Goal: Complete application form: Complete application form

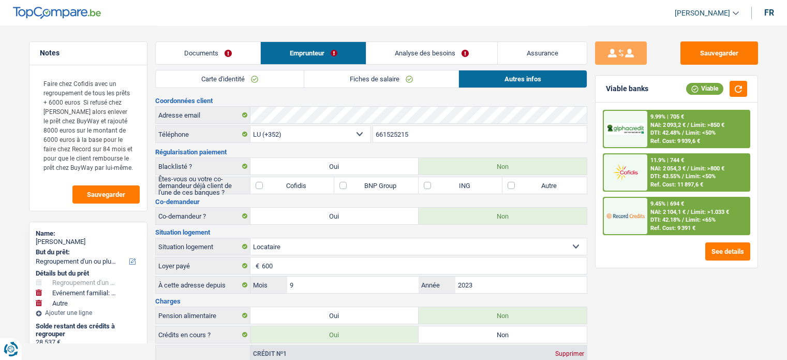
select select "refinancing"
select select "familyEvent"
select select "other"
select select "84"
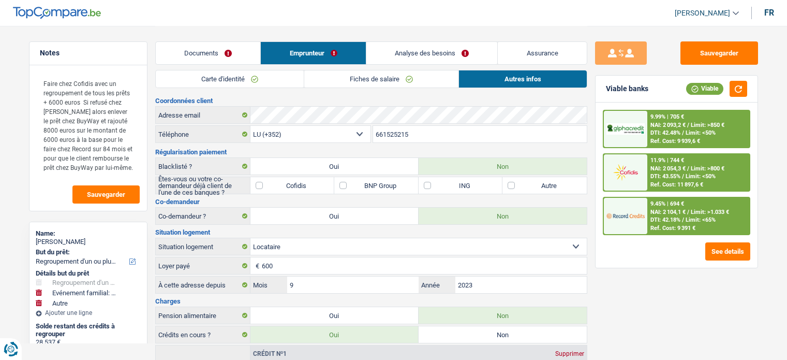
select select "record credits"
select select "352"
select select "rents"
select select "creditConsolidation"
select select "120"
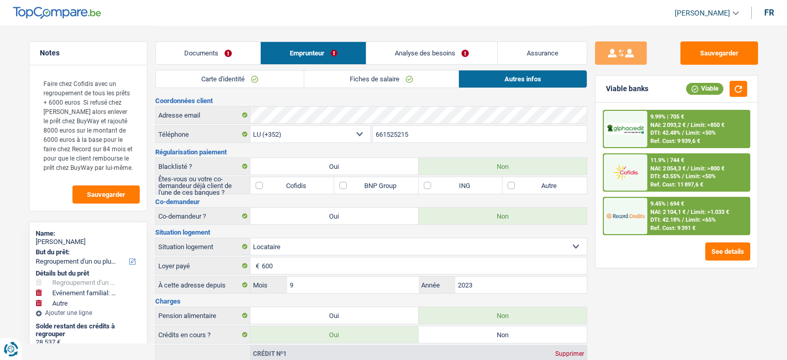
select select "personalLoan"
select select "homeFurnishingOrRelocation"
select select "48"
select select "personalLoan"
select select "familyEvent"
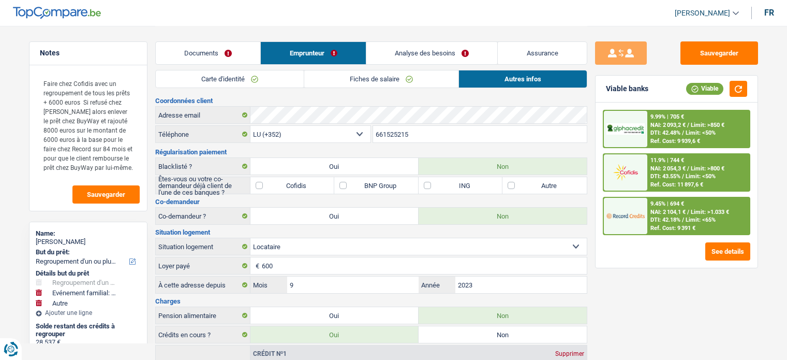
select select "48"
select select "cardOrCredit"
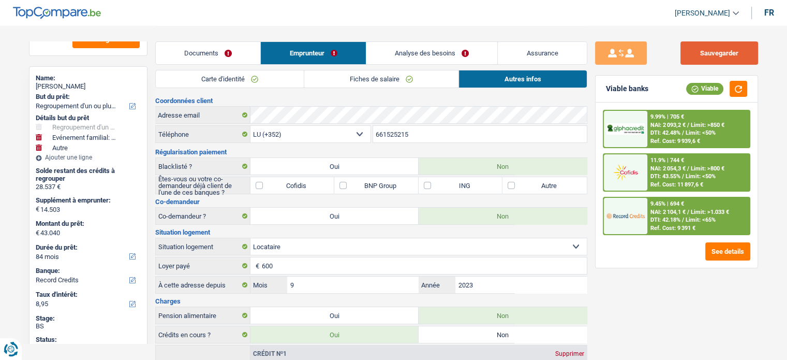
click at [740, 51] on button "Sauvegarder" at bounding box center [719, 52] width 78 height 23
click at [739, 92] on button "button" at bounding box center [739, 89] width 18 height 16
click at [714, 52] on button "Sauvegarder" at bounding box center [719, 52] width 78 height 23
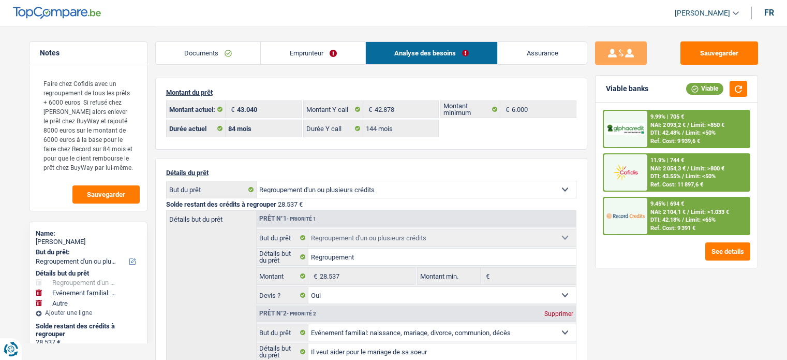
select select "refinancing"
select select "familyEvent"
select select "other"
select select "84"
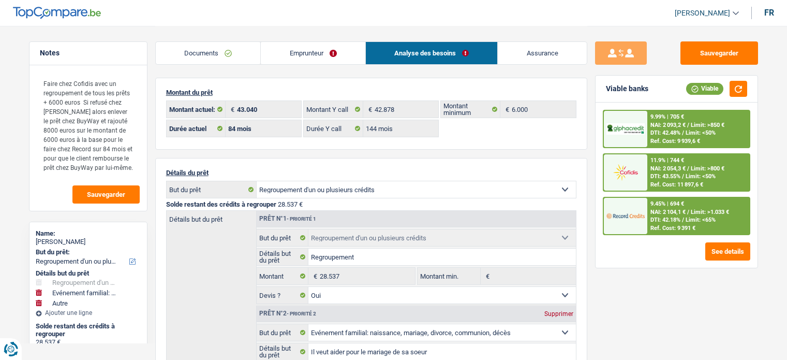
select select "record credits"
select select "84"
select select "144"
select select "refinancing"
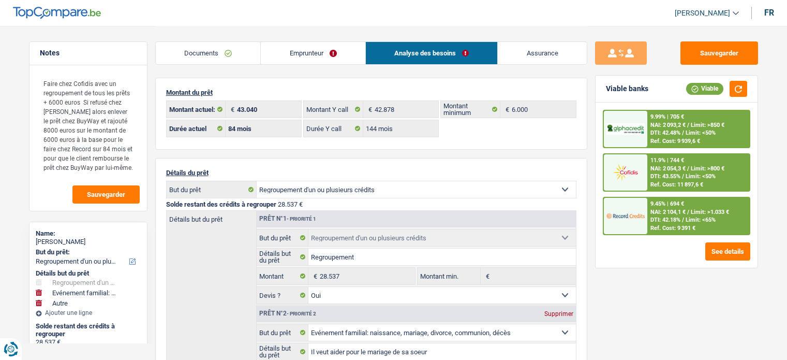
select select "yes"
select select "familyEvent"
select select "false"
select select "other"
select select "84"
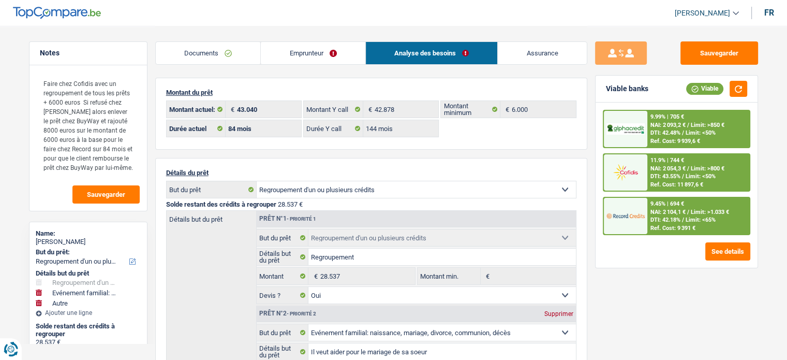
click at [673, 209] on span "NAI: 2 104,1 €" at bounding box center [667, 212] width 35 height 7
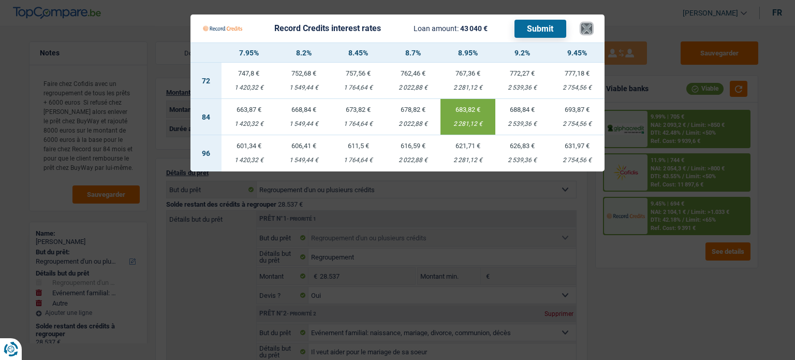
click at [584, 28] on button "×" at bounding box center [586, 28] width 11 height 10
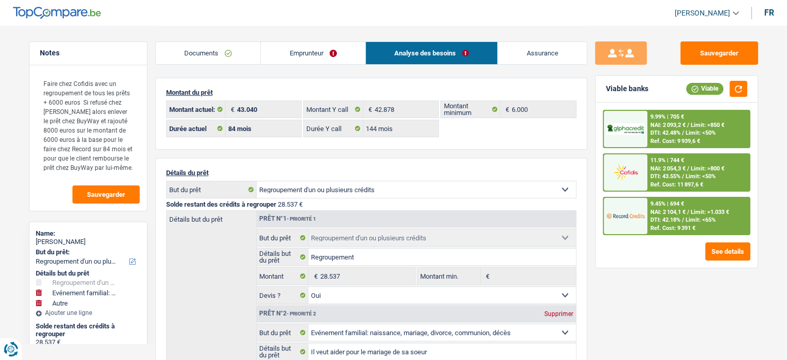
click at [241, 51] on link "Documents" at bounding box center [208, 53] width 105 height 22
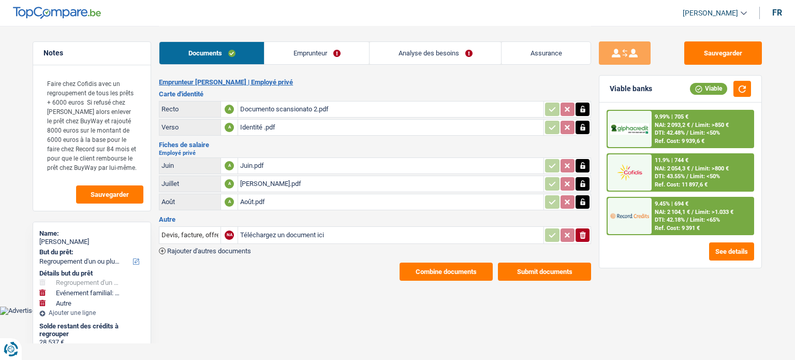
click at [441, 60] on link "Analyse des besoins" at bounding box center [434, 53] width 131 height 22
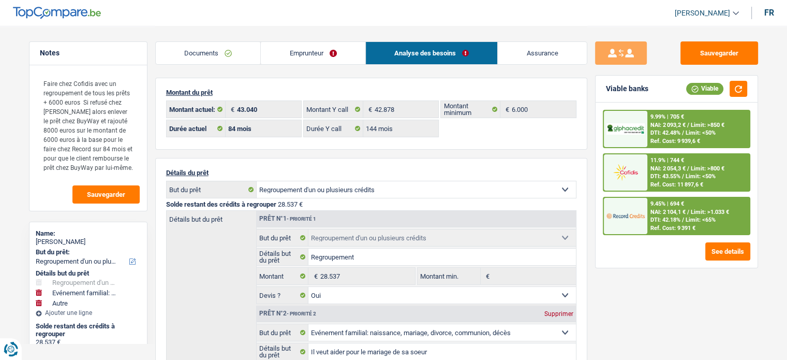
click at [306, 57] on link "Emprunteur" at bounding box center [313, 53] width 105 height 22
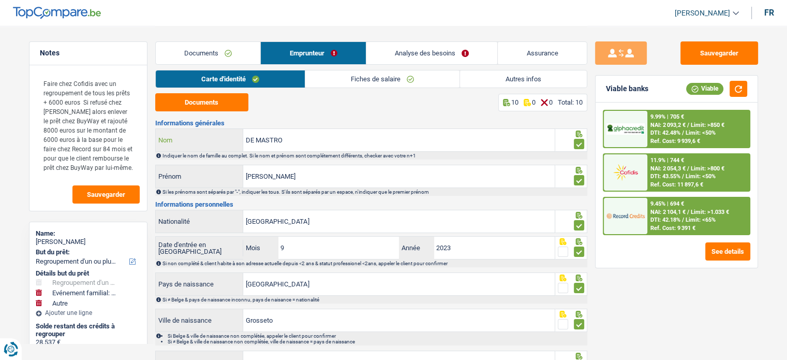
drag, startPoint x: 315, startPoint y: 144, endPoint x: 249, endPoint y: 138, distance: 66.0
click at [209, 138] on div "DE MASTRO Nom" at bounding box center [355, 140] width 399 height 22
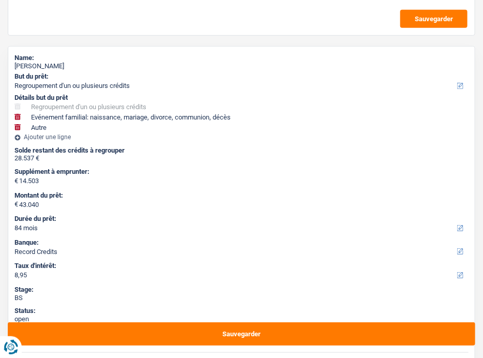
scroll to position [155, 0]
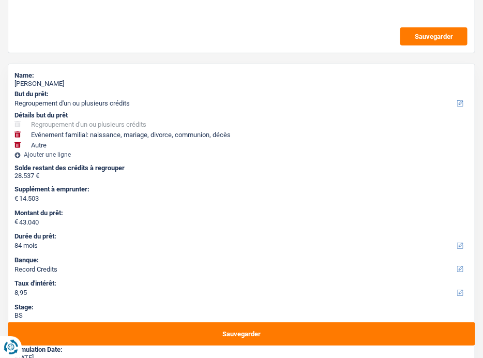
click at [25, 81] on div "Piero DE MASTRO" at bounding box center [241, 84] width 454 height 8
copy div "Piero"
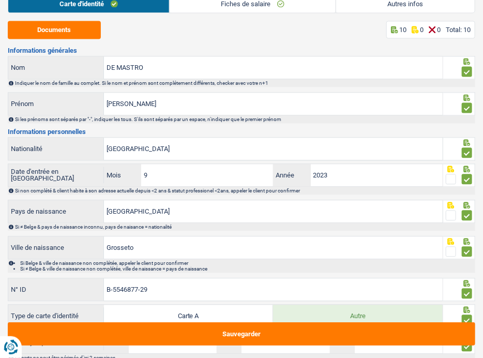
scroll to position [414, 0]
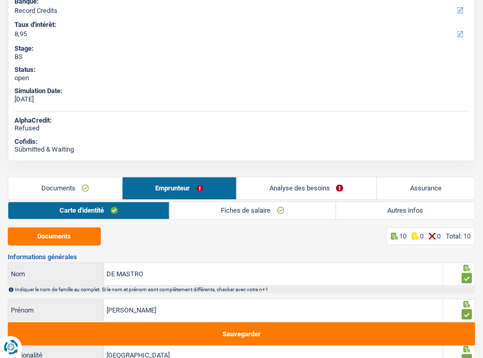
click at [94, 181] on link "Documents" at bounding box center [65, 188] width 114 height 22
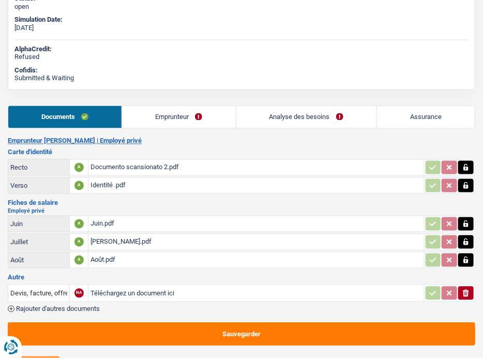
scroll to position [569, 0]
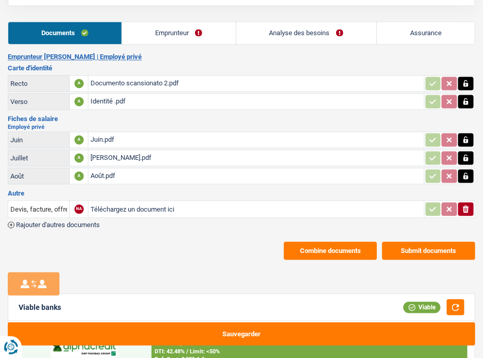
click at [132, 83] on div "Documento scansionato 2.pdf" at bounding box center [256, 84] width 331 height 16
click at [127, 97] on div "Identité .pdf" at bounding box center [256, 102] width 331 height 16
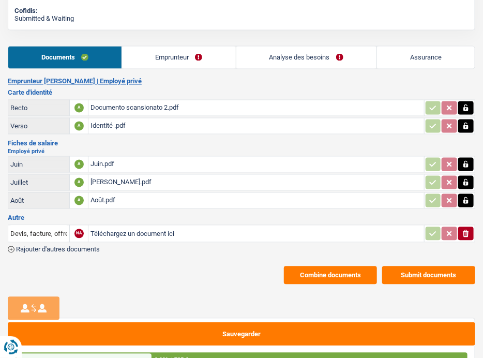
scroll to position [466, 0]
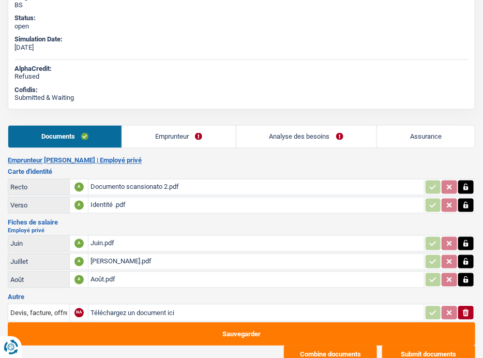
click at [116, 138] on link "Documents" at bounding box center [64, 137] width 113 height 22
click at [176, 142] on link "Emprunteur" at bounding box center [178, 137] width 113 height 22
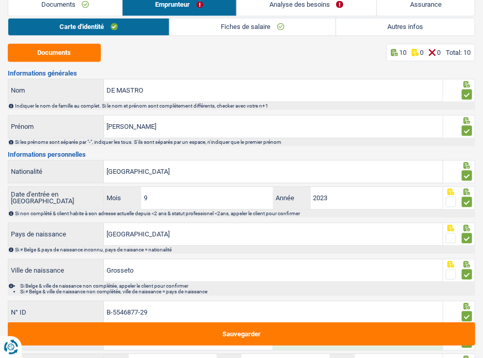
scroll to position [673, 0]
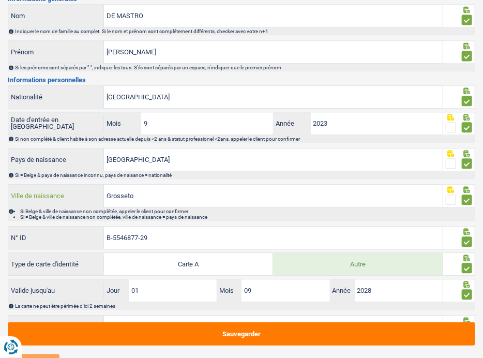
drag, startPoint x: 159, startPoint y: 192, endPoint x: 38, endPoint y: 190, distance: 121.6
click at [38, 190] on div "Grosseto Ville de naissance" at bounding box center [225, 196] width 435 height 22
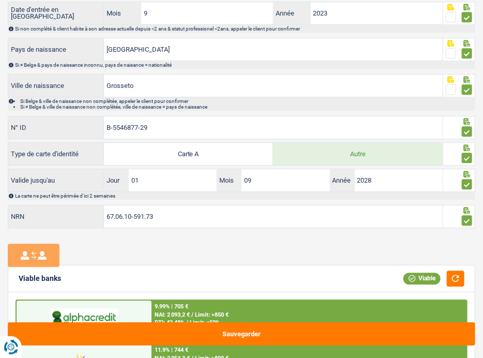
scroll to position [828, 0]
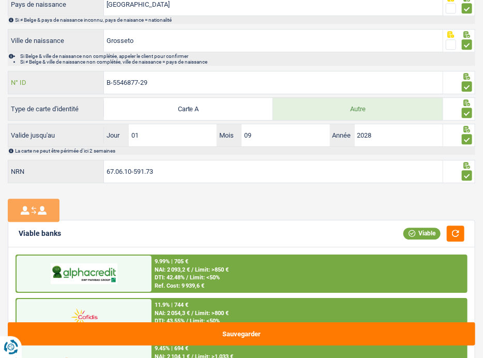
drag, startPoint x: 173, startPoint y: 73, endPoint x: 26, endPoint y: 81, distance: 147.1
click at [26, 81] on div "B-5546877-29 N° ID" at bounding box center [225, 82] width 435 height 22
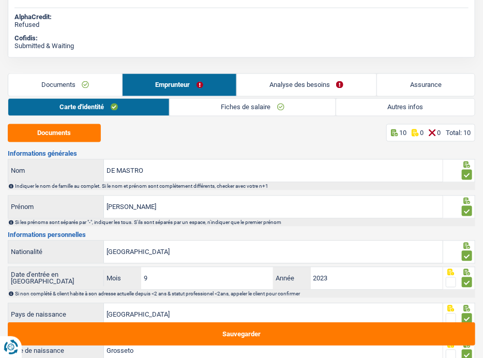
click at [212, 111] on link "Fiches de salaire" at bounding box center [253, 107] width 166 height 17
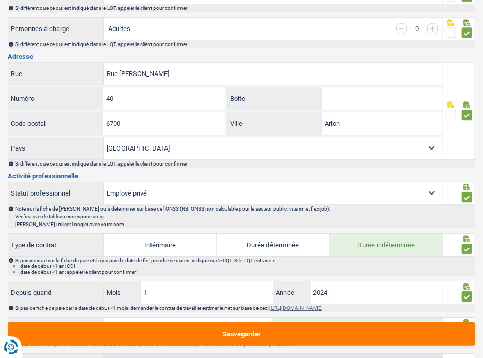
scroll to position [724, 0]
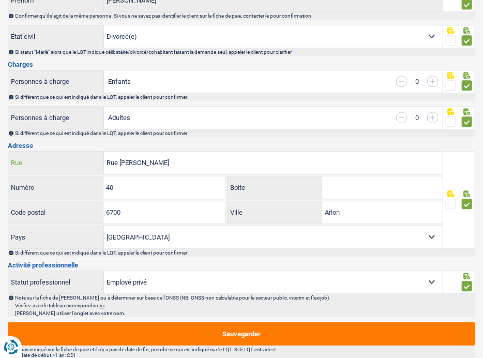
drag, startPoint x: 192, startPoint y: 164, endPoint x: 37, endPoint y: 164, distance: 155.2
click at [37, 164] on div "Rue Joseph Netzer Rue" at bounding box center [225, 163] width 435 height 22
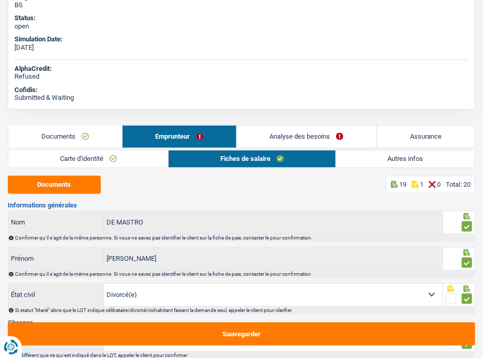
scroll to position [310, 0]
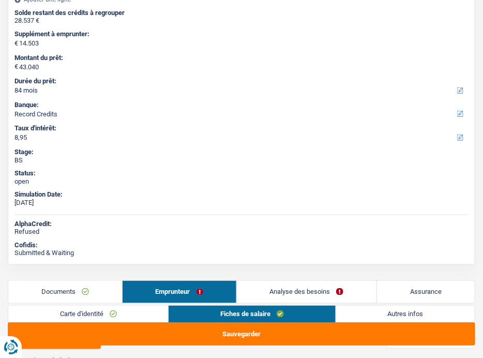
click at [385, 310] on link "Autres infos" at bounding box center [405, 314] width 139 height 17
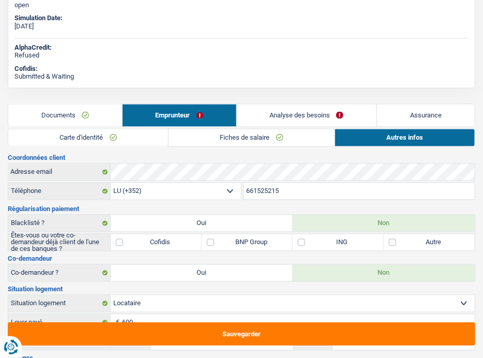
scroll to position [517, 0]
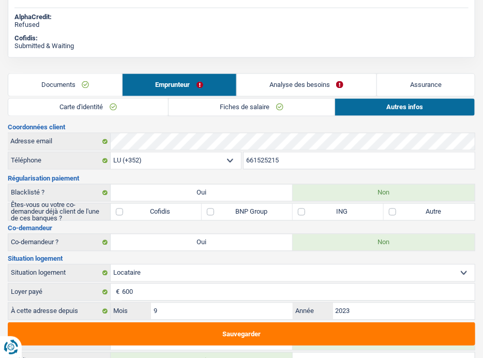
drag, startPoint x: 199, startPoint y: 113, endPoint x: 180, endPoint y: 113, distance: 19.1
click at [199, 113] on link "Fiches de salaire" at bounding box center [252, 107] width 166 height 17
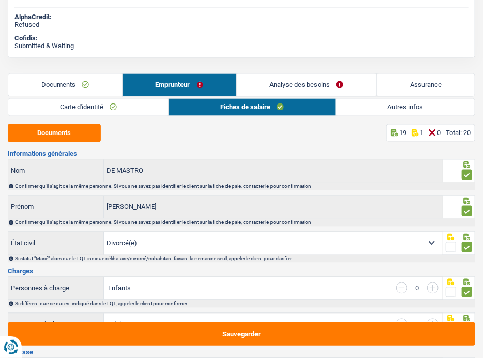
click at [125, 113] on link "Carte d'identité" at bounding box center [88, 107] width 160 height 17
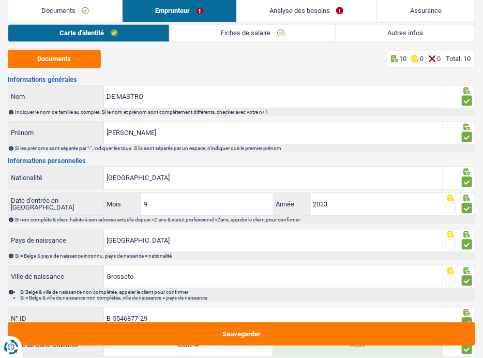
scroll to position [506, 0]
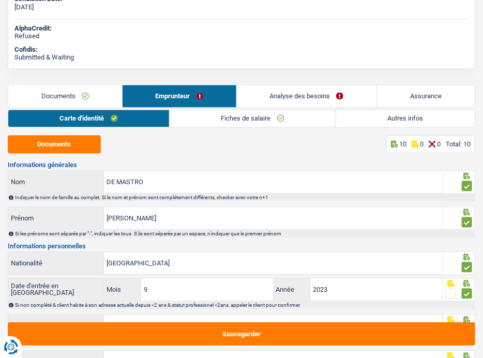
click at [215, 128] on div "Carte d'identité Fiches de salaire Autres infos Documents 10 0 0 Total: 10 Info…" at bounding box center [242, 308] width 468 height 397
click at [216, 116] on link "Fiches de salaire" at bounding box center [253, 118] width 166 height 17
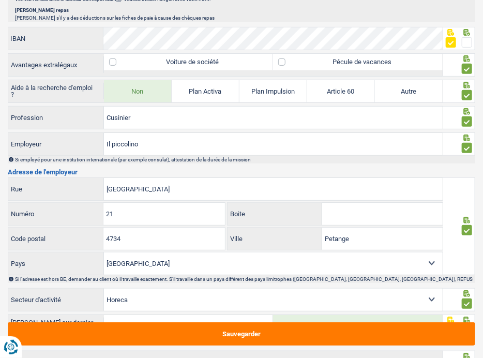
scroll to position [1386, 0]
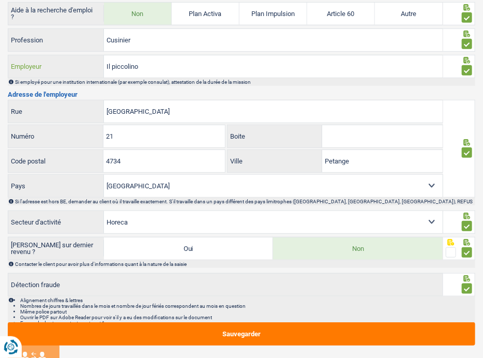
drag, startPoint x: 158, startPoint y: 68, endPoint x: 77, endPoint y: 67, distance: 80.7
click at [77, 67] on div "Il piccolino Employeur" at bounding box center [225, 66] width 435 height 22
drag, startPoint x: 175, startPoint y: 109, endPoint x: 85, endPoint y: 107, distance: 89.5
click at [85, 107] on div "Avenue de la gare Rue" at bounding box center [225, 111] width 435 height 22
drag, startPoint x: 122, startPoint y: 148, endPoint x: 92, endPoint y: 148, distance: 30.0
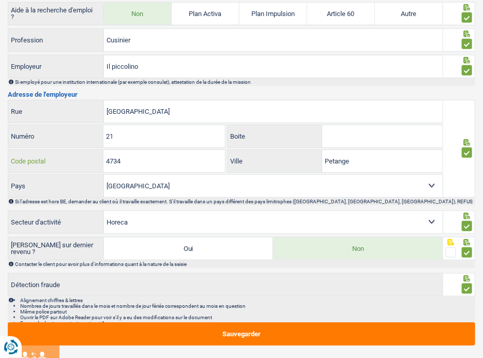
click at [92, 150] on div "4734 Code postal" at bounding box center [116, 161] width 217 height 22
drag, startPoint x: 378, startPoint y: 153, endPoint x: 292, endPoint y: 154, distance: 85.4
click at [292, 154] on div "Petange Ville" at bounding box center [335, 161] width 215 height 22
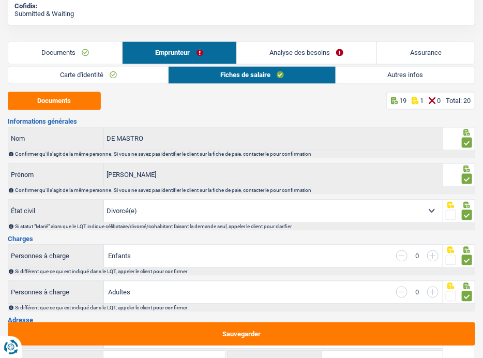
scroll to position [506, 0]
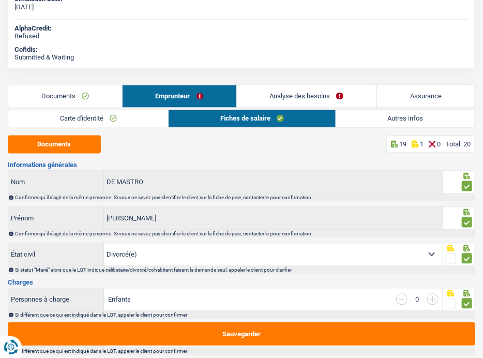
click at [360, 115] on link "Autres infos" at bounding box center [405, 118] width 139 height 17
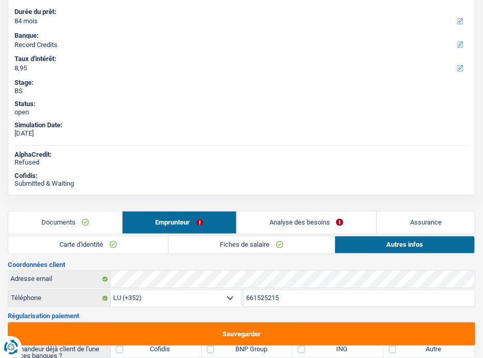
scroll to position [403, 0]
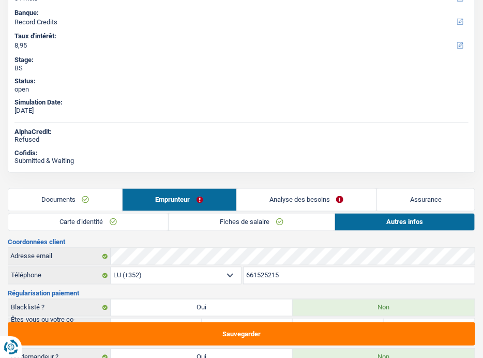
drag, startPoint x: 125, startPoint y: 219, endPoint x: 190, endPoint y: 219, distance: 65.2
click at [125, 219] on link "Carte d'identité" at bounding box center [88, 222] width 160 height 17
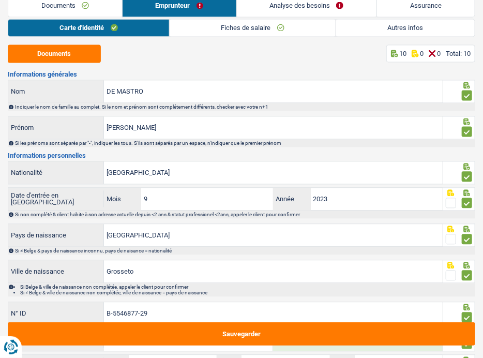
scroll to position [558, 0]
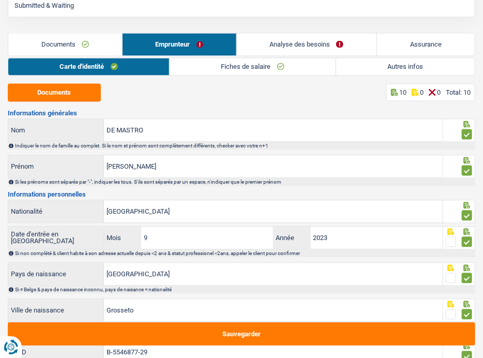
click at [261, 64] on link "Fiches de salaire" at bounding box center [253, 66] width 166 height 17
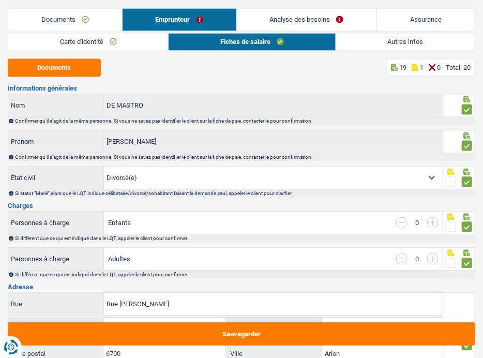
scroll to position [661, 0]
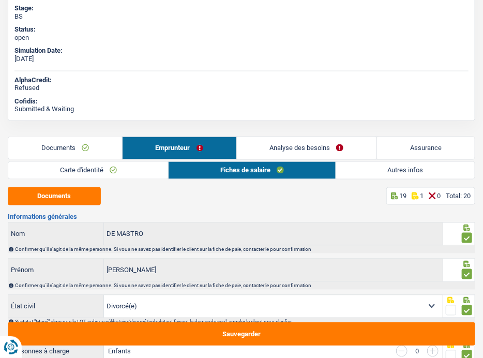
click at [400, 169] on link "Autres infos" at bounding box center [405, 170] width 139 height 17
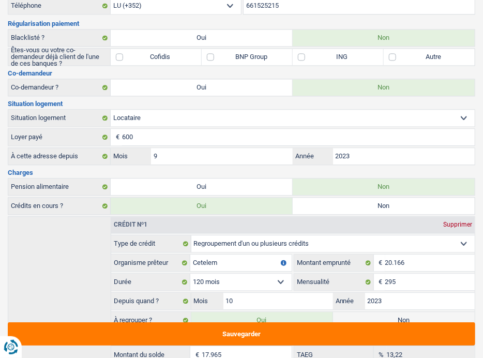
scroll to position [466, 0]
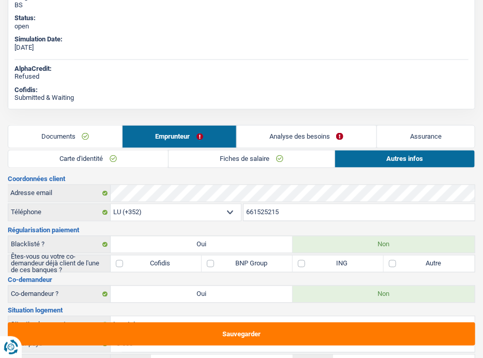
click at [281, 155] on link "Fiches de salaire" at bounding box center [252, 159] width 166 height 17
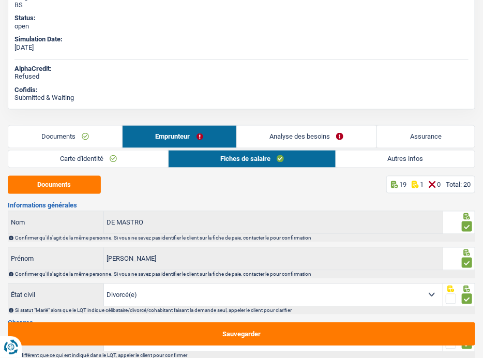
click at [301, 134] on link "Analyse des besoins" at bounding box center [307, 137] width 140 height 22
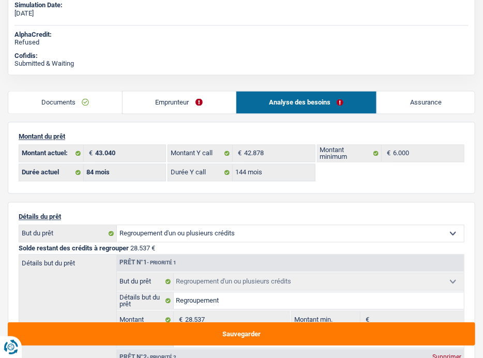
scroll to position [569, 0]
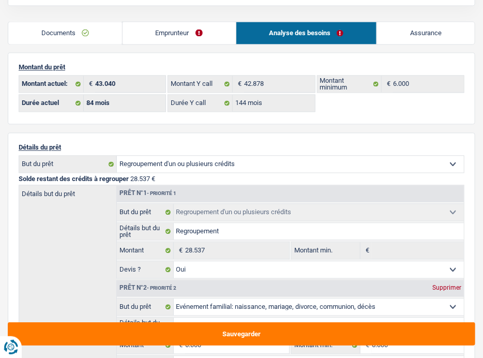
drag, startPoint x: 200, startPoint y: 52, endPoint x: 199, endPoint y: 46, distance: 5.9
drag, startPoint x: 196, startPoint y: 40, endPoint x: 230, endPoint y: 44, distance: 34.5
click at [196, 40] on link "Emprunteur" at bounding box center [179, 33] width 113 height 22
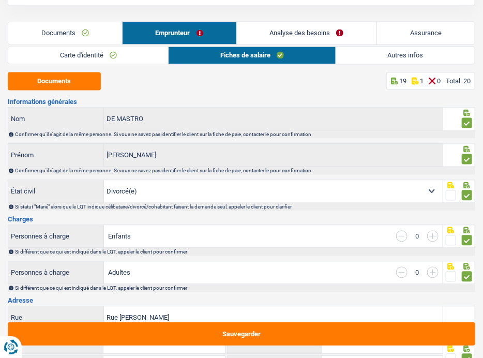
click at [397, 56] on link "Autres infos" at bounding box center [405, 55] width 139 height 17
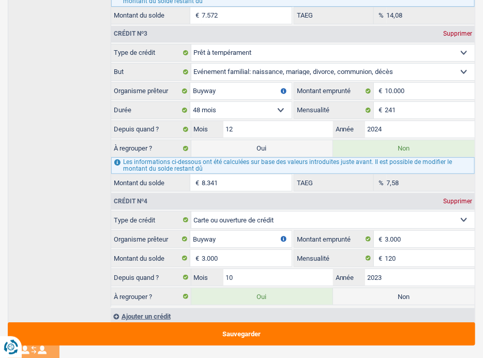
scroll to position [1205, 0]
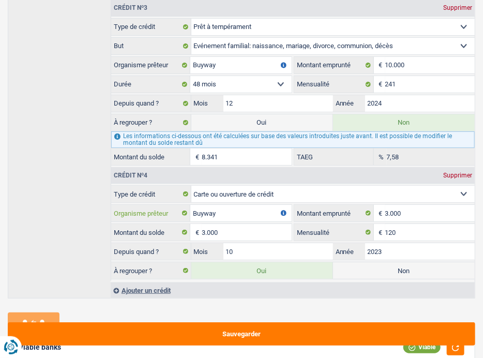
click at [196, 206] on input "Buyway" at bounding box center [240, 213] width 101 height 17
click at [200, 206] on input "Buyway" at bounding box center [240, 213] width 101 height 17
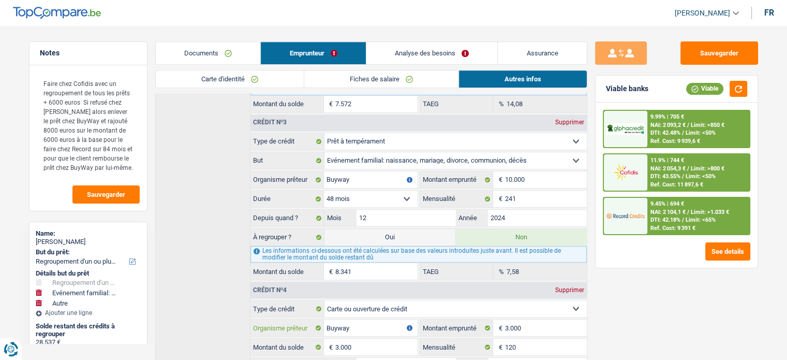
scroll to position [627, 0]
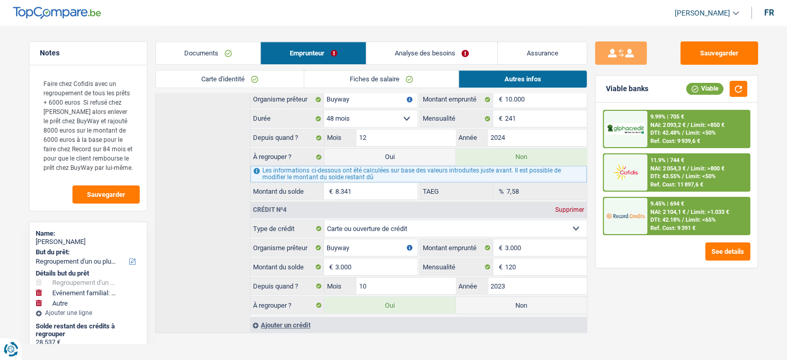
click at [208, 52] on link "Documents" at bounding box center [208, 53] width 105 height 22
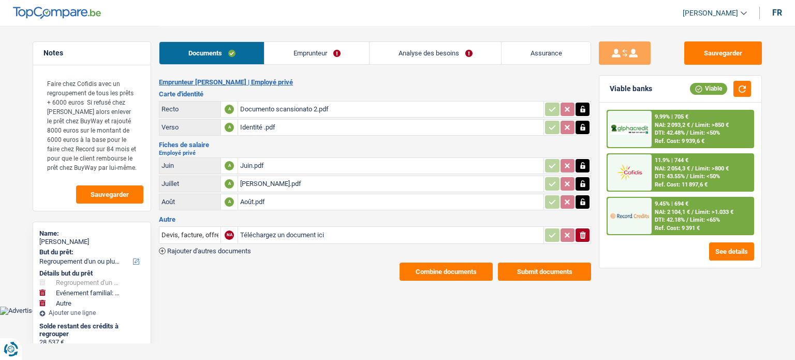
click at [428, 50] on link "Analyse des besoins" at bounding box center [434, 53] width 131 height 22
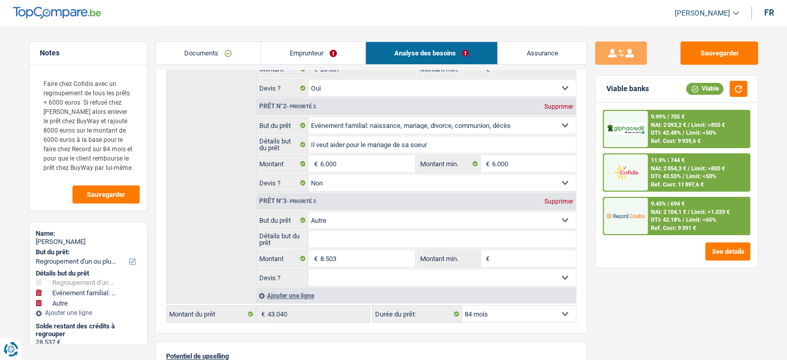
scroll to position [362, 0]
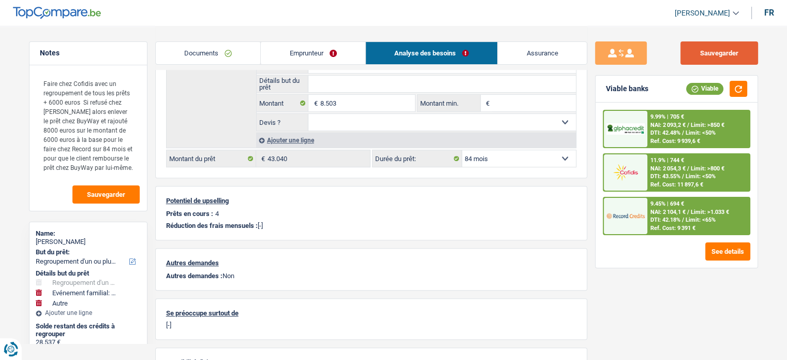
click at [699, 51] on button "Sauvegarder" at bounding box center [719, 52] width 78 height 23
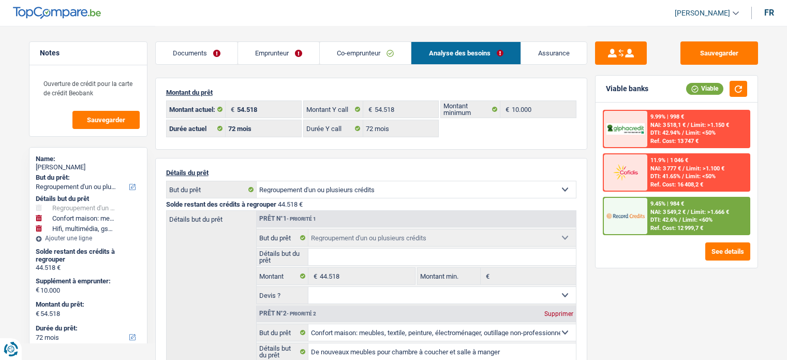
select select "refinancing"
select select "household"
select select "tech"
select select "72"
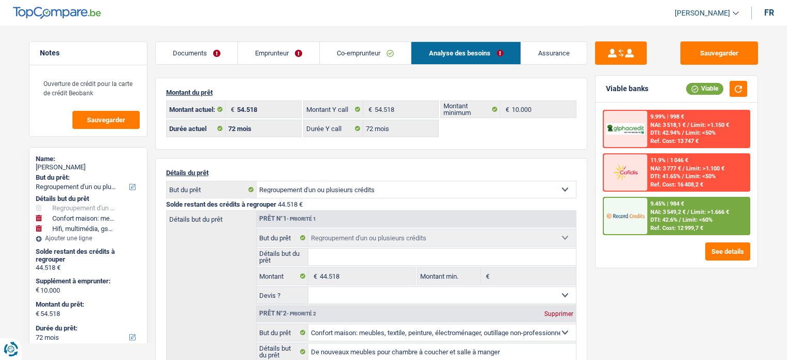
select select "record credits"
select select "72"
select select "refinancing"
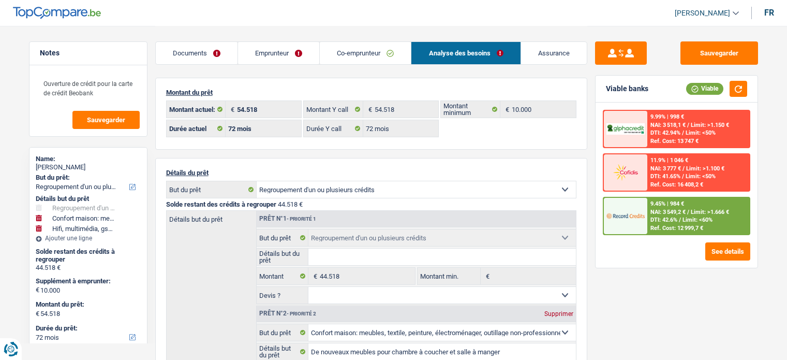
select select "household"
select select "false"
select select "tech"
select select "false"
select select "72"
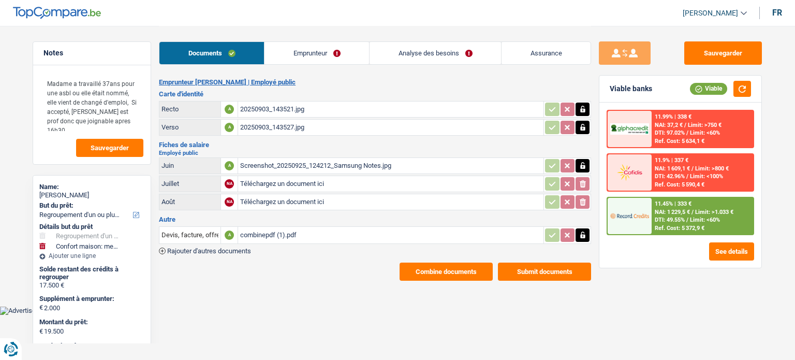
select select "refinancing"
select select "household"
select select "84"
select select "record credits"
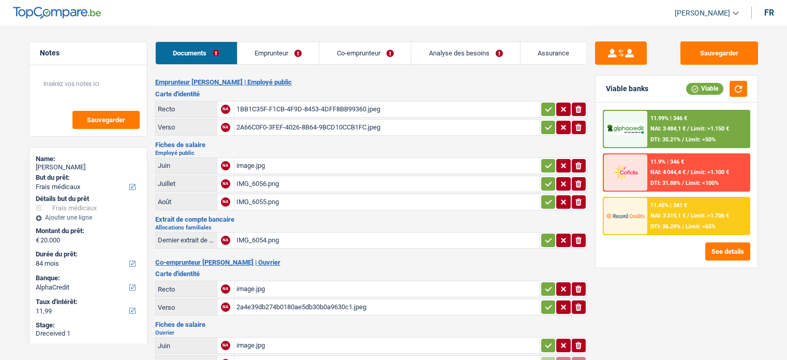
select select "medical"
select select "84"
select select "alphacredit"
click at [346, 107] on div "1BB1C35F-F1CB-4F9D-8453-4DFF8BB99360.jpeg" at bounding box center [386, 109] width 301 height 16
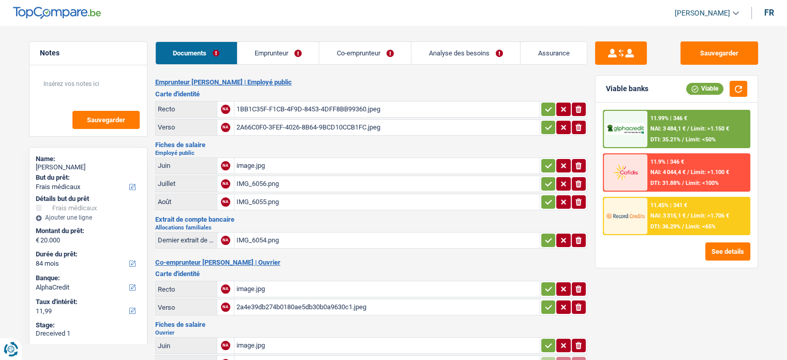
click at [357, 129] on div "2A66C0F0-3FEF-4026-8B64-9BCD10CCB1FC.jpeg" at bounding box center [386, 128] width 301 height 16
click at [548, 109] on icon "button" at bounding box center [548, 109] width 7 height 5
click at [544, 122] on icon "button" at bounding box center [548, 127] width 8 height 10
click at [349, 164] on div "image.jpg" at bounding box center [386, 166] width 301 height 16
click at [306, 186] on div "IMG_6056.png" at bounding box center [386, 184] width 301 height 16
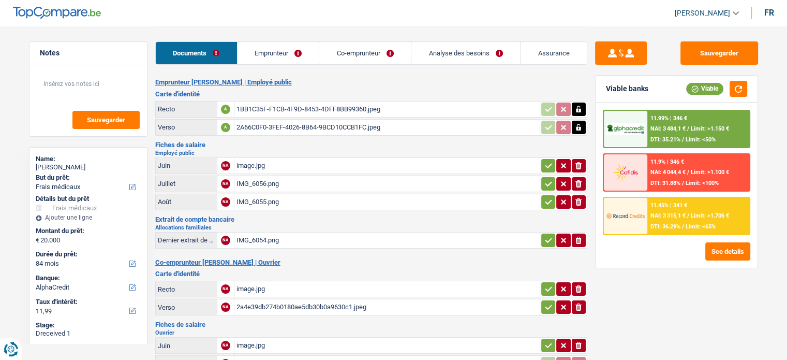
click at [263, 165] on div "image.jpg" at bounding box center [386, 166] width 301 height 16
click at [266, 180] on div "IMG_6056.png" at bounding box center [386, 184] width 301 height 16
click at [296, 196] on div "IMG_6055.png" at bounding box center [386, 202] width 301 height 16
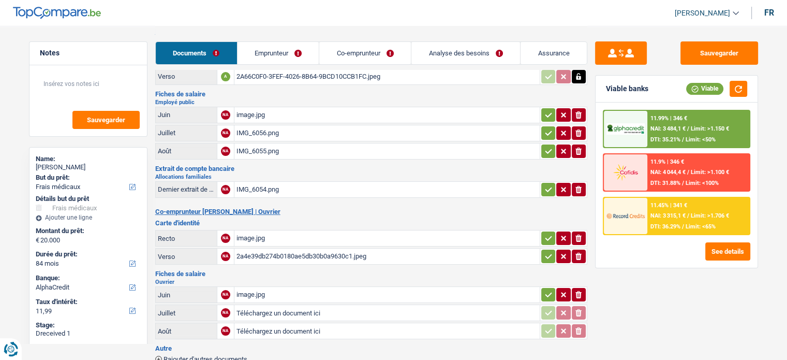
scroll to position [103, 0]
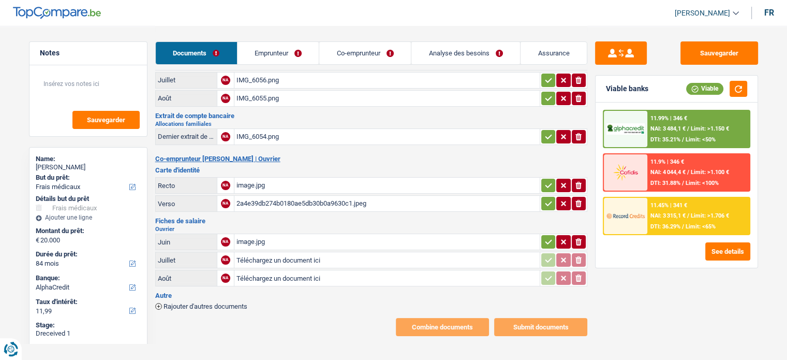
click at [279, 132] on div "IMG_6054.png" at bounding box center [386, 137] width 301 height 16
click at [263, 240] on div "image.jpg" at bounding box center [386, 242] width 301 height 16
click at [284, 252] on input "Téléchargez un document ici" at bounding box center [386, 260] width 301 height 16
click at [272, 182] on div "image.jpg" at bounding box center [386, 185] width 301 height 16
click at [261, 200] on div "2a4e39db274b0180ae5db30b0a9630c1.jpeg" at bounding box center [386, 204] width 301 height 16
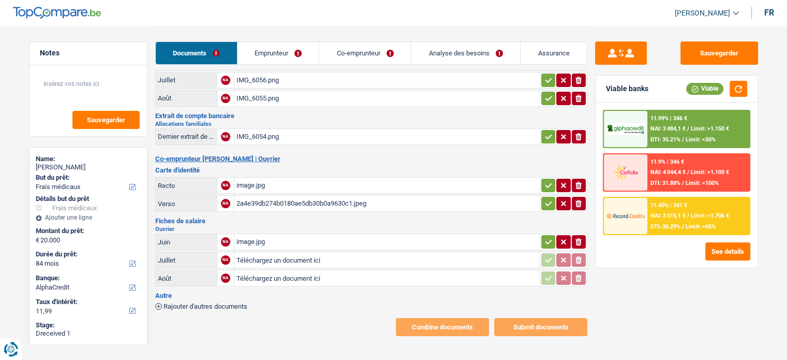
click at [249, 238] on div "image.jpg" at bounding box center [386, 242] width 301 height 16
type input "C:\fakepath\IMG_6072.jpeg"
click at [255, 258] on div "IMG_6072.jpeg" at bounding box center [386, 260] width 301 height 16
type input "C:\fakepath\IMG_6073.jpeg"
click at [548, 240] on icon "button" at bounding box center [548, 242] width 7 height 5
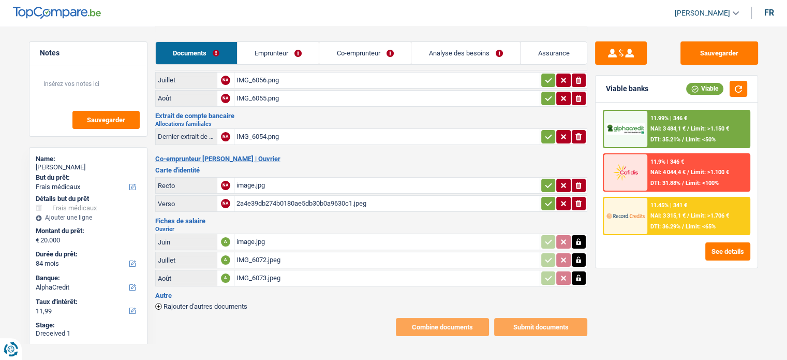
click at [547, 185] on icon "button" at bounding box center [548, 185] width 8 height 10
click at [544, 198] on icon "button" at bounding box center [548, 203] width 8 height 10
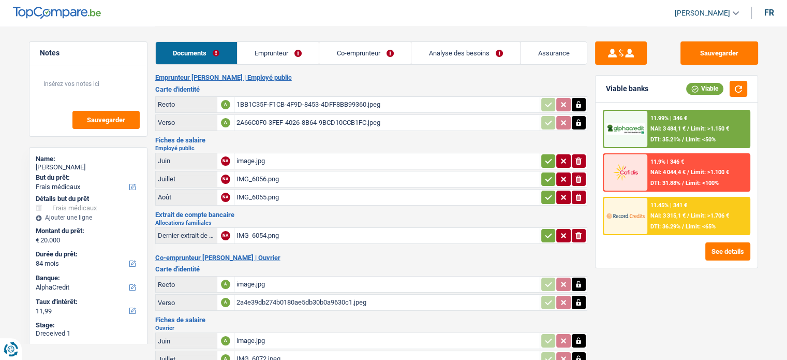
scroll to position [0, 0]
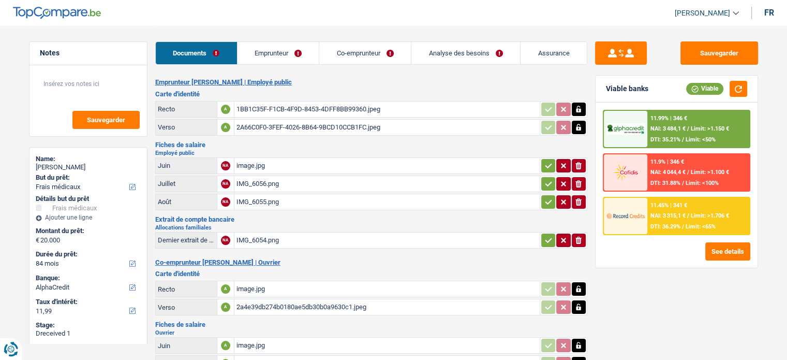
click at [549, 238] on icon "button" at bounding box center [548, 240] width 7 height 5
click at [293, 110] on div "1BB1C35F-F1CB-4F9D-8453-4DFF8BB99360.jpeg" at bounding box center [386, 109] width 301 height 16
click at [319, 127] on div "2A66C0F0-3FEF-4026-8B64-9BCD10CCB1FC.jpeg" at bounding box center [386, 128] width 301 height 16
click at [276, 165] on div "image.jpg" at bounding box center [386, 166] width 301 height 16
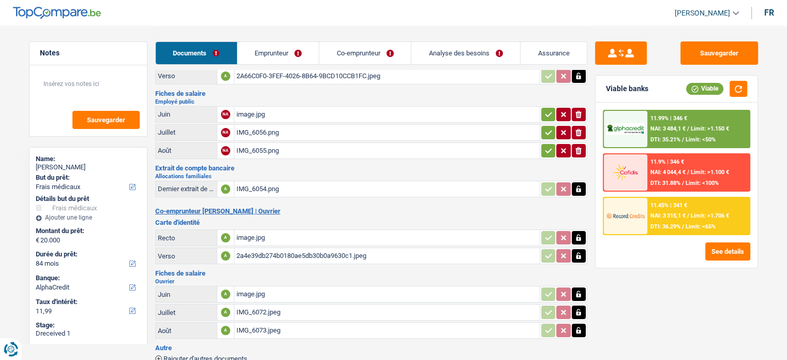
scroll to position [52, 0]
click at [486, 134] on div "IMG_6056.png" at bounding box center [386, 132] width 301 height 16
click at [318, 147] on div "IMG_6055.png" at bounding box center [386, 150] width 301 height 16
click at [580, 145] on icon "ionicons-v5-e" at bounding box center [578, 150] width 8 height 10
click at [580, 130] on icon "button" at bounding box center [578, 131] width 6 height 7
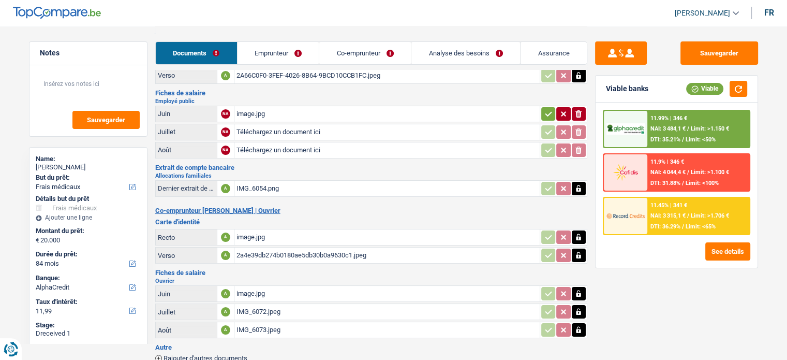
click at [335, 107] on div "image.jpg" at bounding box center [386, 114] width 301 height 16
type input "C:\fakepath\IMG_6078.jpeg"
type input "C:\fakepath\IMG_6079.jpeg"
click at [549, 113] on icon "button" at bounding box center [548, 114] width 8 height 10
click at [285, 55] on link "Emprunteur" at bounding box center [279, 53] width 82 height 22
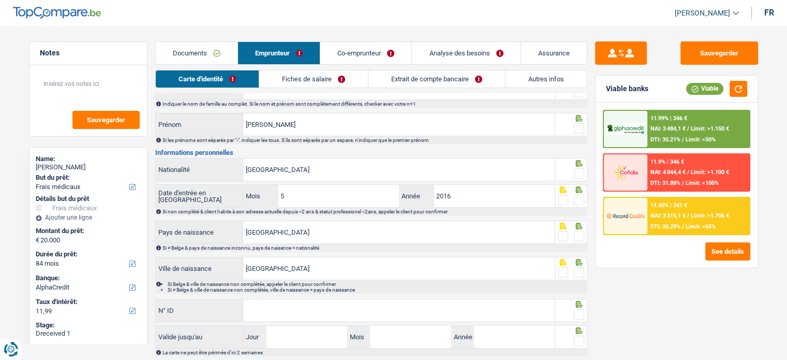
scroll to position [0, 0]
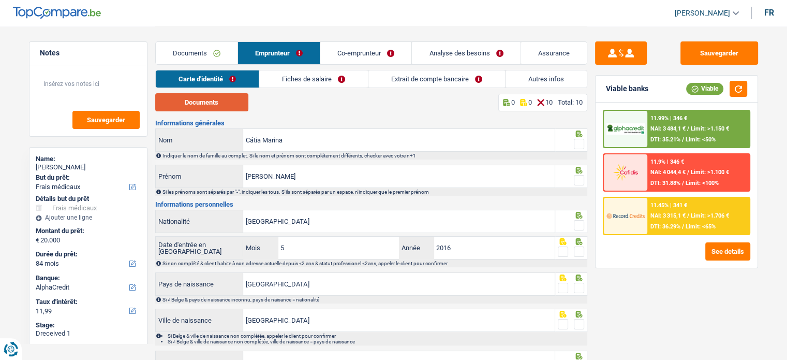
click at [209, 100] on button "Documents" at bounding box center [201, 102] width 93 height 18
click at [578, 146] on span at bounding box center [579, 144] width 10 height 10
click at [0, 0] on input "radio" at bounding box center [0, 0] width 0 height 0
click at [575, 182] on span at bounding box center [579, 180] width 10 height 10
click at [0, 0] on input "radio" at bounding box center [0, 0] width 0 height 0
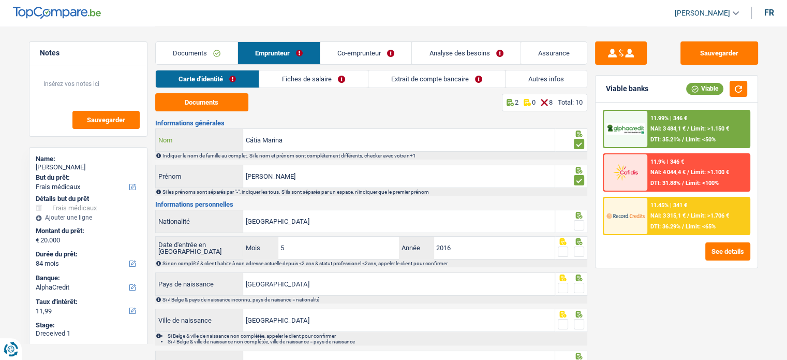
drag, startPoint x: 294, startPoint y: 144, endPoint x: 206, endPoint y: 142, distance: 88.0
click at [206, 142] on div "Cátia Marina Nom" at bounding box center [355, 140] width 399 height 22
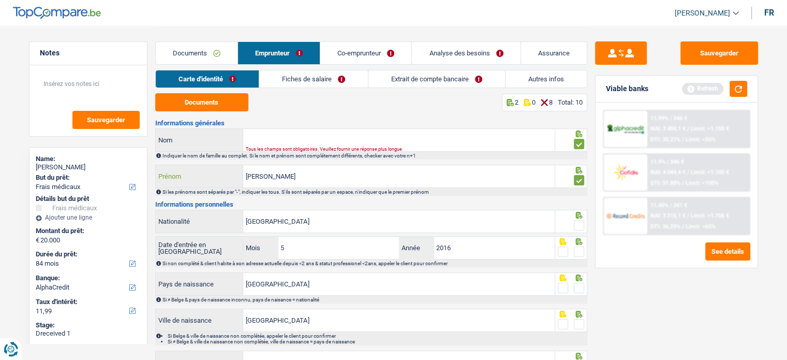
click at [321, 175] on input "Neto Pereira Freire" at bounding box center [398, 176] width 311 height 22
paste input "C"
click at [301, 179] on input "Neto Pereira FreireC" at bounding box center [398, 176] width 311 height 22
type input "Neto Pereira FreireC"
click at [290, 219] on input "[GEOGRAPHIC_DATA]" at bounding box center [398, 221] width 311 height 22
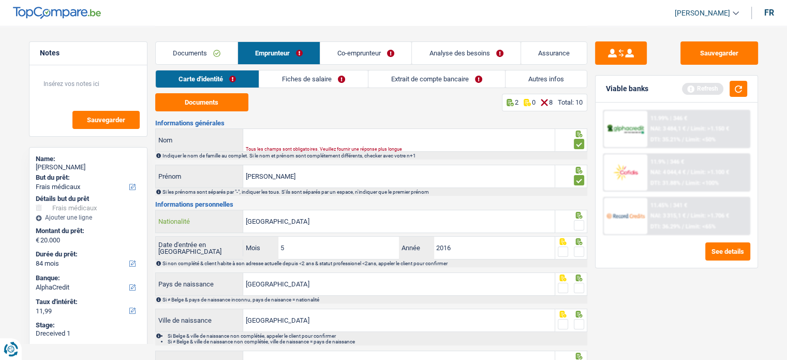
paste input "Cátia Marina"
type input "PortugalCátia Marina"
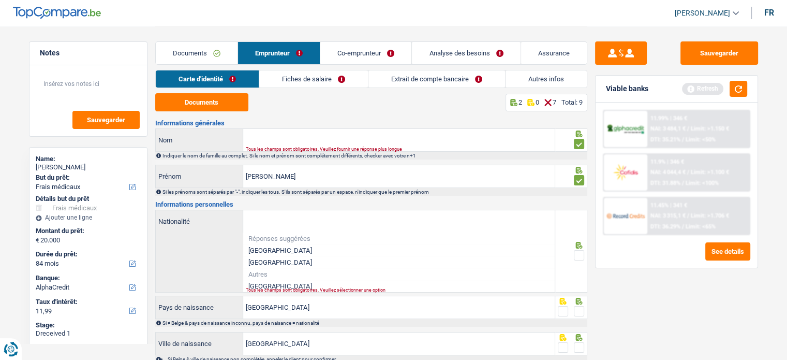
click at [270, 282] on li "Portugal" at bounding box center [398, 286] width 311 height 12
type input "Portugal"
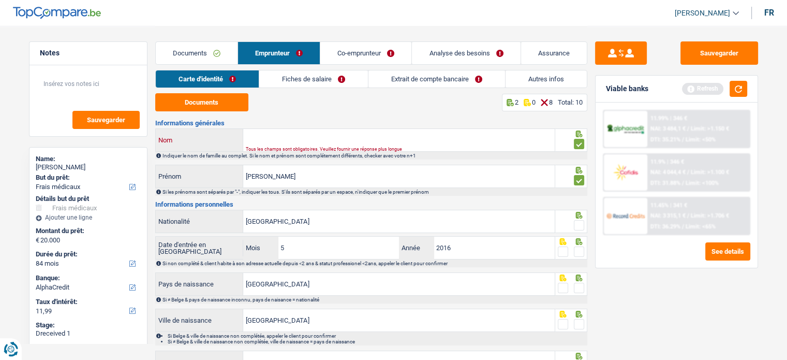
click at [342, 132] on input "Nom" at bounding box center [398, 140] width 311 height 22
paste input "Cátia Marina"
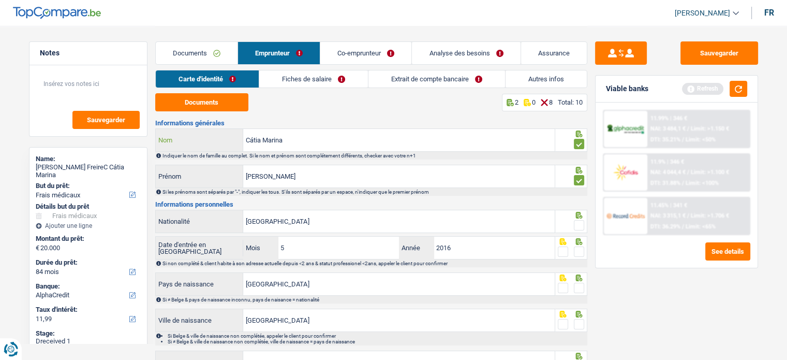
type input "Cátia Marina"
drag, startPoint x: 321, startPoint y: 184, endPoint x: 344, endPoint y: 179, distance: 23.2
click at [241, 173] on div "Neto Pereira FreireC Prénom" at bounding box center [355, 176] width 399 height 22
click at [372, 177] on input "Neto Pereira FreireC" at bounding box center [398, 176] width 311 height 22
type input "Neto Pereira Freire"
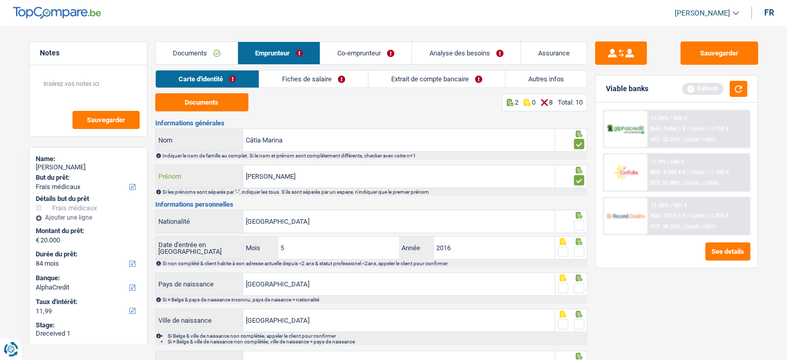
drag, startPoint x: 360, startPoint y: 175, endPoint x: 185, endPoint y: 157, distance: 176.4
click at [185, 157] on div "Informations générales Cátia Marina Nom Indiquer le nom de famille au complet. …" at bounding box center [371, 292] width 432 height 345
click at [298, 141] on input "Cátia Marina" at bounding box center [398, 140] width 311 height 22
paste input "Neto Pereira Freire"
drag, startPoint x: 284, startPoint y: 142, endPoint x: 219, endPoint y: 142, distance: 64.7
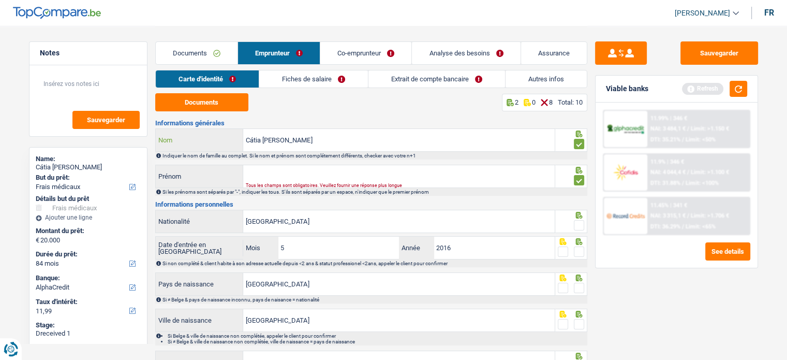
click at [219, 142] on div "Cátia MarinaNeto Pereira Freire Nom" at bounding box center [355, 140] width 399 height 22
type input "Neto Pereira Freire"
click at [263, 167] on input "Prénom" at bounding box center [398, 176] width 311 height 22
paste input "Cátia Marina"
type input "Cátia Marina"
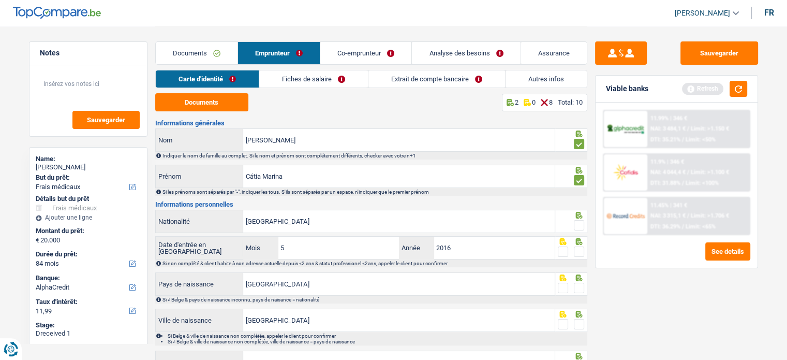
click at [581, 220] on span at bounding box center [579, 225] width 10 height 10
click at [0, 0] on input "radio" at bounding box center [0, 0] width 0 height 0
click at [576, 250] on span at bounding box center [579, 251] width 10 height 10
click at [0, 0] on input "radio" at bounding box center [0, 0] width 0 height 0
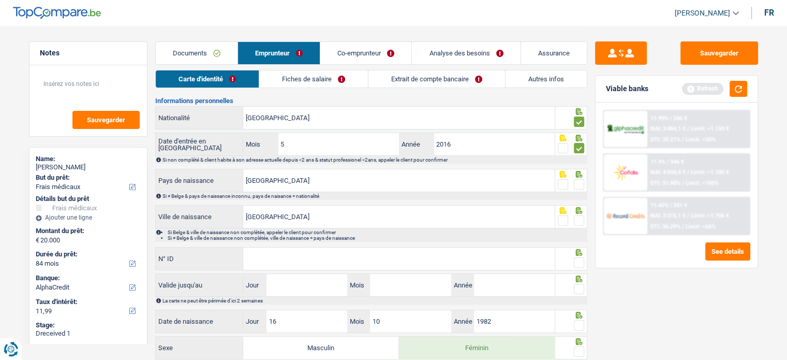
click at [575, 184] on span at bounding box center [579, 184] width 10 height 10
click at [0, 0] on input "radio" at bounding box center [0, 0] width 0 height 0
click at [574, 221] on span at bounding box center [579, 220] width 10 height 10
click at [0, 0] on input "radio" at bounding box center [0, 0] width 0 height 0
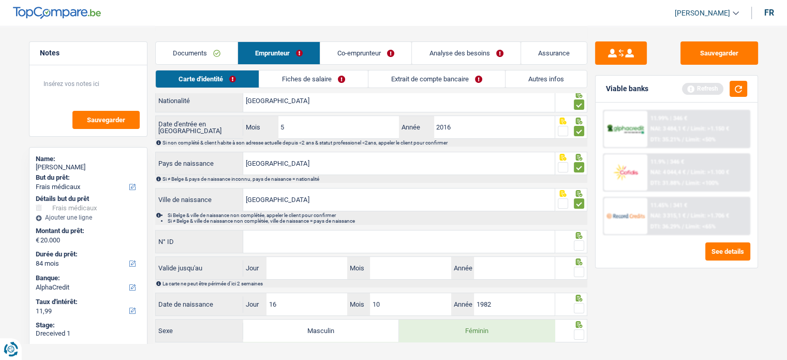
scroll to position [138, 0]
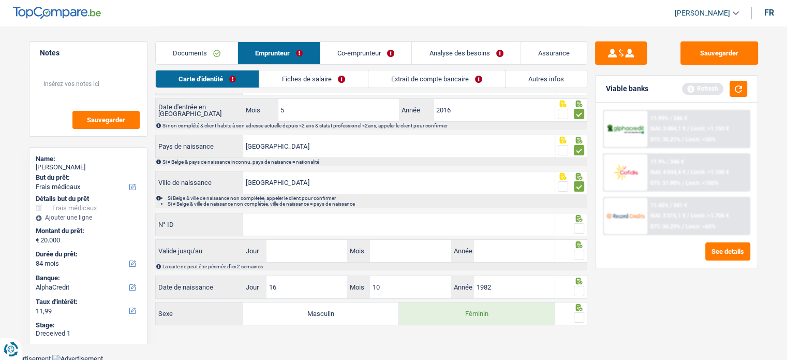
click at [335, 215] on input "N° ID" at bounding box center [398, 224] width 311 height 22
paste input "12375282"
type input "12375282"
click at [578, 225] on span at bounding box center [579, 228] width 10 height 10
click at [0, 0] on input "radio" at bounding box center [0, 0] width 0 height 0
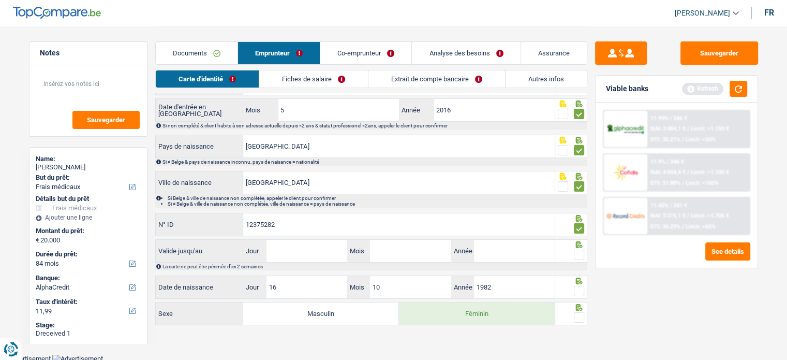
click at [576, 249] on span at bounding box center [579, 254] width 10 height 10
click at [0, 0] on input "radio" at bounding box center [0, 0] width 0 height 0
click at [299, 248] on input "Jour" at bounding box center [306, 251] width 81 height 22
type input "03"
type input "08"
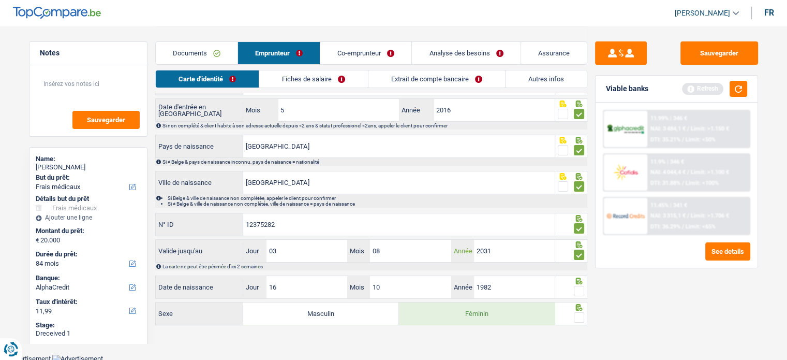
type input "2031"
drag, startPoint x: 576, startPoint y: 293, endPoint x: 580, endPoint y: 299, distance: 6.3
click at [576, 293] on span at bounding box center [579, 291] width 10 height 10
click at [0, 0] on input "radio" at bounding box center [0, 0] width 0 height 0
click at [580, 306] on icon at bounding box center [578, 307] width 7 height 7
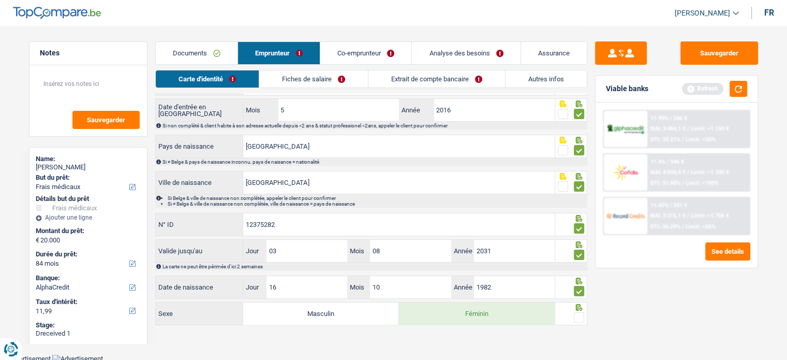
click at [580, 308] on icon at bounding box center [578, 307] width 7 height 7
click at [577, 312] on span at bounding box center [579, 317] width 10 height 10
click at [0, 0] on input "radio" at bounding box center [0, 0] width 0 height 0
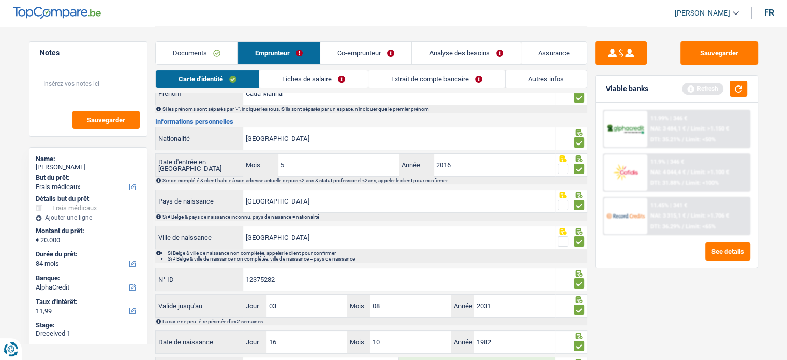
scroll to position [0, 0]
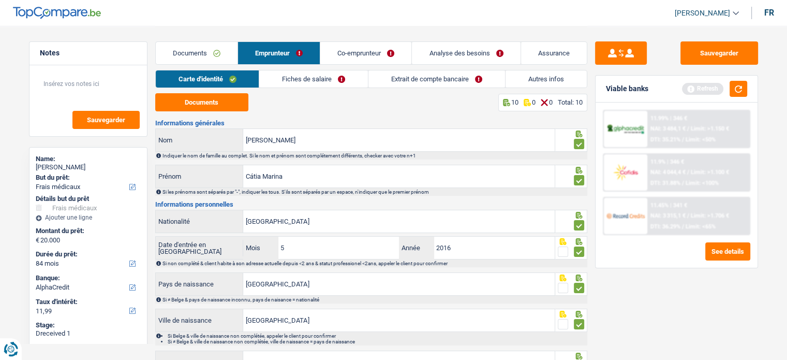
click at [342, 84] on link "Fiches de salaire" at bounding box center [313, 78] width 109 height 17
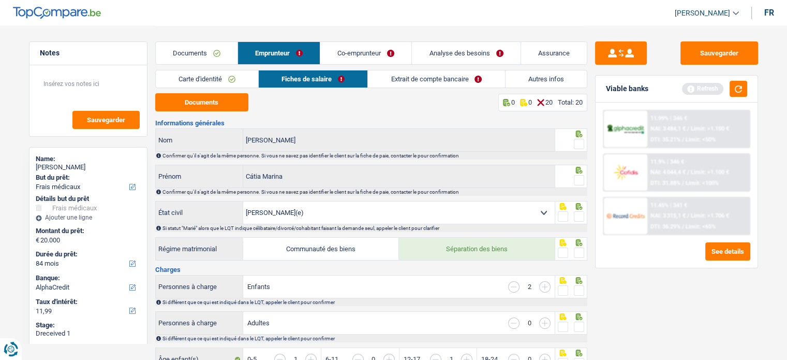
click at [577, 146] on span at bounding box center [579, 144] width 10 height 10
click at [0, 0] on input "radio" at bounding box center [0, 0] width 0 height 0
click at [198, 107] on button "Documents" at bounding box center [201, 102] width 93 height 18
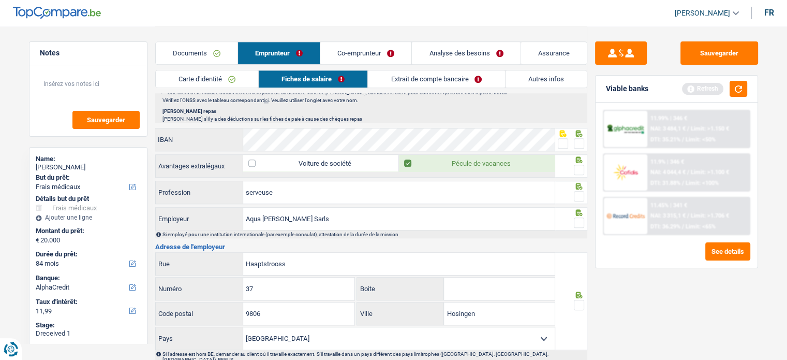
scroll to position [813, 0]
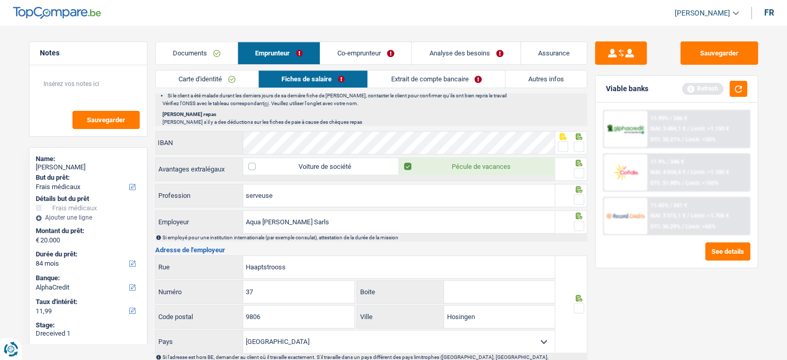
click at [584, 220] on span at bounding box center [579, 225] width 10 height 10
click at [0, 0] on input "radio" at bounding box center [0, 0] width 0 height 0
drag, startPoint x: 283, startPoint y: 217, endPoint x: 346, endPoint y: 231, distance: 65.2
click at [346, 231] on div "Aqua flavia Sarls Employeur Si employé pour une institution internationale (par…" at bounding box center [371, 225] width 432 height 31
type input "Aqua flavia"
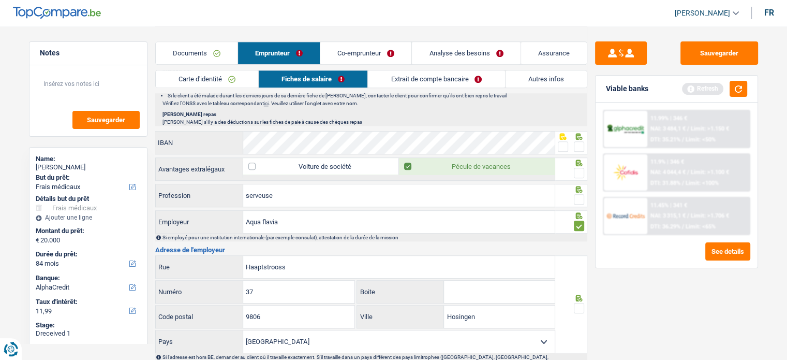
click at [580, 198] on span at bounding box center [579, 199] width 10 height 10
click at [0, 0] on input "radio" at bounding box center [0, 0] width 0 height 0
click at [577, 173] on span at bounding box center [579, 173] width 10 height 10
click at [0, 0] on input "radio" at bounding box center [0, 0] width 0 height 0
click at [563, 144] on span at bounding box center [563, 146] width 10 height 10
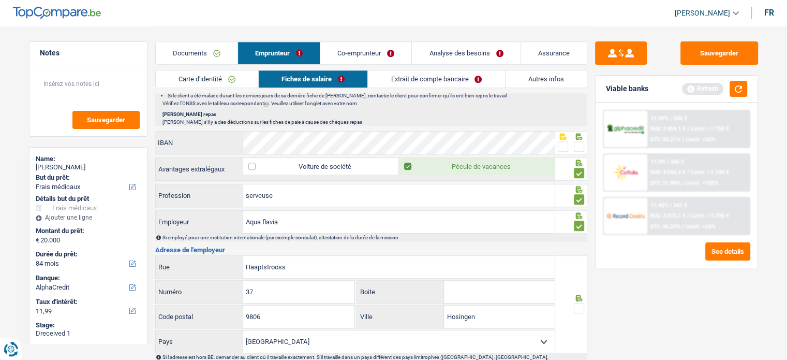
click at [0, 0] on input "radio" at bounding box center [0, 0] width 0 height 0
click at [584, 301] on div at bounding box center [571, 304] width 32 height 98
click at [582, 303] on span at bounding box center [579, 308] width 10 height 10
click at [0, 0] on input "radio" at bounding box center [0, 0] width 0 height 0
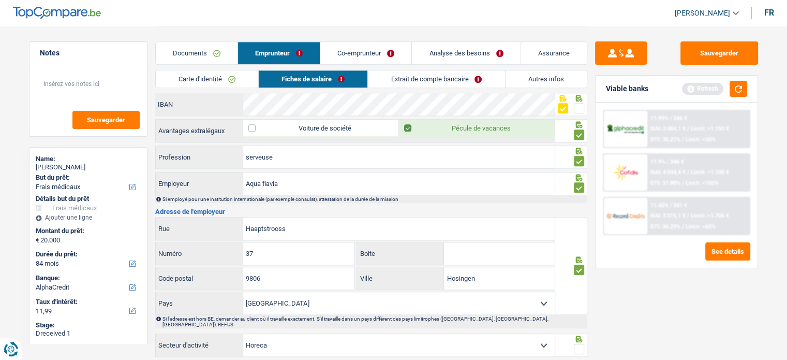
scroll to position [917, 0]
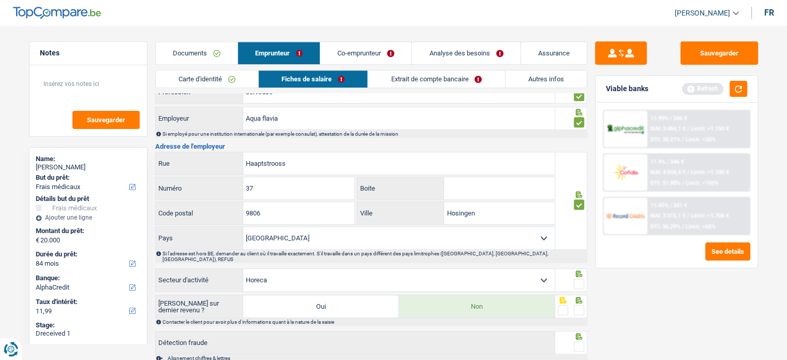
click at [581, 278] on span at bounding box center [579, 283] width 10 height 10
click at [0, 0] on input "radio" at bounding box center [0, 0] width 0 height 0
click at [577, 305] on span at bounding box center [579, 310] width 10 height 10
click at [0, 0] on input "radio" at bounding box center [0, 0] width 0 height 0
click at [577, 340] on div at bounding box center [579, 346] width 10 height 13
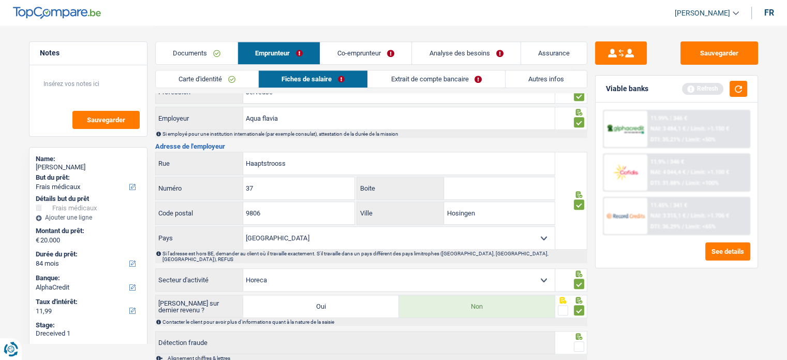
click at [577, 341] on span at bounding box center [579, 346] width 10 height 10
click at [0, 0] on input "radio" at bounding box center [0, 0] width 0 height 0
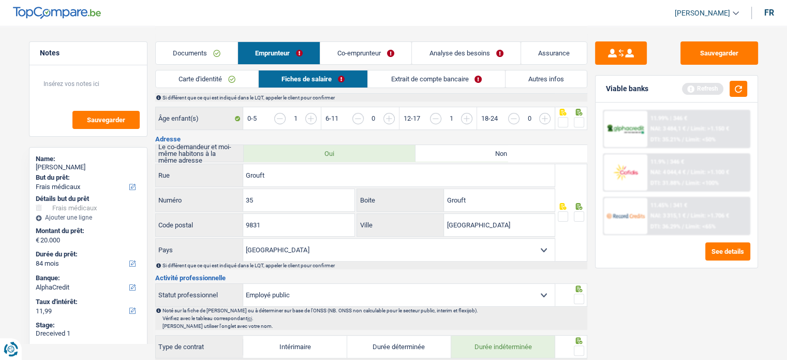
scroll to position [192, 0]
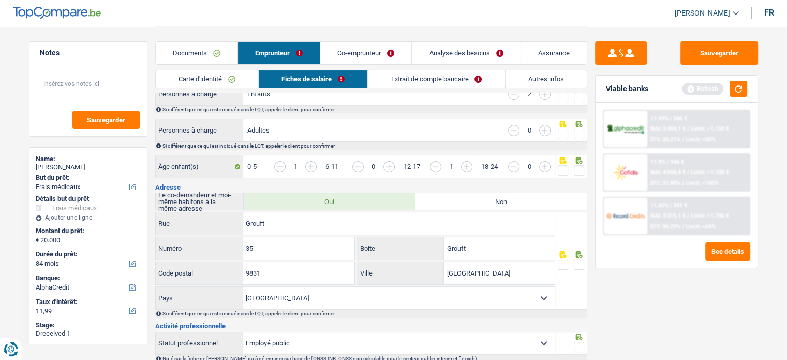
click at [580, 130] on span at bounding box center [579, 134] width 10 height 10
click at [0, 0] on input "radio" at bounding box center [0, 0] width 0 height 0
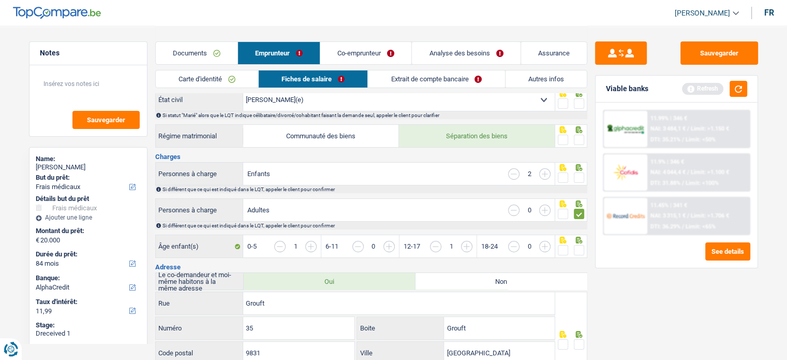
scroll to position [0, 0]
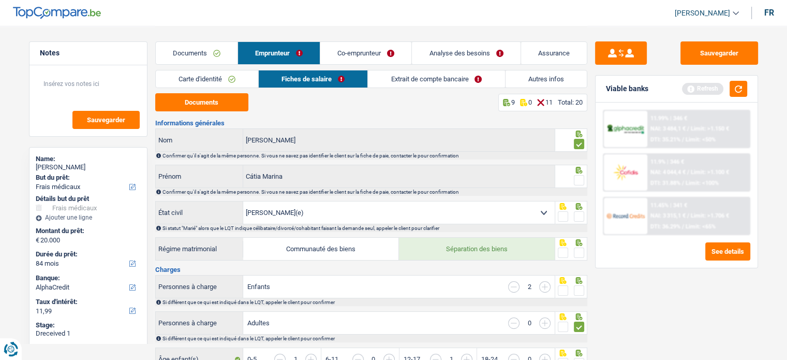
click at [578, 176] on span at bounding box center [579, 180] width 10 height 10
click at [0, 0] on input "radio" at bounding box center [0, 0] width 0 height 0
click at [580, 222] on div at bounding box center [579, 216] width 10 height 13
click at [580, 250] on span at bounding box center [579, 252] width 10 height 10
click at [0, 0] on input "radio" at bounding box center [0, 0] width 0 height 0
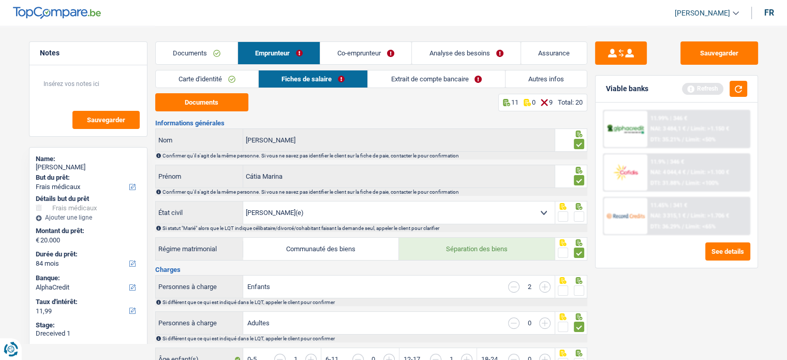
click at [580, 213] on span at bounding box center [579, 216] width 10 height 10
click at [0, 0] on input "radio" at bounding box center [0, 0] width 0 height 0
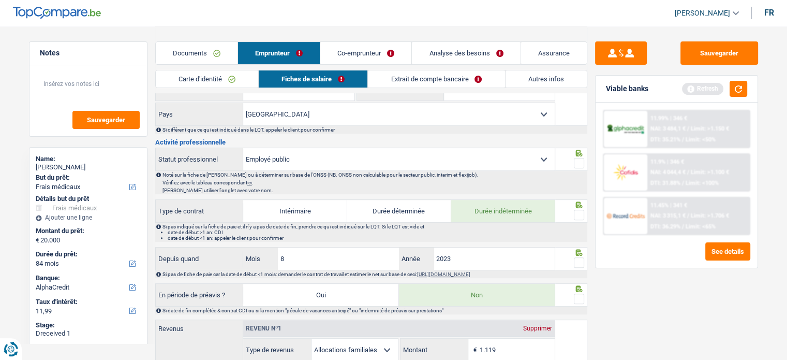
scroll to position [466, 0]
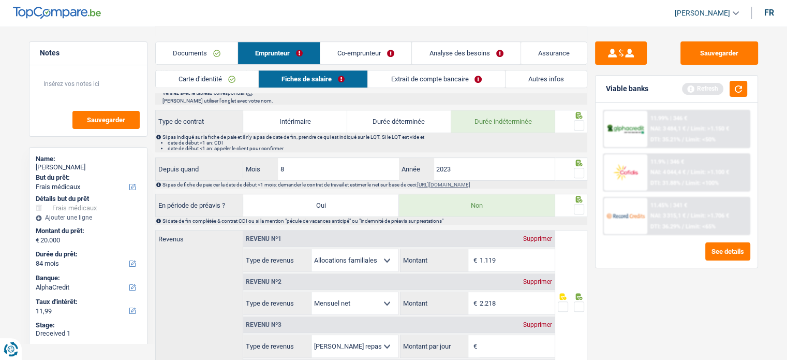
click at [578, 172] on span at bounding box center [579, 173] width 10 height 10
click at [0, 0] on input "radio" at bounding box center [0, 0] width 0 height 0
click at [575, 120] on span at bounding box center [579, 125] width 10 height 10
click at [0, 0] on input "radio" at bounding box center [0, 0] width 0 height 0
click at [582, 206] on span at bounding box center [579, 209] width 10 height 10
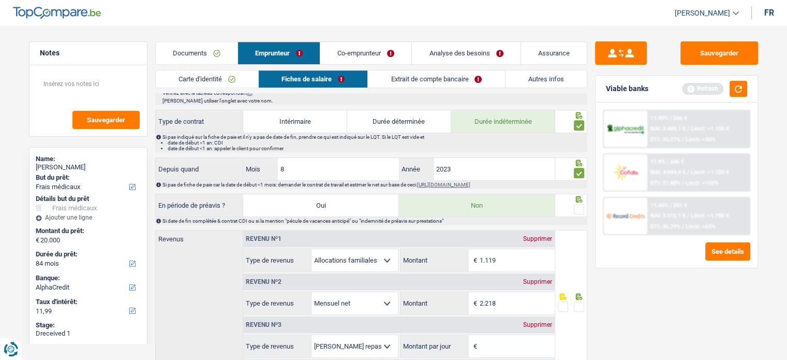
click at [0, 0] on input "radio" at bounding box center [0, 0] width 0 height 0
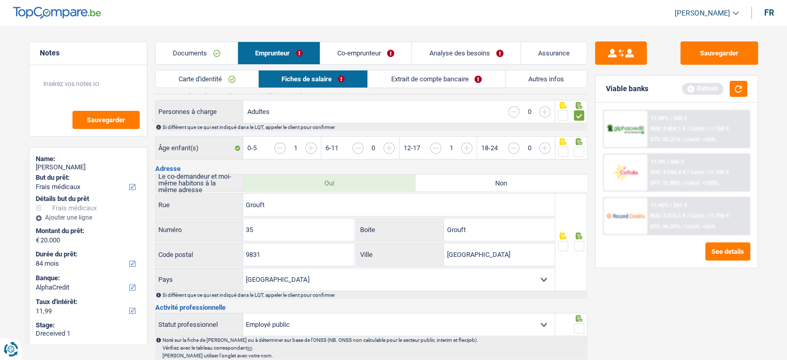
scroll to position [207, 0]
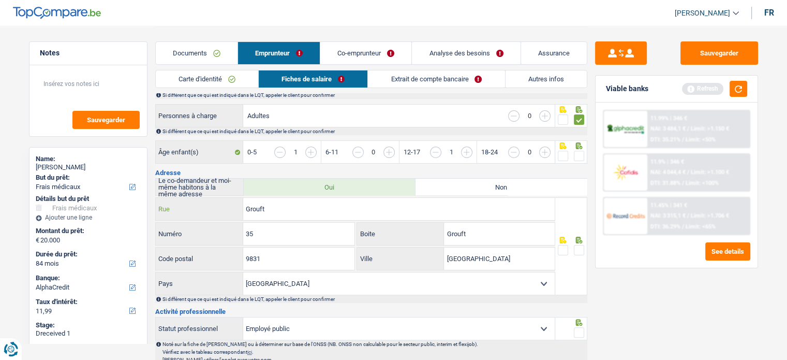
click at [244, 212] on input "Grouft" at bounding box center [398, 209] width 311 height 22
click at [276, 208] on input "an der Grouft" at bounding box center [398, 209] width 311 height 22
click at [283, 209] on input "an der Gruft" at bounding box center [398, 209] width 311 height 22
type input "an der Grufth"
drag, startPoint x: 583, startPoint y: 246, endPoint x: 571, endPoint y: 222, distance: 26.4
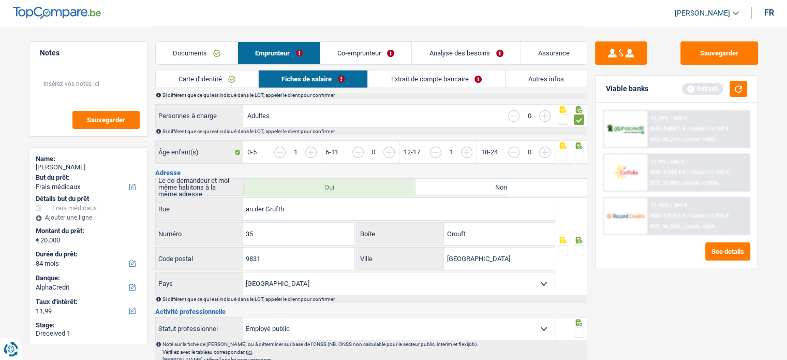
click at [582, 246] on span at bounding box center [579, 250] width 10 height 10
click at [0, 0] on input "radio" at bounding box center [0, 0] width 0 height 0
drag, startPoint x: 512, startPoint y: 260, endPoint x: 422, endPoint y: 250, distance: 90.6
click at [416, 251] on div "Parc Housen Ville" at bounding box center [456, 258] width 198 height 22
paste input "CONSTHUM"
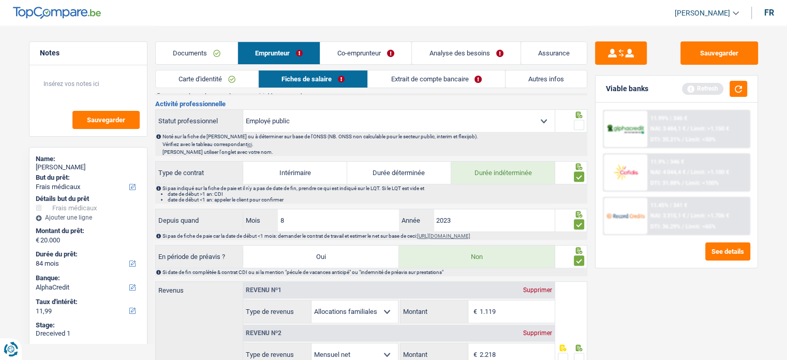
scroll to position [414, 0]
type input "CONSTHUM"
drag, startPoint x: 585, startPoint y: 124, endPoint x: 579, endPoint y: 125, distance: 5.8
click at [584, 124] on div at bounding box center [571, 121] width 32 height 23
click at [579, 125] on span at bounding box center [579, 125] width 10 height 10
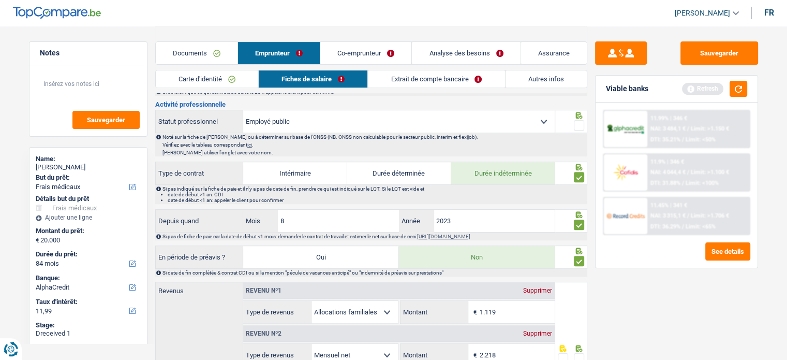
click at [0, 0] on input "radio" at bounding box center [0, 0] width 0 height 0
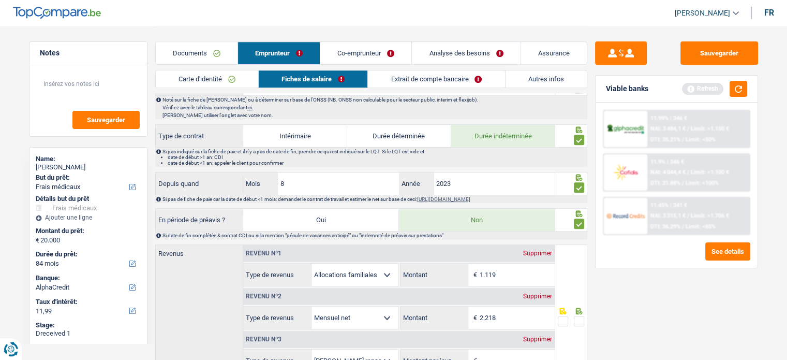
scroll to position [244, 0]
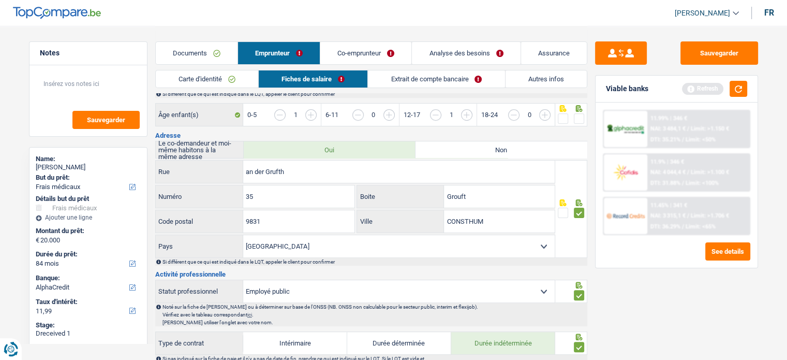
click at [586, 115] on input "button" at bounding box center [738, 120] width 399 height 22
click at [580, 115] on span at bounding box center [579, 118] width 10 height 10
click at [0, 0] on input "radio" at bounding box center [0, 0] width 0 height 0
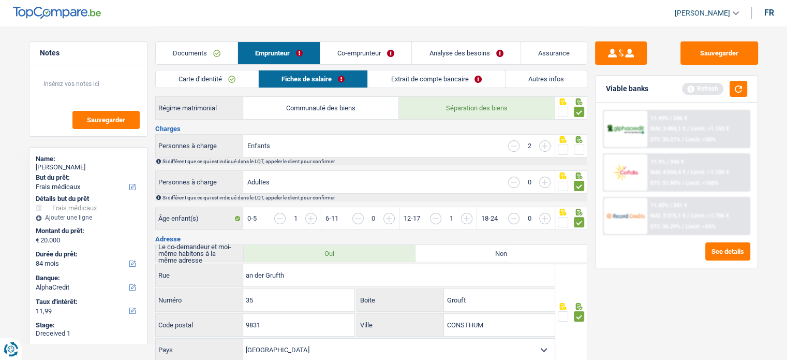
scroll to position [0, 0]
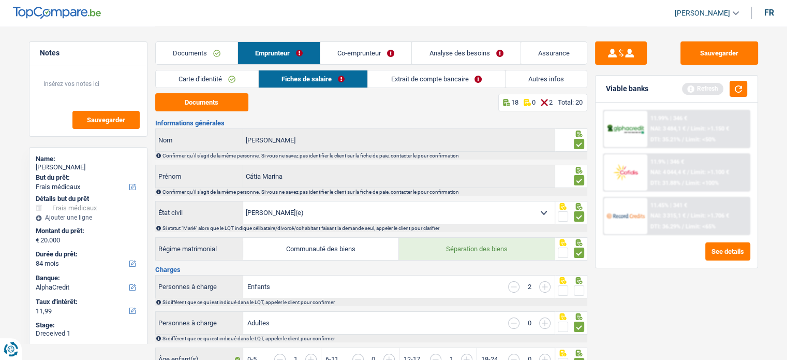
click at [577, 294] on span at bounding box center [579, 290] width 10 height 10
click at [0, 0] on input "radio" at bounding box center [0, 0] width 0 height 0
click at [580, 287] on span at bounding box center [579, 290] width 10 height 10
click at [0, 0] on input "radio" at bounding box center [0, 0] width 0 height 0
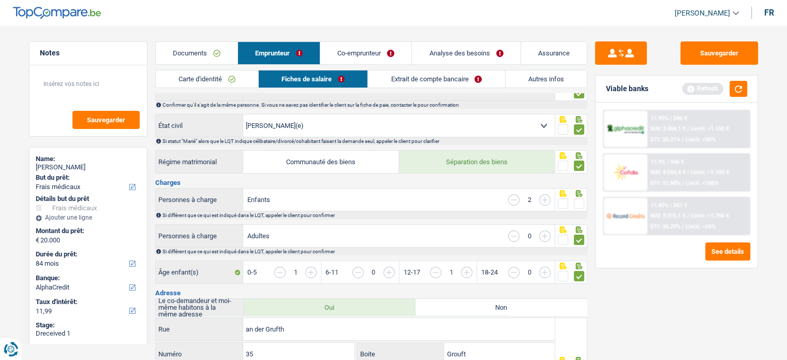
scroll to position [52, 0]
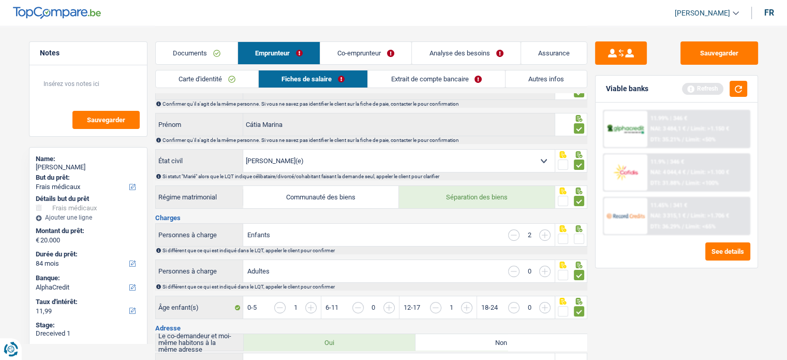
click at [582, 229] on icon at bounding box center [579, 228] width 10 height 7
click at [582, 233] on span at bounding box center [579, 238] width 10 height 10
click at [0, 0] on input "radio" at bounding box center [0, 0] width 0 height 0
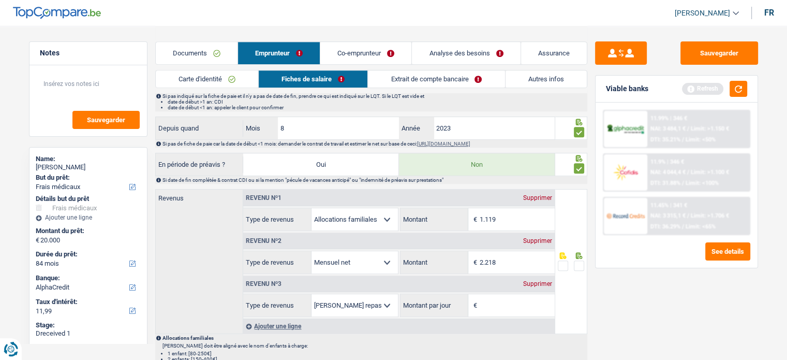
scroll to position [569, 0]
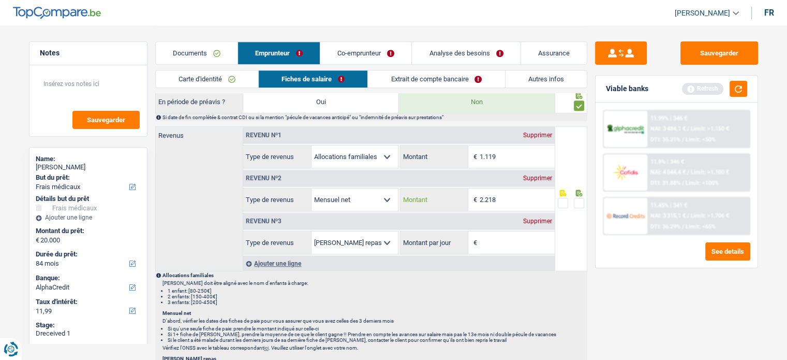
click at [528, 192] on input "2.218" at bounding box center [517, 199] width 75 height 22
type input "2.215"
click at [577, 198] on span at bounding box center [579, 203] width 10 height 10
click at [0, 0] on input "radio" at bounding box center [0, 0] width 0 height 0
click at [528, 218] on div "Supprimer" at bounding box center [538, 221] width 34 height 6
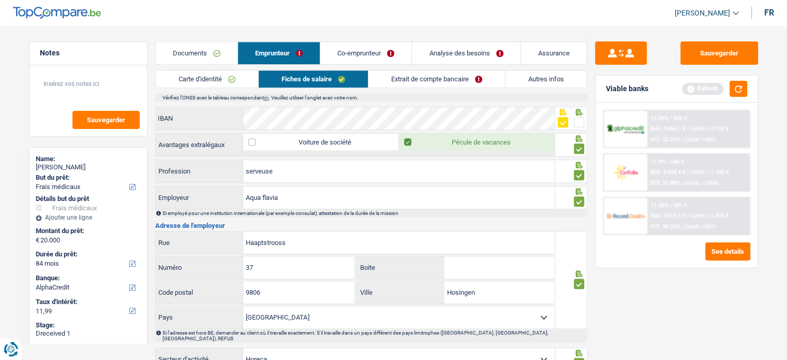
scroll to position [880, 0]
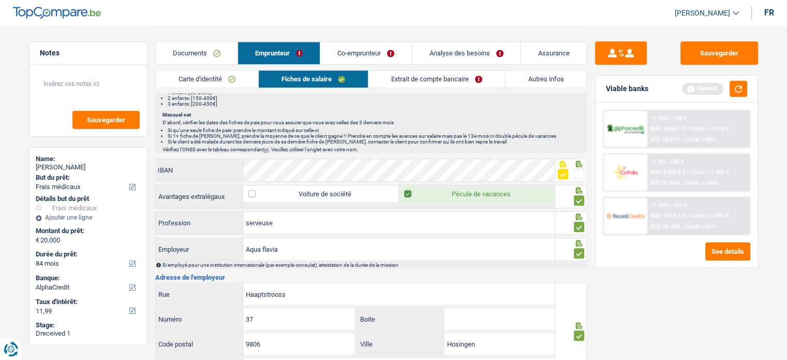
click at [434, 84] on link "Extrait de compte bancaire" at bounding box center [436, 78] width 137 height 17
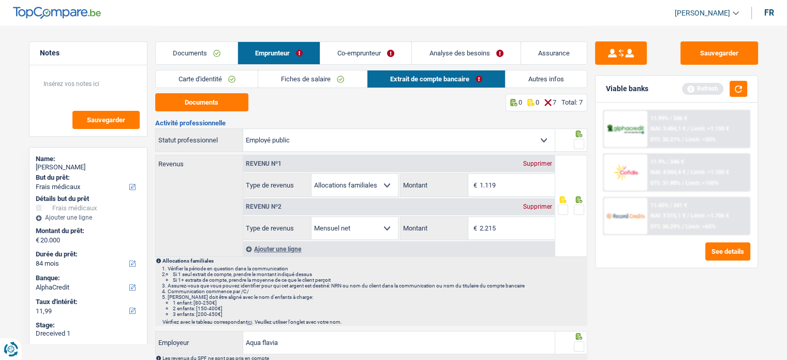
scroll to position [0, 0]
click at [224, 112] on div "Documents 0 0 7 Total: 7 Activité professionnelle Ouvrier Employé privé Employé…" at bounding box center [371, 350] width 432 height 515
click at [224, 102] on button "Documents" at bounding box center [201, 102] width 93 height 18
drag, startPoint x: 520, startPoint y: 180, endPoint x: 407, endPoint y: 188, distance: 113.6
click at [407, 188] on div "1.119 € Montant" at bounding box center [477, 185] width 154 height 22
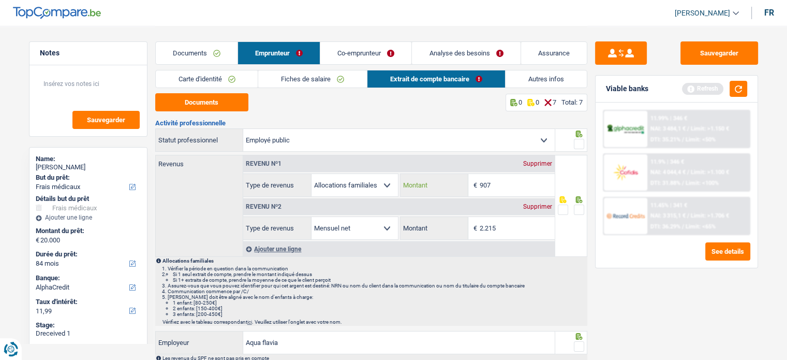
type input "907"
click at [570, 143] on fieldset at bounding box center [571, 144] width 26 height 13
click at [580, 147] on span at bounding box center [579, 144] width 10 height 10
click at [0, 0] on input "radio" at bounding box center [0, 0] width 0 height 0
click at [584, 207] on span at bounding box center [579, 209] width 10 height 10
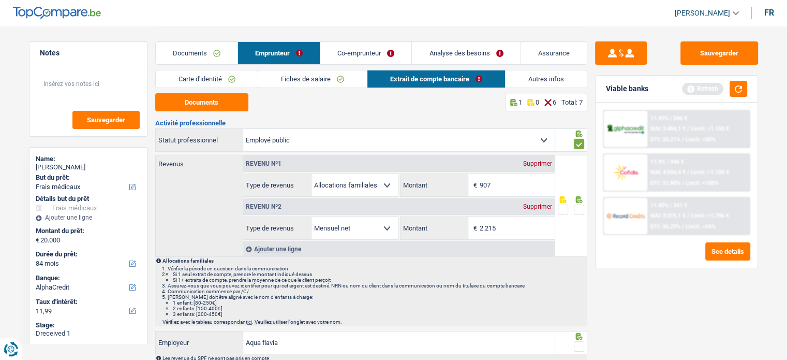
click at [0, 0] on input "radio" at bounding box center [0, 0] width 0 height 0
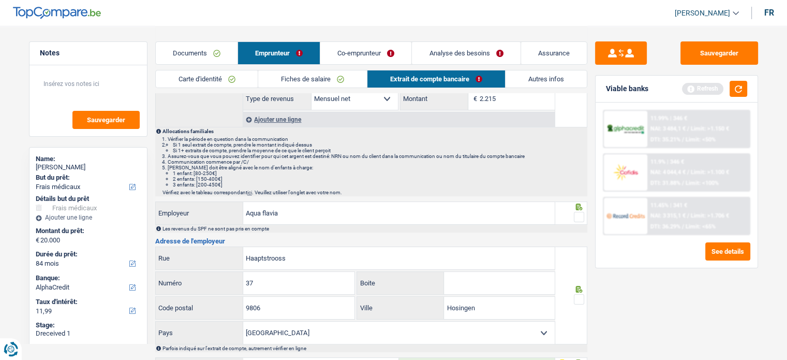
scroll to position [155, 0]
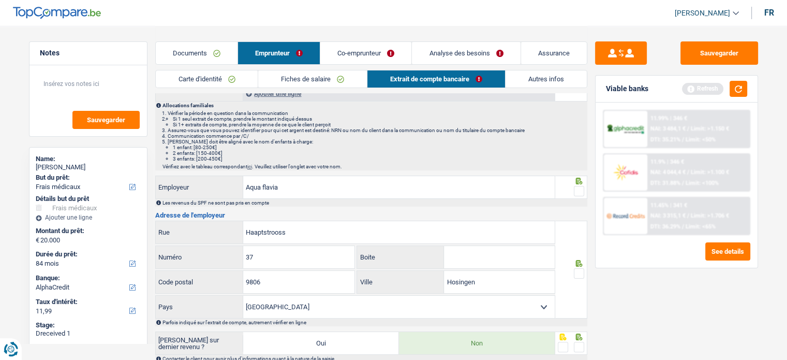
click at [582, 190] on span at bounding box center [579, 191] width 10 height 10
click at [0, 0] on input "radio" at bounding box center [0, 0] width 0 height 0
click at [583, 279] on div at bounding box center [571, 269] width 32 height 98
click at [581, 273] on span at bounding box center [579, 273] width 10 height 10
click at [0, 0] on input "radio" at bounding box center [0, 0] width 0 height 0
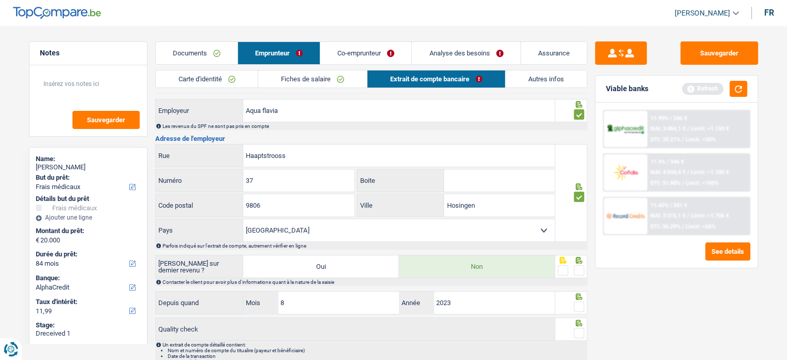
scroll to position [285, 0]
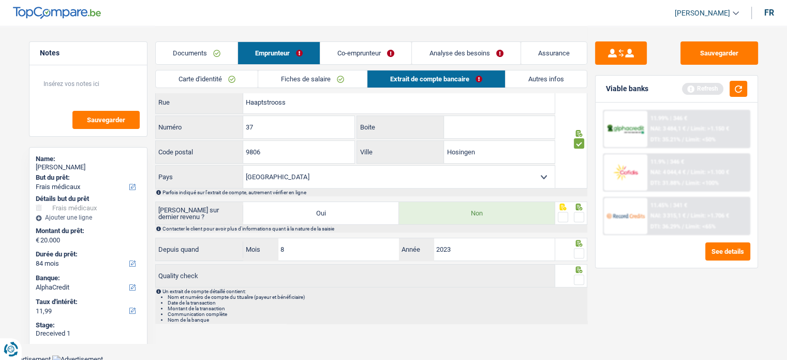
drag, startPoint x: 584, startPoint y: 212, endPoint x: 581, endPoint y: 220, distance: 8.7
click at [584, 213] on span at bounding box center [579, 217] width 10 height 10
click at [0, 0] on input "radio" at bounding box center [0, 0] width 0 height 0
click at [581, 220] on div at bounding box center [579, 217] width 10 height 13
click at [579, 251] on span at bounding box center [579, 253] width 10 height 10
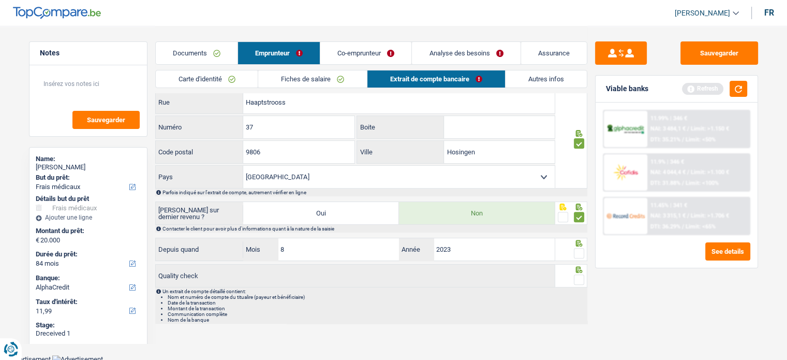
click at [0, 0] on input "radio" at bounding box center [0, 0] width 0 height 0
click at [582, 274] on span at bounding box center [579, 279] width 10 height 10
click at [0, 0] on input "radio" at bounding box center [0, 0] width 0 height 0
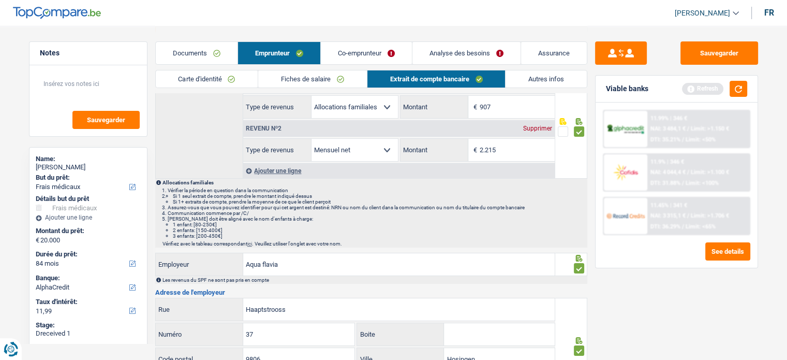
scroll to position [0, 0]
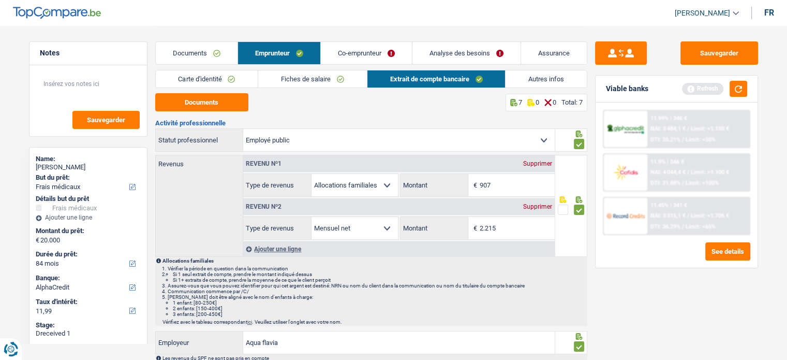
click at [528, 78] on link "Autres infos" at bounding box center [546, 78] width 81 height 17
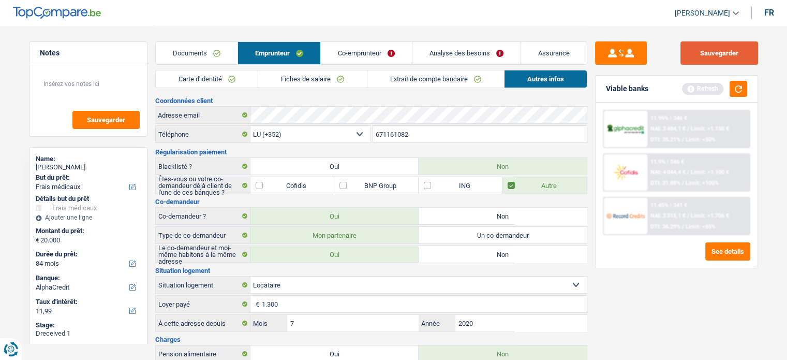
click at [723, 48] on button "Sauvegarder" at bounding box center [719, 52] width 78 height 23
click at [740, 86] on button "button" at bounding box center [739, 89] width 18 height 16
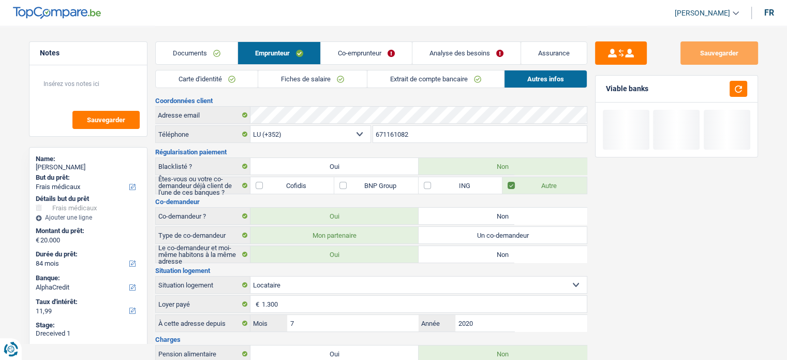
drag, startPoint x: 350, startPoint y: 51, endPoint x: 249, endPoint y: 74, distance: 103.6
click at [350, 51] on link "Co-emprunteur" at bounding box center [366, 53] width 91 height 22
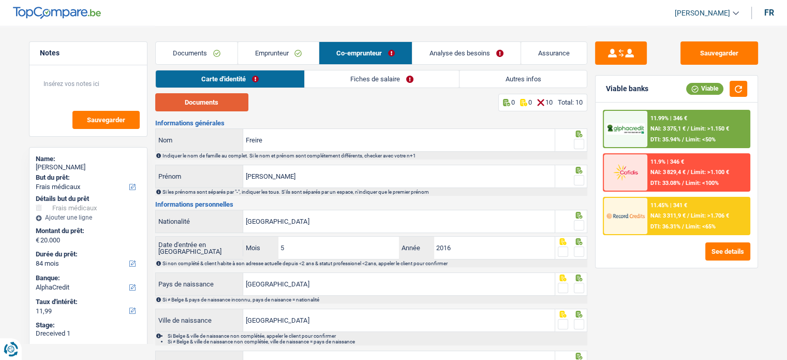
click at [185, 107] on button "Documents" at bounding box center [201, 102] width 93 height 18
drag, startPoint x: 317, startPoint y: 144, endPoint x: 235, endPoint y: 129, distance: 83.1
click at [217, 129] on div "Freire Nom" at bounding box center [355, 140] width 399 height 22
paste input "APELIDO[S] SURNAMЕ SANTOS DE SOUSA FREIRE"
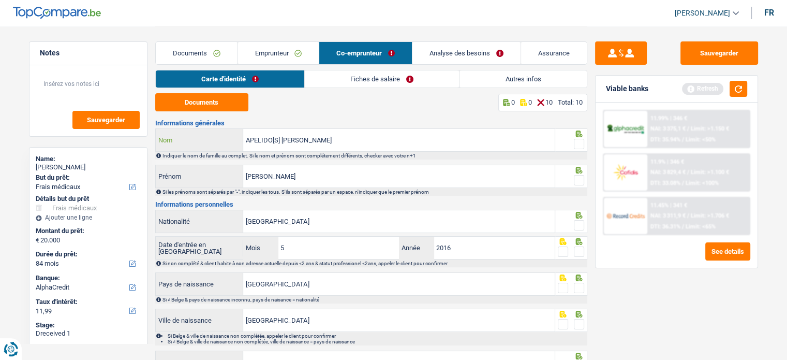
drag, startPoint x: 316, startPoint y: 138, endPoint x: 190, endPoint y: 128, distance: 126.2
click at [190, 128] on div "Informations générales APELIDO[S] SURNAMЕ SANTOS DE SOUSA FREIRE Nom Indiquer l…" at bounding box center [371, 292] width 432 height 345
type input "SANTOS DE SOUSA FREIRE"
click at [577, 180] on span at bounding box center [579, 180] width 10 height 10
click at [0, 0] on input "radio" at bounding box center [0, 0] width 0 height 0
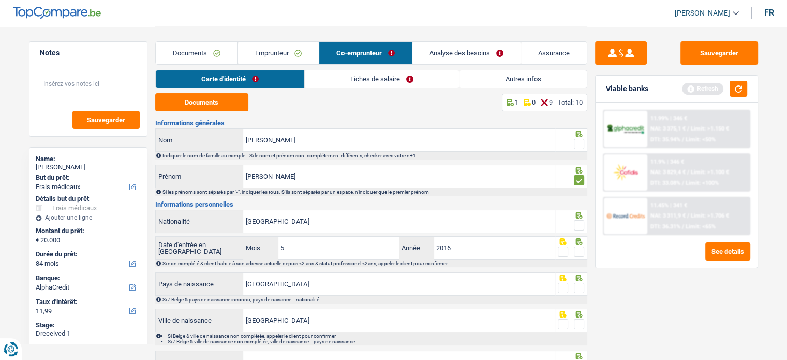
click at [569, 144] on fieldset at bounding box center [571, 144] width 26 height 13
click at [577, 138] on div at bounding box center [579, 144] width 10 height 13
click at [580, 222] on span at bounding box center [579, 225] width 10 height 10
click at [0, 0] on input "radio" at bounding box center [0, 0] width 0 height 0
click at [582, 253] on span at bounding box center [579, 251] width 10 height 10
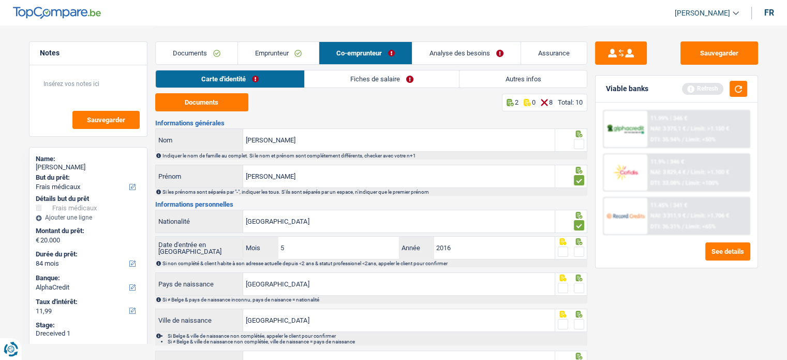
click at [0, 0] on input "radio" at bounding box center [0, 0] width 0 height 0
click at [581, 283] on span at bounding box center [579, 288] width 10 height 10
click at [0, 0] on input "radio" at bounding box center [0, 0] width 0 height 0
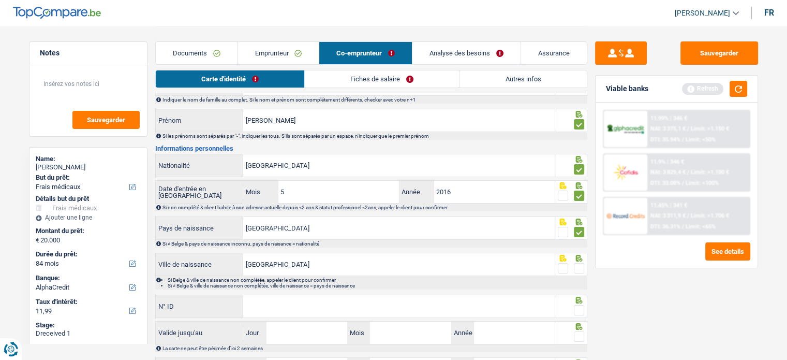
scroll to position [103, 0]
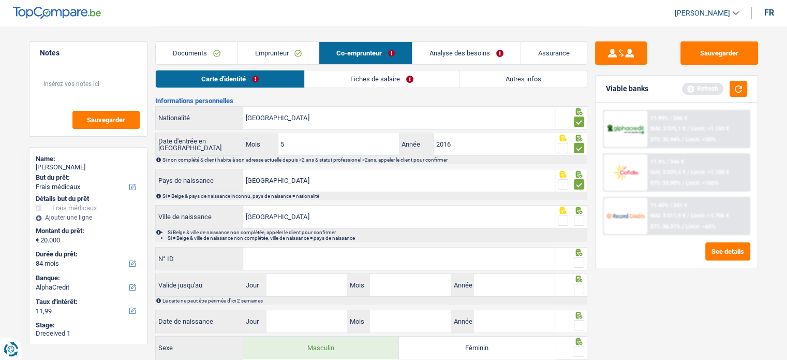
click at [580, 229] on li "Si Belge & ville de naissance non complétée, appeler le client pour confirmer" at bounding box center [377, 232] width 419 height 6
click at [577, 215] on span at bounding box center [579, 220] width 10 height 10
click at [0, 0] on input "radio" at bounding box center [0, 0] width 0 height 0
click at [585, 266] on div at bounding box center [571, 258] width 32 height 23
click at [581, 262] on span at bounding box center [579, 262] width 10 height 10
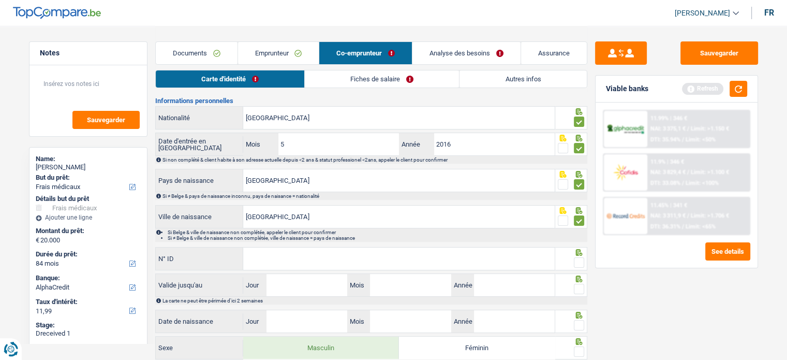
click at [0, 0] on input "radio" at bounding box center [0, 0] width 0 height 0
paste input "10263872"
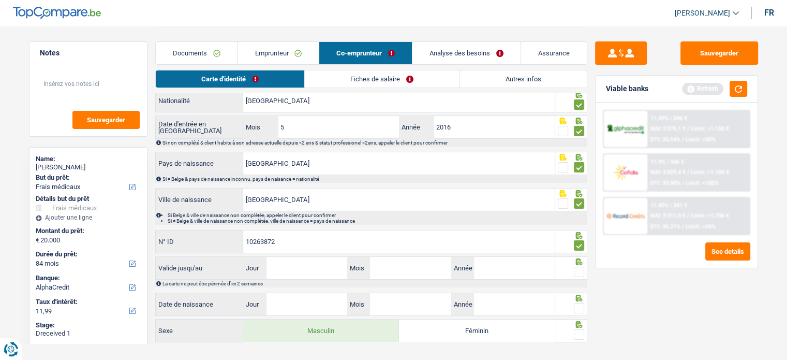
scroll to position [138, 0]
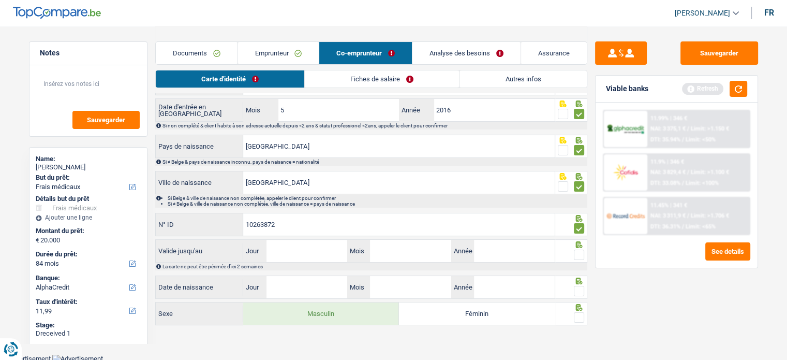
type input "10263872"
click at [329, 259] on input "Jour" at bounding box center [306, 251] width 81 height 22
click at [311, 246] on input "Jour" at bounding box center [306, 251] width 81 height 22
click at [317, 254] on input "Jour" at bounding box center [306, 251] width 81 height 22
type input "03"
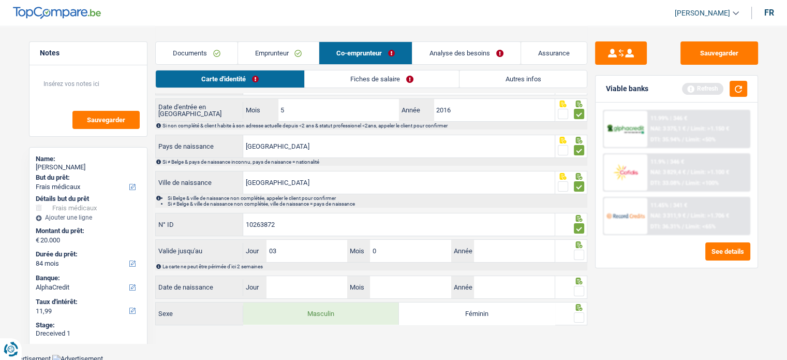
type input "08"
type input "2031"
click at [306, 282] on input "Jour" at bounding box center [306, 287] width 81 height 22
type input "06"
type input "12"
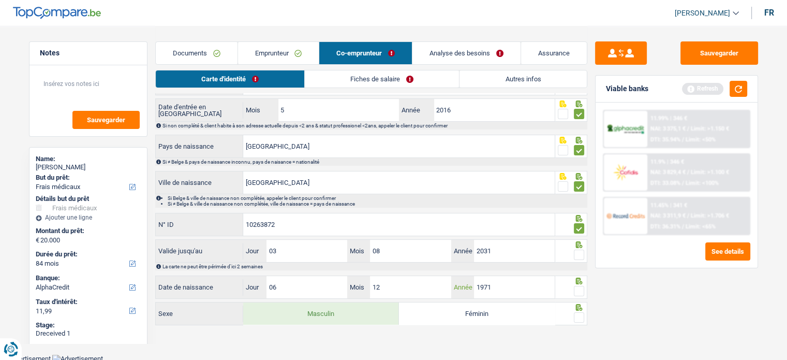
type input "1971"
drag, startPoint x: 582, startPoint y: 280, endPoint x: 577, endPoint y: 288, distance: 8.8
click at [580, 283] on div at bounding box center [571, 286] width 32 height 23
click at [577, 288] on span at bounding box center [579, 291] width 10 height 10
click at [0, 0] on input "radio" at bounding box center [0, 0] width 0 height 0
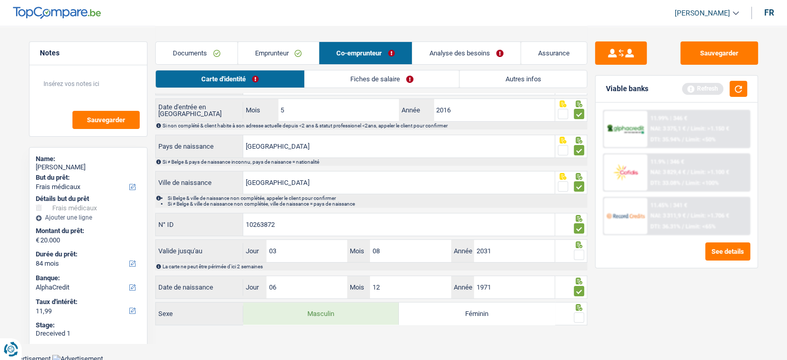
click at [581, 245] on icon at bounding box center [579, 244] width 10 height 7
click at [581, 254] on span at bounding box center [579, 254] width 10 height 10
click at [0, 0] on input "radio" at bounding box center [0, 0] width 0 height 0
click at [578, 312] on span at bounding box center [579, 317] width 10 height 10
click at [0, 0] on input "radio" at bounding box center [0, 0] width 0 height 0
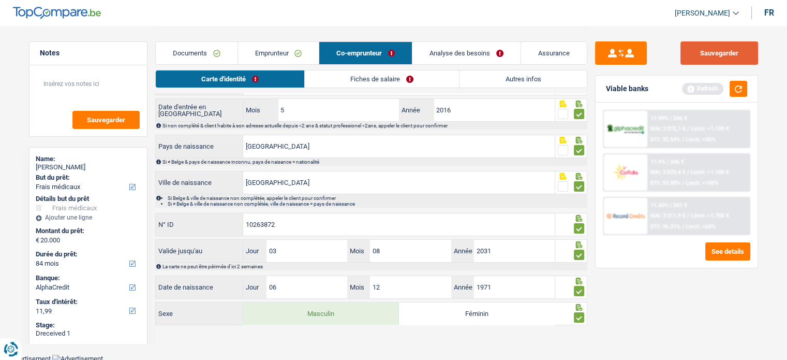
click at [708, 56] on button "Sauvegarder" at bounding box center [719, 52] width 78 height 23
click at [399, 71] on link "Fiches de salaire" at bounding box center [382, 78] width 154 height 17
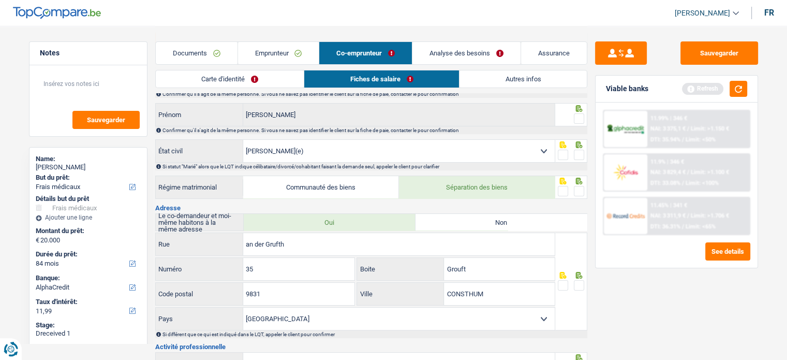
scroll to position [0, 0]
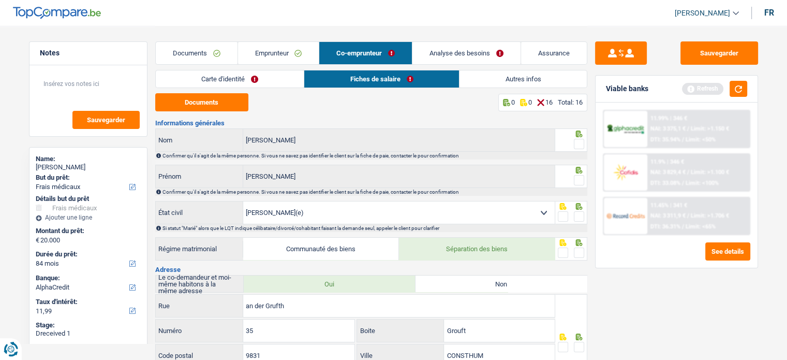
drag, startPoint x: 581, startPoint y: 149, endPoint x: 573, endPoint y: 159, distance: 12.9
click at [581, 149] on span at bounding box center [579, 144] width 10 height 10
click at [0, 0] on input "radio" at bounding box center [0, 0] width 0 height 0
click at [577, 179] on span at bounding box center [579, 180] width 10 height 10
click at [0, 0] on input "radio" at bounding box center [0, 0] width 0 height 0
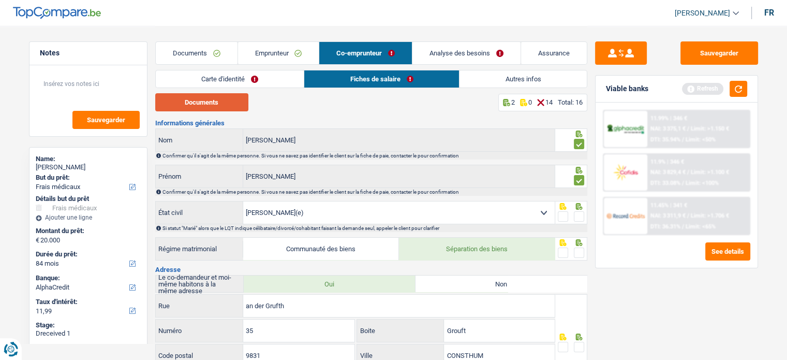
drag, startPoint x: 221, startPoint y: 97, endPoint x: 484, endPoint y: 50, distance: 267.0
click at [221, 97] on button "Documents" at bounding box center [201, 102] width 93 height 18
click at [581, 214] on span at bounding box center [579, 216] width 10 height 10
click at [0, 0] on input "radio" at bounding box center [0, 0] width 0 height 0
click at [581, 255] on span at bounding box center [579, 252] width 10 height 10
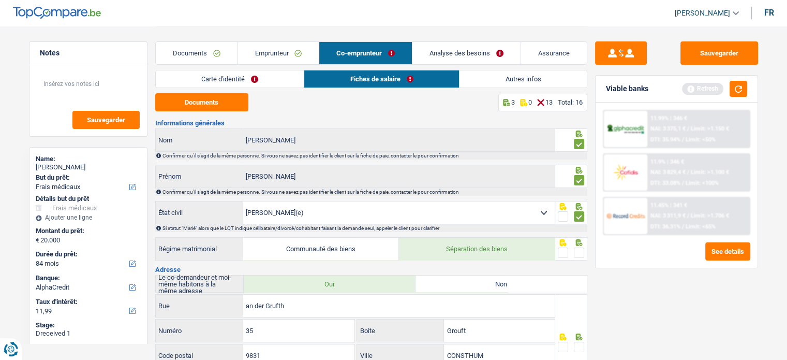
click at [0, 0] on input "radio" at bounding box center [0, 0] width 0 height 0
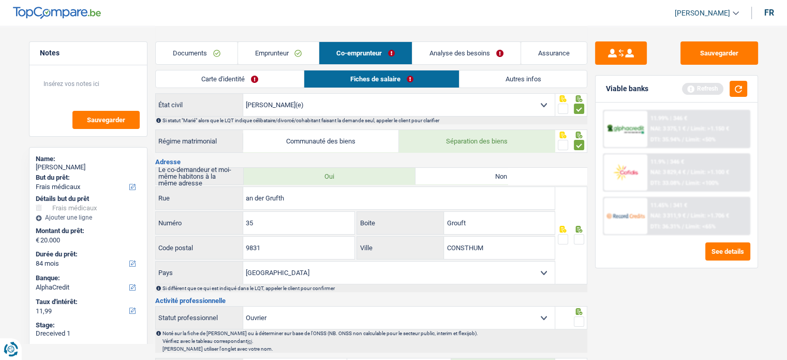
scroll to position [103, 0]
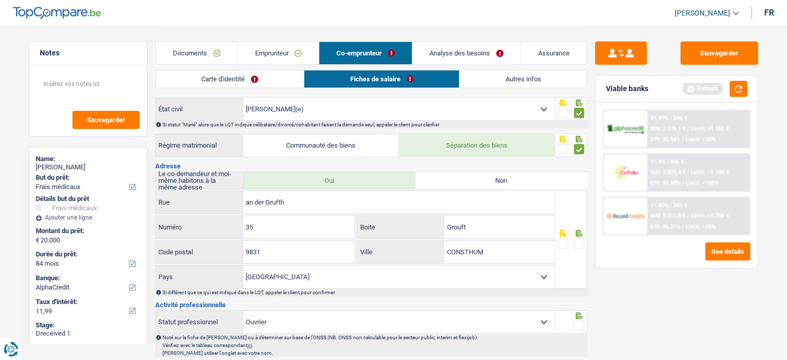
click at [578, 238] on span at bounding box center [579, 243] width 10 height 10
click at [0, 0] on input "radio" at bounding box center [0, 0] width 0 height 0
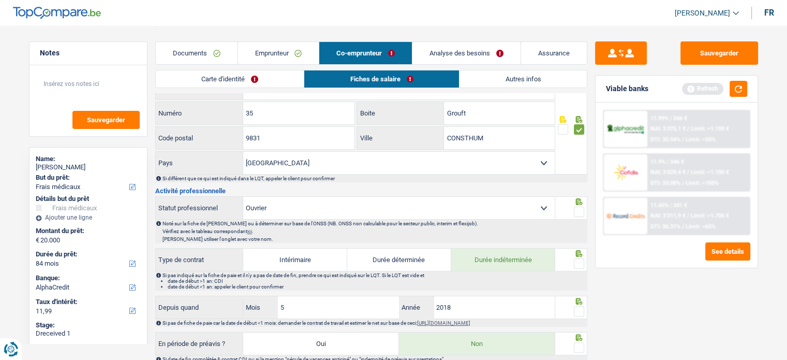
scroll to position [310, 0]
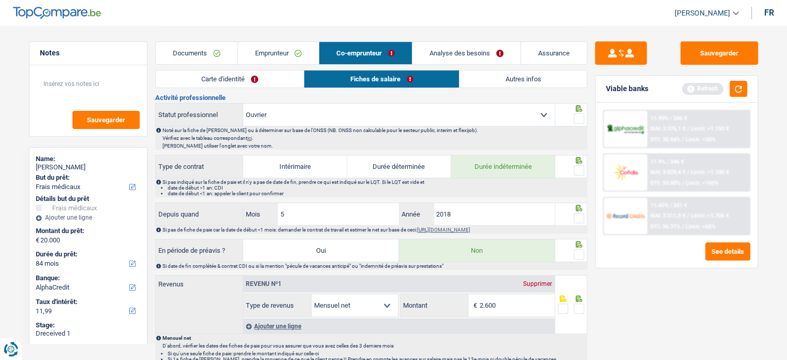
click at [577, 114] on span at bounding box center [579, 118] width 10 height 10
click at [0, 0] on input "radio" at bounding box center [0, 0] width 0 height 0
click at [582, 165] on span at bounding box center [579, 170] width 10 height 10
click at [0, 0] on input "radio" at bounding box center [0, 0] width 0 height 0
click at [580, 219] on span at bounding box center [579, 218] width 10 height 10
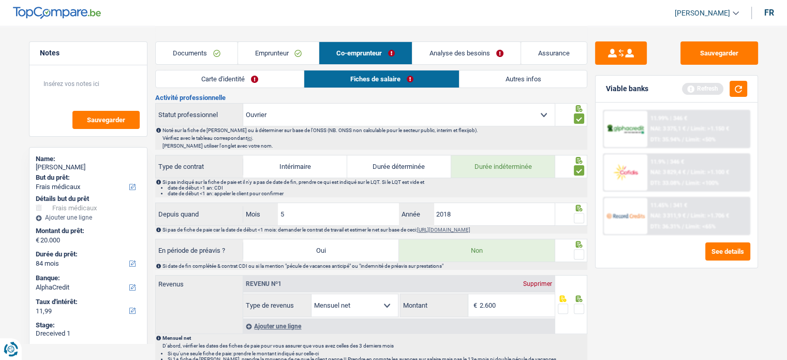
click at [0, 0] on input "radio" at bounding box center [0, 0] width 0 height 0
drag, startPoint x: 329, startPoint y: 209, endPoint x: 238, endPoint y: 196, distance: 92.4
click at [238, 196] on div "Informations générales SANTOS DE SOUSA FREIRE Nom Confirmer qu'il s'agit de la …" at bounding box center [371, 247] width 432 height 877
type input "8"
drag, startPoint x: 502, startPoint y: 219, endPoint x: 370, endPoint y: 197, distance: 133.8
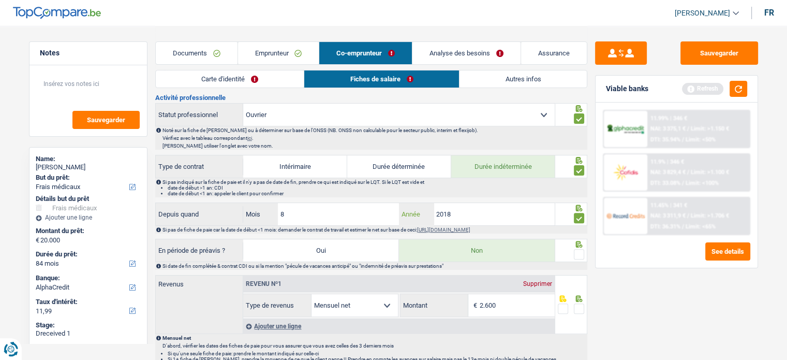
click at [370, 197] on div "Informations générales SANTOS DE SOUSA FREIRE Nom Confirmer qu'il s'agit de la …" at bounding box center [371, 247] width 432 height 877
type input "2024"
click at [582, 249] on span at bounding box center [579, 254] width 10 height 10
click at [0, 0] on input "radio" at bounding box center [0, 0] width 0 height 0
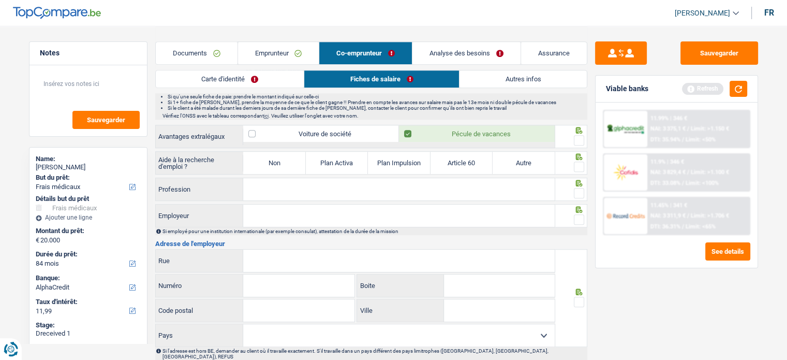
scroll to position [569, 0]
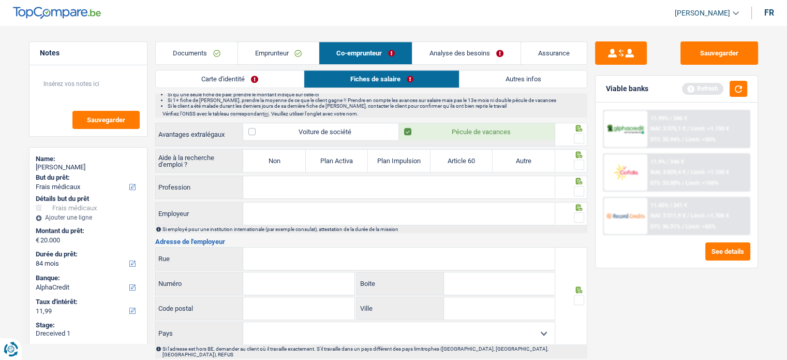
click at [586, 137] on div at bounding box center [571, 134] width 32 height 23
click at [580, 137] on span at bounding box center [579, 138] width 10 height 10
click at [0, 0] on input "radio" at bounding box center [0, 0] width 0 height 0
click at [580, 167] on div at bounding box center [579, 164] width 10 height 13
drag, startPoint x: 275, startPoint y: 169, endPoint x: 298, endPoint y: 163, distance: 24.0
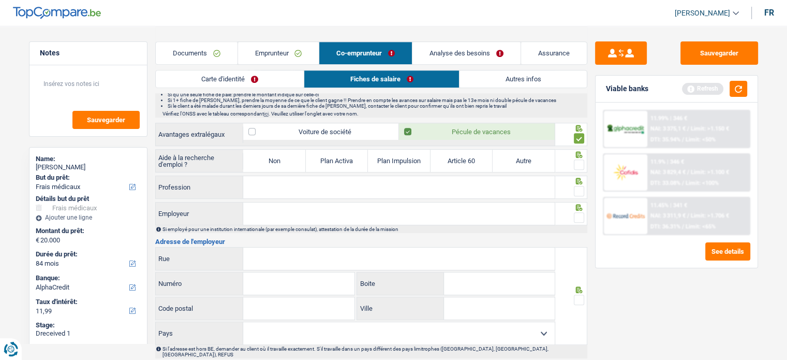
click at [275, 167] on div "Aide à la recherche d'emploi ? Non Plan Activa Plan Impulsion Article 60 Autre …" at bounding box center [355, 161] width 400 height 25
drag, startPoint x: 270, startPoint y: 155, endPoint x: 528, endPoint y: 186, distance: 260.0
click at [271, 155] on label "Non" at bounding box center [274, 161] width 62 height 22
click at [576, 188] on span at bounding box center [579, 191] width 10 height 10
click at [0, 0] on input "radio" at bounding box center [0, 0] width 0 height 0
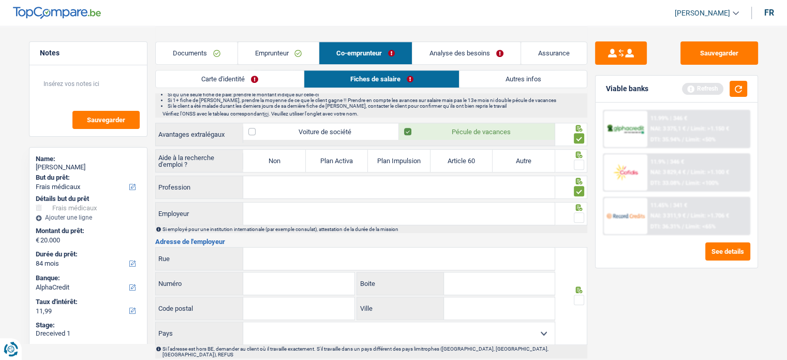
click at [585, 215] on div at bounding box center [571, 213] width 32 height 23
click at [582, 213] on span at bounding box center [579, 217] width 10 height 10
click at [0, 0] on input "radio" at bounding box center [0, 0] width 0 height 0
click at [576, 162] on span at bounding box center [579, 164] width 10 height 10
click at [0, 0] on input "radio" at bounding box center [0, 0] width 0 height 0
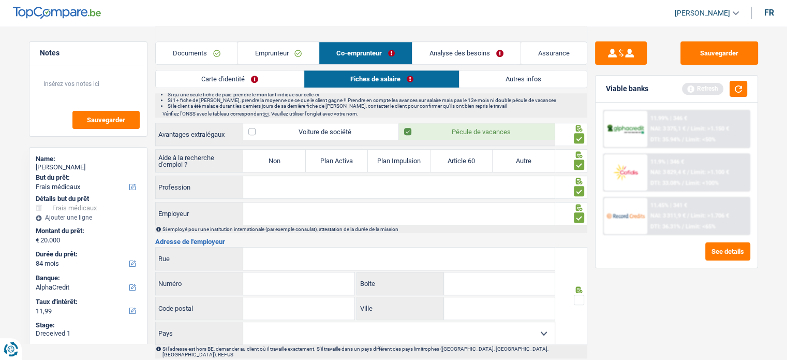
paste input "LUXEMBOURGTHERMIQUE INDUSTRIELLE S"
type input "LUXEMBOURGTHERMIQUE INDUSTRIELLE S"
click at [273, 184] on input "Profession" at bounding box center [398, 187] width 311 height 22
type input "employé"
click at [437, 216] on input "LUXEMBOURGTHERMIQUE INDUSTRIELLE S" at bounding box center [398, 213] width 311 height 22
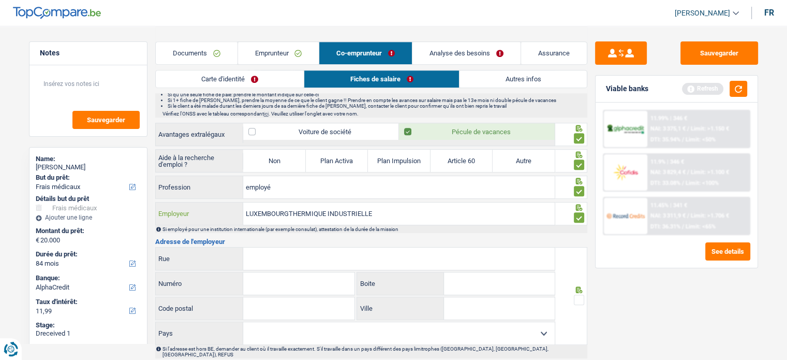
type input "LUXEMBOURGTHERMIQUE INDUSTRIELLE"
click at [268, 251] on input "Rue" at bounding box center [398, 258] width 311 height 22
paste input "151 RUE D'ESCH"
drag, startPoint x: 258, startPoint y: 256, endPoint x: 217, endPoint y: 254, distance: 41.0
click at [217, 254] on div "151 RUE D'ESCH Rue" at bounding box center [355, 258] width 399 height 22
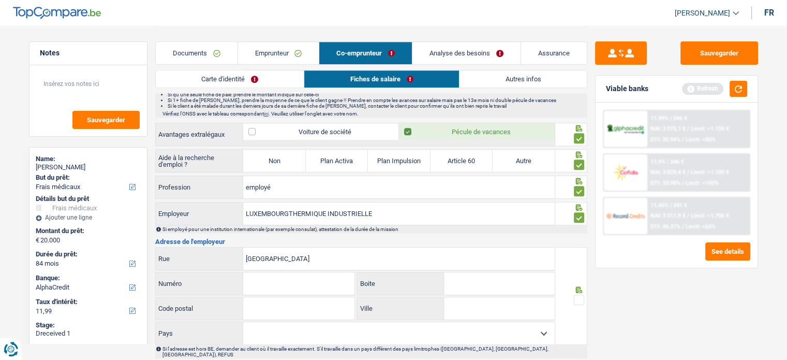
type input "RUE D'ESCH"
click at [269, 273] on input "Numéro" at bounding box center [298, 283] width 111 height 22
paste input "151"
type input "151"
click at [259, 297] on input "Code postal" at bounding box center [298, 308] width 111 height 22
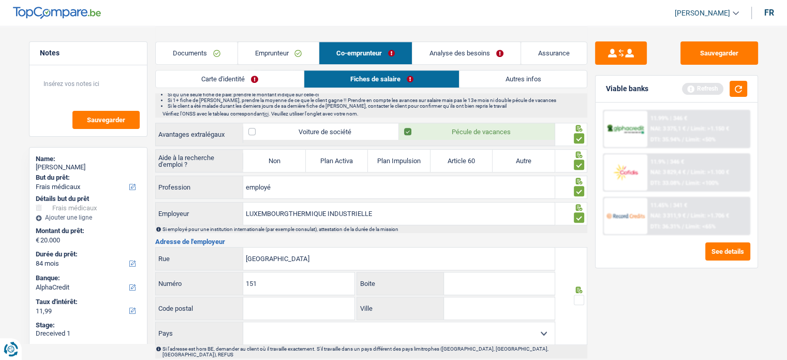
paste input "3921"
type input "3921"
click at [502, 305] on input "Ville" at bounding box center [499, 308] width 111 height 22
paste input "MONDERCANGE"
type input "MONDERCANGE"
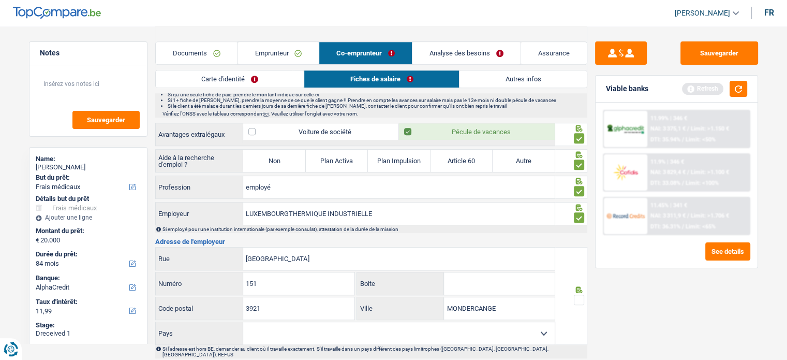
click at [496, 329] on select "Belgique France Allemagne Italie Luxembourg Pays-Bas Espagne Suisse Sélectionne…" at bounding box center [398, 333] width 311 height 22
select select "BE"
click at [243, 322] on select "Belgique France Allemagne Italie Luxembourg Pays-Bas Espagne Suisse Sélectionne…" at bounding box center [398, 333] width 311 height 22
click at [574, 298] on span at bounding box center [579, 299] width 10 height 10
click at [0, 0] on input "radio" at bounding box center [0, 0] width 0 height 0
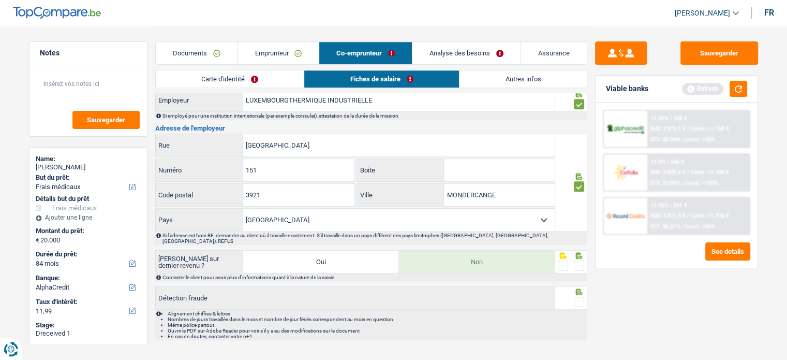
scroll to position [691, 0]
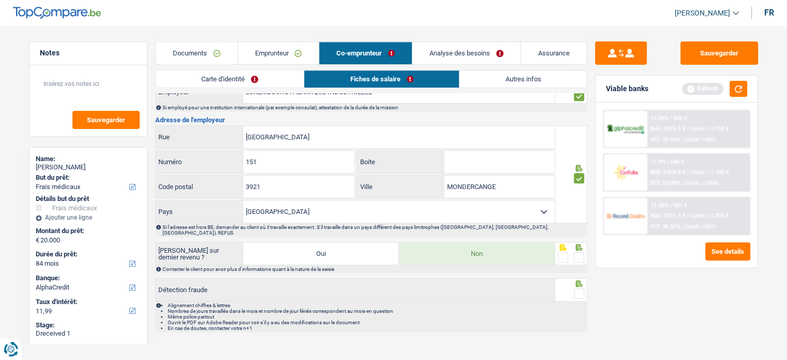
click at [574, 252] on span at bounding box center [579, 257] width 10 height 10
click at [0, 0] on input "radio" at bounding box center [0, 0] width 0 height 0
click at [575, 288] on span at bounding box center [579, 293] width 10 height 10
click at [0, 0] on input "radio" at bounding box center [0, 0] width 0 height 0
click at [579, 288] on span at bounding box center [579, 293] width 10 height 10
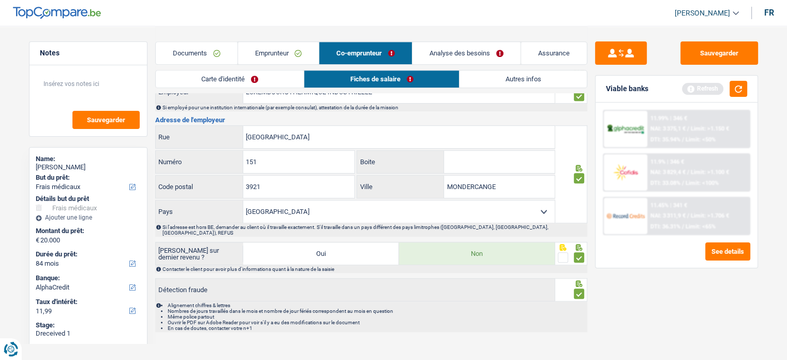
click at [0, 0] on input "radio" at bounding box center [0, 0] width 0 height 0
click at [580, 288] on span at bounding box center [579, 293] width 10 height 10
click at [0, 0] on input "radio" at bounding box center [0, 0] width 0 height 0
drag, startPoint x: 724, startPoint y: 50, endPoint x: 723, endPoint y: 55, distance: 5.2
click at [723, 51] on button "Sauvegarder" at bounding box center [719, 52] width 78 height 23
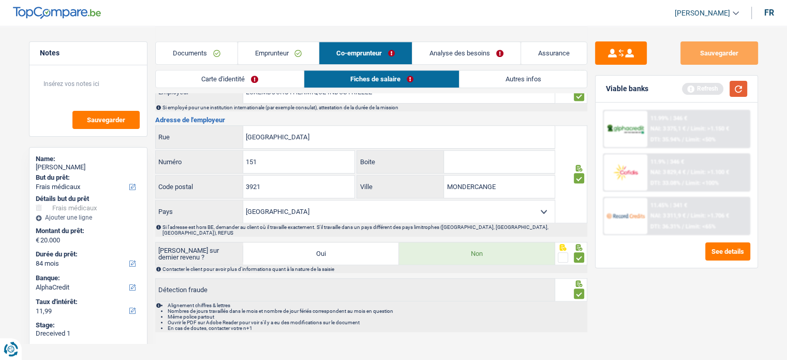
click at [735, 86] on button "button" at bounding box center [739, 89] width 18 height 16
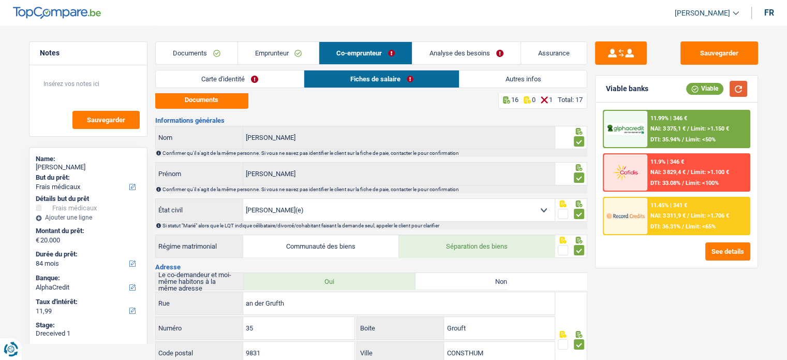
scroll to position [0, 0]
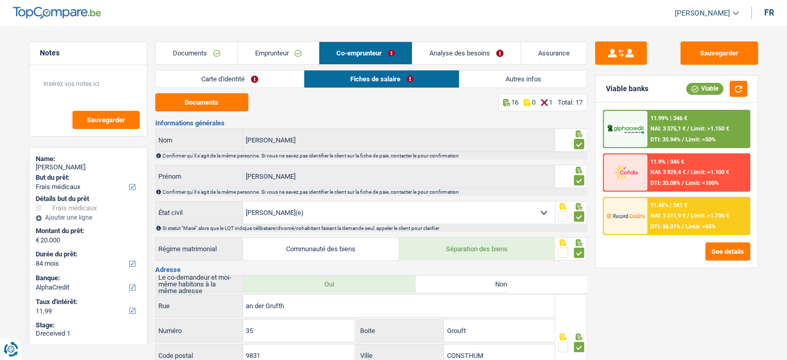
click at [495, 82] on link "Autres infos" at bounding box center [522, 78] width 127 height 17
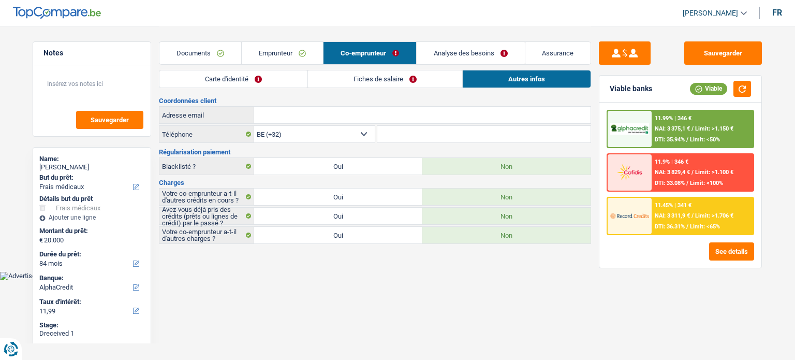
click at [435, 82] on link "Fiches de salaire" at bounding box center [385, 78] width 154 height 17
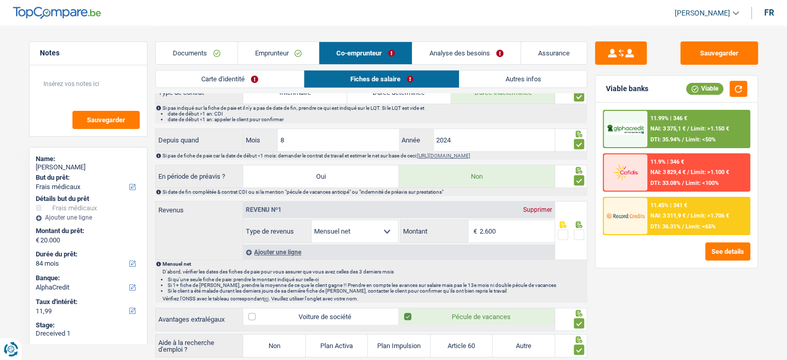
scroll to position [466, 0]
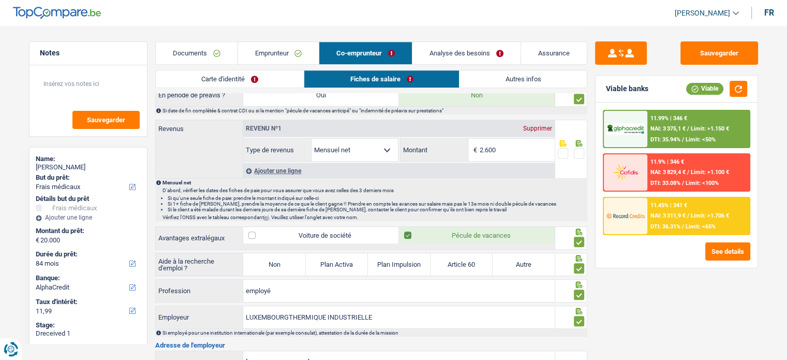
click at [577, 150] on span at bounding box center [579, 153] width 10 height 10
click at [0, 0] on input "radio" at bounding box center [0, 0] width 0 height 0
click at [505, 148] on input "2.600" at bounding box center [517, 150] width 75 height 22
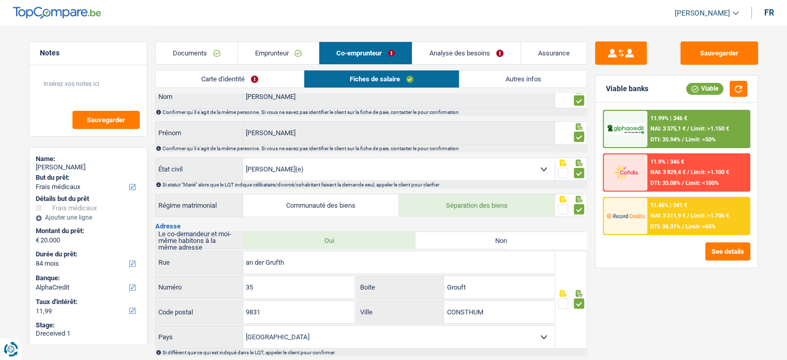
scroll to position [0, 0]
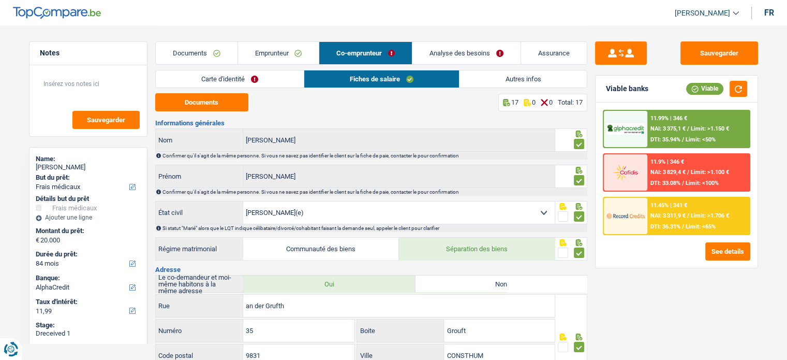
click at [280, 48] on link "Emprunteur" at bounding box center [278, 53] width 81 height 22
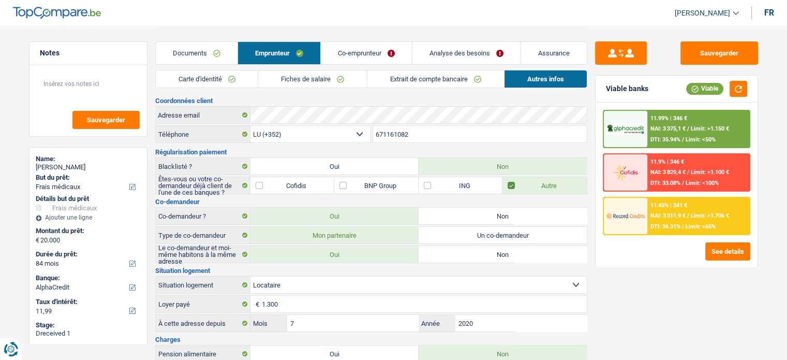
click at [226, 80] on link "Carte d'identité" at bounding box center [207, 78] width 102 height 17
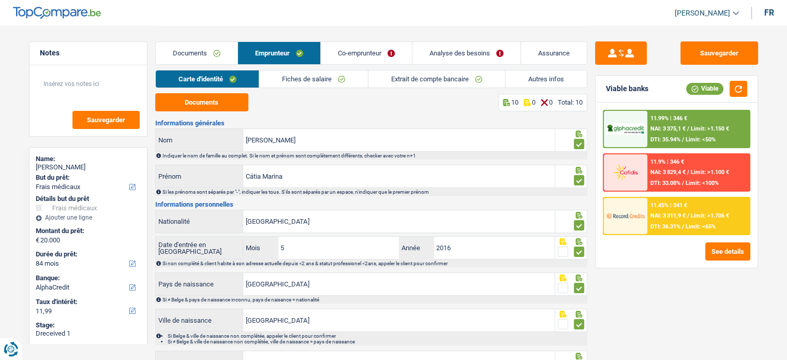
click at [377, 55] on link "Co-emprunteur" at bounding box center [366, 53] width 91 height 22
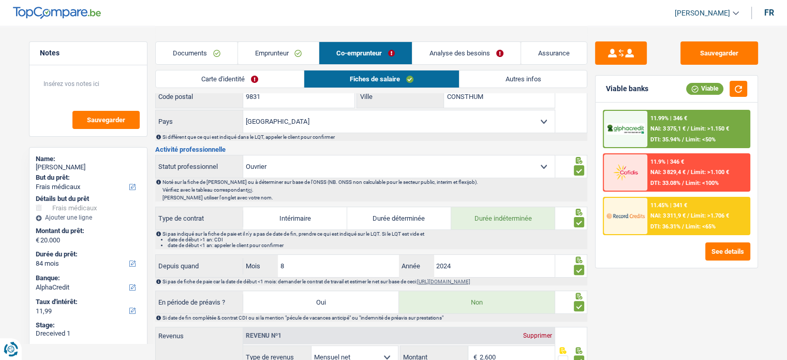
scroll to position [414, 0]
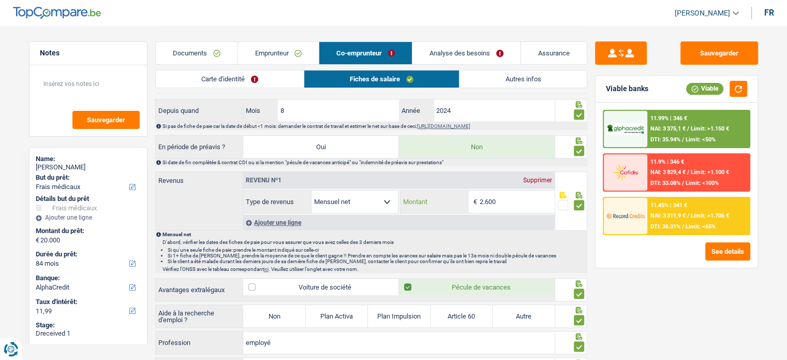
click at [515, 199] on input "2.600" at bounding box center [517, 201] width 75 height 22
drag, startPoint x: 515, startPoint y: 199, endPoint x: 454, endPoint y: 198, distance: 61.6
click at [454, 198] on div "2.600 € Montant" at bounding box center [477, 201] width 154 height 22
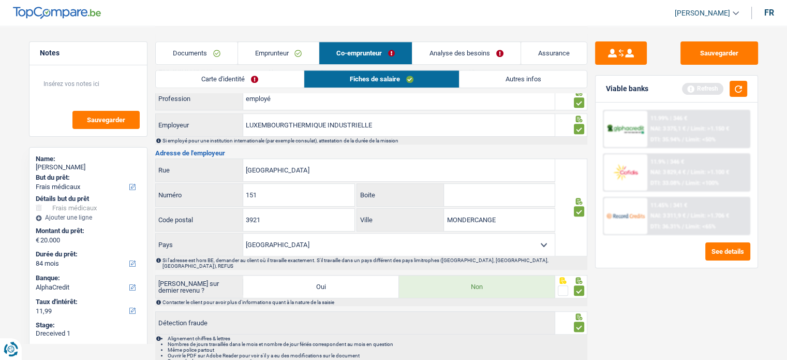
scroll to position [691, 0]
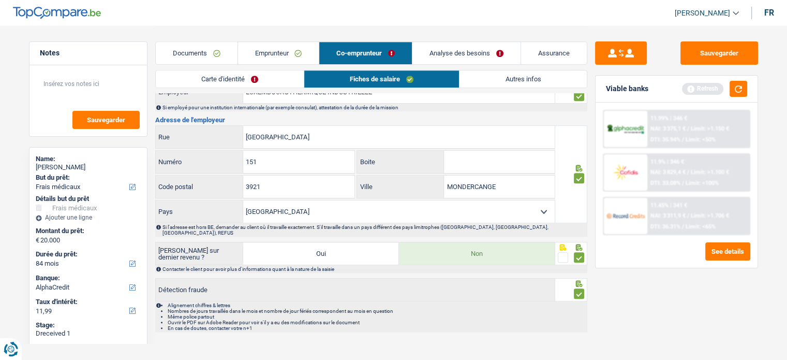
type input "4.162"
click at [545, 76] on link "Autres infos" at bounding box center [522, 78] width 127 height 17
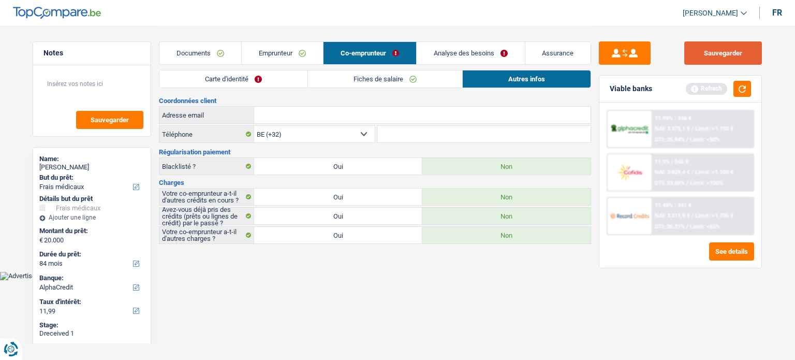
click at [693, 61] on button "Sauvegarder" at bounding box center [723, 52] width 78 height 23
click at [747, 86] on button "button" at bounding box center [742, 89] width 18 height 16
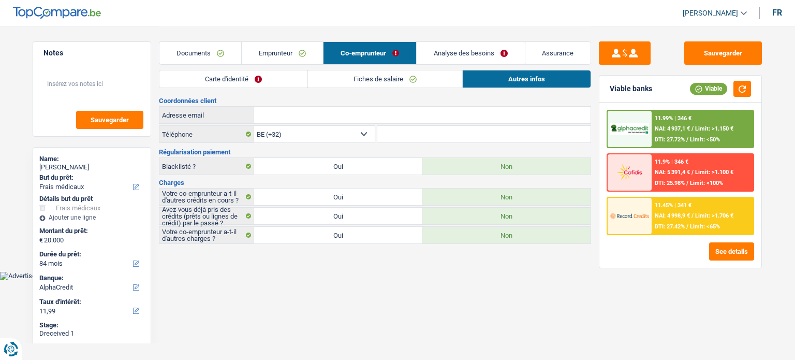
click at [458, 50] on link "Analyse des besoins" at bounding box center [471, 53] width 108 height 22
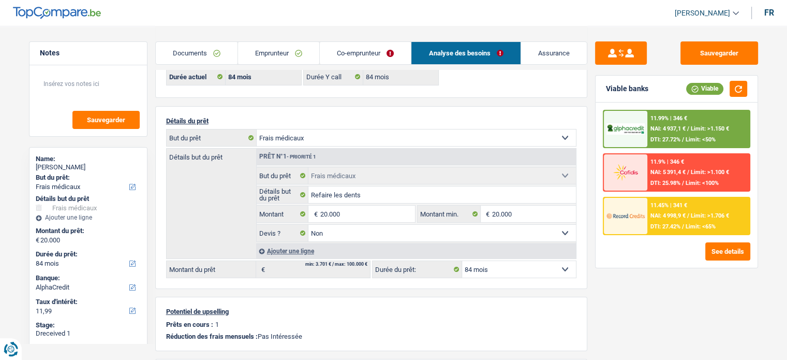
scroll to position [103, 0]
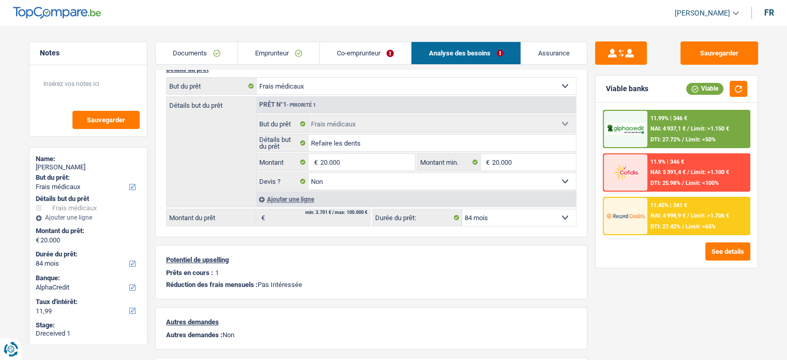
click at [295, 189] on div "Prêt n°1 - Priorité 1 Confort maison: meubles, textile, peinture, électroménage…" at bounding box center [416, 152] width 320 height 110
click at [298, 191] on div "Ajouter une ligne" at bounding box center [416, 198] width 320 height 15
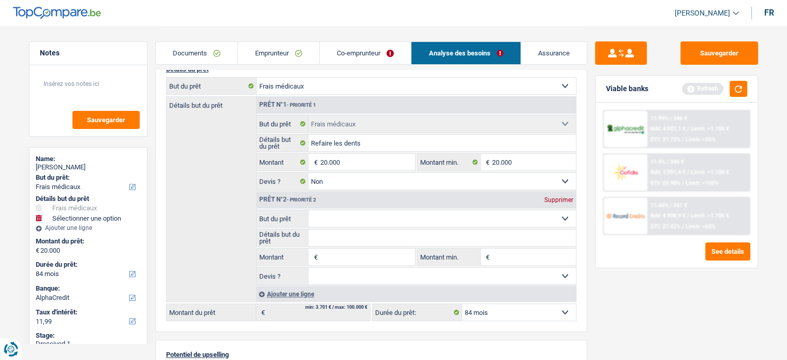
click at [340, 254] on input "Montant" at bounding box center [367, 256] width 95 height 17
type input "10.000"
type input "30.000"
select select "120"
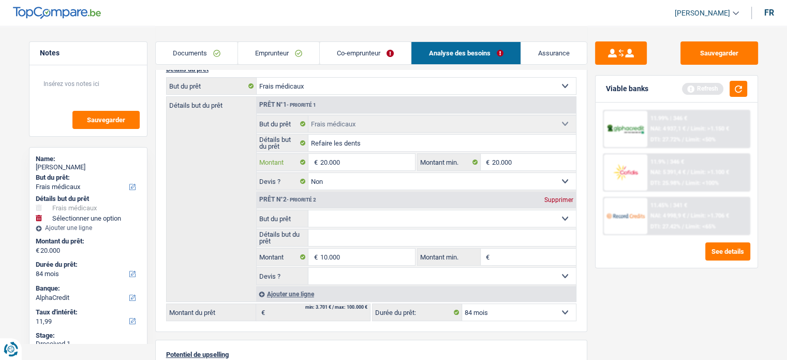
type input "30.000"
click at [327, 165] on input "20.000" at bounding box center [367, 162] width 95 height 17
select select "120"
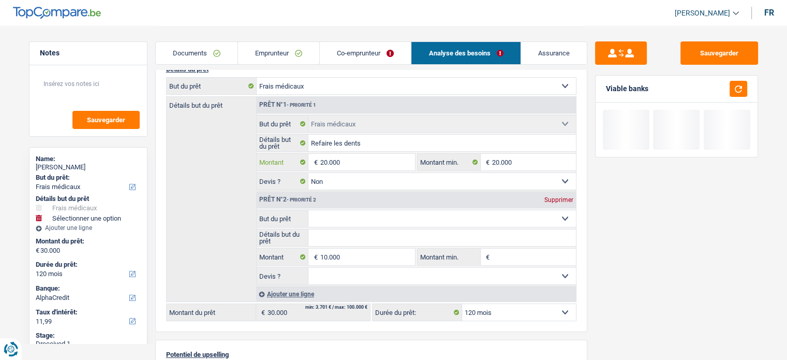
click at [327, 165] on input "20.000" at bounding box center [367, 162] width 95 height 17
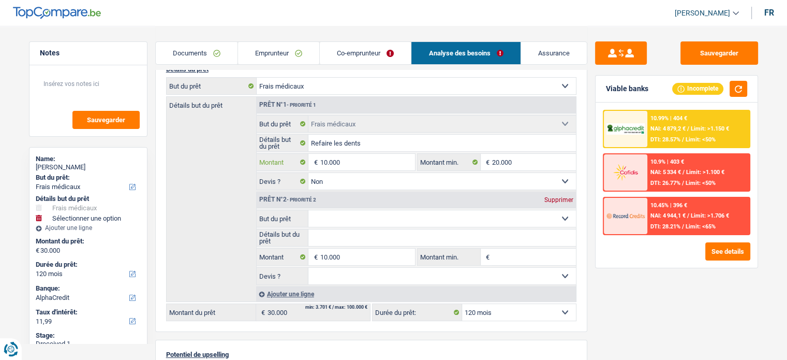
type input "10.000"
type input "20.000"
select select "84"
type input "20.000"
select select "84"
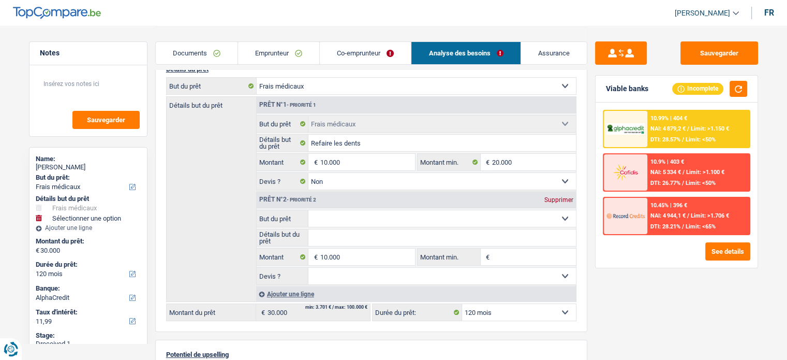
type input "20.000"
select select "84"
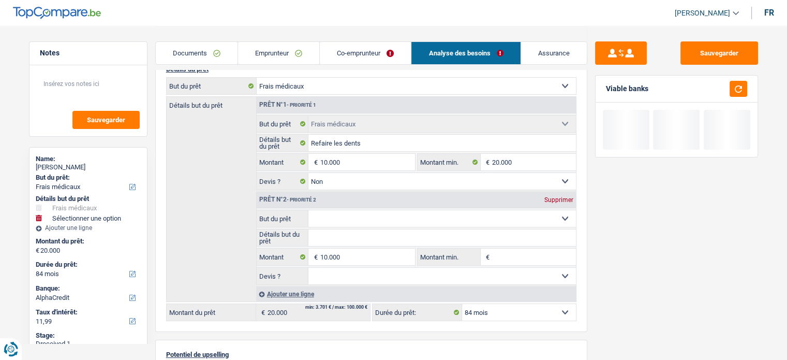
click at [332, 229] on input "Détails but du prêt" at bounding box center [442, 237] width 268 height 17
click at [332, 222] on select "Confort maison: meubles, textile, peinture, électroménager, outillage non-profe…" at bounding box center [442, 218] width 268 height 17
select select "household"
click at [308, 210] on select "Confort maison: meubles, textile, peinture, électroménager, outillage non-profe…" at bounding box center [442, 218] width 268 height 17
select select "household"
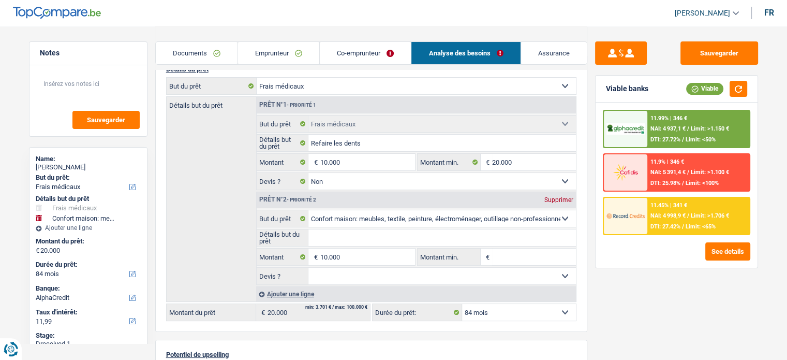
click at [353, 270] on select "Oui Non Non répondu Sélectionner une option" at bounding box center [442, 276] width 268 height 17
select select "false"
click at [308, 268] on select "Oui Non Non répondu Sélectionner une option" at bounding box center [442, 276] width 268 height 17
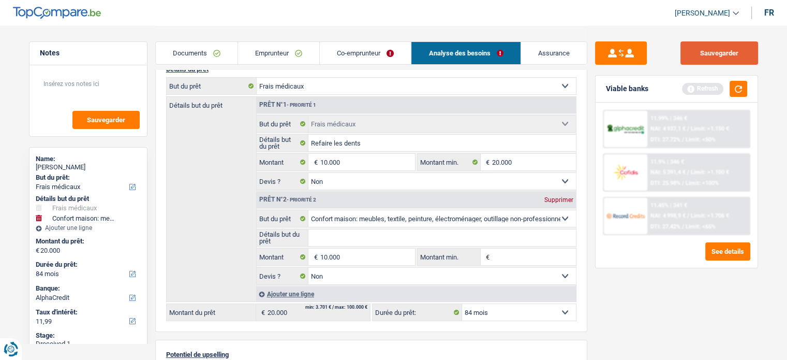
click at [730, 53] on button "Sauvegarder" at bounding box center [719, 52] width 78 height 23
click at [733, 90] on button "button" at bounding box center [739, 89] width 18 height 16
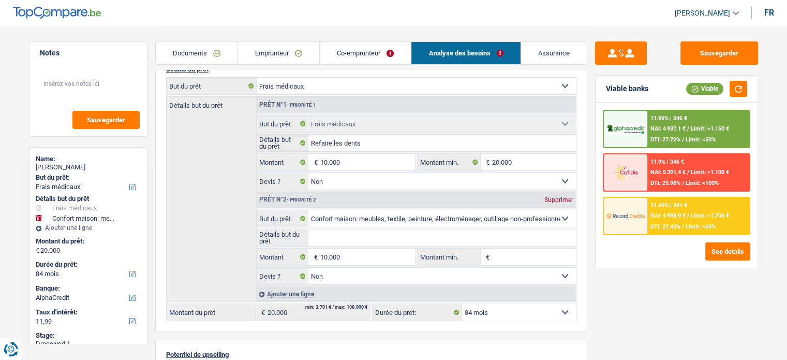
click at [680, 123] on div "11.99% | 346 € NAI: 4 937,1 € / Limit: >1.150 € DTI: 27.72% / Limit: <50%" at bounding box center [698, 129] width 102 height 36
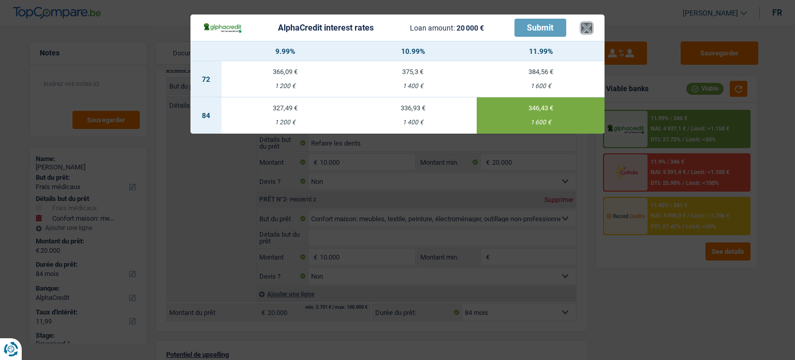
click at [583, 25] on button "×" at bounding box center [586, 28] width 11 height 10
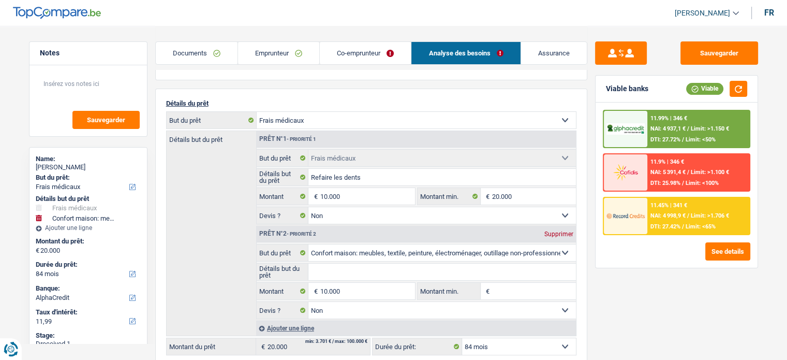
scroll to position [52, 0]
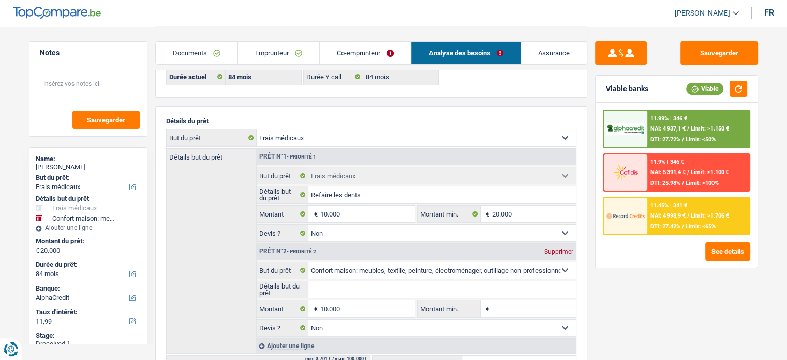
click at [306, 47] on link "Emprunteur" at bounding box center [278, 53] width 81 height 22
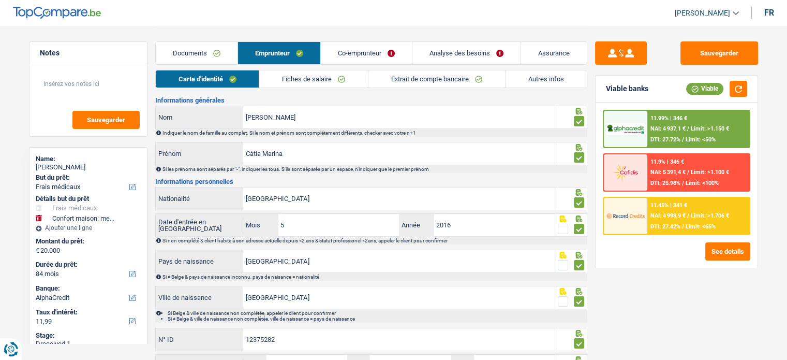
scroll to position [0, 0]
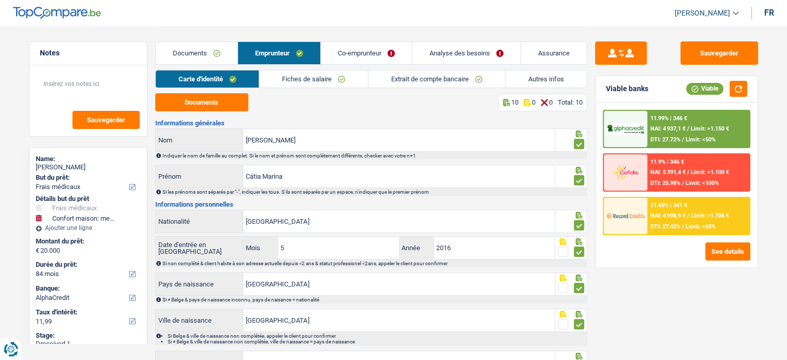
click at [314, 79] on link "Fiches de salaire" at bounding box center [313, 78] width 109 height 17
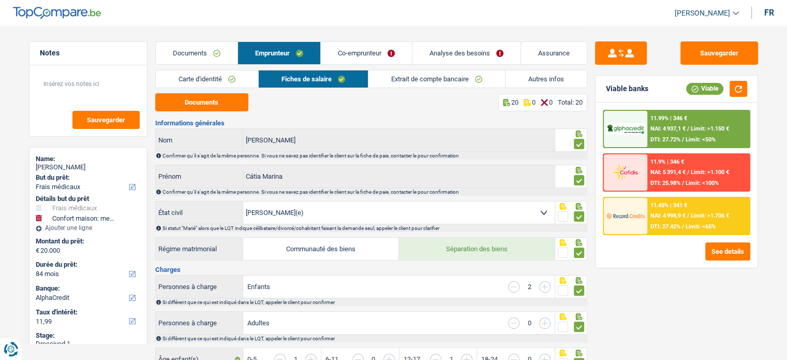
click at [414, 82] on link "Extrait de compte bancaire" at bounding box center [436, 78] width 137 height 17
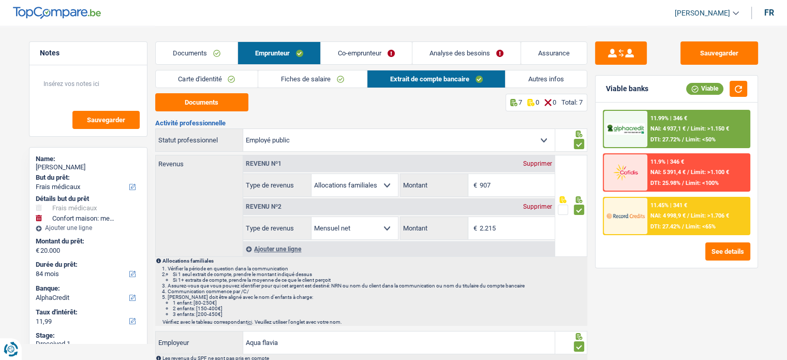
click at [540, 80] on link "Autres infos" at bounding box center [546, 78] width 81 height 17
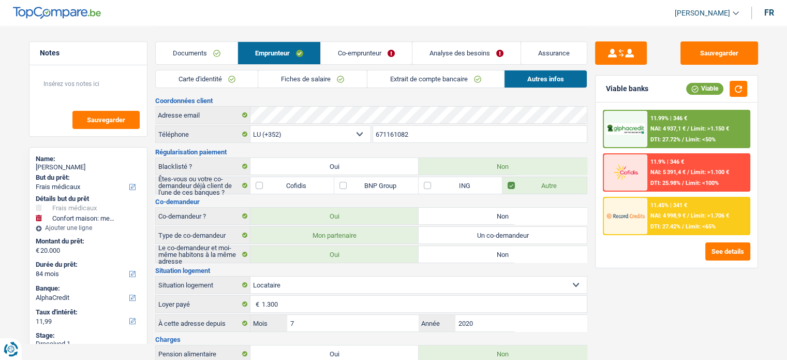
click at [351, 48] on link "Co-emprunteur" at bounding box center [366, 53] width 91 height 22
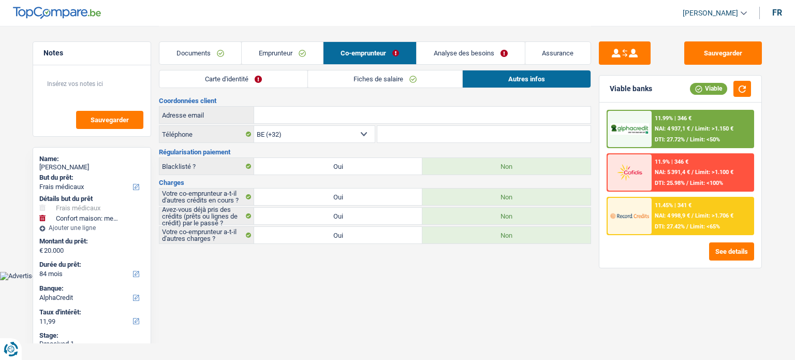
click at [258, 72] on link "Carte d'identité" at bounding box center [233, 78] width 148 height 17
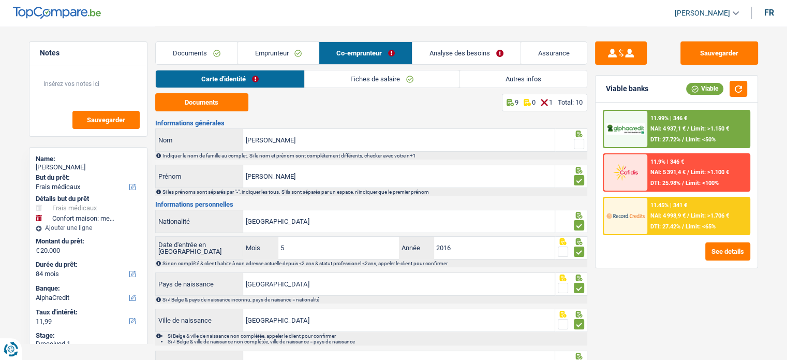
click at [582, 145] on span at bounding box center [579, 144] width 10 height 10
click at [0, 0] on input "radio" at bounding box center [0, 0] width 0 height 0
click at [441, 92] on div "Carte d'identité Fiches de salaire Autres infos" at bounding box center [371, 81] width 432 height 23
click at [410, 82] on link "Fiches de salaire" at bounding box center [382, 78] width 154 height 17
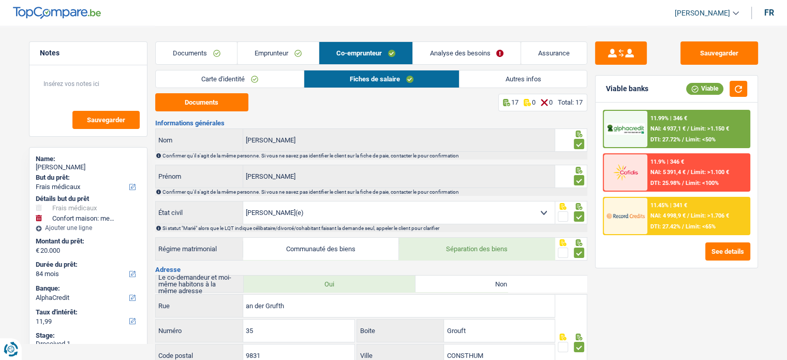
click at [532, 84] on link "Autres infos" at bounding box center [522, 78] width 127 height 17
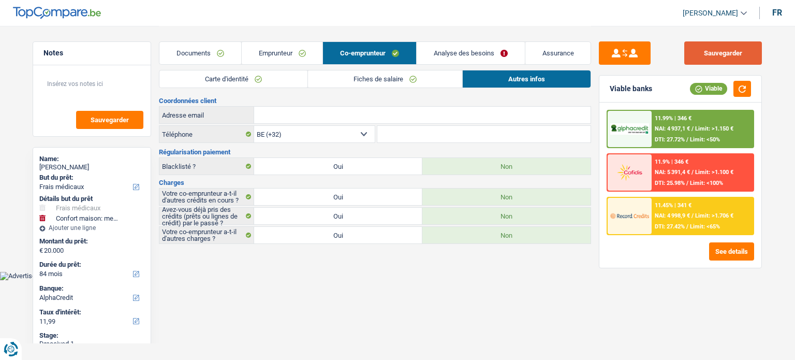
click at [720, 54] on button "Sauvegarder" at bounding box center [723, 52] width 78 height 23
click at [737, 84] on button "button" at bounding box center [742, 89] width 18 height 16
click at [695, 124] on div "11.99% | 346 € NAI: 4 937,1 € / Limit: >1.150 € DTI: 27.72% / Limit: <50%" at bounding box center [702, 129] width 102 height 36
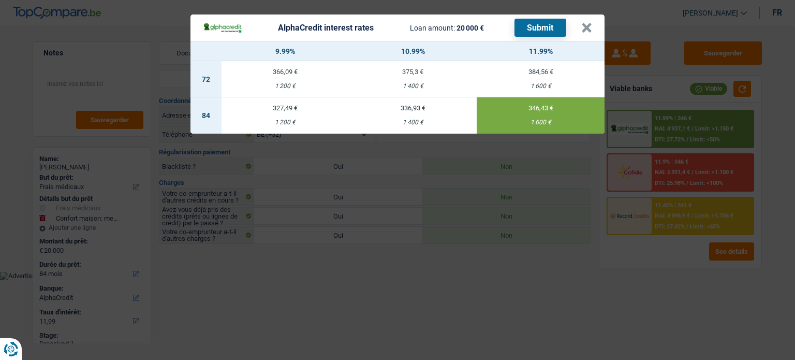
click at [559, 31] on button "Submit" at bounding box center [540, 28] width 52 height 18
click at [587, 23] on button "×" at bounding box center [586, 28] width 11 height 10
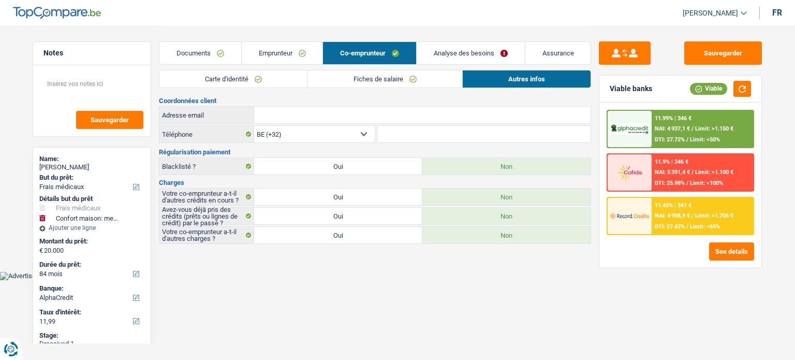
click at [716, 212] on span "Limit: >1.706 €" at bounding box center [714, 215] width 38 height 7
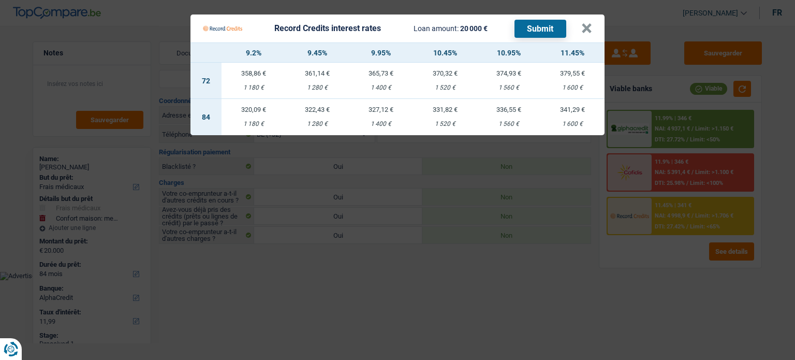
click at [677, 222] on Credits "Record Credits interest rates Loan amount: 20 000 € Submit × 9.2% 9.45% 9.95% 1…" at bounding box center [397, 180] width 795 height 360
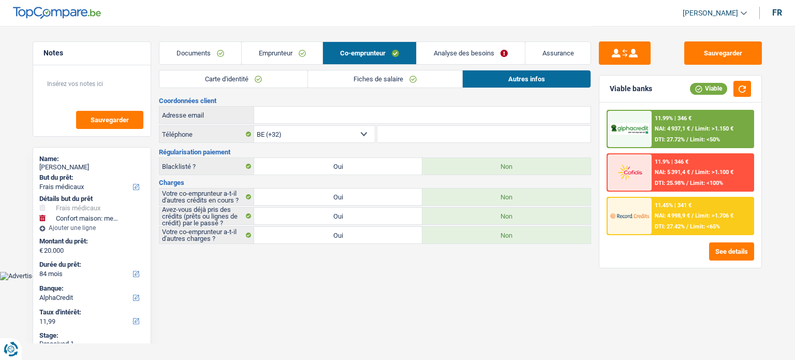
click at [688, 130] on span "NAI: 4 937,1 €" at bounding box center [672, 128] width 35 height 7
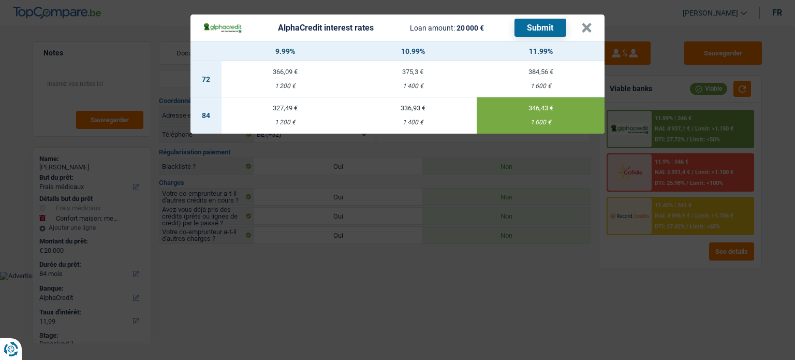
click at [664, 256] on div "AlphaCredit interest rates Loan amount: 20 000 € Submit × 9.99% 10.99% 11.99% 7…" at bounding box center [397, 180] width 795 height 360
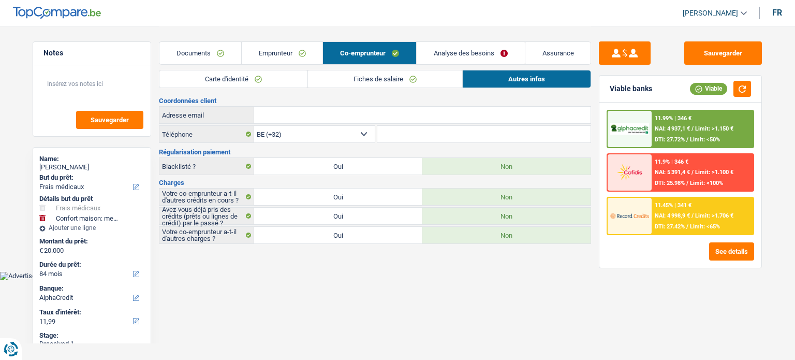
click at [661, 131] on span "NAI: 4 937,1 €" at bounding box center [672, 128] width 35 height 7
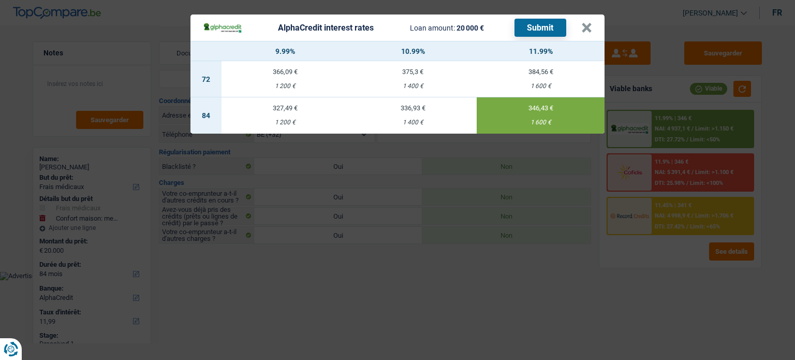
click at [680, 221] on div "AlphaCredit interest rates Loan amount: 20 000 € Submit × 9.99% 10.99% 11.99% 7…" at bounding box center [397, 180] width 795 height 360
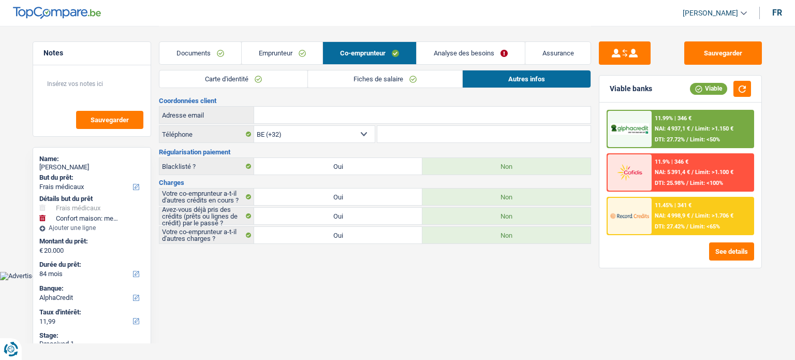
click at [681, 218] on div "11.45% | 341 € NAI: 4 998,9 € / Limit: >1.706 € DTI: 27.42% / Limit: <65%" at bounding box center [702, 216] width 102 height 36
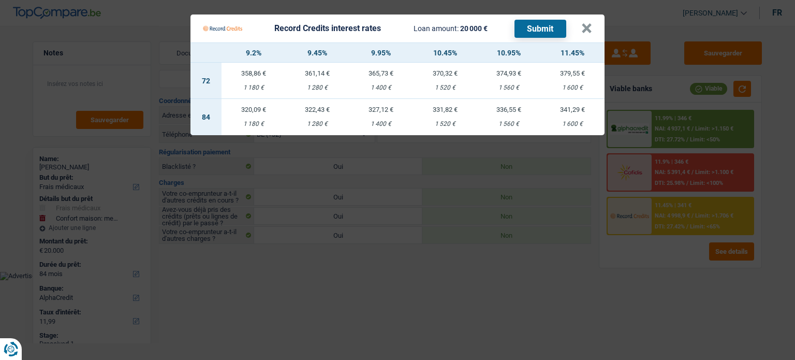
click at [577, 113] on td "341,29 € 1 600 €" at bounding box center [573, 117] width 64 height 36
select select "record credits"
type input "11,45"
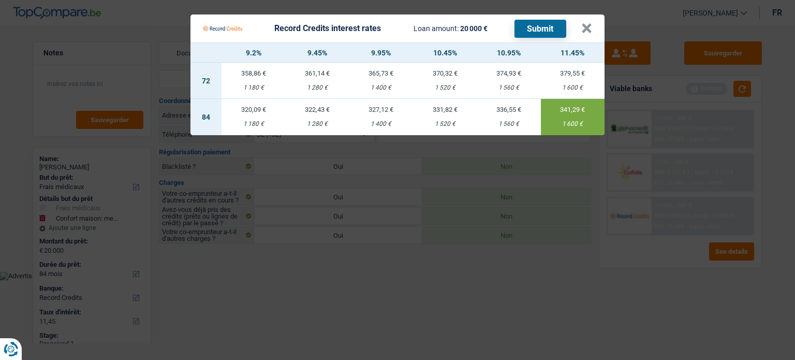
click at [544, 31] on button "Submit" at bounding box center [540, 29] width 52 height 18
click at [587, 34] on button "×" at bounding box center [586, 28] width 11 height 10
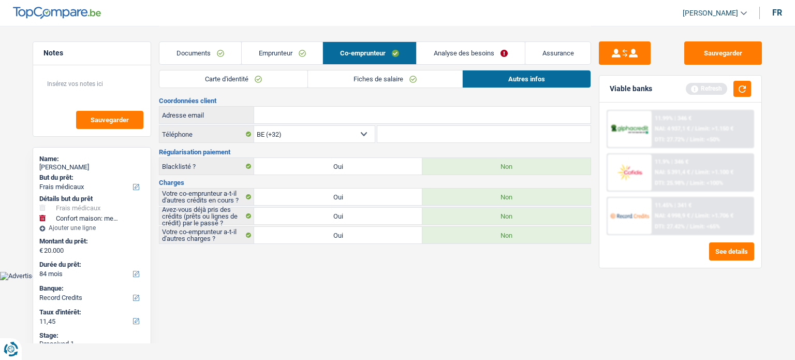
drag, startPoint x: 79, startPoint y: 166, endPoint x: 225, endPoint y: 69, distance: 174.8
click at [137, 164] on div "Cátia Marina Neto Pereira Freire" at bounding box center [91, 167] width 105 height 8
click at [220, 54] on link "Documents" at bounding box center [200, 53] width 82 height 22
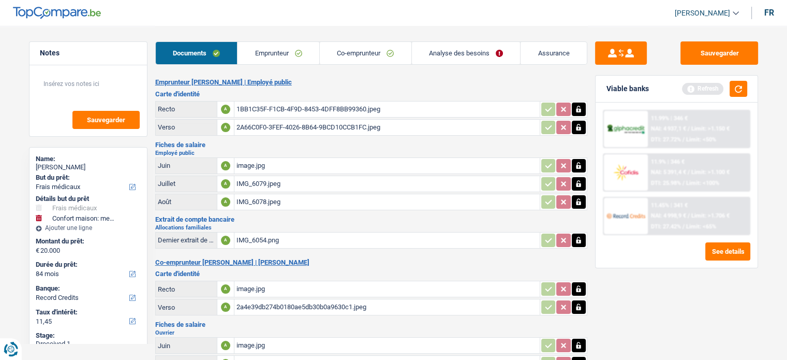
click at [284, 59] on link "Emprunteur" at bounding box center [279, 53] width 82 height 22
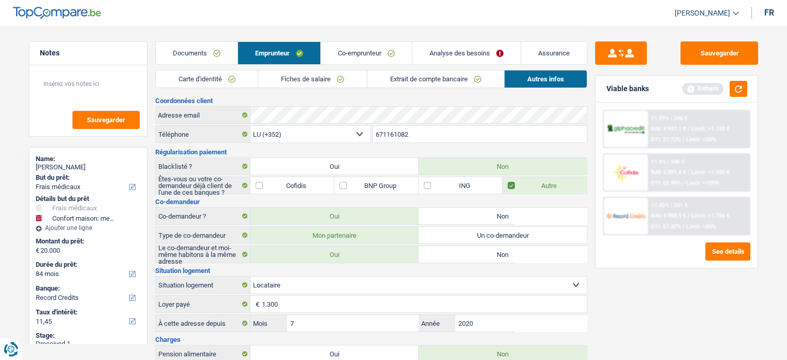
click at [213, 85] on link "Carte d'identité" at bounding box center [207, 78] width 102 height 17
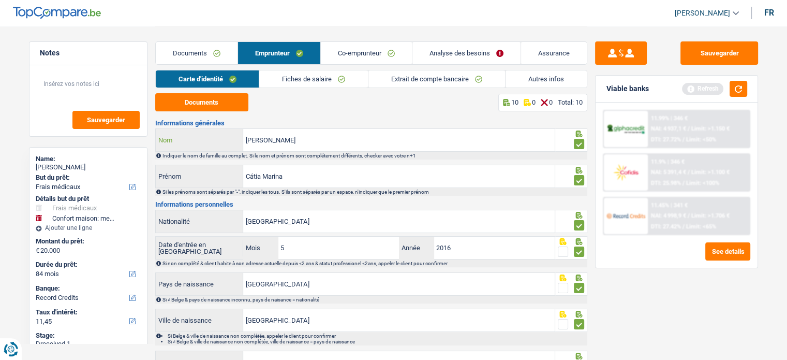
drag, startPoint x: 327, startPoint y: 146, endPoint x: 314, endPoint y: 136, distance: 16.9
click at [242, 137] on div "Neto Pereira Freire Nom" at bounding box center [355, 140] width 399 height 22
click at [731, 84] on button "button" at bounding box center [739, 89] width 18 height 16
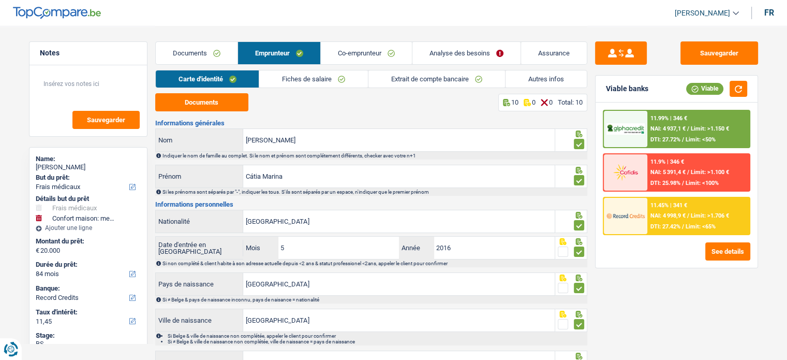
click at [681, 221] on div "11.45% | 341 € NAI: 4 998,9 € / Limit: >1.706 € DTI: 27.42% / Limit: <65%" at bounding box center [698, 216] width 102 height 36
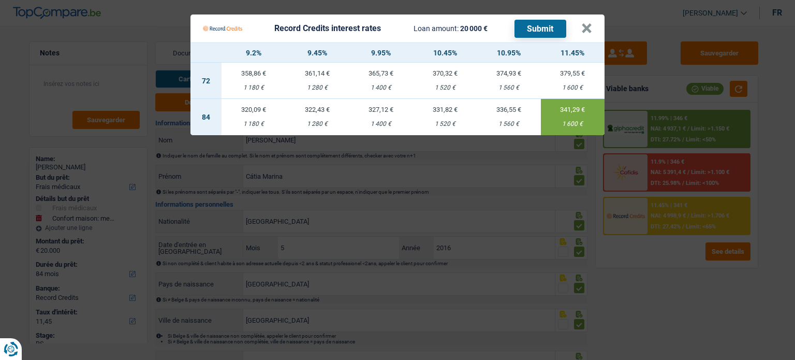
click at [654, 281] on Credits "Record Credits interest rates Loan amount: 20 000 € Submit × 9.2% 9.45% 9.95% 1…" at bounding box center [397, 180] width 795 height 360
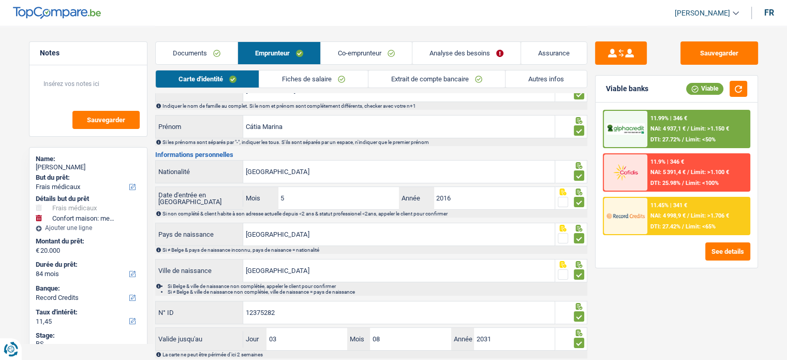
scroll to position [103, 0]
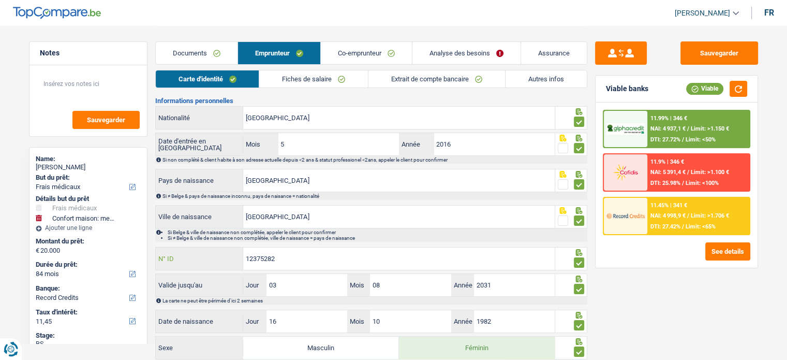
drag, startPoint x: 301, startPoint y: 261, endPoint x: 218, endPoint y: 261, distance: 82.8
click at [218, 261] on div "12375282 N° ID" at bounding box center [355, 258] width 399 height 22
drag, startPoint x: 295, startPoint y: 268, endPoint x: 280, endPoint y: 255, distance: 19.8
click at [280, 255] on input "12375282" at bounding box center [398, 258] width 311 height 22
drag, startPoint x: 290, startPoint y: 254, endPoint x: 219, endPoint y: 252, distance: 70.4
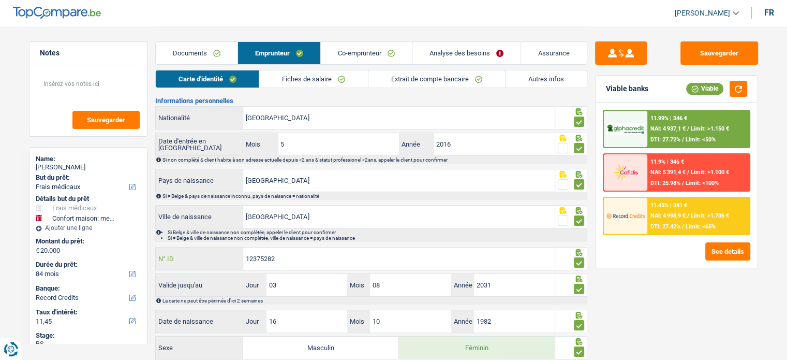
click at [219, 252] on div "12375282 N° ID" at bounding box center [355, 258] width 399 height 22
click at [702, 342] on div "Sauvegarder Viable banks Viable 11.99% | 346 € NAI: 4 937,1 € / Limit: >1.150 €…" at bounding box center [676, 192] width 179 height 302
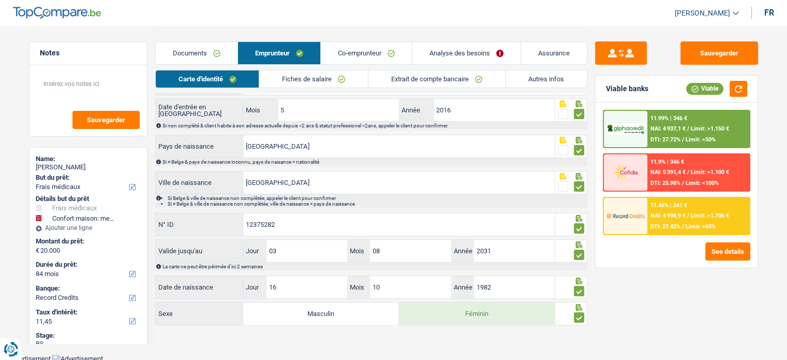
click at [350, 52] on link "Co-emprunteur" at bounding box center [366, 53] width 91 height 22
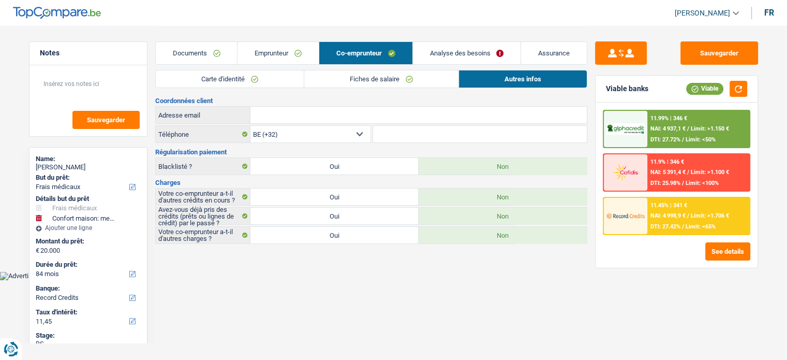
scroll to position [0, 0]
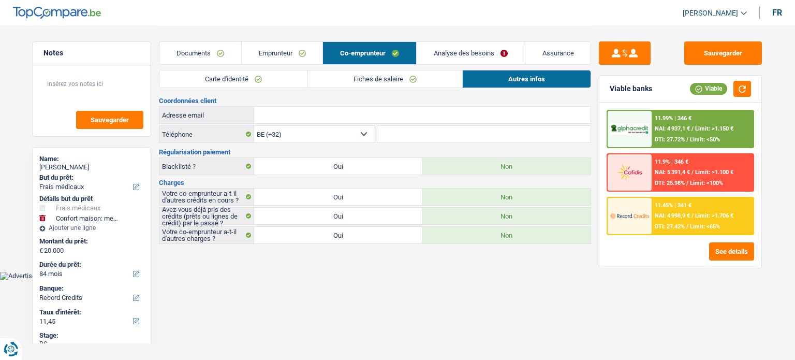
click at [250, 76] on link "Carte d'identité" at bounding box center [233, 78] width 148 height 17
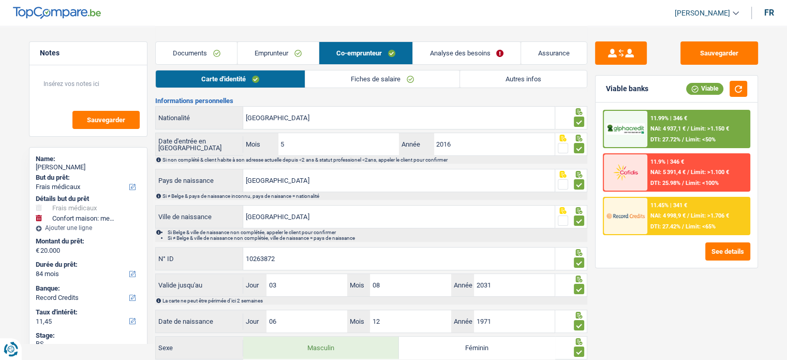
scroll to position [138, 0]
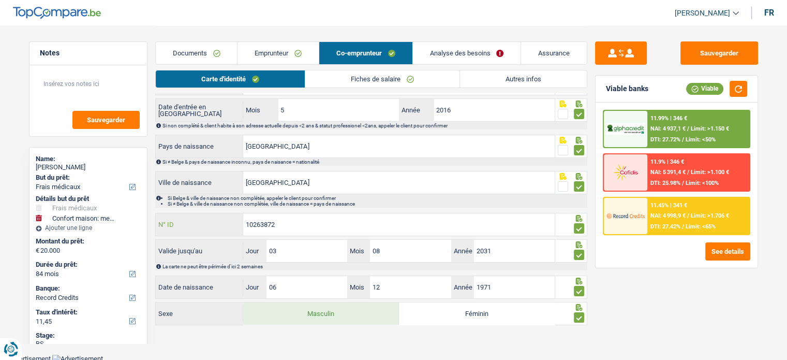
drag, startPoint x: 302, startPoint y: 224, endPoint x: 199, endPoint y: 224, distance: 103.5
click at [199, 224] on div "10263872 N° ID" at bounding box center [355, 224] width 399 height 22
click at [372, 78] on link "Fiches de salaire" at bounding box center [382, 78] width 154 height 17
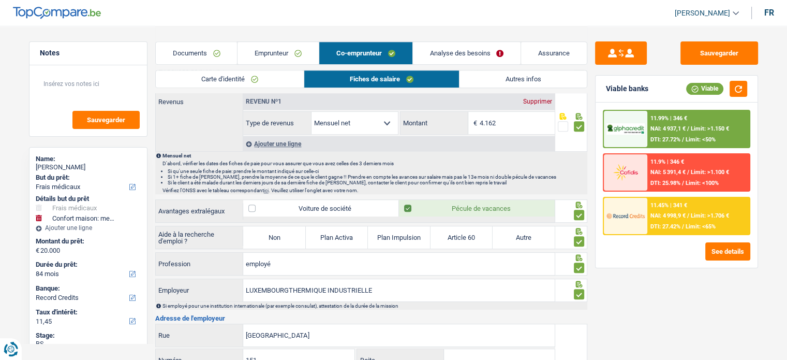
scroll to position [552, 0]
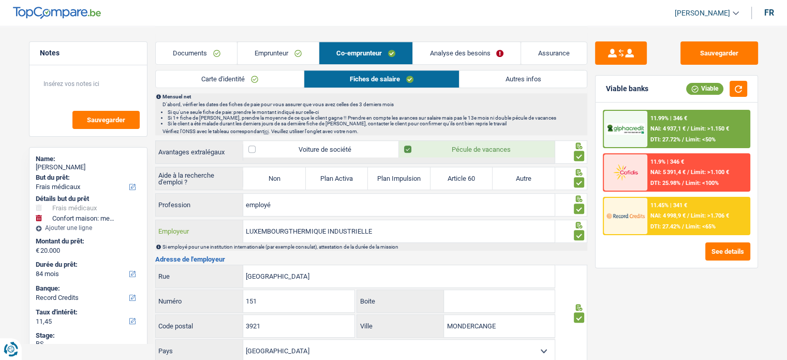
drag, startPoint x: 405, startPoint y: 225, endPoint x: 203, endPoint y: 227, distance: 201.8
click at [203, 227] on div "LUXEMBOURGTHERMIQUE INDUSTRIELLE Employeur" at bounding box center [355, 231] width 399 height 22
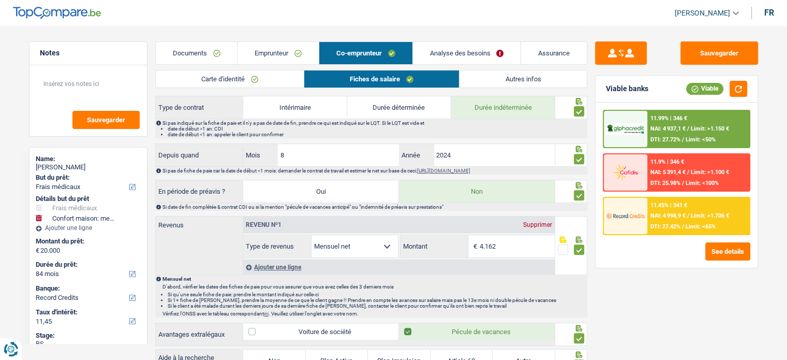
scroll to position [448, 0]
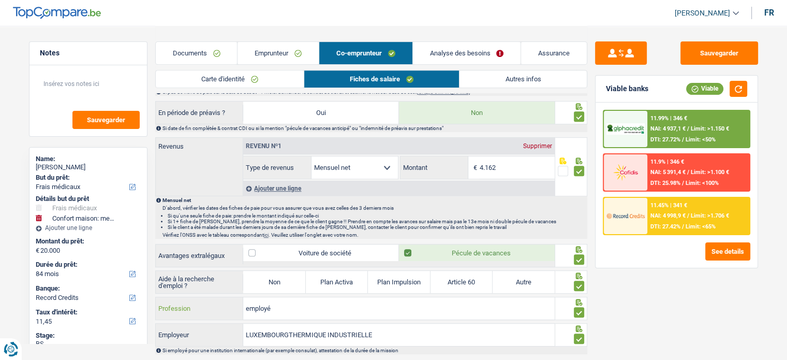
drag, startPoint x: 257, startPoint y: 303, endPoint x: 198, endPoint y: 287, distance: 61.0
click at [221, 301] on div "employé Profession" at bounding box center [355, 308] width 399 height 22
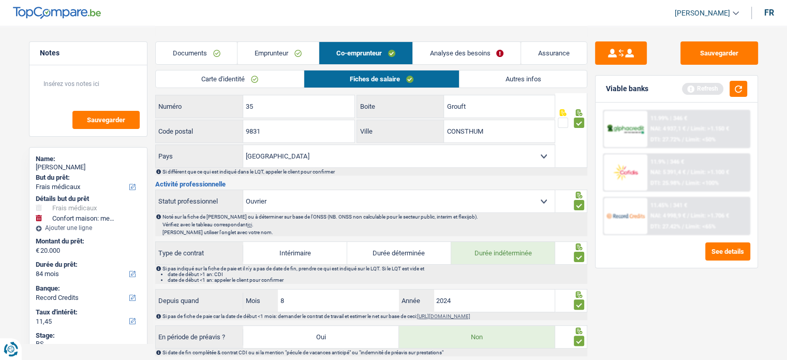
scroll to position [70, 0]
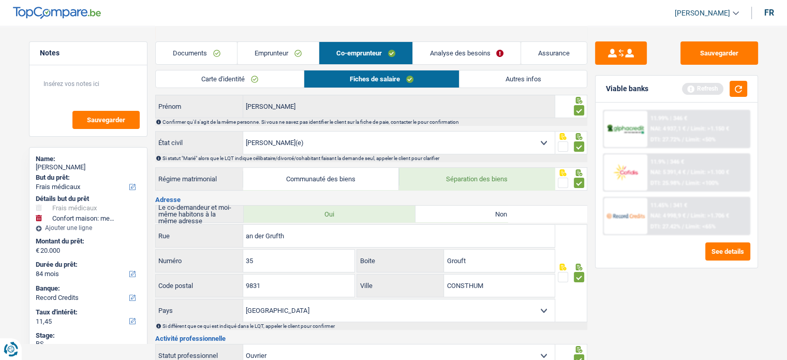
type input "ouvrier"
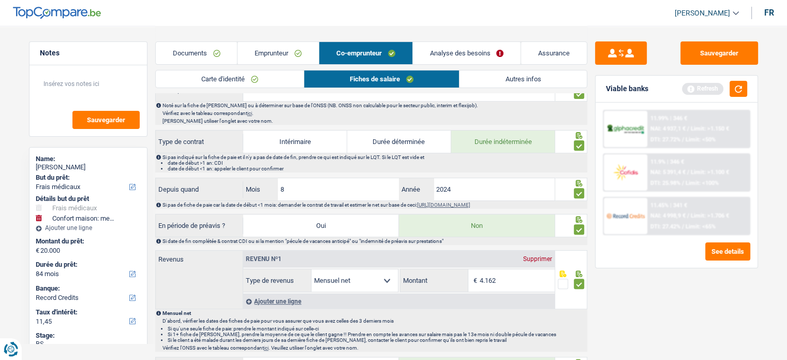
scroll to position [277, 0]
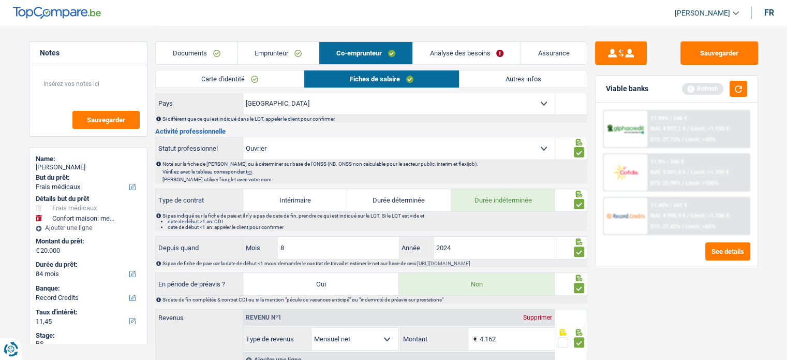
click at [647, 301] on div "Sauvegarder Viable banks Refresh 11.99% | 346 € NAI: 4 937,1 € / Limit: >1.150 …" at bounding box center [676, 192] width 179 height 302
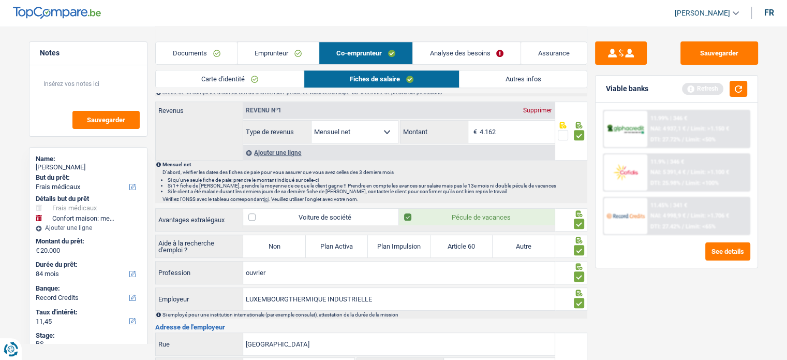
scroll to position [587, 0]
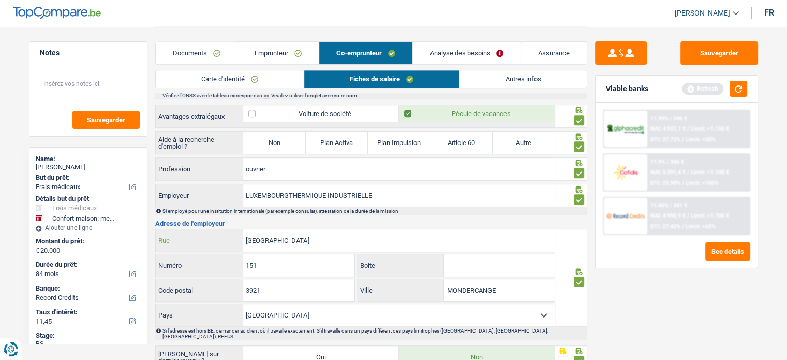
drag, startPoint x: 251, startPoint y: 236, endPoint x: 236, endPoint y: 236, distance: 15.0
click at [236, 236] on div "RUE D'ESCH Rue" at bounding box center [355, 240] width 399 height 22
drag, startPoint x: 407, startPoint y: 187, endPoint x: 231, endPoint y: 185, distance: 175.9
click at [229, 186] on div "LUXEMBOURGTHERMIQUE INDUSTRIELLE Employeur" at bounding box center [355, 195] width 399 height 22
drag, startPoint x: 510, startPoint y: 282, endPoint x: 446, endPoint y: 282, distance: 64.2
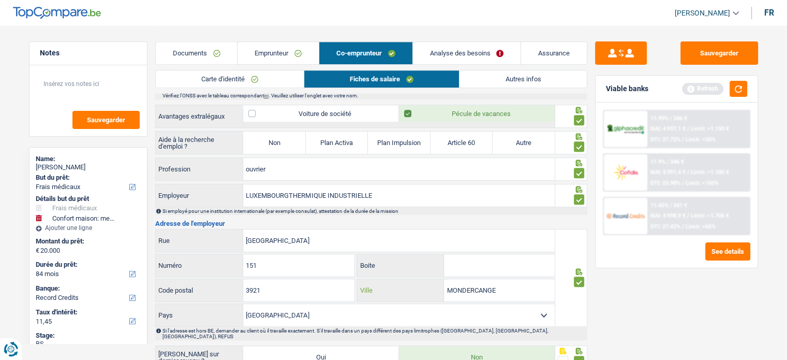
click at [446, 282] on input "MONDERCANGE" at bounding box center [499, 290] width 111 height 22
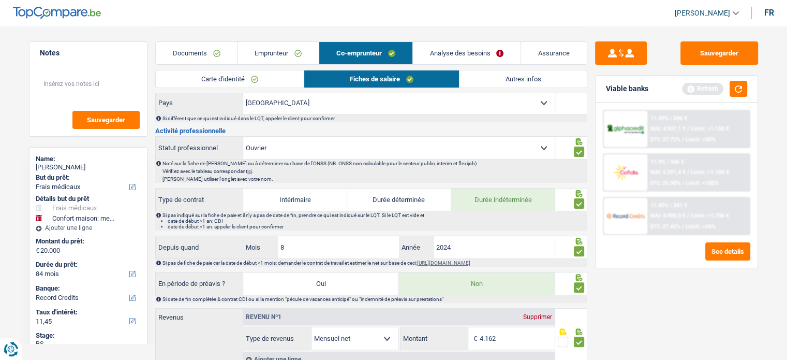
scroll to position [277, 0]
drag, startPoint x: 687, startPoint y: 52, endPoint x: 697, endPoint y: 52, distance: 10.3
click at [687, 52] on button "Sauvegarder" at bounding box center [719, 52] width 78 height 23
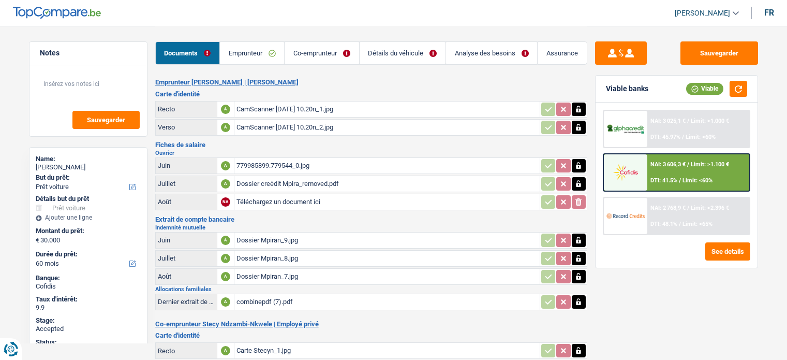
select select "car"
select select "60"
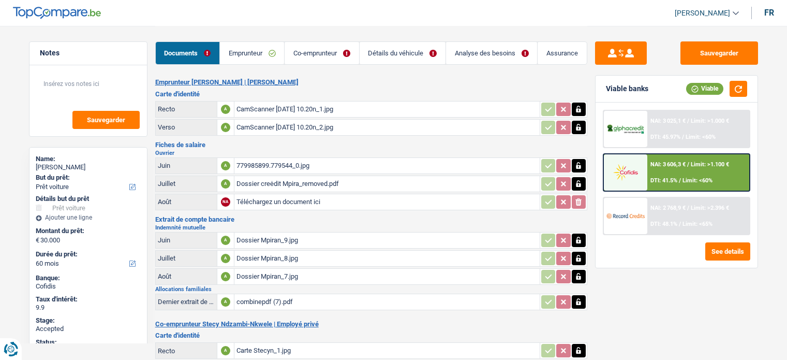
select select "car"
select select "yes"
select select "60"
drag, startPoint x: 0, startPoint y: 0, endPoint x: 463, endPoint y: 46, distance: 465.4
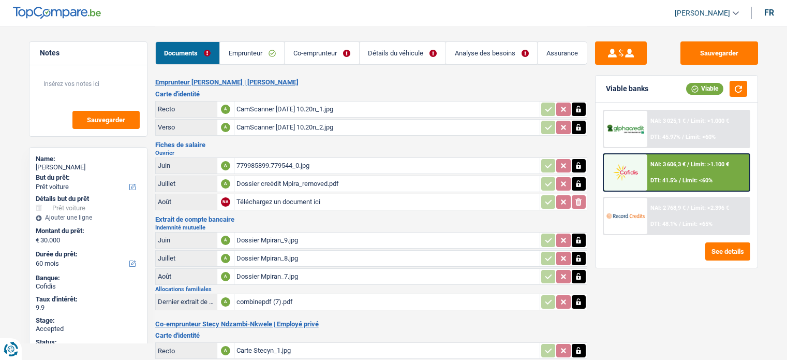
click at [463, 46] on link "Analyse des besoins" at bounding box center [491, 53] width 91 height 22
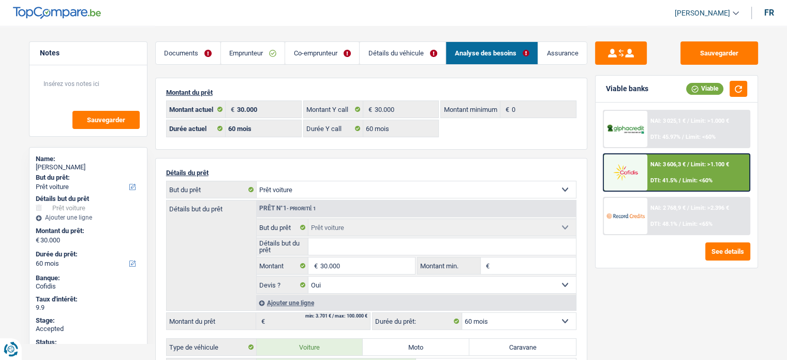
click at [715, 180] on div "NAI: 3 606,3 € / Limit: >1.100 € DTI: 41.5% / Limit: <60%" at bounding box center [698, 172] width 102 height 36
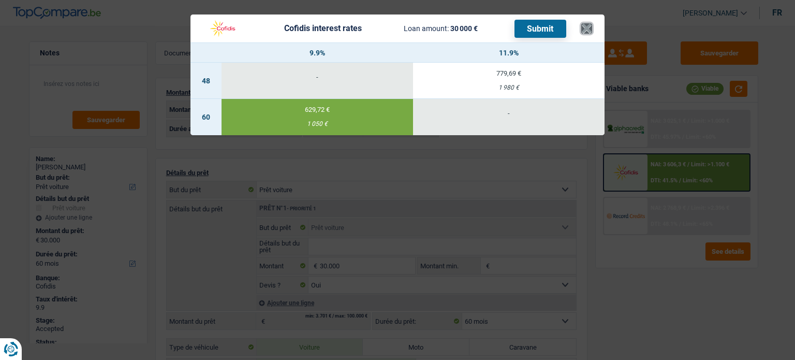
click at [586, 27] on button "×" at bounding box center [586, 28] width 11 height 10
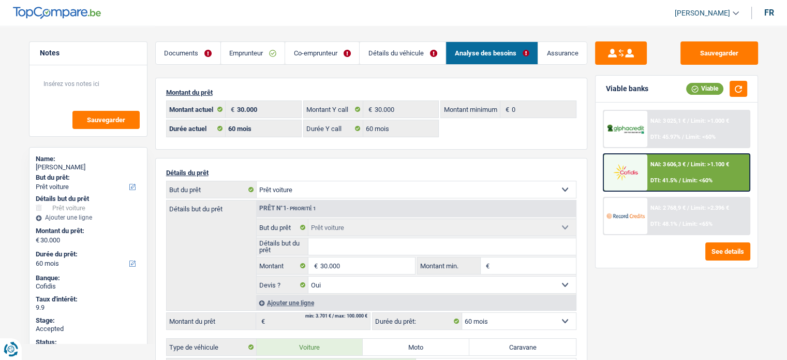
click at [207, 50] on link "Documents" at bounding box center [188, 53] width 65 height 22
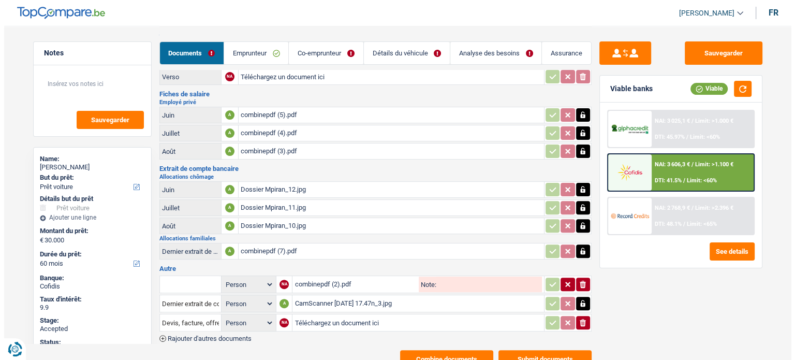
scroll to position [320, 0]
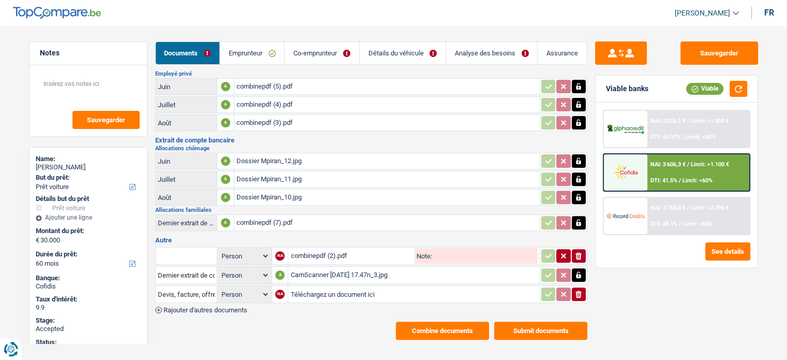
click at [417, 321] on button "Combine documents" at bounding box center [442, 330] width 93 height 18
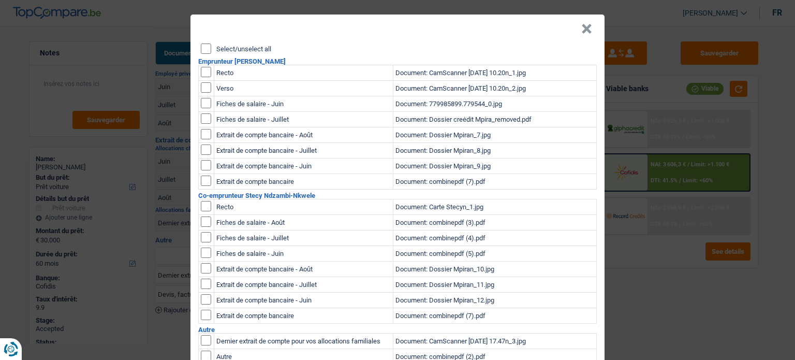
scroll to position [0, 0]
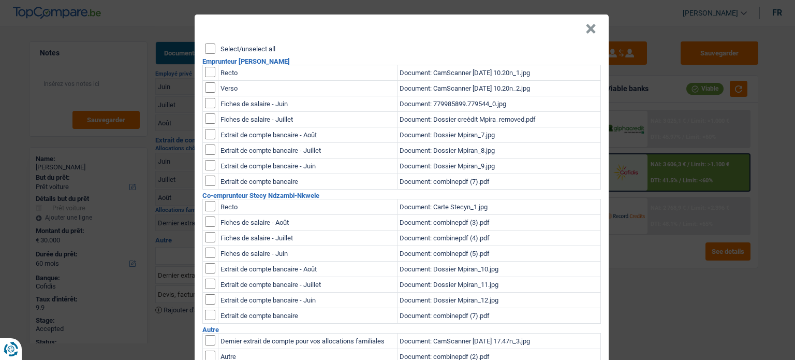
click at [205, 43] on input "Select/unselect all" at bounding box center [210, 48] width 10 height 10
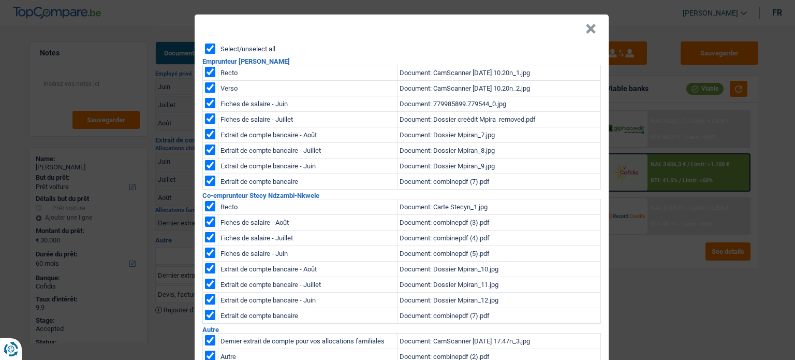
checkbox input "true"
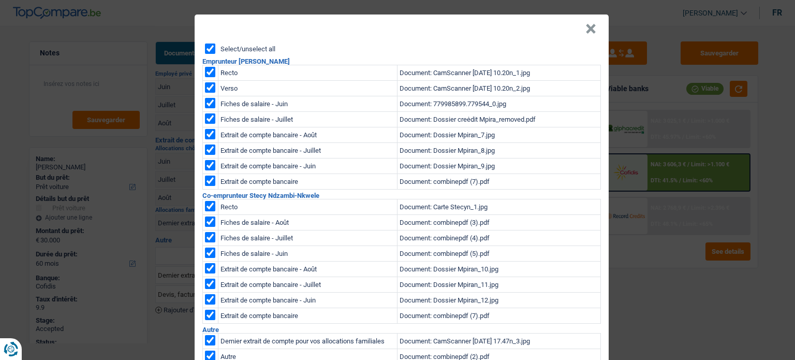
checkbox input "true"
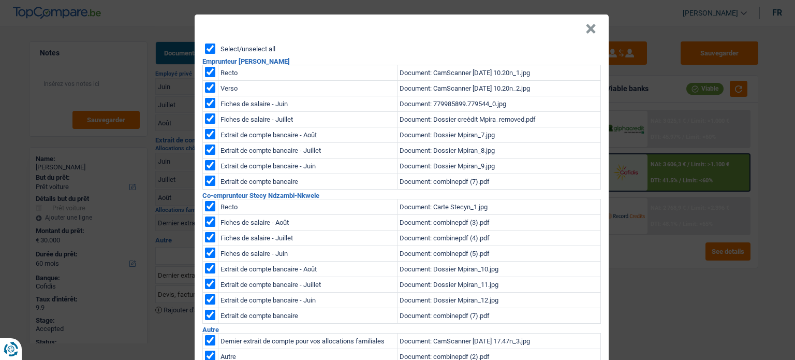
checkbox input "true"
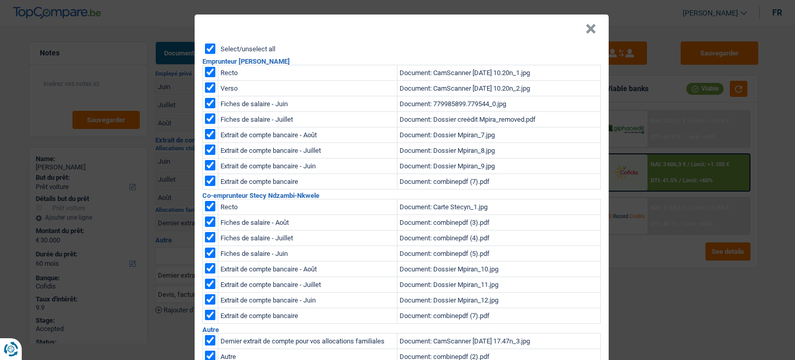
checkbox input "true"
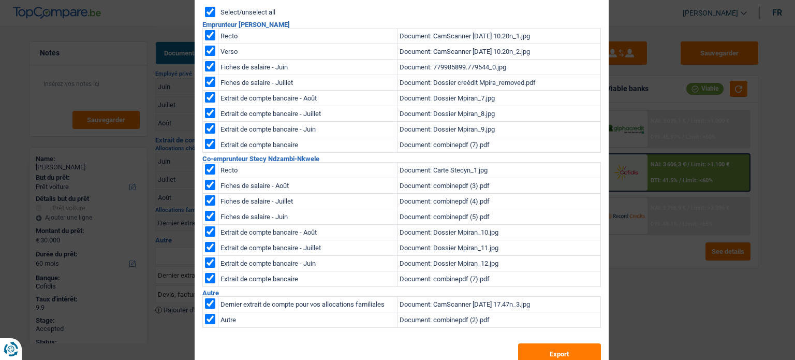
scroll to position [63, 0]
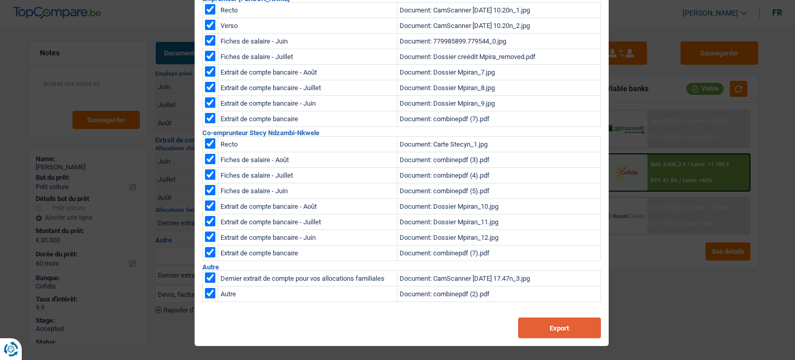
click at [550, 329] on button "Export" at bounding box center [559, 327] width 83 height 21
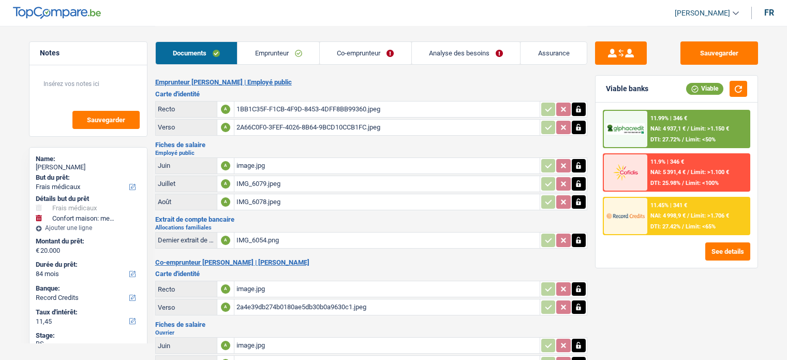
select select "medical"
select select "household"
select select "84"
select select "record credits"
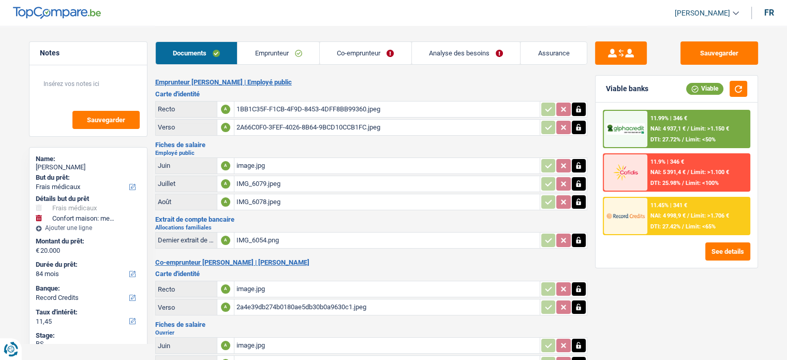
click at [246, 50] on link "Emprunteur" at bounding box center [279, 53] width 82 height 22
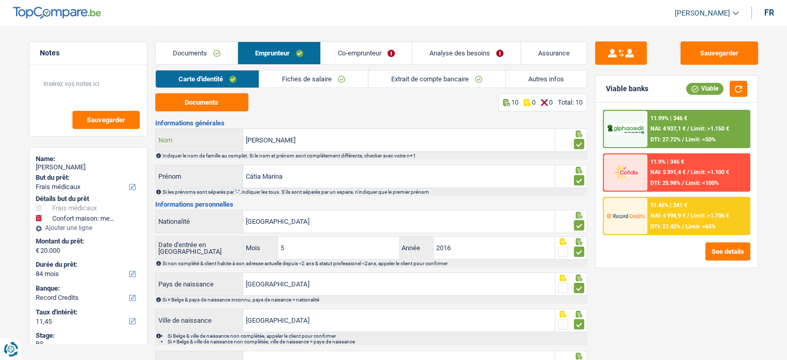
drag, startPoint x: 316, startPoint y: 148, endPoint x: 203, endPoint y: 134, distance: 113.7
click at [203, 134] on div "[PERSON_NAME] Freire Nom" at bounding box center [355, 140] width 399 height 22
click at [267, 76] on link "Fiches de salaire" at bounding box center [313, 78] width 109 height 17
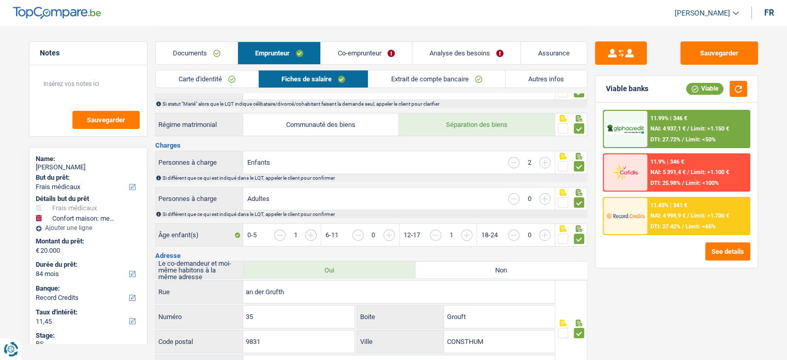
scroll to position [259, 0]
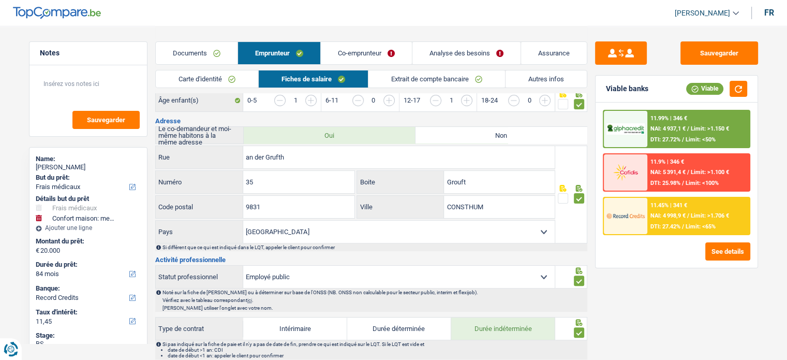
click at [244, 80] on link "Carte d'identité" at bounding box center [207, 78] width 102 height 17
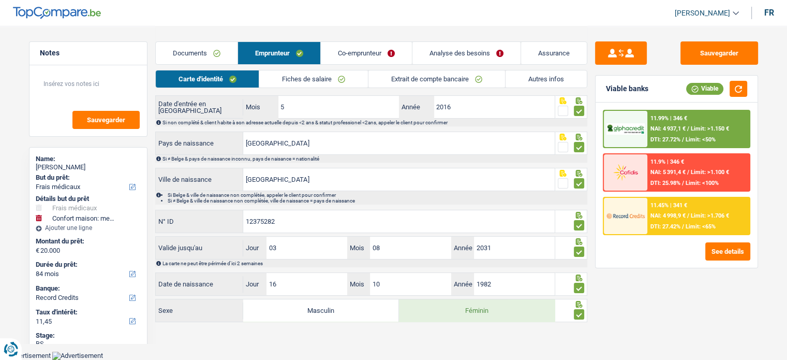
scroll to position [138, 0]
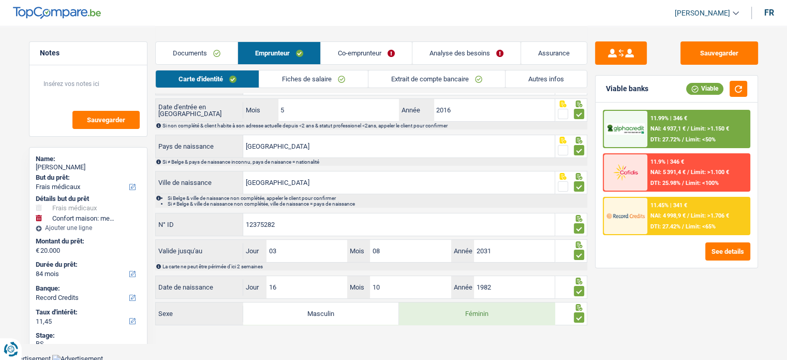
click at [522, 77] on link "Autres infos" at bounding box center [546, 78] width 81 height 17
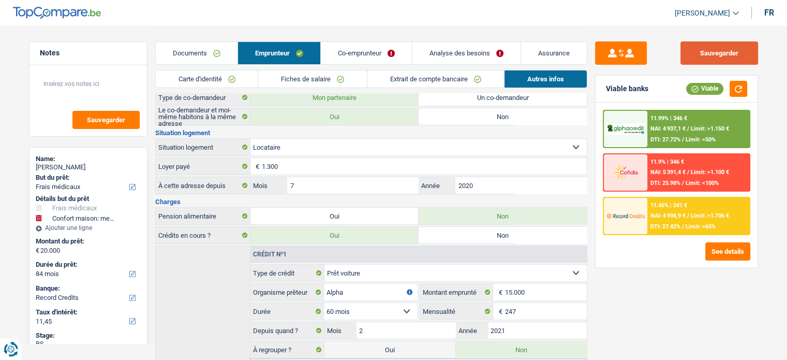
click at [709, 62] on button "Sauvegarder" at bounding box center [719, 52] width 78 height 23
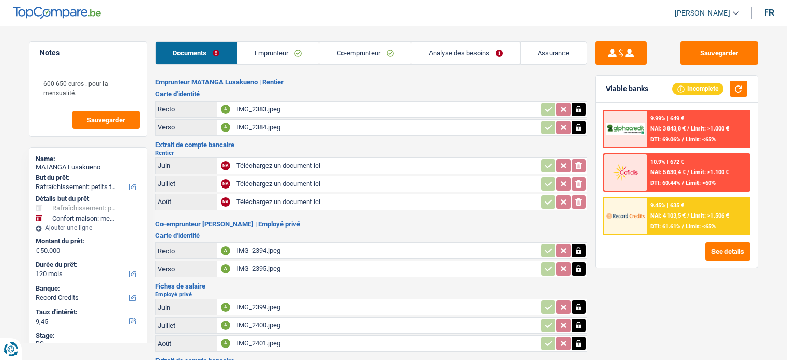
select select "houseOrGarden"
select select "household"
select select "120"
click at [723, 250] on button "See details" at bounding box center [727, 251] width 45 height 18
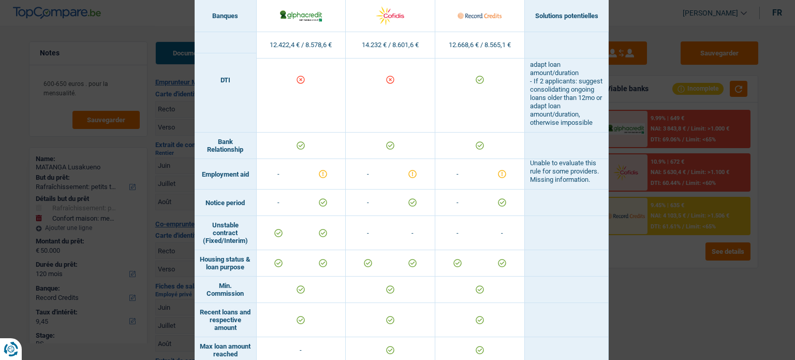
scroll to position [673, 0]
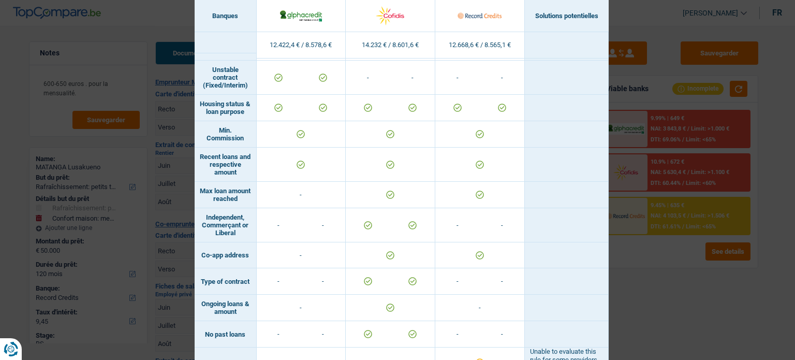
click at [606, 273] on div "Banks conditions × Banques Solutions potentielles Revenus / Charges 12.422,4 € …" at bounding box center [397, 180] width 795 height 360
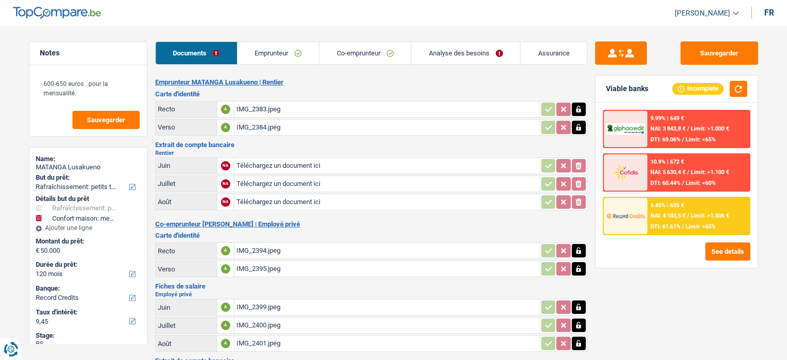
click at [702, 127] on span "Limit: >1.000 €" at bounding box center [710, 128] width 38 height 7
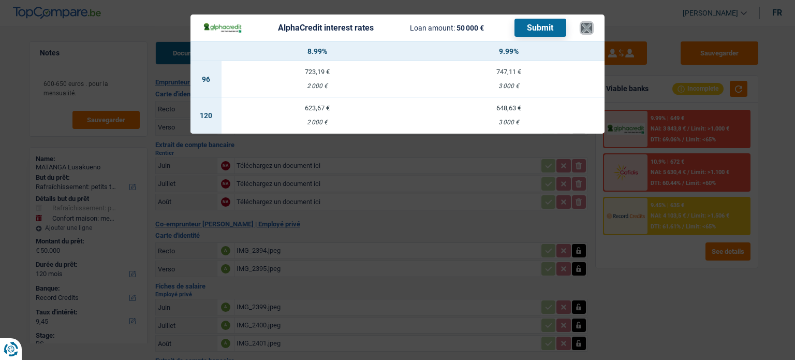
click at [581, 23] on button "×" at bounding box center [586, 28] width 11 height 10
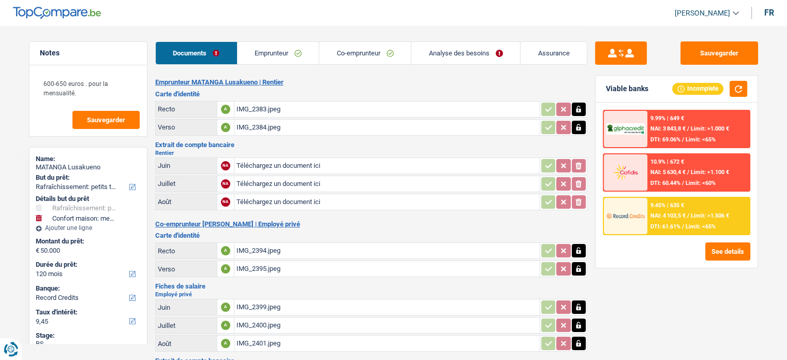
click at [289, 61] on link "Emprunteur" at bounding box center [279, 53] width 82 height 22
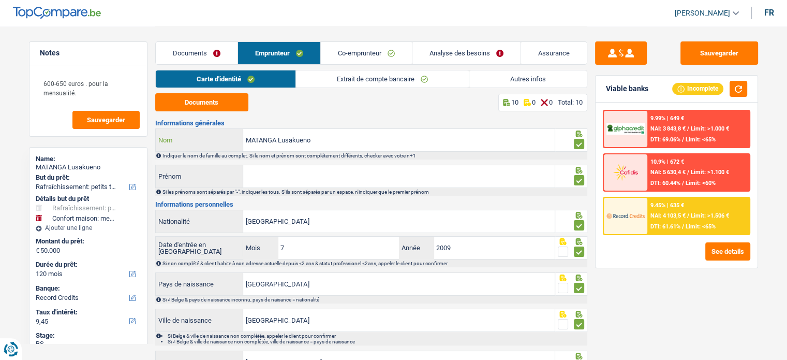
drag, startPoint x: 334, startPoint y: 142, endPoint x: 223, endPoint y: 129, distance: 111.5
click at [223, 129] on div "MATANGA Lusakueno Nom" at bounding box center [355, 140] width 399 height 22
drag, startPoint x: 325, startPoint y: 128, endPoint x: 282, endPoint y: 129, distance: 43.0
click at [282, 129] on input "MATANGA Lusakueno" at bounding box center [398, 140] width 311 height 22
drag, startPoint x: 337, startPoint y: 137, endPoint x: 226, endPoint y: 137, distance: 111.3
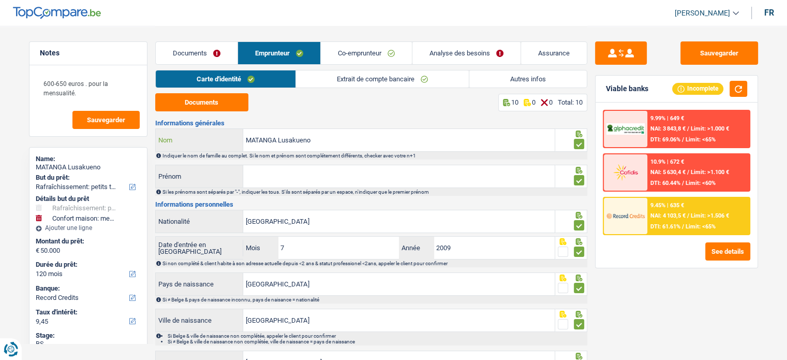
click at [226, 137] on div "MATANGA Lusakueno Nom" at bounding box center [355, 140] width 399 height 22
click at [715, 131] on span "Limit: >1.000 €" at bounding box center [710, 128] width 38 height 7
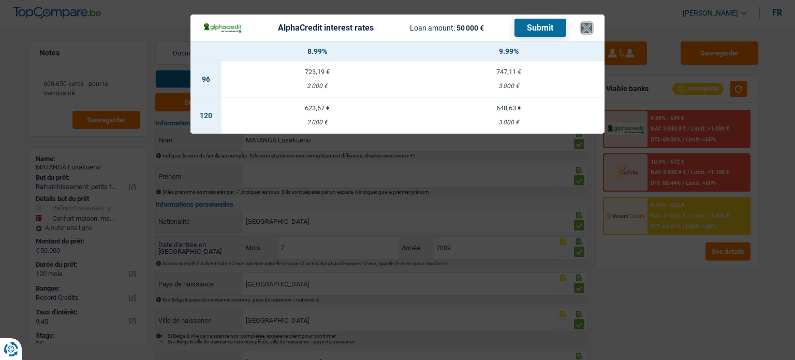
click at [587, 29] on button "×" at bounding box center [586, 28] width 11 height 10
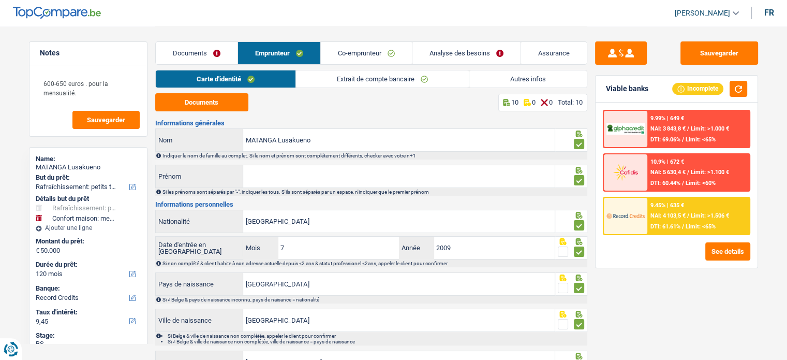
drag, startPoint x: 390, startPoint y: 50, endPoint x: 399, endPoint y: 50, distance: 9.3
click at [390, 50] on link "Co-emprunteur" at bounding box center [366, 53] width 91 height 22
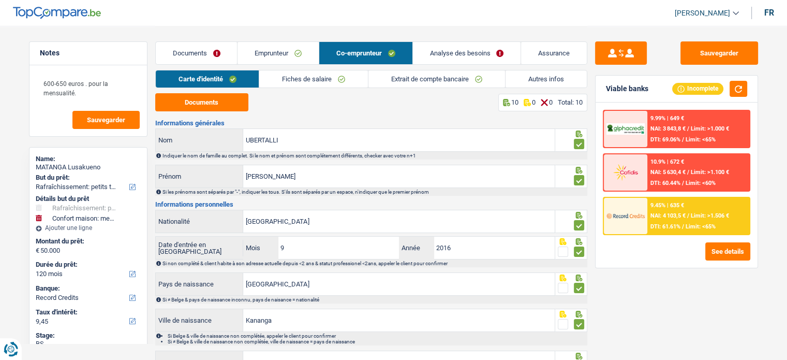
click at [451, 50] on link "Analyse des besoins" at bounding box center [467, 53] width 108 height 22
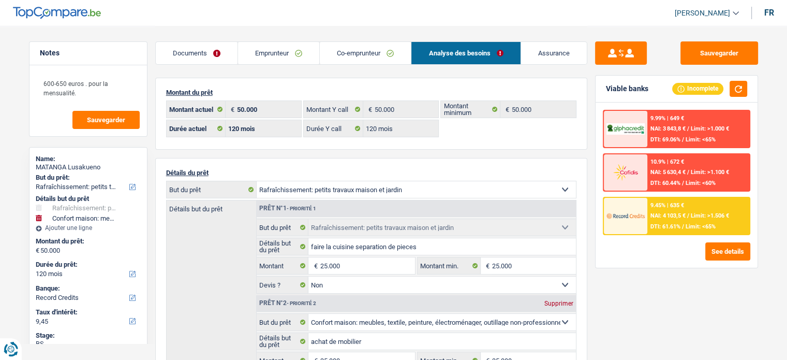
click at [659, 128] on span "NAI: 3 843,8 €" at bounding box center [667, 128] width 35 height 7
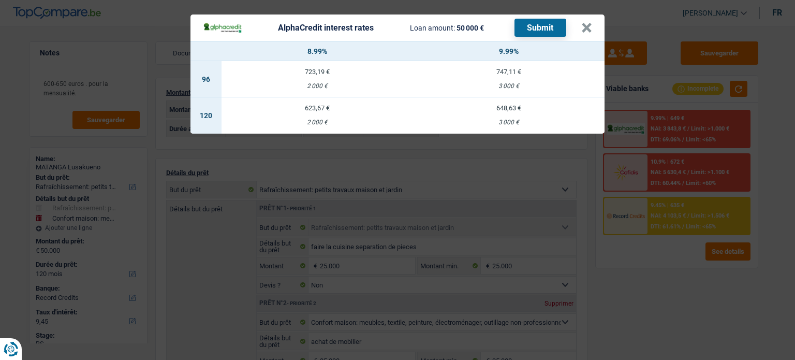
click at [352, 120] on div "2 000 €" at bounding box center [316, 122] width 191 height 7
select select "alphacredit"
type input "8,99"
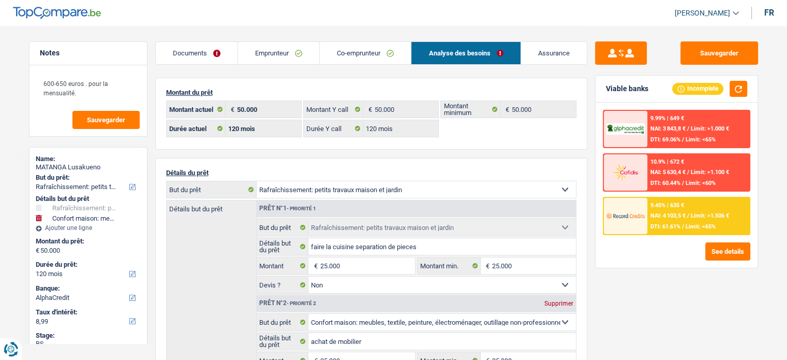
click at [678, 125] on span "NAI: 3 843,8 €" at bounding box center [667, 128] width 35 height 7
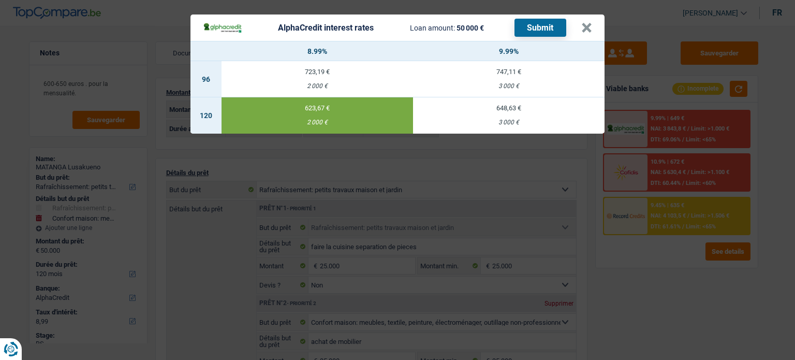
click at [540, 32] on button "Submit" at bounding box center [540, 28] width 52 height 18
click at [589, 24] on button "×" at bounding box center [586, 28] width 11 height 10
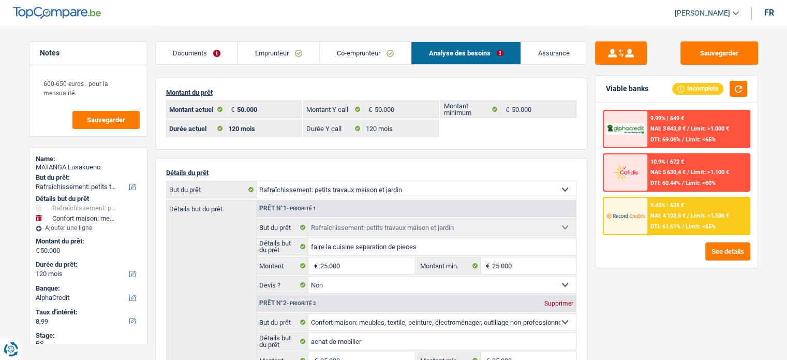
click at [282, 60] on link "Emprunteur" at bounding box center [278, 53] width 81 height 22
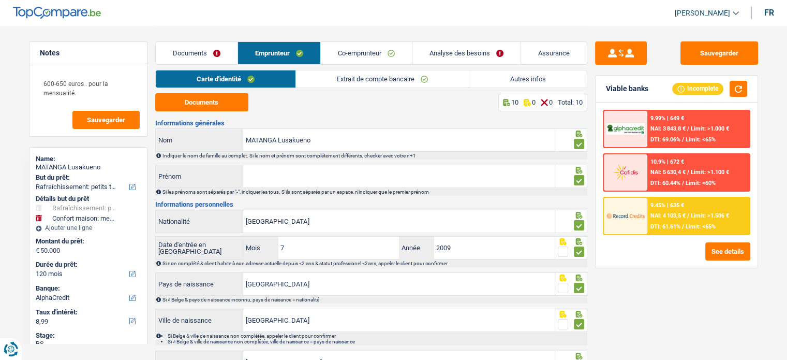
click at [351, 79] on link "Extrait de compte bancaire" at bounding box center [382, 78] width 173 height 17
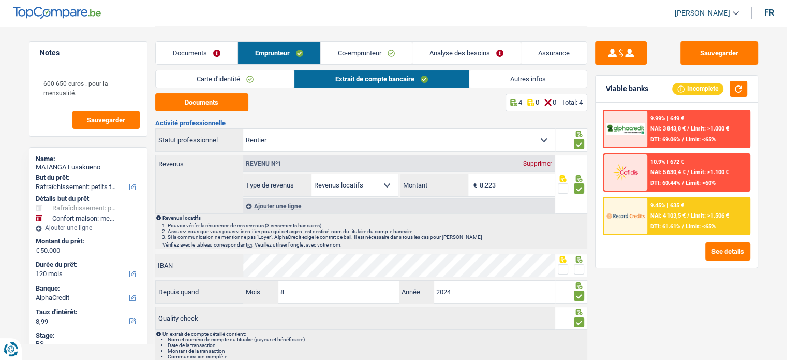
click at [560, 78] on link "Autres infos" at bounding box center [527, 78] width 117 height 17
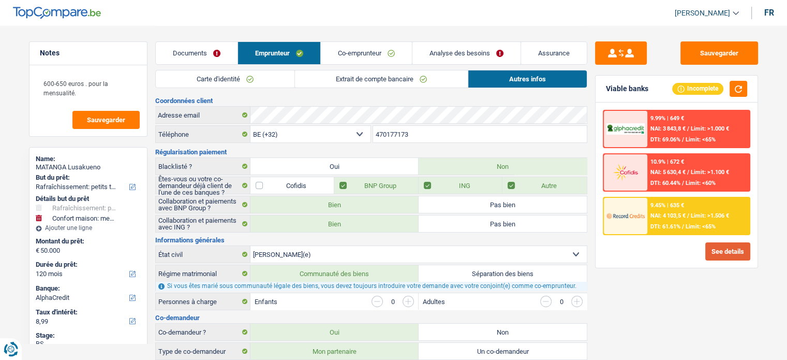
click at [737, 250] on button "See details" at bounding box center [727, 251] width 45 height 18
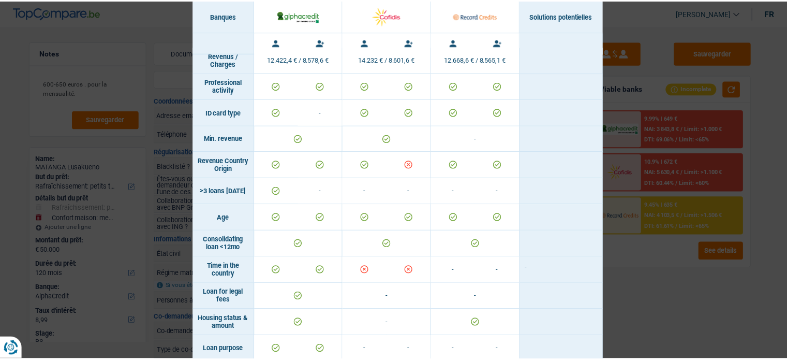
scroll to position [0, 0]
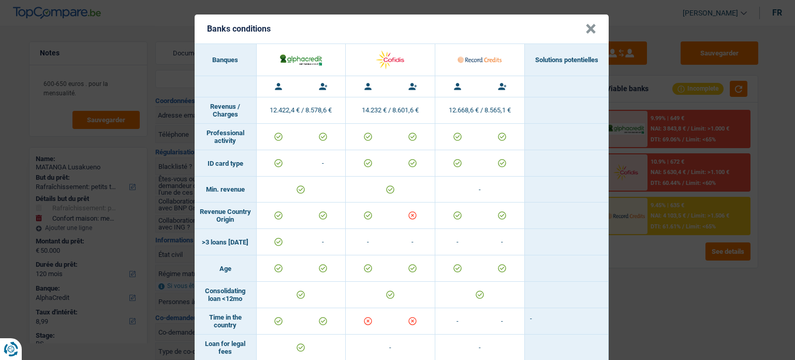
click at [683, 266] on div "Banks conditions × Banques Solutions potentielles Revenus / Charges 12.422,4 € …" at bounding box center [397, 180] width 795 height 360
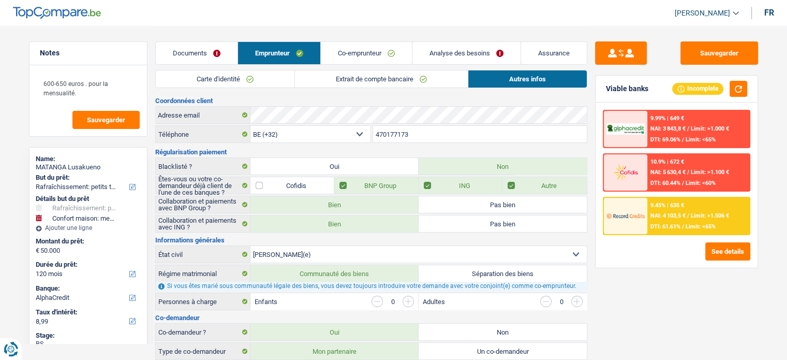
click at [239, 72] on link "Carte d'identité" at bounding box center [225, 78] width 139 height 17
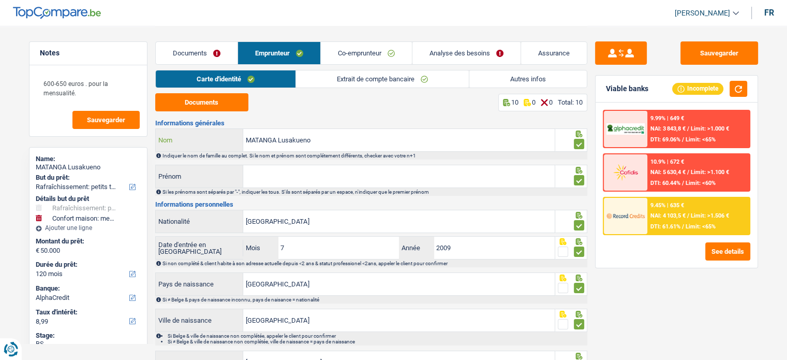
drag, startPoint x: 327, startPoint y: 143, endPoint x: 253, endPoint y: 142, distance: 74.0
click at [204, 143] on div "MATANGA Lusakueno Nom" at bounding box center [355, 140] width 399 height 22
click at [709, 51] on button "Sauvegarder" at bounding box center [719, 52] width 78 height 23
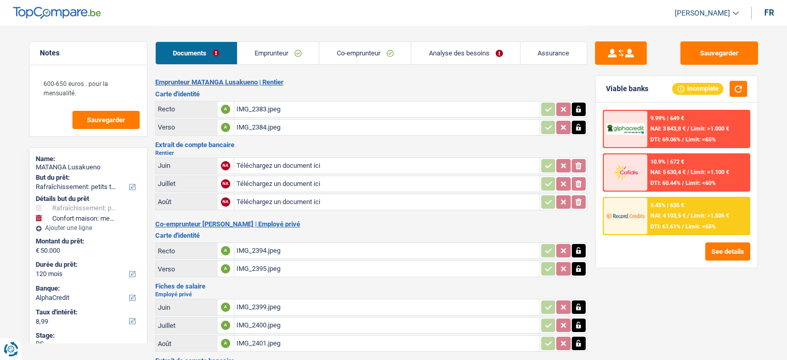
select select "houseOrGarden"
select select "household"
select select "120"
select select "alphacredit"
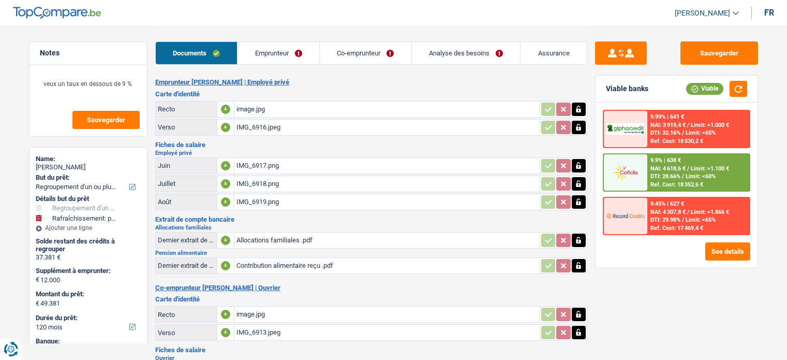
select select "refinancing"
select select "houseOrGarden"
select select "120"
select select "record credits"
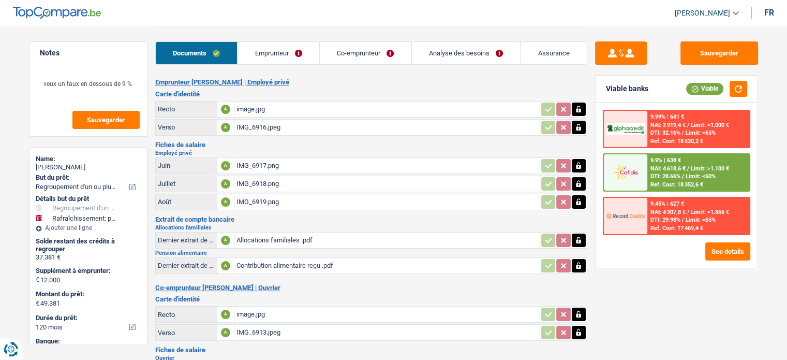
click at [261, 197] on div "IMG_6919.png" at bounding box center [386, 202] width 301 height 16
click at [327, 184] on div "IMG_6918.png" at bounding box center [386, 184] width 301 height 16
click at [268, 165] on div "IMG_6917.png" at bounding box center [386, 166] width 301 height 16
click at [583, 205] on td at bounding box center [564, 202] width 48 height 17
click at [582, 204] on button "button" at bounding box center [579, 201] width 14 height 13
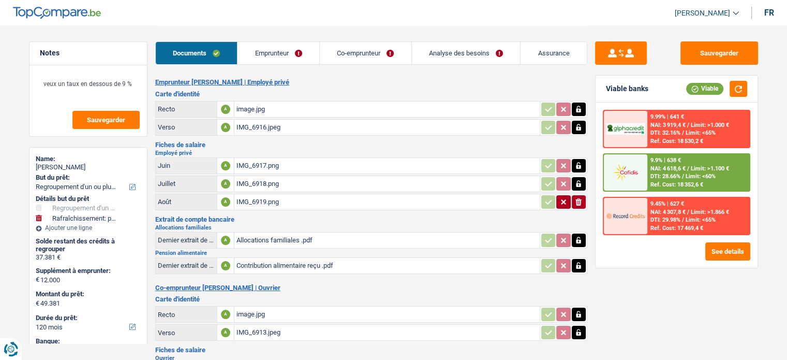
click at [582, 204] on button "ionicons-v5-e" at bounding box center [579, 201] width 14 height 13
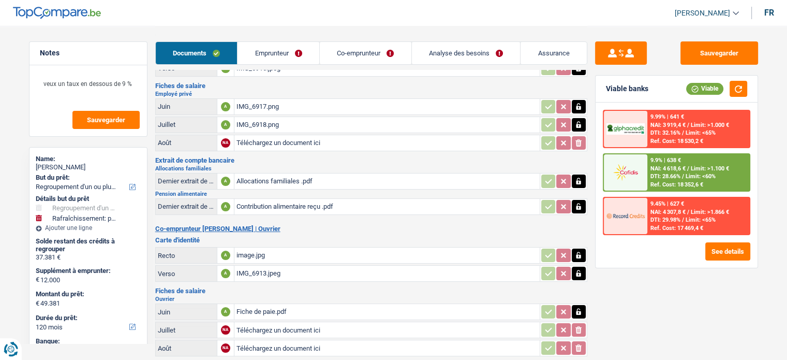
scroll to position [103, 0]
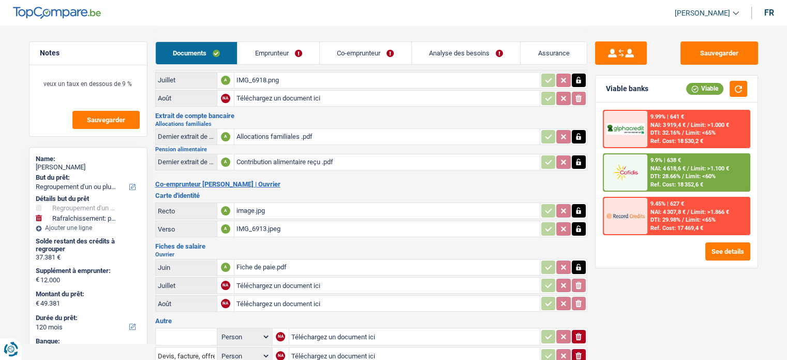
type input "C:\fakepath\Fiche de paie.pdf"
click at [268, 259] on div "Fiche de paie.pdf" at bounding box center [386, 267] width 301 height 16
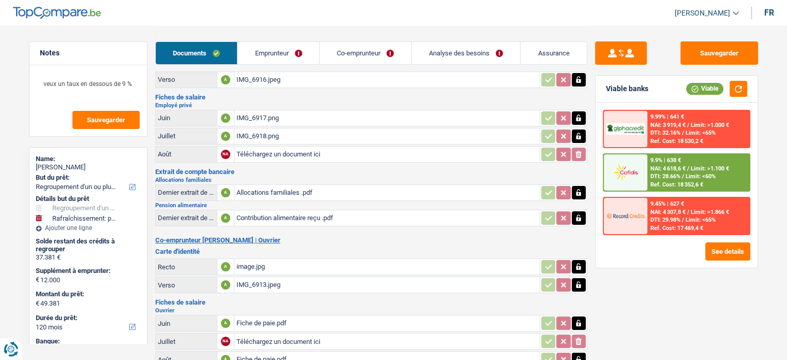
scroll to position [66, 0]
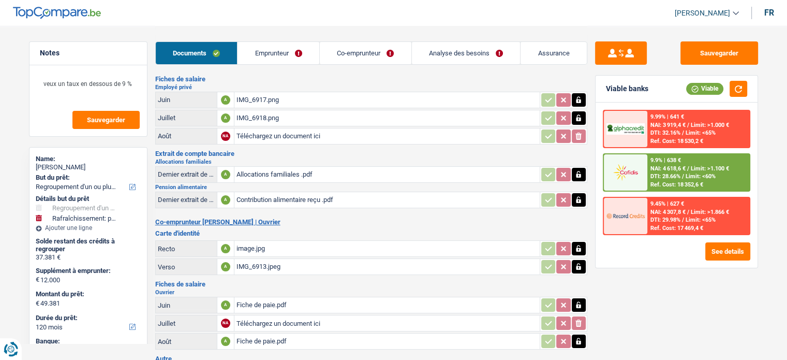
click at [258, 192] on div "Contribution alimentaire reçu .pdf" at bounding box center [386, 200] width 301 height 16
click at [273, 94] on div "IMG_6917.png" at bounding box center [386, 100] width 301 height 16
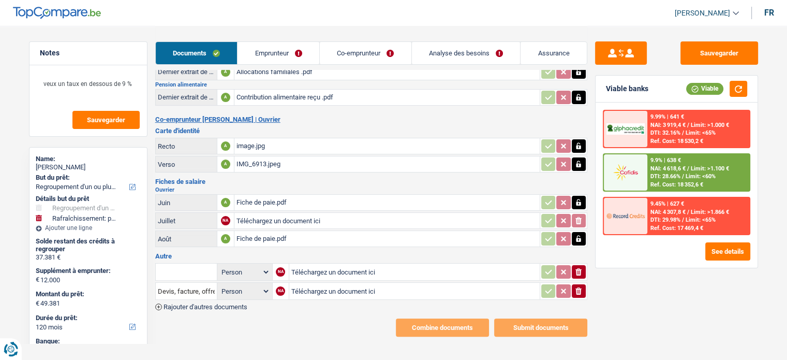
scroll to position [169, 0]
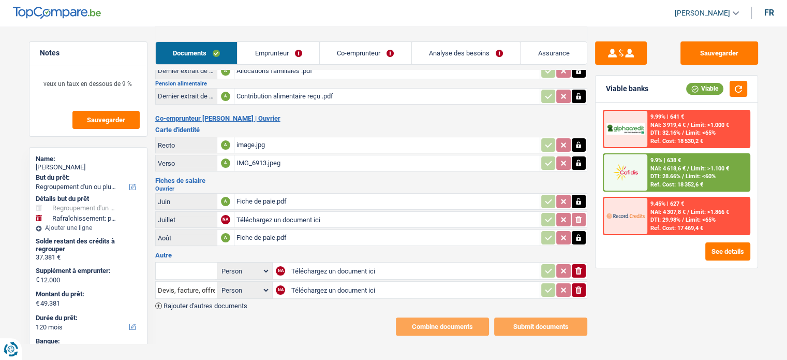
click at [271, 195] on div "Fiche de paie.pdf" at bounding box center [386, 202] width 301 height 16
click at [249, 235] on div "Fiche de paie.pdf" at bounding box center [386, 238] width 301 height 16
click at [259, 215] on input "Téléchargez un document ici" at bounding box center [386, 220] width 301 height 16
type input "C:\fakepath\Fiche de paie [DATE] [PERSON_NAME] .jpg"
click at [577, 286] on icon "button" at bounding box center [578, 289] width 6 height 7
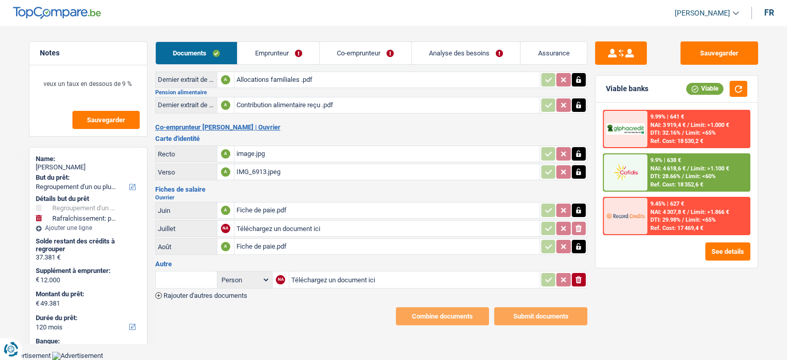
scroll to position [151, 0]
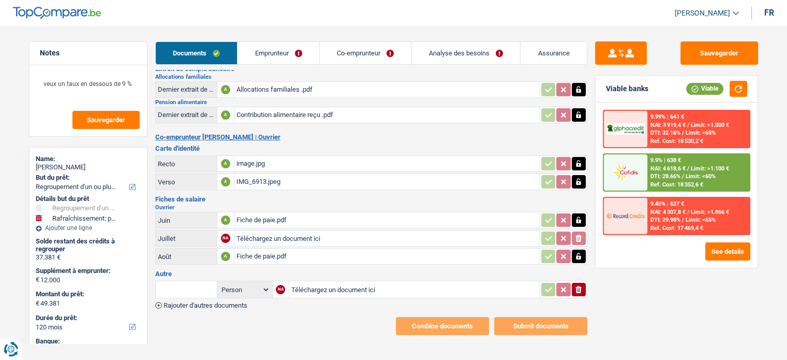
click at [575, 254] on button "button" at bounding box center [579, 255] width 14 height 13
click at [597, 285] on div "Sauvegarder Viable banks Viable 9.99% | 641 € NAI: 3 919,4 € / Limit: >1.000 € …" at bounding box center [676, 192] width 179 height 302
click at [584, 285] on button "ionicons-v5-e" at bounding box center [579, 289] width 14 height 13
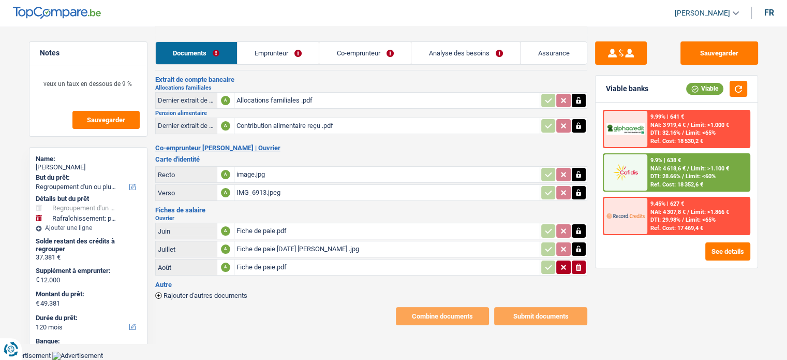
scroll to position [130, 0]
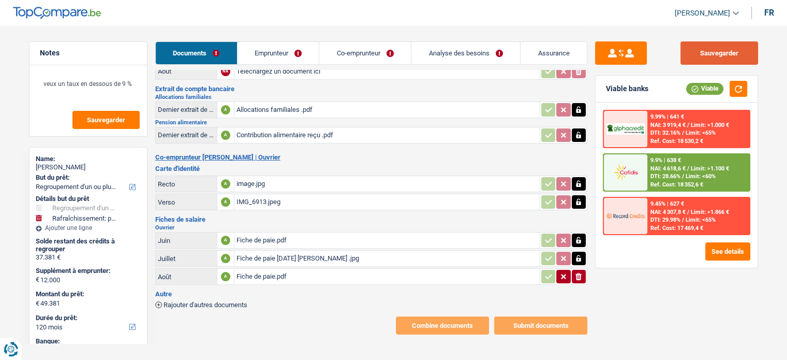
click at [704, 48] on button "Sauvegarder" at bounding box center [719, 52] width 78 height 23
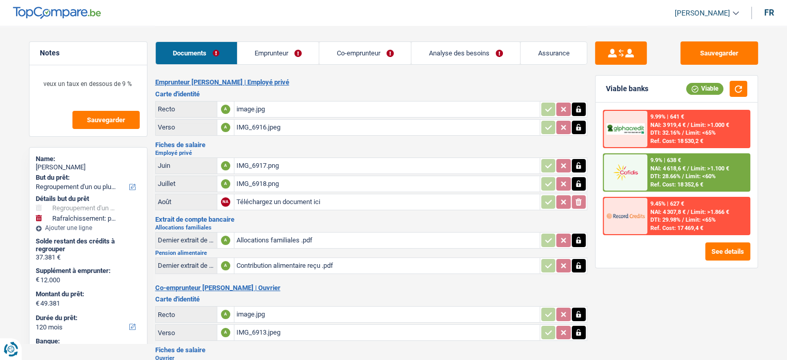
click at [269, 47] on link "Emprunteur" at bounding box center [279, 53] width 82 height 22
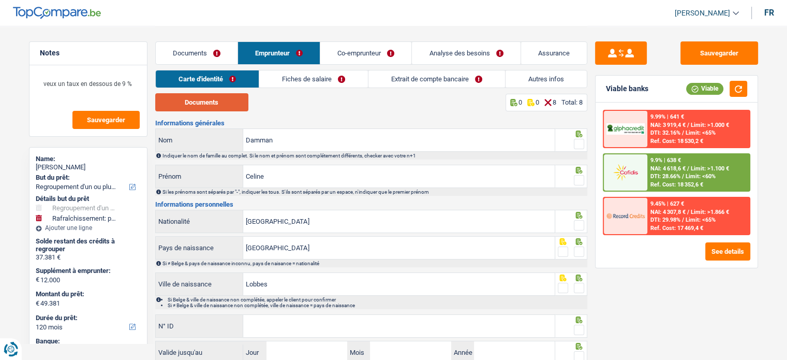
click at [235, 96] on button "Documents" at bounding box center [201, 102] width 93 height 18
drag, startPoint x: 574, startPoint y: 141, endPoint x: 581, endPoint y: 168, distance: 27.7
click at [575, 143] on span at bounding box center [579, 144] width 10 height 10
click at [0, 0] on input "radio" at bounding box center [0, 0] width 0 height 0
drag, startPoint x: 580, startPoint y: 175, endPoint x: 580, endPoint y: 196, distance: 20.7
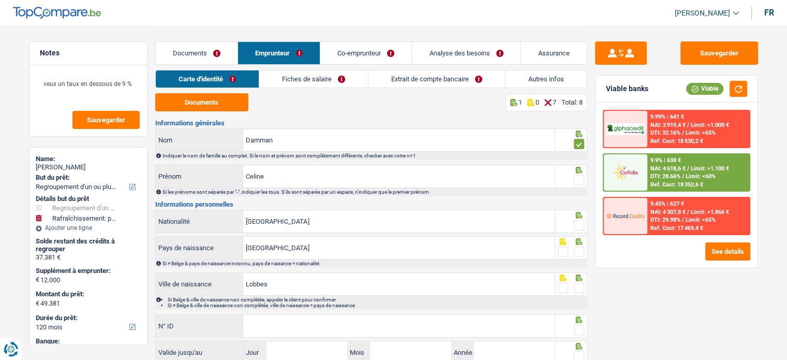
click at [580, 176] on span at bounding box center [579, 180] width 10 height 10
click at [0, 0] on input "radio" at bounding box center [0, 0] width 0 height 0
drag, startPoint x: 581, startPoint y: 217, endPoint x: 581, endPoint y: 226, distance: 9.3
click at [581, 217] on icon at bounding box center [579, 215] width 10 height 7
click at [581, 226] on span at bounding box center [579, 225] width 10 height 10
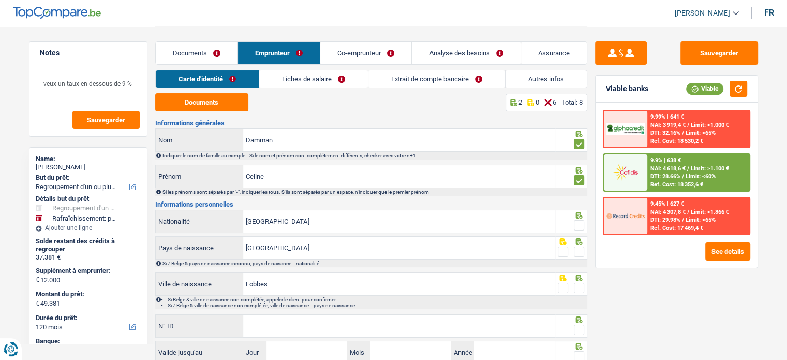
click at [0, 0] on input "radio" at bounding box center [0, 0] width 0 height 0
drag, startPoint x: 577, startPoint y: 243, endPoint x: 579, endPoint y: 253, distance: 10.0
click at [577, 244] on div at bounding box center [571, 247] width 32 height 23
click at [580, 254] on span at bounding box center [579, 251] width 10 height 10
click at [0, 0] on input "radio" at bounding box center [0, 0] width 0 height 0
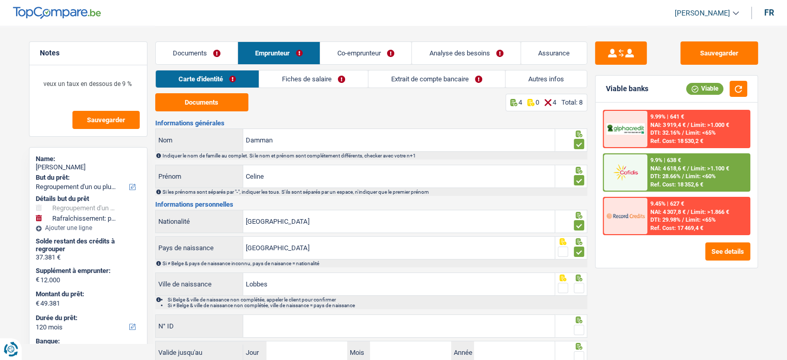
click at [577, 284] on span at bounding box center [579, 288] width 10 height 10
click at [0, 0] on input "radio" at bounding box center [0, 0] width 0 height 0
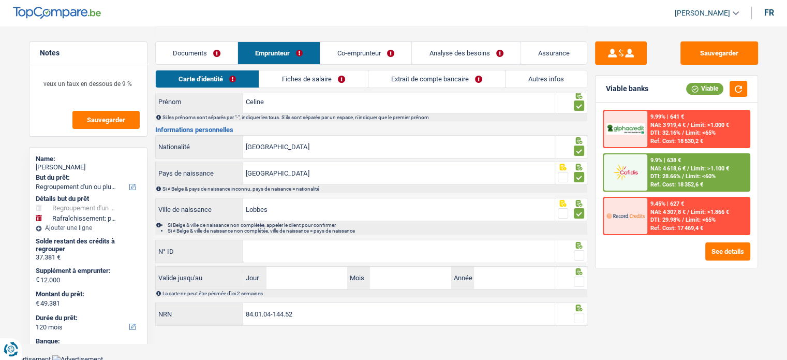
scroll to position [75, 0]
click at [580, 257] on span at bounding box center [579, 254] width 10 height 10
click at [0, 0] on input "radio" at bounding box center [0, 0] width 0 height 0
paste input "592-9688232-50"
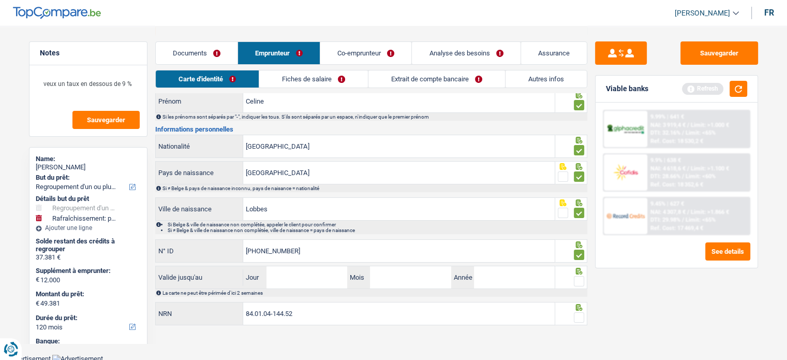
type input "592-9688232-50"
click at [297, 271] on input "Jour" at bounding box center [306, 277] width 81 height 22
type input "11"
type input "12"
type input "2029"
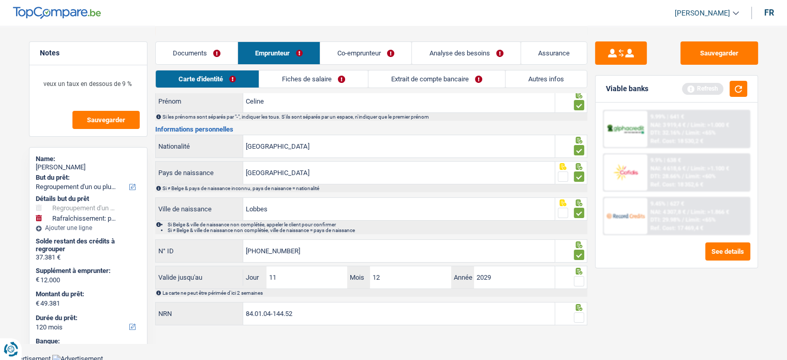
click at [575, 318] on span at bounding box center [579, 317] width 10 height 10
click at [0, 0] on input "radio" at bounding box center [0, 0] width 0 height 0
click at [577, 281] on span at bounding box center [579, 281] width 10 height 10
click at [0, 0] on input "radio" at bounding box center [0, 0] width 0 height 0
click at [312, 83] on link "Fiches de salaire" at bounding box center [313, 78] width 109 height 17
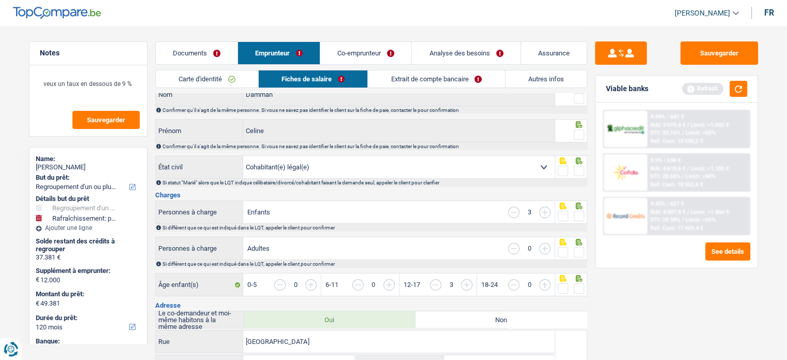
scroll to position [0, 0]
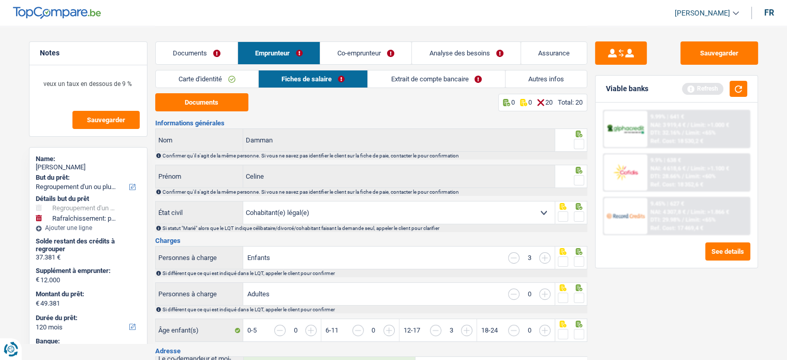
drag, startPoint x: 574, startPoint y: 145, endPoint x: 578, endPoint y: 149, distance: 5.5
click at [575, 145] on span at bounding box center [579, 144] width 10 height 10
click at [0, 0] on input "radio" at bounding box center [0, 0] width 0 height 0
click at [577, 185] on div at bounding box center [579, 180] width 10 height 13
click at [234, 103] on div "Documents 1 0 19 Total: 20" at bounding box center [371, 102] width 432 height 18
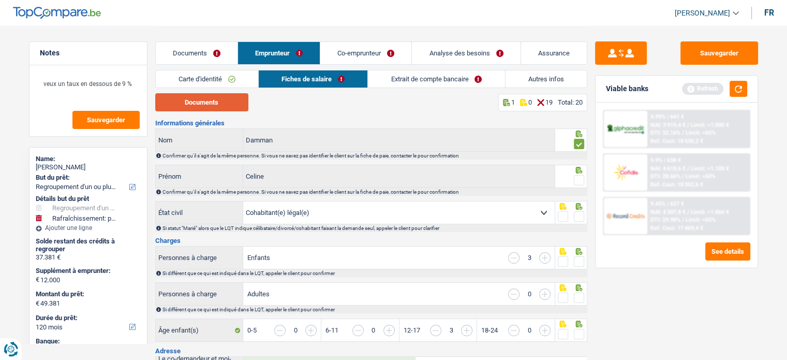
click at [225, 103] on button "Documents" at bounding box center [201, 102] width 93 height 18
drag, startPoint x: 576, startPoint y: 181, endPoint x: 580, endPoint y: 187, distance: 6.5
click at [576, 181] on span at bounding box center [579, 180] width 10 height 10
click at [0, 0] on input "radio" at bounding box center [0, 0] width 0 height 0
click at [579, 215] on span at bounding box center [579, 216] width 10 height 10
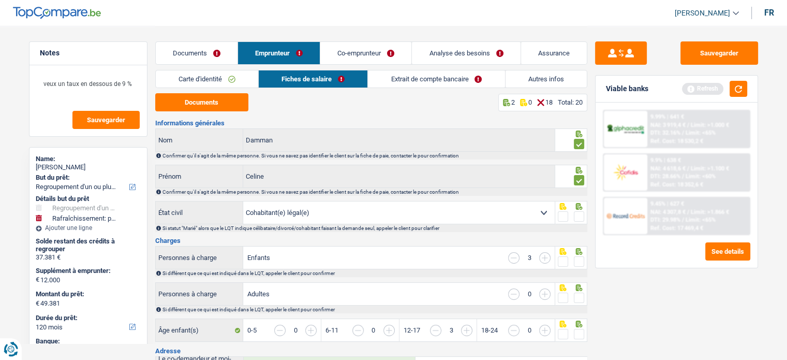
click at [0, 0] on input "radio" at bounding box center [0, 0] width 0 height 0
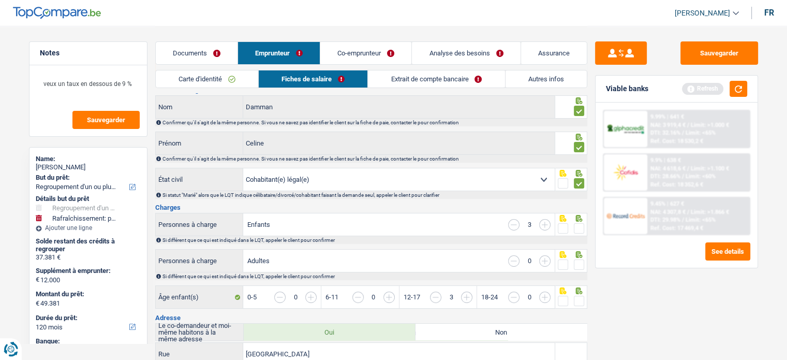
scroll to position [52, 0]
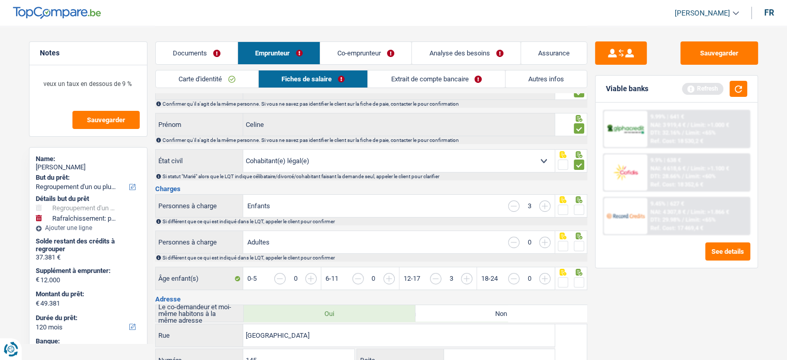
drag, startPoint x: 580, startPoint y: 206, endPoint x: 580, endPoint y: 212, distance: 6.2
click at [580, 206] on span at bounding box center [579, 209] width 10 height 10
click at [0, 0] on input "radio" at bounding box center [0, 0] width 0 height 0
click at [206, 49] on link "Documents" at bounding box center [197, 53] width 82 height 22
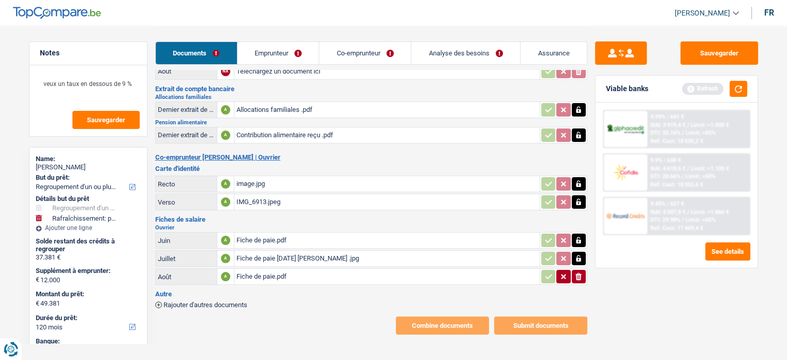
scroll to position [0, 0]
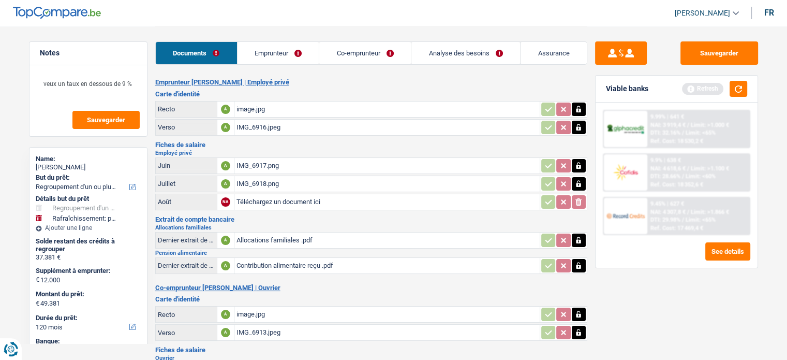
click at [286, 200] on input "Téléchargez un document ici" at bounding box center [386, 202] width 301 height 16
type input "C:\fakepath\Fiche-de-paie---08-2025_27-08-2025.pdf"
click at [292, 195] on div "Fiche-de-paie---08-2025_27-08-2025.pdf" at bounding box center [386, 202] width 301 height 16
click at [260, 184] on div "IMG_6918.png" at bounding box center [386, 184] width 301 height 16
click at [274, 180] on div "IMG_6918.png" at bounding box center [386, 184] width 301 height 16
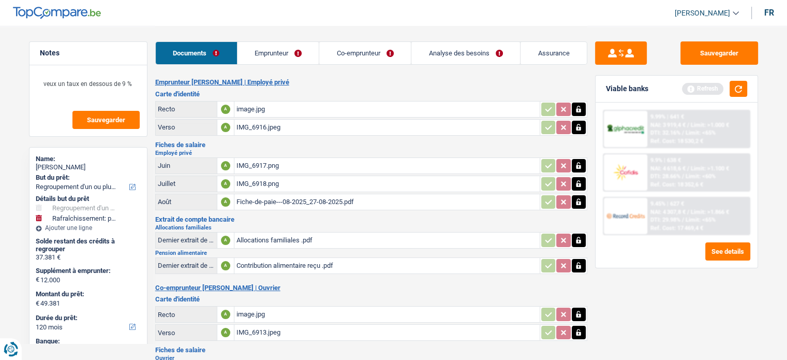
click at [243, 203] on div "Fiche-de-paie---08-2025_27-08-2025.pdf" at bounding box center [386, 202] width 301 height 16
click at [273, 194] on div "Fiche-de-paie---08-2025_27-08-2025.pdf" at bounding box center [386, 202] width 301 height 16
click at [273, 180] on div "IMG_6918.png" at bounding box center [386, 184] width 301 height 16
click at [278, 159] on div "IMG_6917.png" at bounding box center [386, 166] width 301 height 16
click at [283, 53] on link "Emprunteur" at bounding box center [279, 53] width 82 height 22
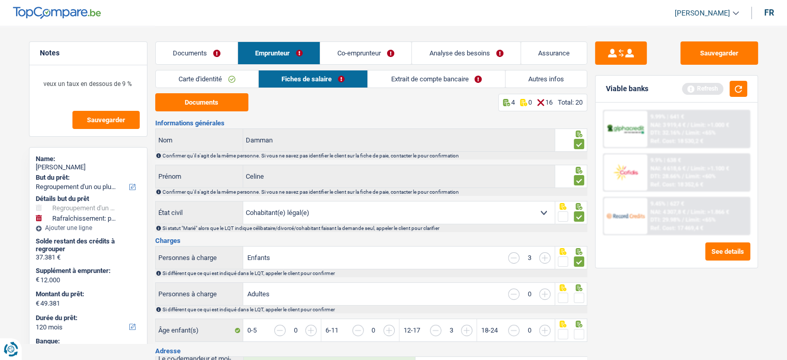
click at [480, 84] on link "Extrait de compte bancaire" at bounding box center [436, 78] width 137 height 17
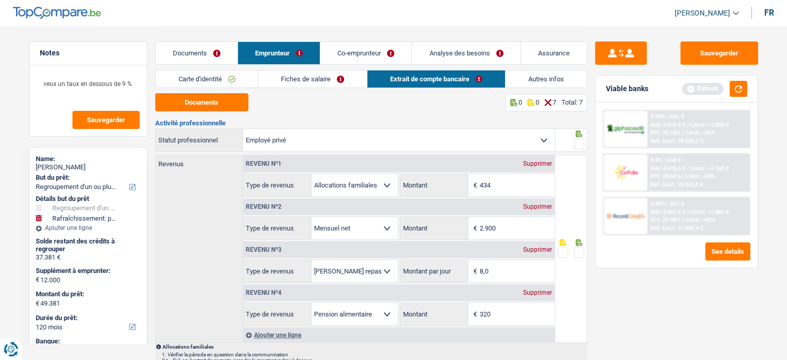
click at [240, 79] on link "Carte d'identité" at bounding box center [207, 78] width 102 height 17
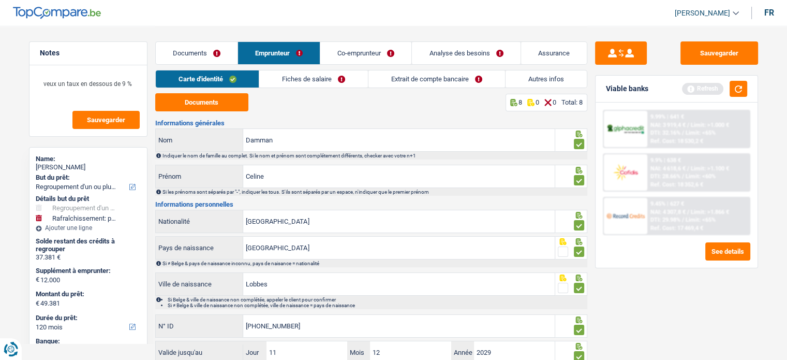
click at [299, 82] on link "Fiches de salaire" at bounding box center [313, 78] width 109 height 17
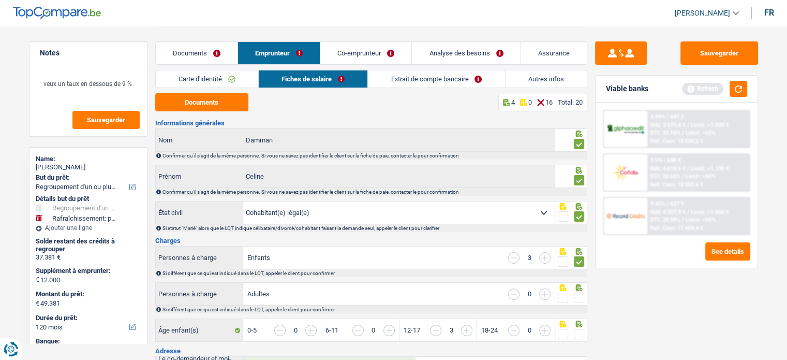
click at [228, 76] on link "Carte d'identité" at bounding box center [207, 78] width 102 height 17
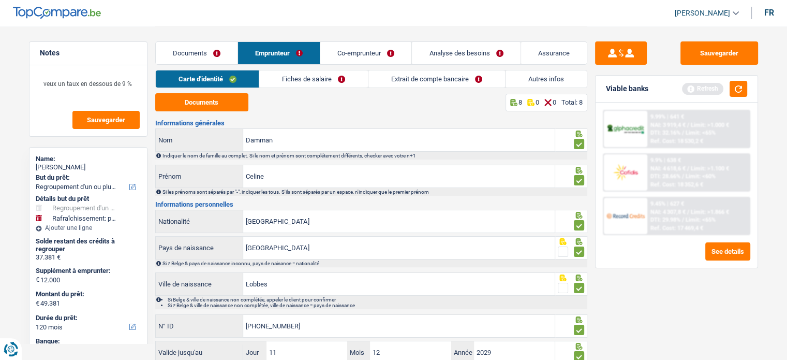
click at [303, 77] on link "Fiches de salaire" at bounding box center [313, 78] width 109 height 17
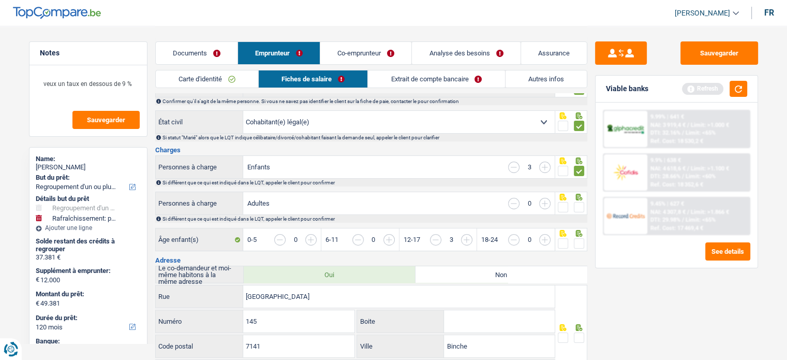
scroll to position [155, 0]
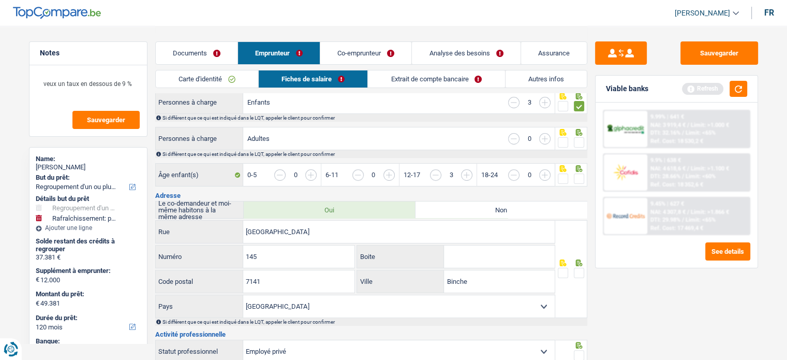
click at [579, 134] on icon at bounding box center [579, 132] width 10 height 7
drag, startPoint x: 581, startPoint y: 146, endPoint x: 582, endPoint y: 158, distance: 11.9
click at [581, 146] on span at bounding box center [579, 142] width 10 height 10
click at [0, 0] on input "radio" at bounding box center [0, 0] width 0 height 0
click at [582, 182] on span at bounding box center [579, 178] width 10 height 10
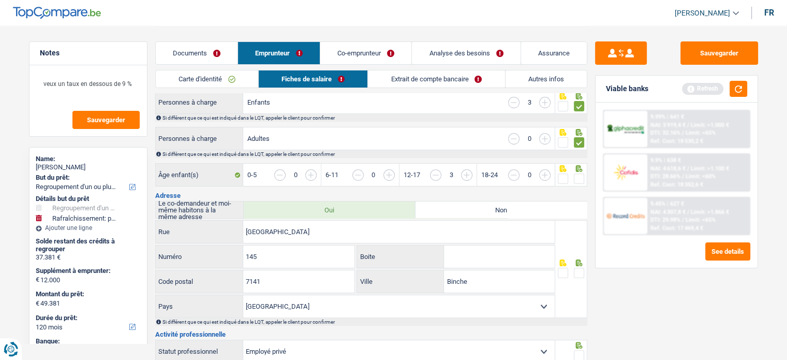
click at [0, 0] on input "radio" at bounding box center [0, 0] width 0 height 0
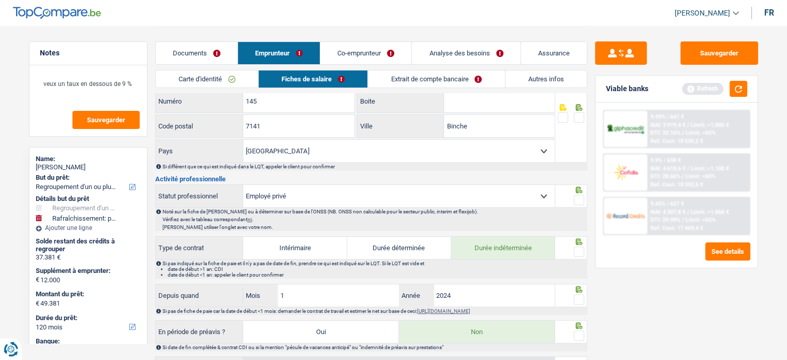
scroll to position [207, 0]
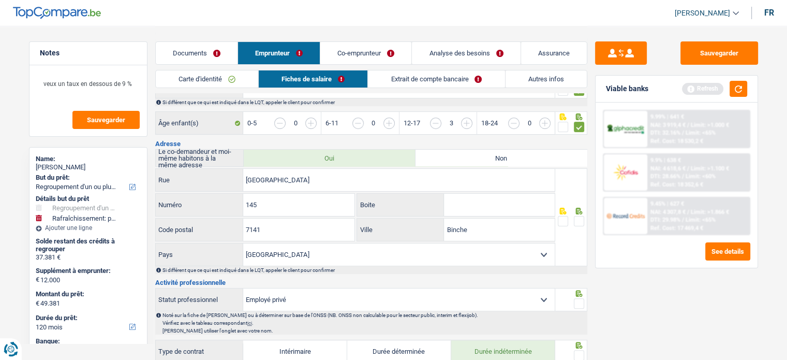
drag, startPoint x: 580, startPoint y: 221, endPoint x: 569, endPoint y: 208, distance: 17.0
click at [580, 221] on span at bounding box center [579, 221] width 10 height 10
click at [0, 0] on input "radio" at bounding box center [0, 0] width 0 height 0
drag, startPoint x: 263, startPoint y: 227, endPoint x: 196, endPoint y: 222, distance: 67.5
click at [205, 225] on div "7141 Code postal" at bounding box center [255, 229] width 199 height 22
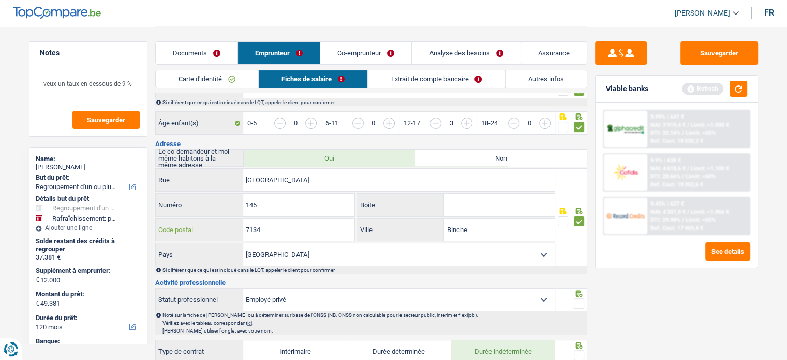
type input "7134"
click at [447, 231] on input "Binche" at bounding box center [499, 229] width 111 height 22
paste input "Ressaix"
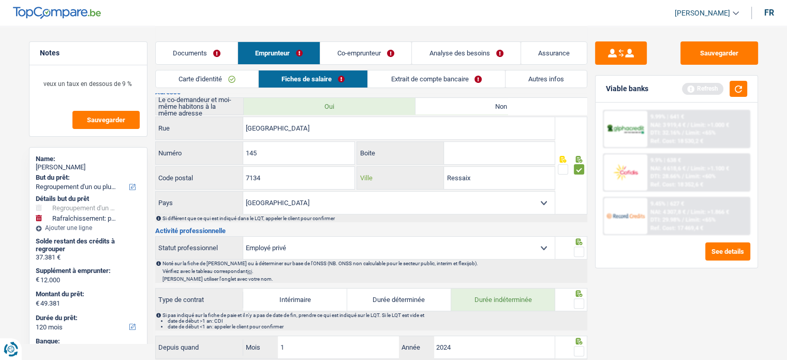
type input "Ressaix"
click at [583, 246] on span at bounding box center [579, 251] width 10 height 10
click at [0, 0] on input "radio" at bounding box center [0, 0] width 0 height 0
click at [580, 298] on span at bounding box center [579, 303] width 10 height 10
click at [0, 0] on input "radio" at bounding box center [0, 0] width 0 height 0
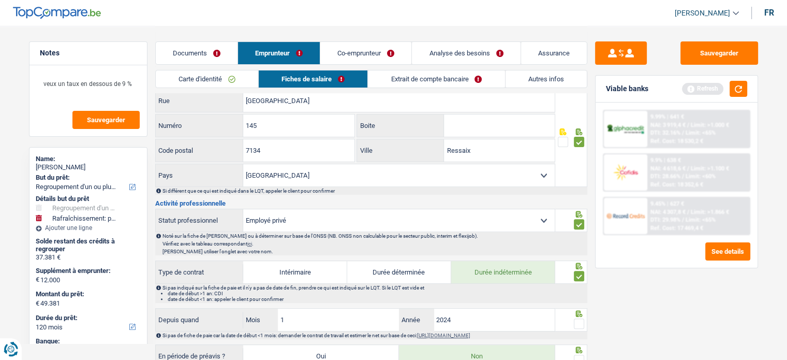
scroll to position [362, 0]
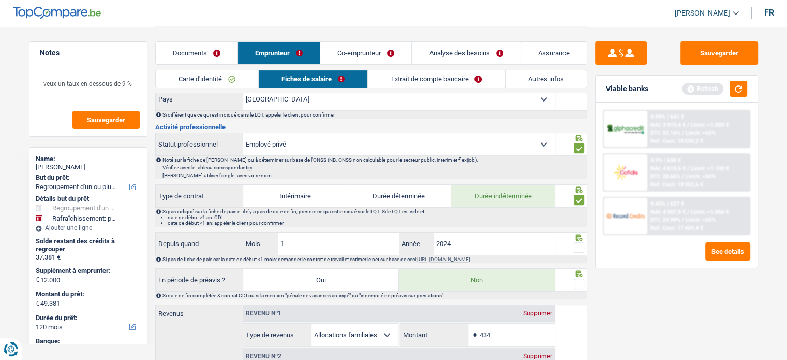
click at [579, 245] on span at bounding box center [579, 247] width 10 height 10
click at [0, 0] on input "radio" at bounding box center [0, 0] width 0 height 0
click at [584, 283] on span at bounding box center [579, 283] width 10 height 10
click at [0, 0] on input "radio" at bounding box center [0, 0] width 0 height 0
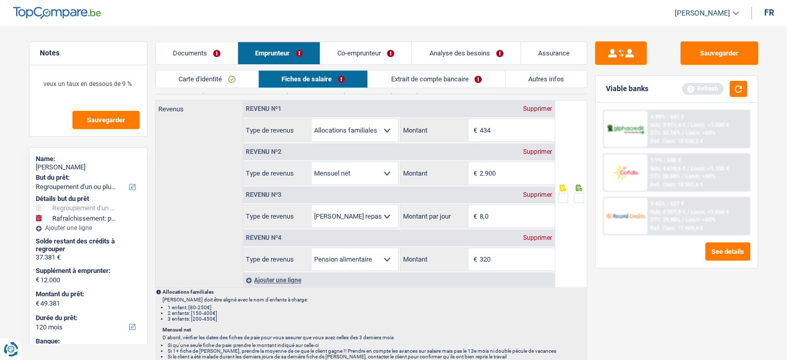
scroll to position [517, 0]
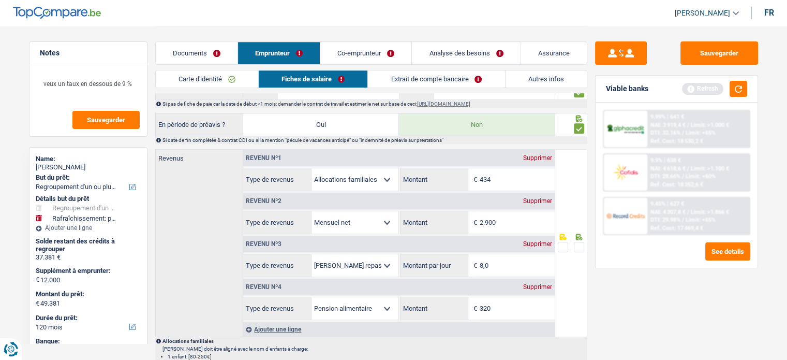
click at [606, 329] on div "Sauvegarder Viable banks Refresh 9.99% | 641 € NAI: 3 919,4 € / Limit: >1.000 €…" at bounding box center [676, 192] width 179 height 302
drag, startPoint x: 517, startPoint y: 229, endPoint x: 463, endPoint y: 221, distance: 55.0
click at [463, 221] on div "2.900 € Montant" at bounding box center [477, 222] width 154 height 22
type input "2.877"
click at [509, 265] on input "8,0" at bounding box center [517, 265] width 75 height 22
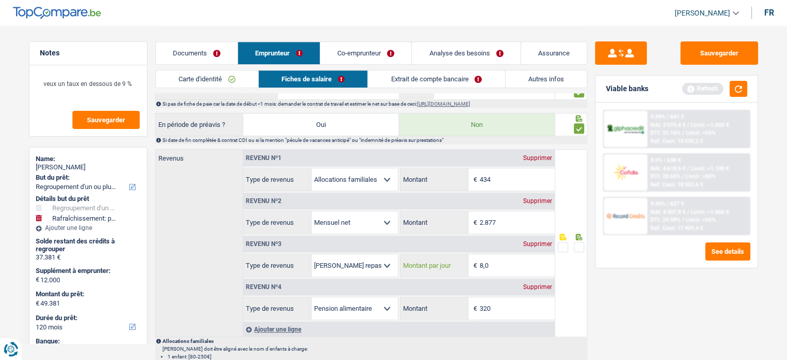
drag, startPoint x: 440, startPoint y: 255, endPoint x: 415, endPoint y: 253, distance: 25.0
click at [422, 254] on div "8,0 € Montant par jour" at bounding box center [477, 265] width 154 height 22
type input "7,0"
click at [630, 320] on div "Sauvegarder Viable banks Refresh 9.99% | 641 € NAI: 3 919,4 € / Limit: >1.000 €…" at bounding box center [676, 192] width 179 height 302
click at [428, 86] on link "Extrait de compte bancaire" at bounding box center [436, 78] width 137 height 17
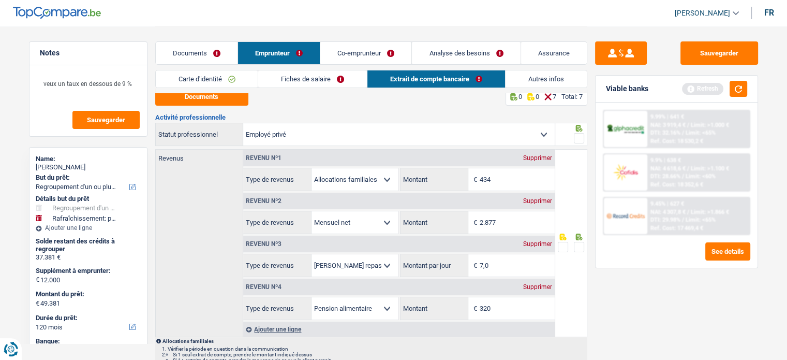
scroll to position [0, 0]
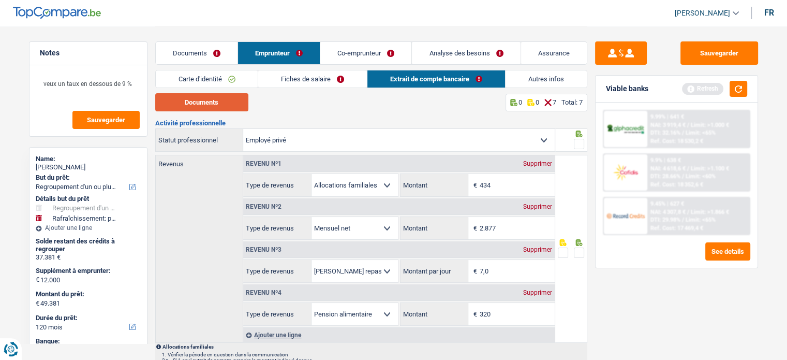
click at [204, 103] on button "Documents" at bounding box center [201, 102] width 93 height 18
click at [575, 254] on span at bounding box center [579, 252] width 10 height 10
click at [0, 0] on input "radio" at bounding box center [0, 0] width 0 height 0
click at [580, 142] on span at bounding box center [579, 144] width 10 height 10
click at [0, 0] on input "radio" at bounding box center [0, 0] width 0 height 0
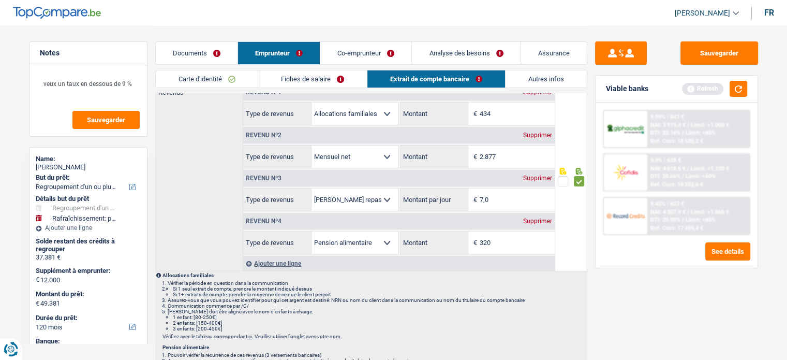
scroll to position [207, 0]
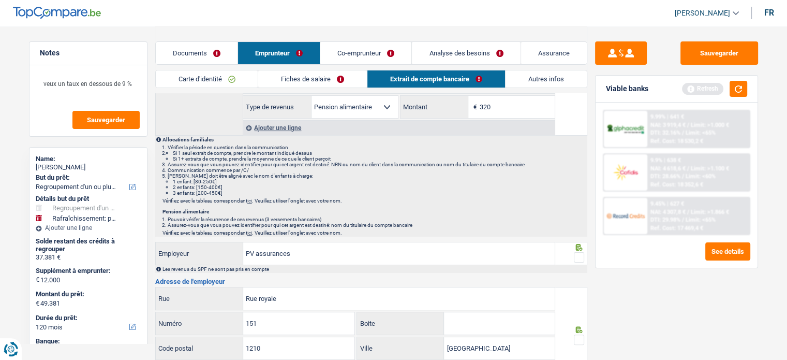
click at [578, 256] on span at bounding box center [579, 257] width 10 height 10
click at [0, 0] on input "radio" at bounding box center [0, 0] width 0 height 0
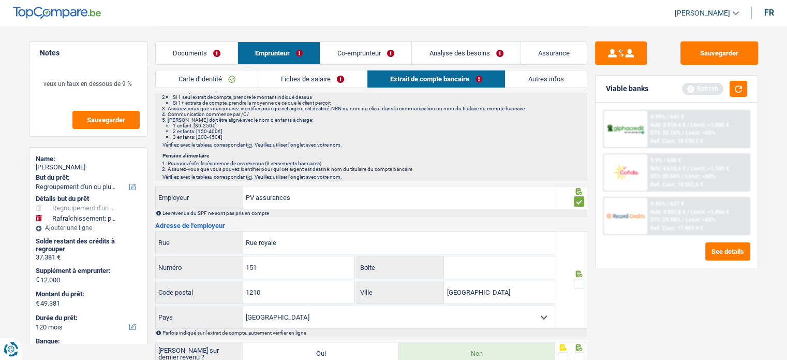
scroll to position [310, 0]
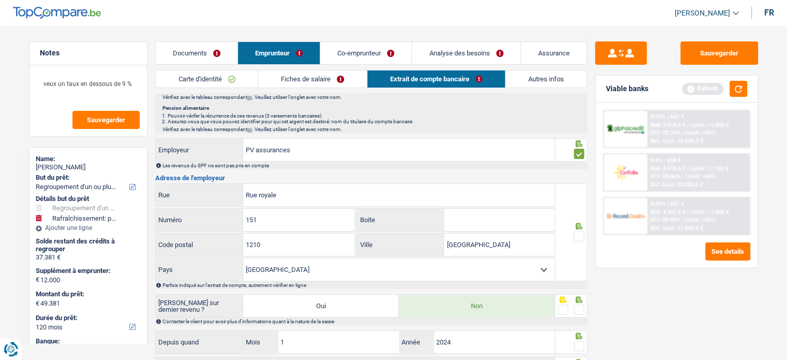
click at [578, 233] on span at bounding box center [579, 236] width 10 height 10
click at [0, 0] on input "radio" at bounding box center [0, 0] width 0 height 0
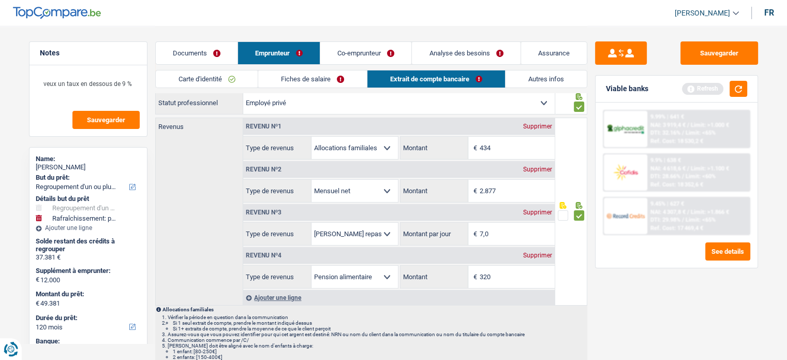
scroll to position [0, 0]
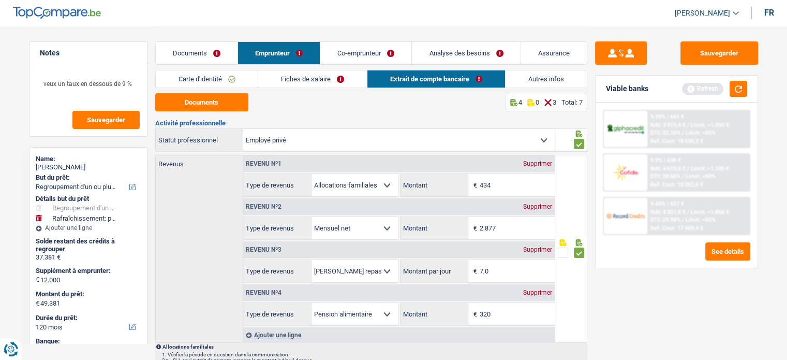
click at [303, 79] on link "Fiches de salaire" at bounding box center [312, 78] width 109 height 17
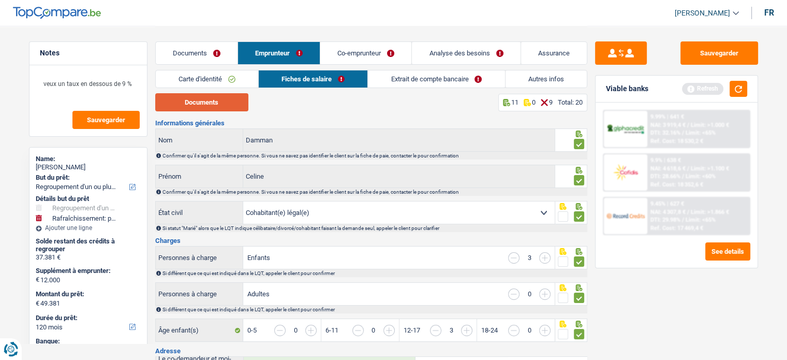
click at [220, 99] on button "Documents" at bounding box center [201, 102] width 93 height 18
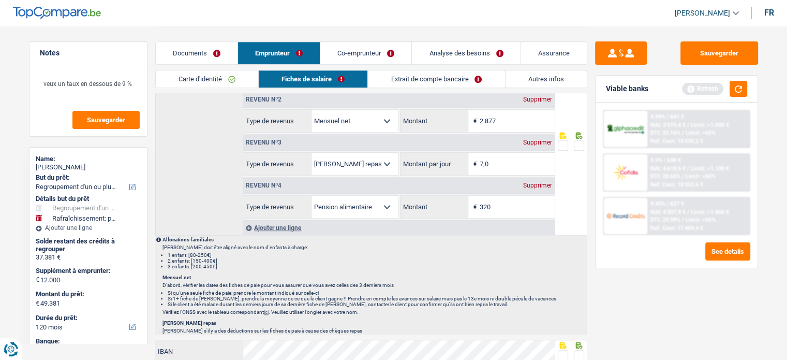
scroll to position [673, 0]
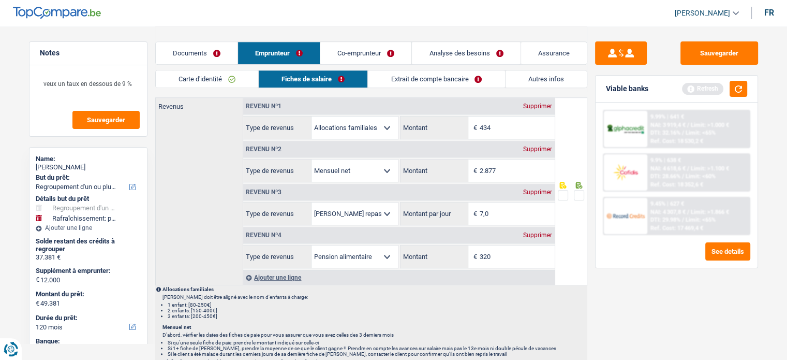
click at [578, 190] on span at bounding box center [579, 195] width 10 height 10
click at [0, 0] on input "radio" at bounding box center [0, 0] width 0 height 0
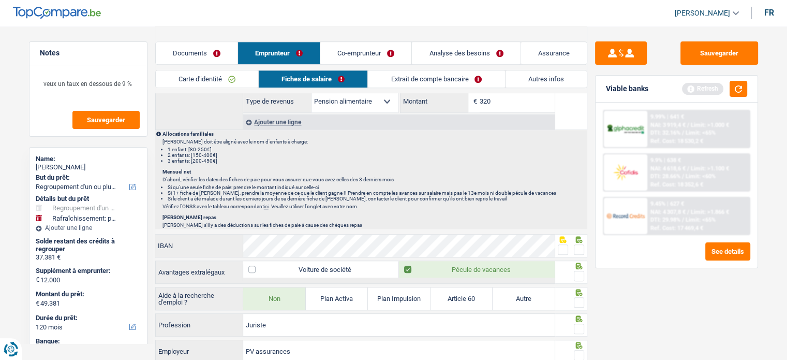
click at [577, 245] on span at bounding box center [579, 249] width 10 height 10
click at [0, 0] on input "radio" at bounding box center [0, 0] width 0 height 0
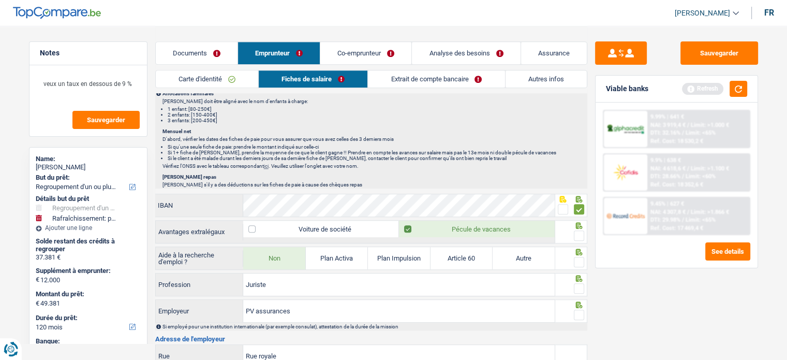
scroll to position [802, 0]
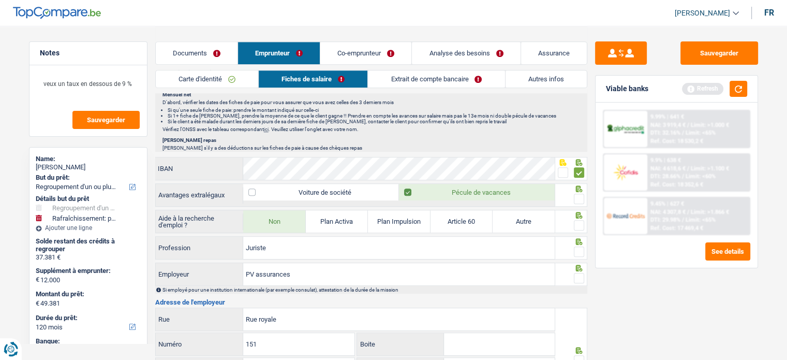
drag, startPoint x: 577, startPoint y: 192, endPoint x: 580, endPoint y: 218, distance: 26.5
click at [577, 194] on span at bounding box center [579, 199] width 10 height 10
click at [0, 0] on input "radio" at bounding box center [0, 0] width 0 height 0
drag, startPoint x: 579, startPoint y: 219, endPoint x: 577, endPoint y: 227, distance: 8.4
click at [578, 220] on span at bounding box center [579, 225] width 10 height 10
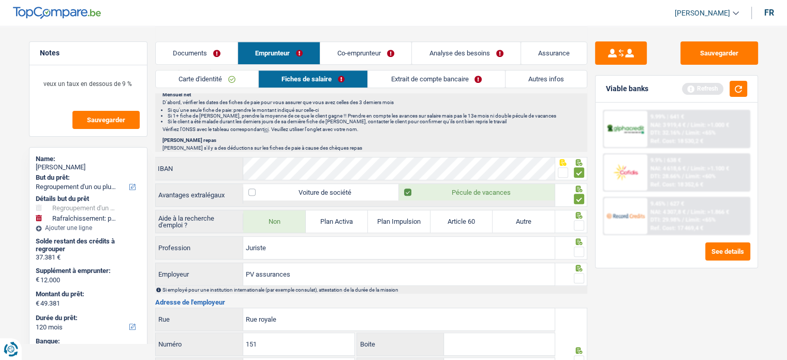
click at [0, 0] on input "radio" at bounding box center [0, 0] width 0 height 0
click at [575, 246] on span at bounding box center [579, 251] width 10 height 10
click at [0, 0] on input "radio" at bounding box center [0, 0] width 0 height 0
click at [574, 273] on span at bounding box center [579, 278] width 10 height 10
click at [0, 0] on input "radio" at bounding box center [0, 0] width 0 height 0
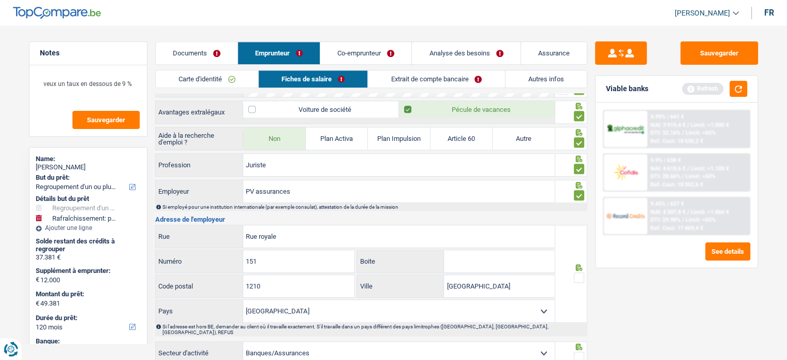
scroll to position [957, 0]
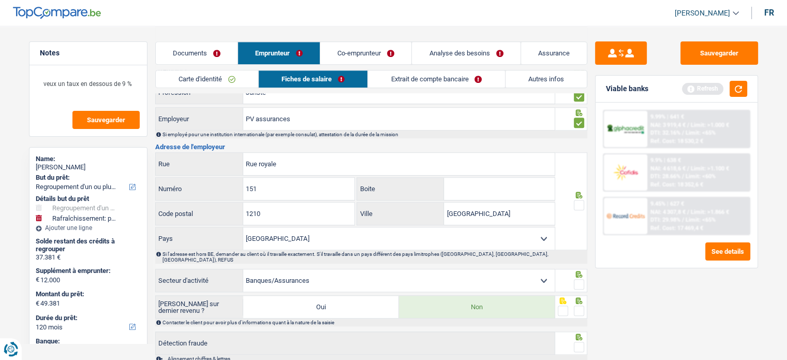
click at [580, 200] on span at bounding box center [579, 205] width 10 height 10
click at [0, 0] on input "radio" at bounding box center [0, 0] width 0 height 0
drag, startPoint x: 303, startPoint y: 167, endPoint x: 224, endPoint y: 156, distance: 79.9
click at [203, 153] on div "Rue royale Rue" at bounding box center [355, 164] width 399 height 22
paste input "Koningsstraat"
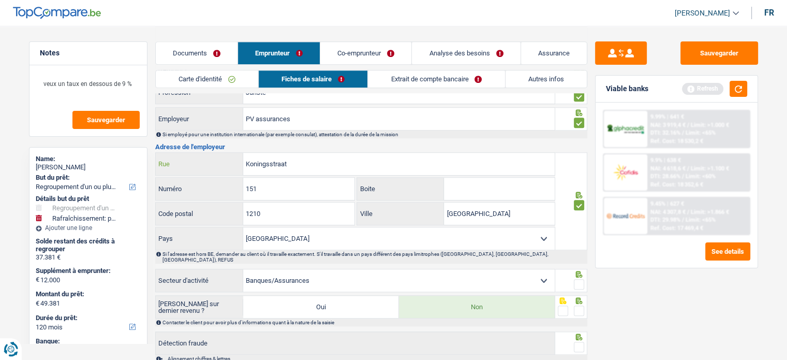
type input "Koningsstraat"
click at [578, 279] on span at bounding box center [579, 284] width 10 height 10
click at [0, 0] on input "radio" at bounding box center [0, 0] width 0 height 0
click at [582, 305] on span at bounding box center [579, 310] width 10 height 10
click at [0, 0] on input "radio" at bounding box center [0, 0] width 0 height 0
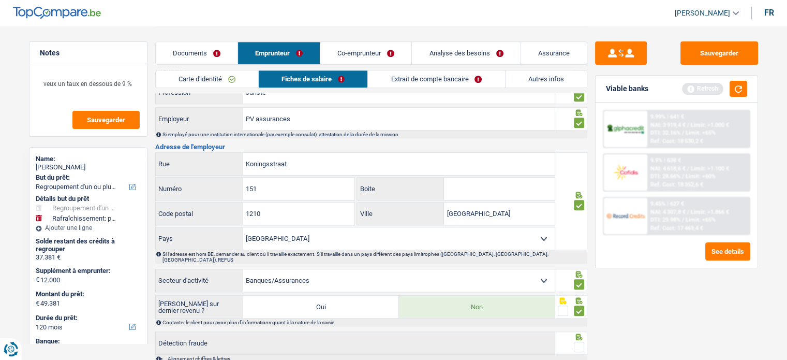
click at [580, 342] on span at bounding box center [579, 347] width 10 height 10
click at [0, 0] on input "radio" at bounding box center [0, 0] width 0 height 0
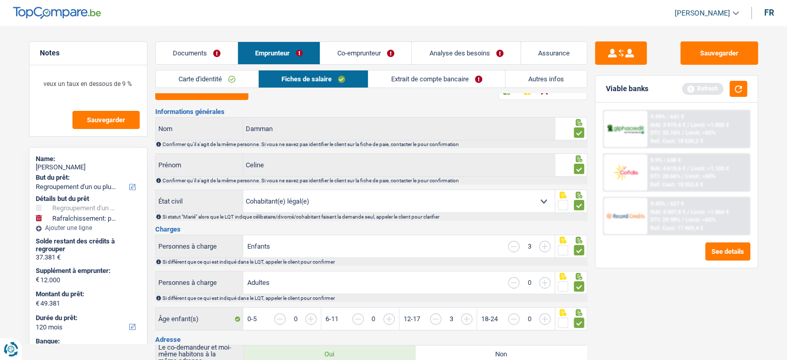
scroll to position [0, 0]
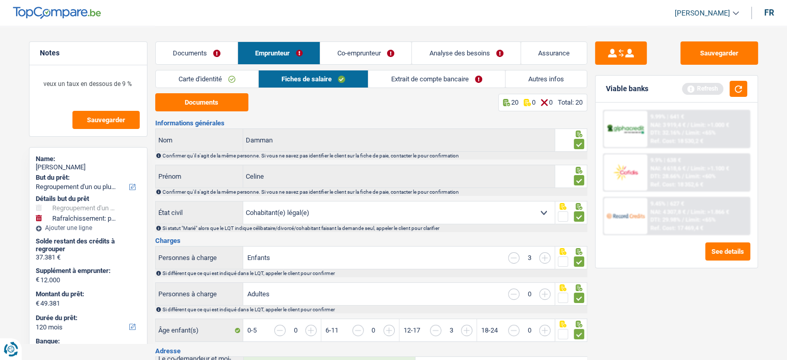
click at [410, 73] on link "Extrait de compte bancaire" at bounding box center [436, 78] width 137 height 17
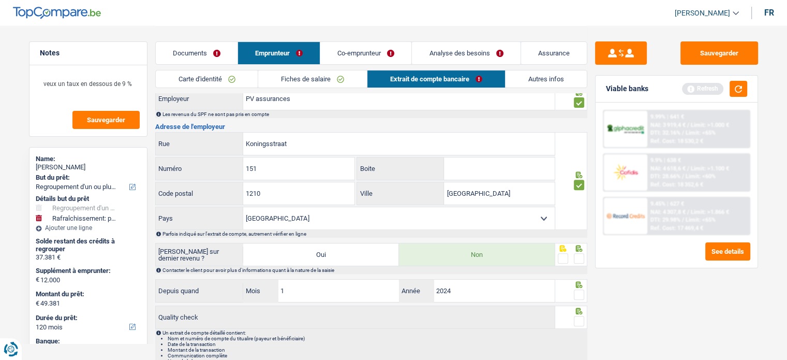
scroll to position [403, 0]
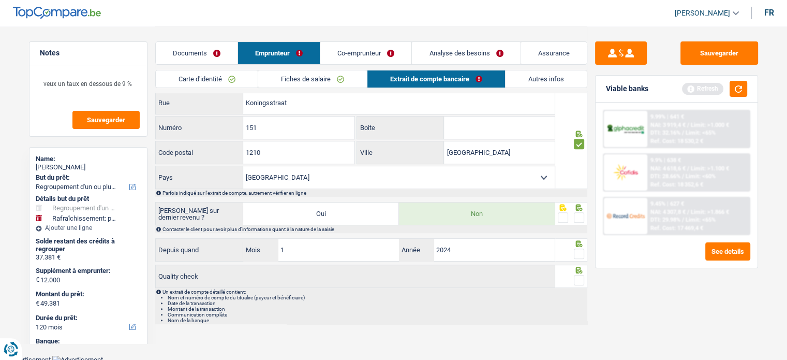
click at [582, 212] on span at bounding box center [579, 217] width 10 height 10
click at [0, 0] on input "radio" at bounding box center [0, 0] width 0 height 0
click at [580, 240] on icon at bounding box center [578, 243] width 7 height 7
click at [582, 250] on span at bounding box center [579, 253] width 10 height 10
click at [0, 0] on input "radio" at bounding box center [0, 0] width 0 height 0
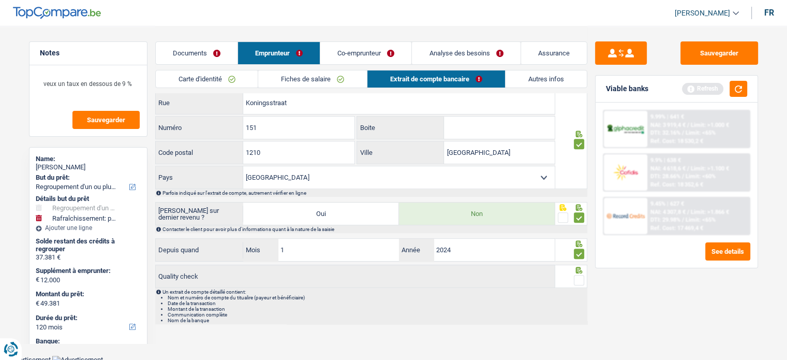
click at [580, 278] on span at bounding box center [579, 280] width 10 height 10
click at [0, 0] on input "radio" at bounding box center [0, 0] width 0 height 0
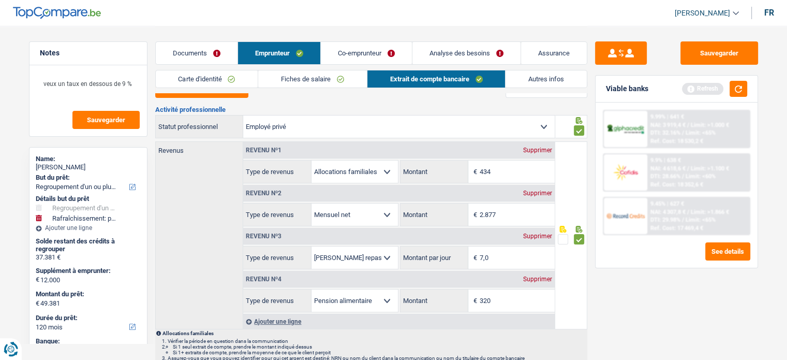
scroll to position [0, 0]
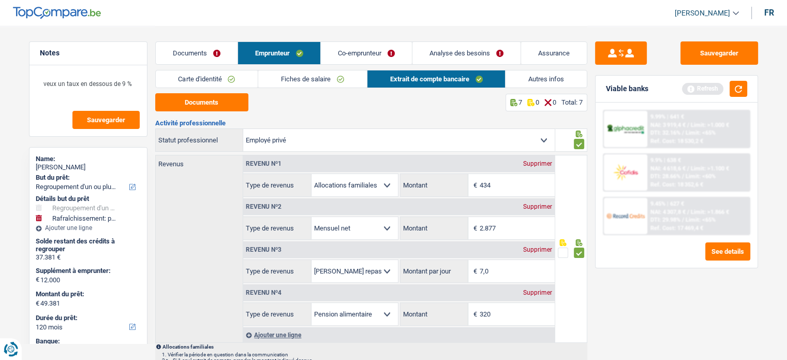
click at [515, 92] on div "Carte d'identité Fiches de salaire Extrait de compte bancaire Autres infos" at bounding box center [371, 81] width 432 height 23
click at [530, 83] on link "Autres infos" at bounding box center [546, 78] width 81 height 17
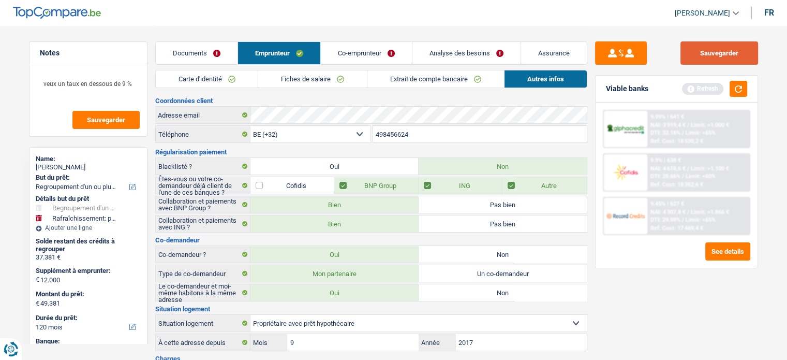
click at [708, 55] on button "Sauvegarder" at bounding box center [719, 52] width 78 height 23
click at [740, 90] on button "button" at bounding box center [739, 89] width 18 height 16
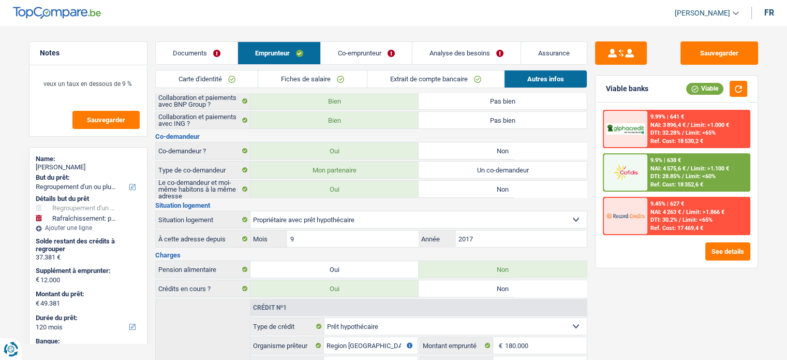
click at [383, 47] on link "Co-emprunteur" at bounding box center [366, 53] width 91 height 22
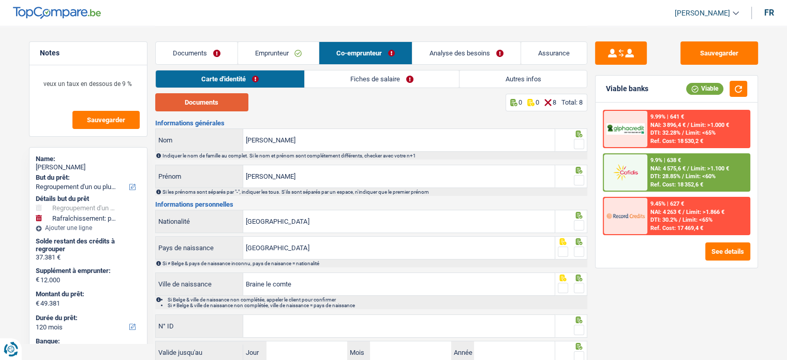
click at [233, 106] on button "Documents" at bounding box center [201, 102] width 93 height 18
drag, startPoint x: 575, startPoint y: 144, endPoint x: 575, endPoint y: 164, distance: 19.7
click at [575, 145] on span at bounding box center [579, 144] width 10 height 10
click at [0, 0] on input "radio" at bounding box center [0, 0] width 0 height 0
drag, startPoint x: 578, startPoint y: 183, endPoint x: 582, endPoint y: 200, distance: 18.1
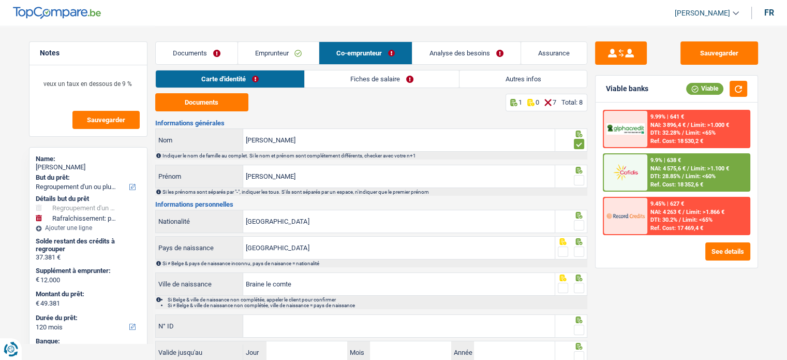
click at [578, 184] on span at bounding box center [579, 180] width 10 height 10
click at [0, 0] on input "radio" at bounding box center [0, 0] width 0 height 0
drag, startPoint x: 582, startPoint y: 221, endPoint x: 581, endPoint y: 241, distance: 20.2
click at [582, 222] on span at bounding box center [579, 225] width 10 height 10
click at [0, 0] on input "radio" at bounding box center [0, 0] width 0 height 0
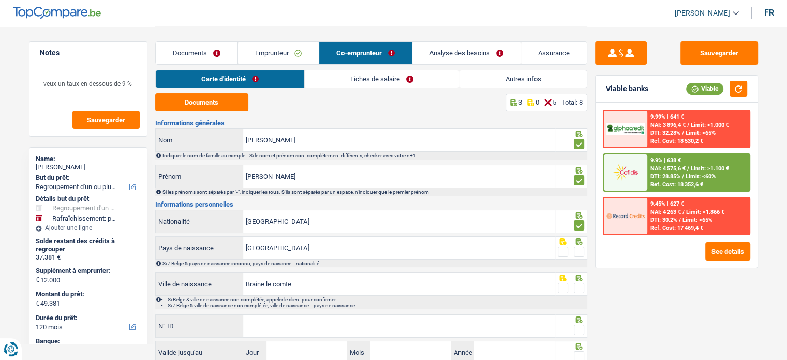
click at [582, 259] on div "Si ≠ Belge & pays de naissance inconnu, pays de naisance = nationalité" at bounding box center [371, 263] width 432 height 8
click at [581, 251] on span at bounding box center [579, 251] width 10 height 10
click at [0, 0] on input "radio" at bounding box center [0, 0] width 0 height 0
click at [580, 279] on icon at bounding box center [578, 277] width 7 height 7
click at [578, 287] on span at bounding box center [579, 288] width 10 height 10
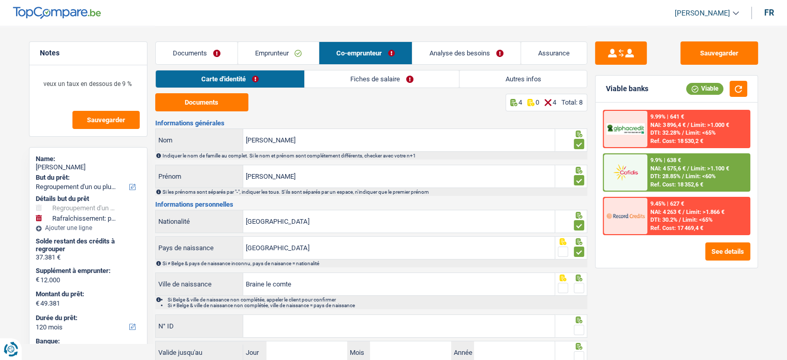
click at [0, 0] on input "radio" at bounding box center [0, 0] width 0 height 0
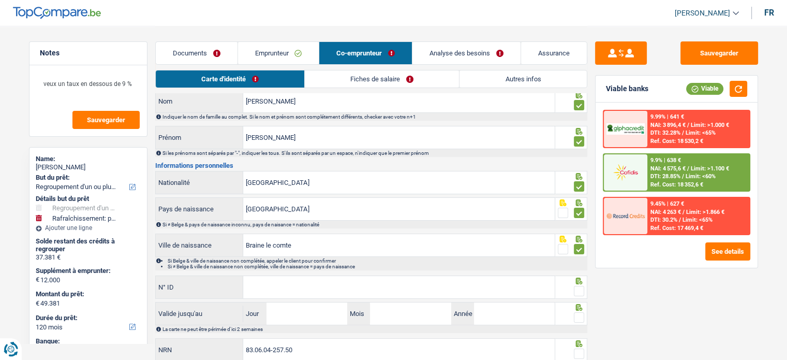
scroll to position [75, 0]
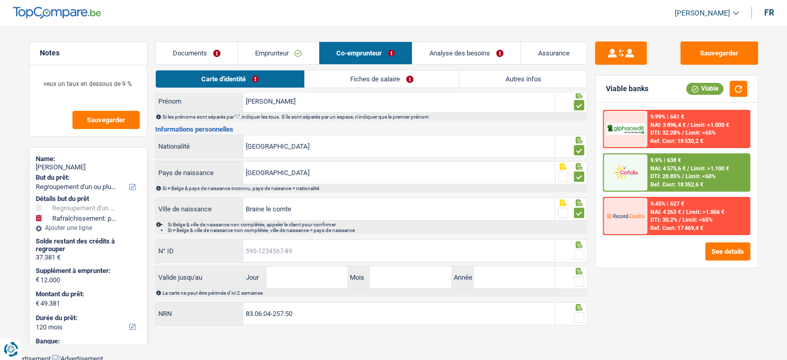
paste input "592-4756219-02"
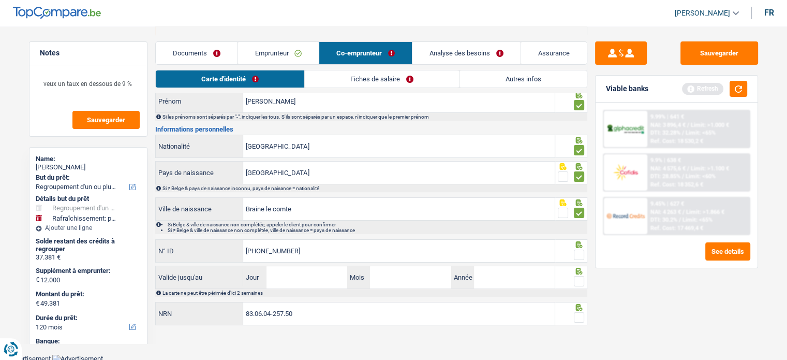
type input "592-4756219-02"
click at [581, 256] on span at bounding box center [579, 254] width 10 height 10
click at [0, 0] on input "radio" at bounding box center [0, 0] width 0 height 0
click at [572, 277] on fieldset at bounding box center [571, 281] width 26 height 13
click at [580, 279] on span at bounding box center [579, 281] width 10 height 10
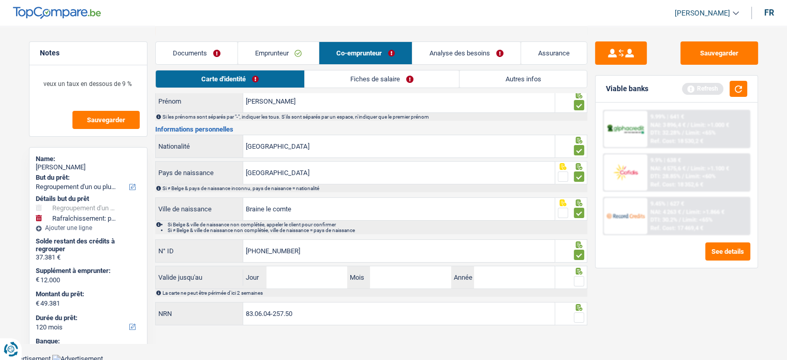
click at [0, 0] on input "radio" at bounding box center [0, 0] width 0 height 0
click at [287, 280] on input "Jour" at bounding box center [306, 277] width 81 height 22
type input "24"
type input "10"
type input "2026"
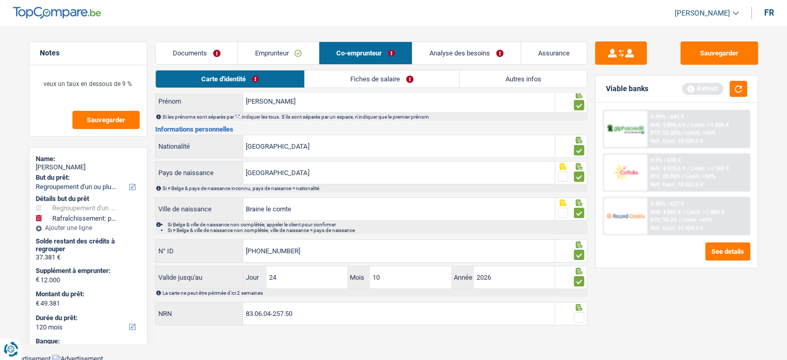
click at [582, 318] on span at bounding box center [579, 317] width 10 height 10
click at [0, 0] on input "radio" at bounding box center [0, 0] width 0 height 0
drag, startPoint x: 702, startPoint y: 55, endPoint x: 751, endPoint y: 70, distance: 50.8
click at [703, 55] on button "Sauvegarder" at bounding box center [719, 52] width 78 height 23
click at [371, 84] on link "Fiches de salaire" at bounding box center [382, 78] width 154 height 17
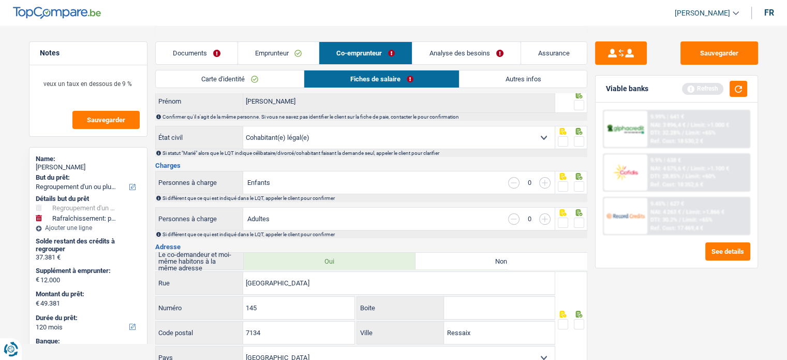
scroll to position [0, 0]
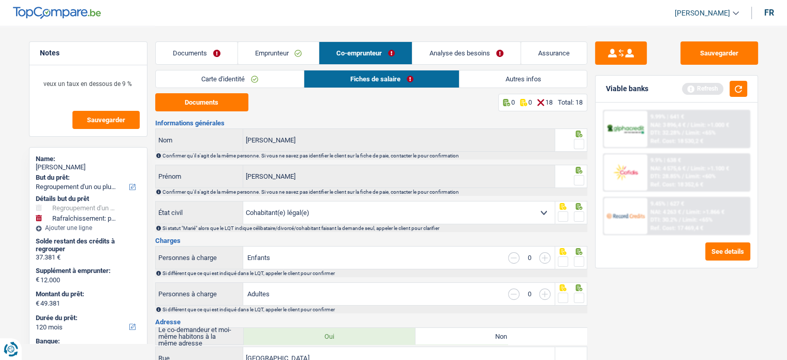
click at [583, 141] on span at bounding box center [579, 144] width 10 height 10
click at [0, 0] on input "radio" at bounding box center [0, 0] width 0 height 0
click at [577, 180] on span at bounding box center [579, 180] width 10 height 10
click at [0, 0] on input "radio" at bounding box center [0, 0] width 0 height 0
click at [577, 214] on span at bounding box center [579, 216] width 10 height 10
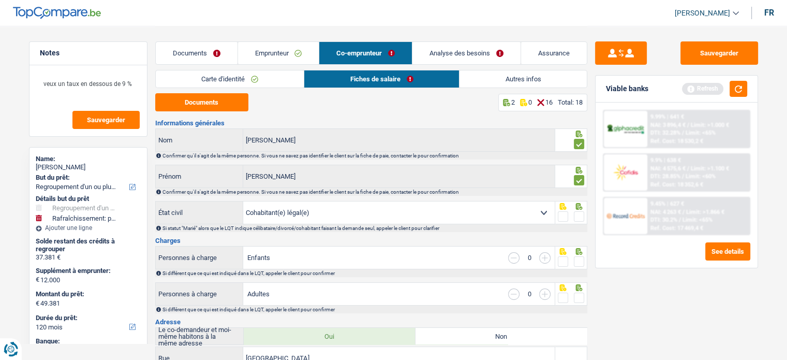
click at [0, 0] on input "radio" at bounding box center [0, 0] width 0 height 0
click at [212, 105] on button "Documents" at bounding box center [201, 102] width 93 height 18
click at [583, 256] on span at bounding box center [579, 261] width 10 height 10
click at [0, 0] on input "radio" at bounding box center [0, 0] width 0 height 0
click at [579, 293] on span at bounding box center [579, 297] width 10 height 10
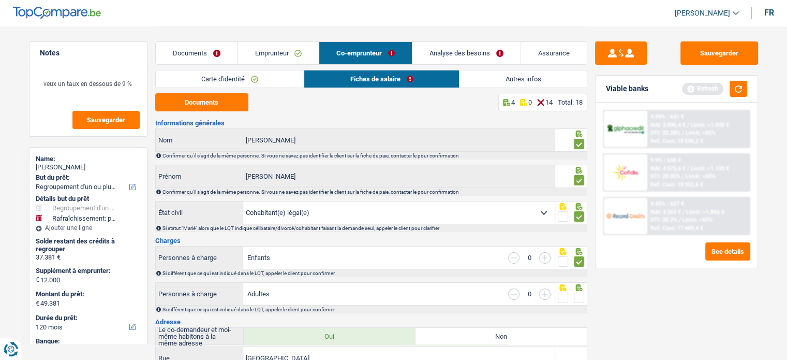
click at [0, 0] on input "radio" at bounding box center [0, 0] width 0 height 0
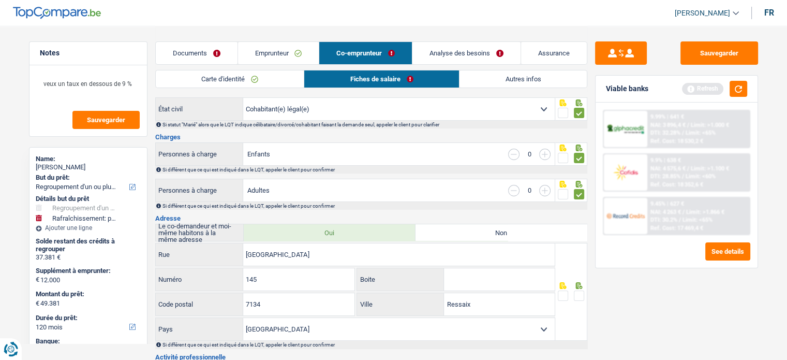
scroll to position [259, 0]
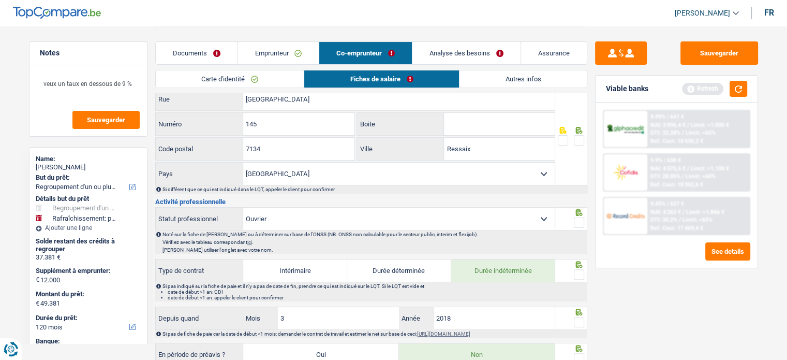
click at [577, 140] on span at bounding box center [579, 140] width 10 height 10
click at [0, 0] on input "radio" at bounding box center [0, 0] width 0 height 0
click at [580, 218] on span at bounding box center [579, 222] width 10 height 10
click at [0, 0] on input "radio" at bounding box center [0, 0] width 0 height 0
click at [580, 270] on span at bounding box center [579, 274] width 10 height 10
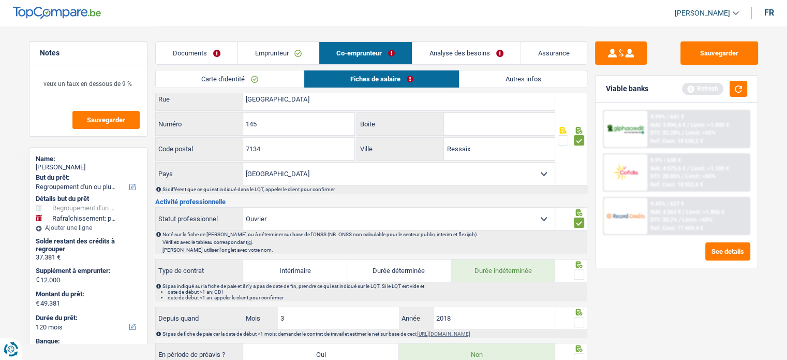
click at [0, 0] on input "radio" at bounding box center [0, 0] width 0 height 0
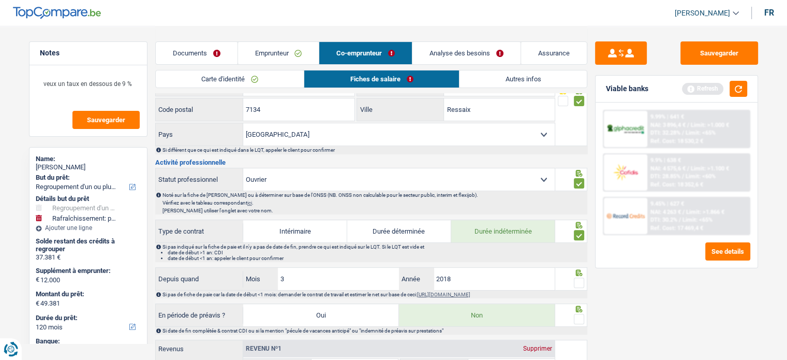
scroll to position [414, 0]
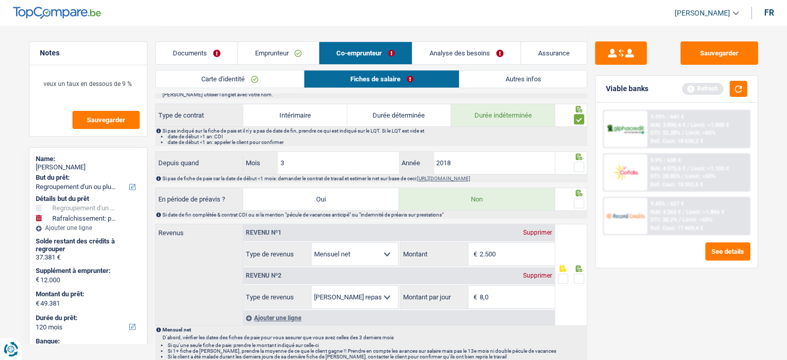
click at [584, 161] on span at bounding box center [579, 166] width 10 height 10
click at [0, 0] on input "radio" at bounding box center [0, 0] width 0 height 0
drag, startPoint x: 306, startPoint y: 150, endPoint x: 196, endPoint y: 118, distance: 115.0
click at [259, 142] on div "Informations générales Thomas Nom Confirmer qu'il s'agit de la même personne. S…" at bounding box center [371, 214] width 432 height 1017
type input "4"
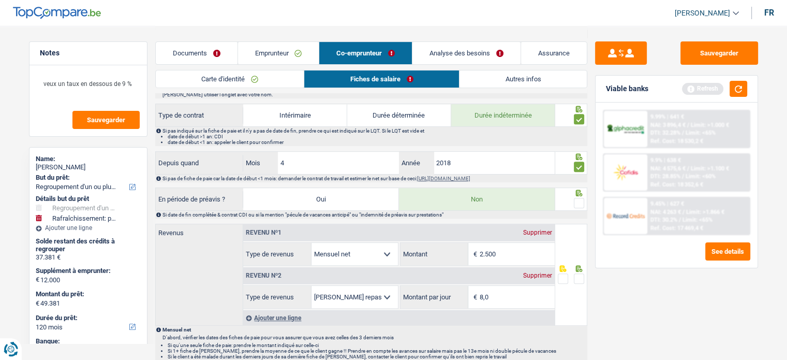
click at [447, 146] on div "Informations générales Thomas Nom Confirmer qu'il s'agit de la même personne. S…" at bounding box center [371, 214] width 432 height 1017
click at [457, 156] on input "2018" at bounding box center [495, 163] width 122 height 22
type input "2019"
click at [571, 203] on fieldset at bounding box center [571, 203] width 26 height 13
click at [575, 201] on span at bounding box center [579, 203] width 10 height 10
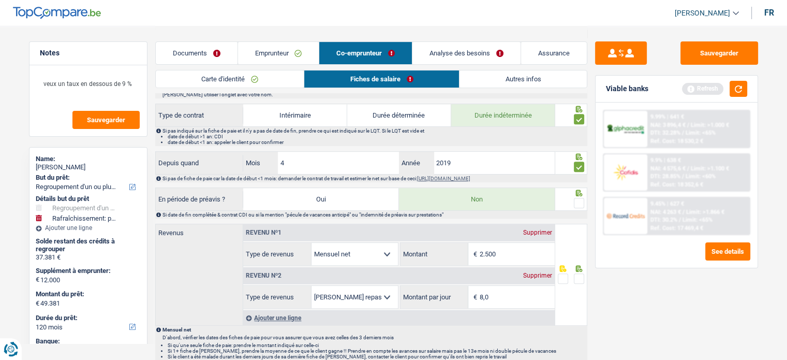
click at [0, 0] on input "radio" at bounding box center [0, 0] width 0 height 0
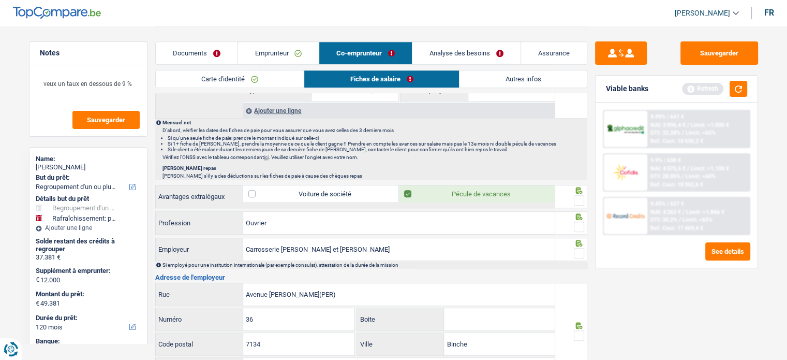
click at [575, 200] on span at bounding box center [579, 200] width 10 height 10
click at [0, 0] on input "radio" at bounding box center [0, 0] width 0 height 0
click at [577, 225] on span at bounding box center [579, 226] width 10 height 10
click at [0, 0] on input "radio" at bounding box center [0, 0] width 0 height 0
click at [582, 249] on span at bounding box center [579, 253] width 10 height 10
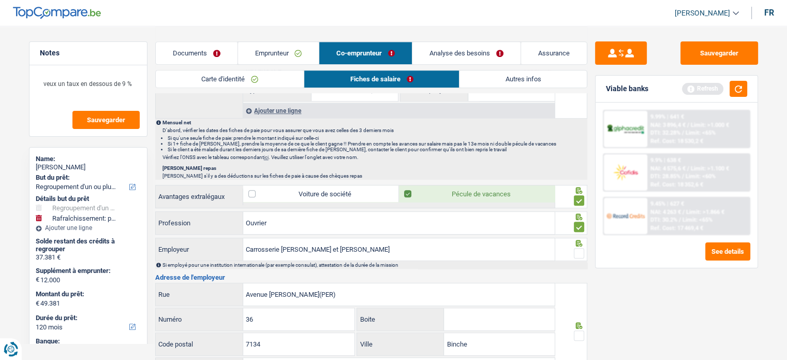
click at [0, 0] on input "radio" at bounding box center [0, 0] width 0 height 0
click at [581, 323] on icon at bounding box center [578, 325] width 7 height 7
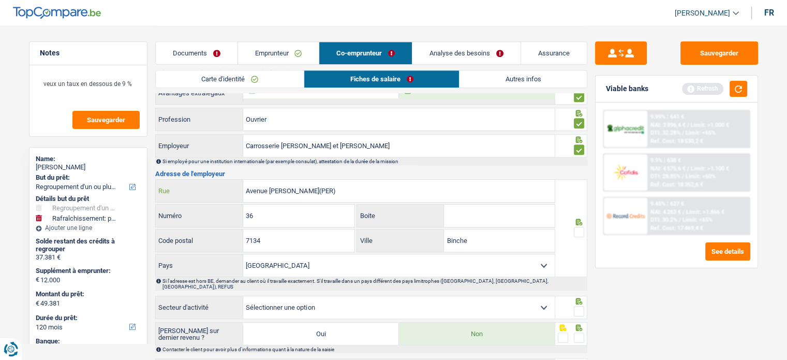
drag, startPoint x: 302, startPoint y: 182, endPoint x: 368, endPoint y: 199, distance: 68.0
click at [370, 210] on div "Avenue Léopold III(PER) Rue 36 Numéro Boite 7134 Code postal Binche Ville Belgi…" at bounding box center [355, 228] width 400 height 98
type input "Avenue Léopold III"
drag, startPoint x: 575, startPoint y: 222, endPoint x: 577, endPoint y: 216, distance: 6.5
click at [576, 227] on span at bounding box center [579, 232] width 10 height 10
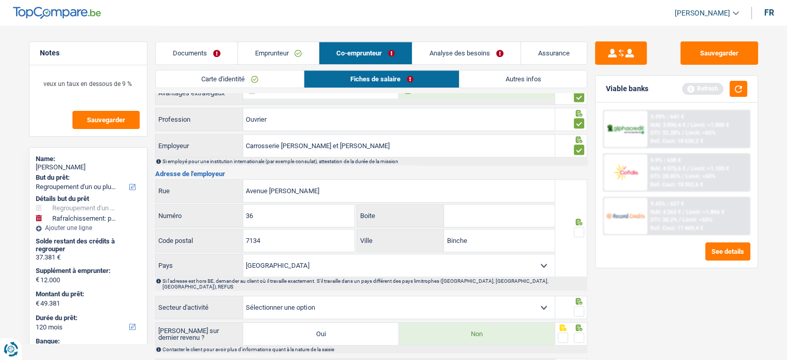
click at [0, 0] on input "radio" at bounding box center [0, 0] width 0 height 0
click at [578, 306] on span at bounding box center [579, 311] width 10 height 10
click at [0, 0] on input "radio" at bounding box center [0, 0] width 0 height 0
drag, startPoint x: 579, startPoint y: 322, endPoint x: 584, endPoint y: 333, distance: 11.3
click at [580, 332] on span at bounding box center [579, 337] width 10 height 10
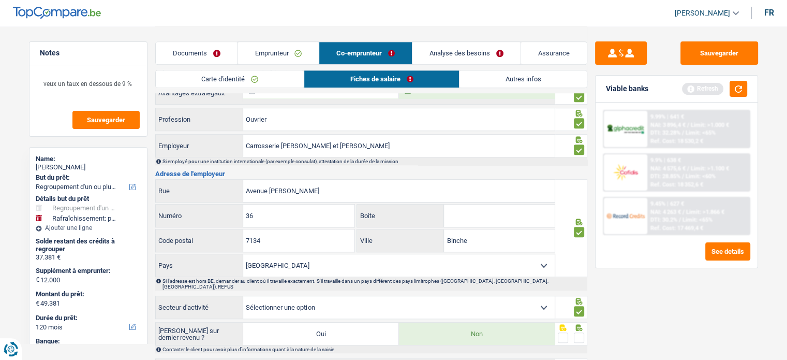
click at [0, 0] on input "radio" at bounding box center [0, 0] width 0 height 0
click at [578, 359] on icon at bounding box center [578, 363] width 7 height 7
click at [382, 296] on select "Agriculture/Pêche Industrie Horeca Courier/Fitness/Taxi Construction Banques/As…" at bounding box center [398, 307] width 311 height 22
select select "smallCompanies"
click at [243, 296] on select "Agriculture/Pêche Industrie Horeca Courier/Fitness/Taxi Construction Banques/As…" at bounding box center [398, 307] width 311 height 22
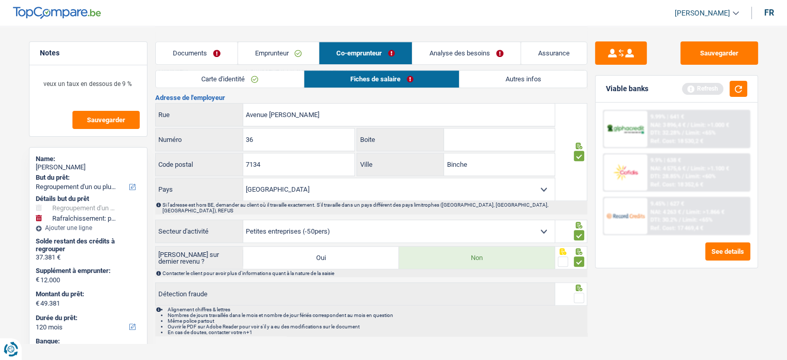
scroll to position [804, 0]
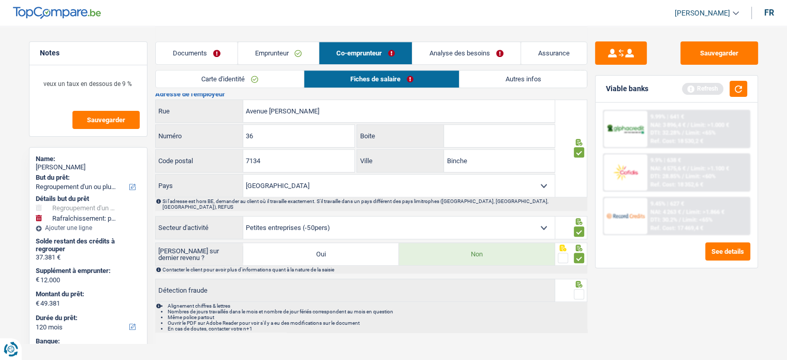
click at [582, 289] on span at bounding box center [579, 294] width 10 height 10
click at [0, 0] on input "radio" at bounding box center [0, 0] width 0 height 0
click at [720, 49] on button "Sauvegarder" at bounding box center [719, 52] width 78 height 23
click at [740, 92] on button "button" at bounding box center [739, 89] width 18 height 16
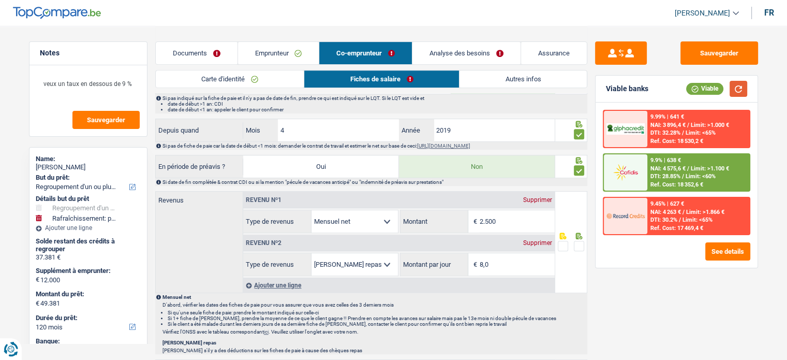
scroll to position [442, 0]
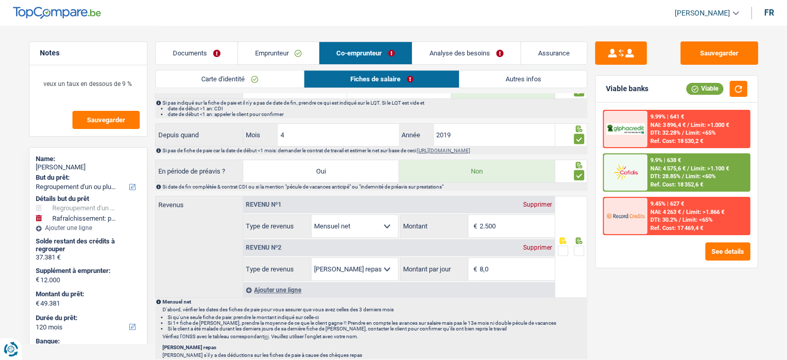
click at [502, 78] on link "Autres infos" at bounding box center [522, 78] width 127 height 17
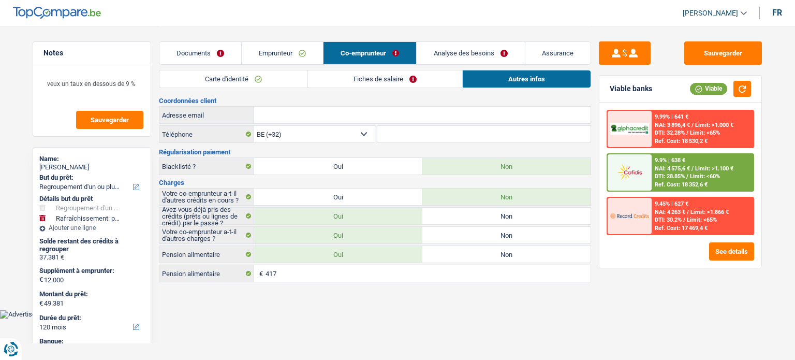
click at [404, 75] on link "Fiches de salaire" at bounding box center [385, 78] width 154 height 17
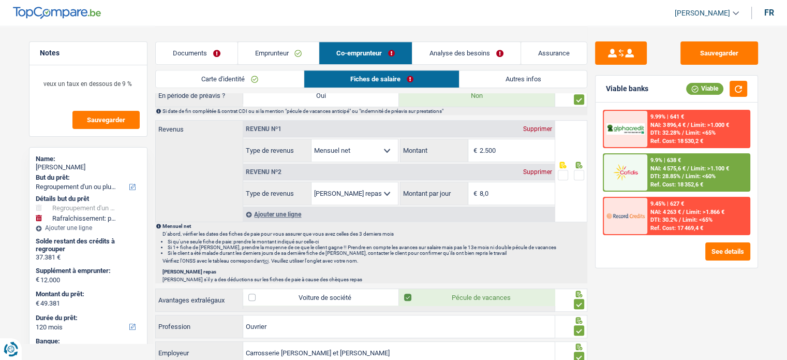
scroll to position [414, 0]
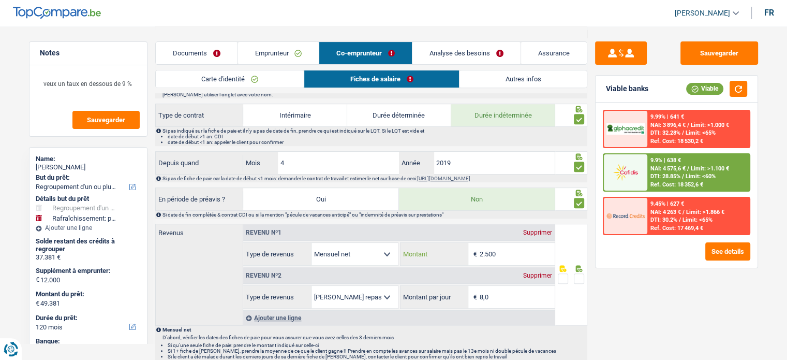
click at [498, 254] on input "2.500" at bounding box center [517, 254] width 75 height 22
drag, startPoint x: 431, startPoint y: 250, endPoint x: 413, endPoint y: 250, distance: 17.1
click at [425, 250] on div "2.500 € Montant" at bounding box center [477, 254] width 154 height 22
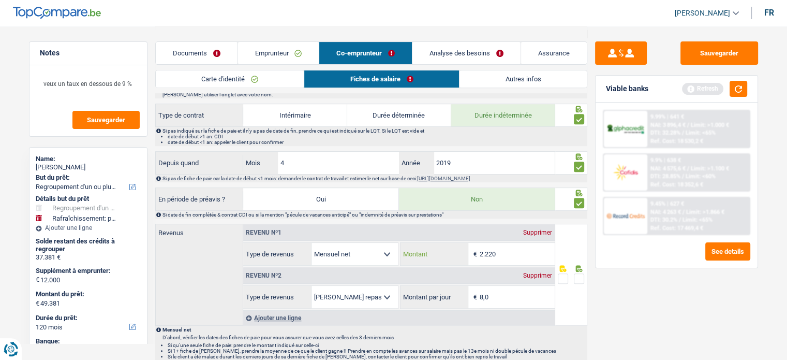
type input "2.220"
drag, startPoint x: 496, startPoint y: 292, endPoint x: 420, endPoint y: 286, distance: 76.3
click at [428, 288] on div "8,0 € Montant par jour" at bounding box center [477, 297] width 154 height 22
type input "4,0"
click at [580, 273] on span at bounding box center [579, 278] width 10 height 10
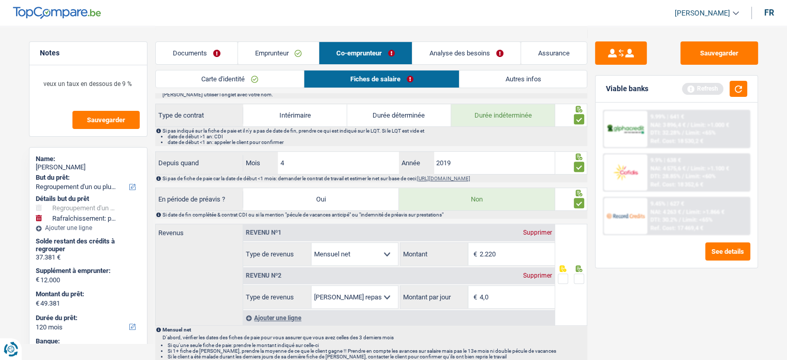
click at [0, 0] on input "radio" at bounding box center [0, 0] width 0 height 0
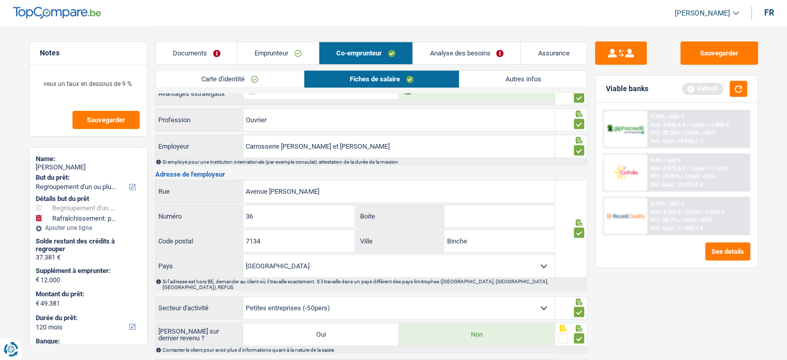
scroll to position [804, 0]
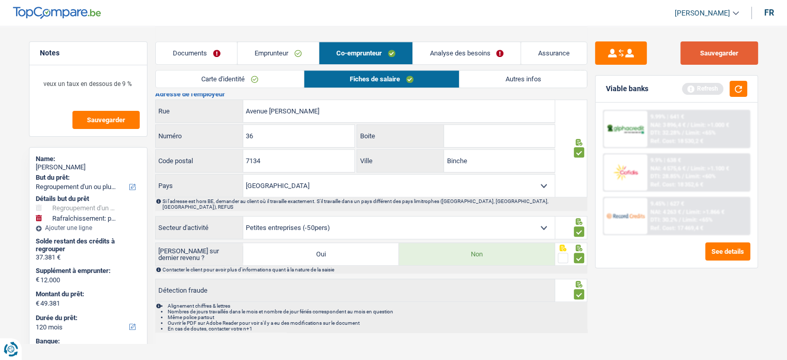
drag, startPoint x: 695, startPoint y: 55, endPoint x: 717, endPoint y: 66, distance: 24.3
click at [695, 54] on button "Sauvegarder" at bounding box center [719, 52] width 78 height 23
click at [735, 93] on button "button" at bounding box center [739, 89] width 18 height 16
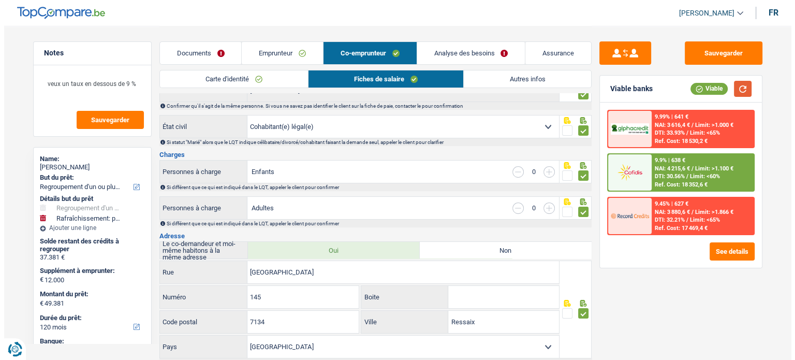
scroll to position [0, 0]
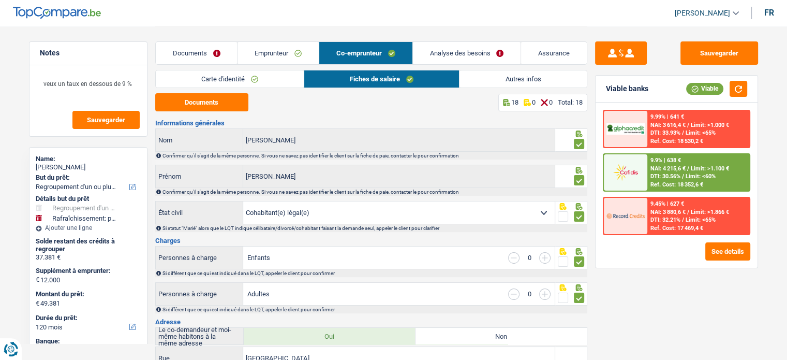
click at [533, 67] on div "Documents Emprunteur Co-emprunteur Analyse des besoins Assurance" at bounding box center [371, 48] width 432 height 44
click at [531, 72] on link "Autres infos" at bounding box center [522, 78] width 127 height 17
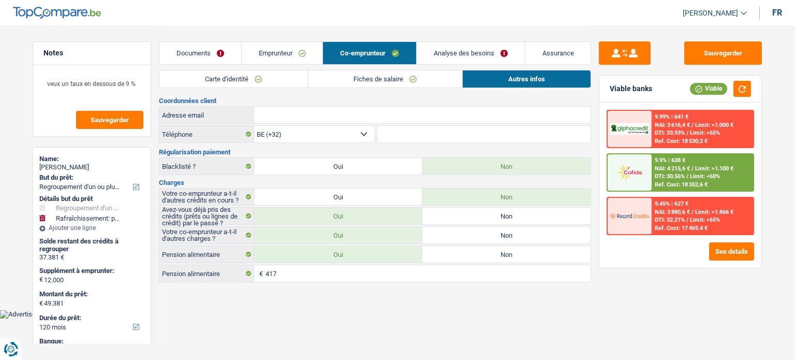
click at [226, 46] on link "Documents" at bounding box center [200, 53] width 82 height 22
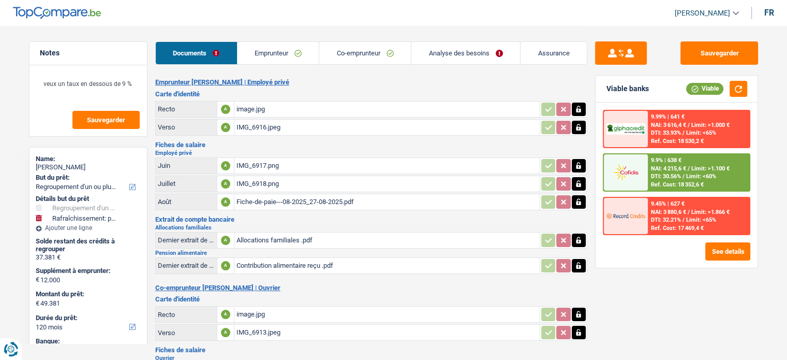
click at [729, 169] on div "9.9% | 638 € NAI: 4 215,6 € / Limit: >1.100 € DTI: 30.56% / Limit: <60% Ref. Co…" at bounding box center [698, 172] width 102 height 36
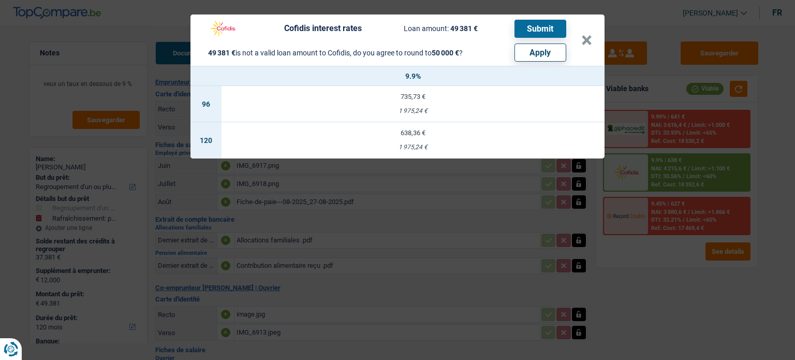
click at [717, 284] on div "Cofidis interest rates Loan amount: 49 381 € Submit 49 381 € is not a valid loa…" at bounding box center [397, 180] width 795 height 360
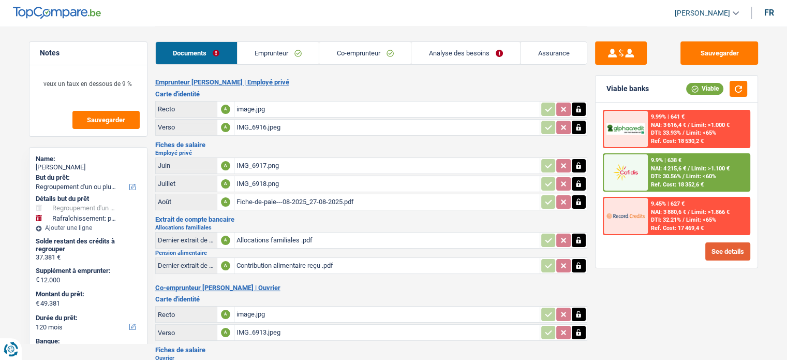
click at [730, 246] on button "See details" at bounding box center [727, 251] width 45 height 18
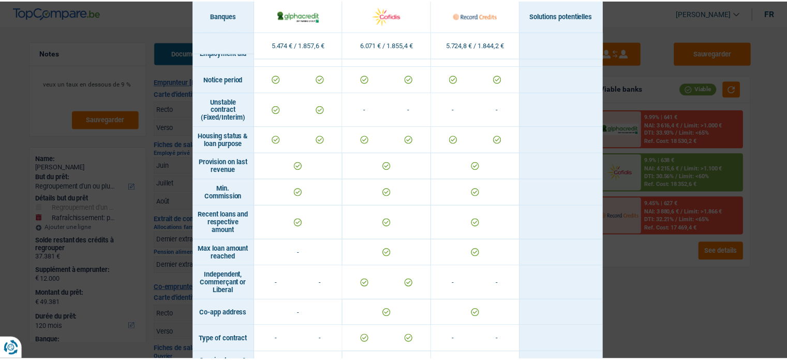
scroll to position [694, 0]
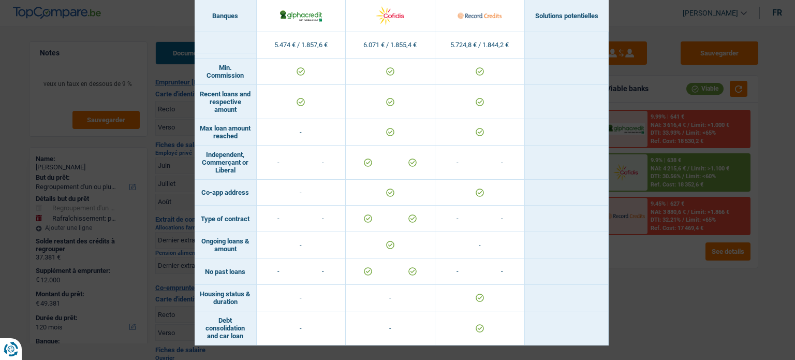
click at [747, 299] on div "Banks conditions × Banques Solutions potentielles Revenus / Charges 5.474 € / 1…" at bounding box center [397, 180] width 795 height 360
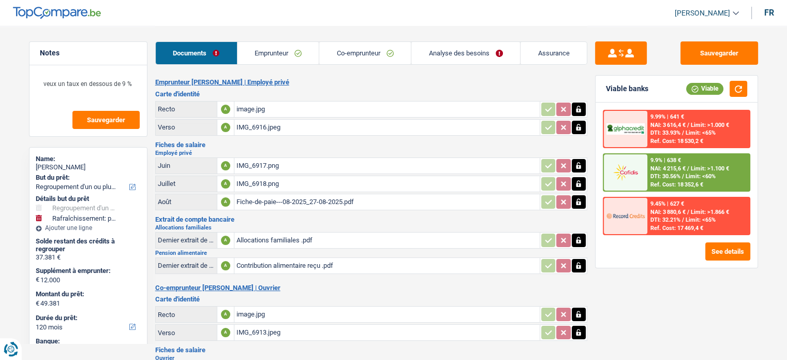
click at [283, 51] on link "Emprunteur" at bounding box center [279, 53] width 82 height 22
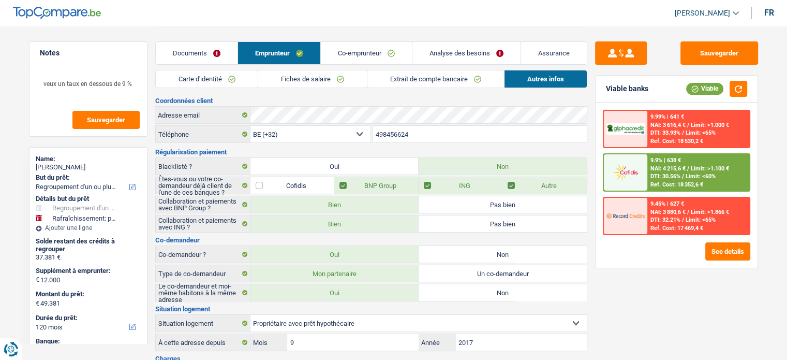
click at [485, 62] on link "Analyse des besoins" at bounding box center [466, 53] width 108 height 22
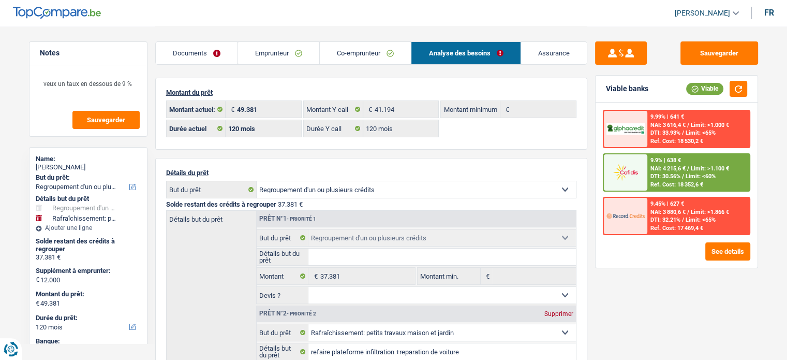
click at [387, 61] on link "Co-emprunteur" at bounding box center [365, 53] width 91 height 22
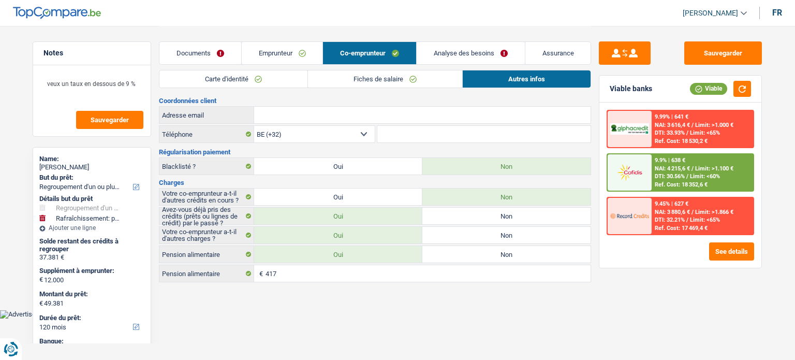
click at [518, 75] on link "Autres infos" at bounding box center [527, 78] width 128 height 17
click at [390, 84] on link "Fiches de salaire" at bounding box center [385, 78] width 154 height 17
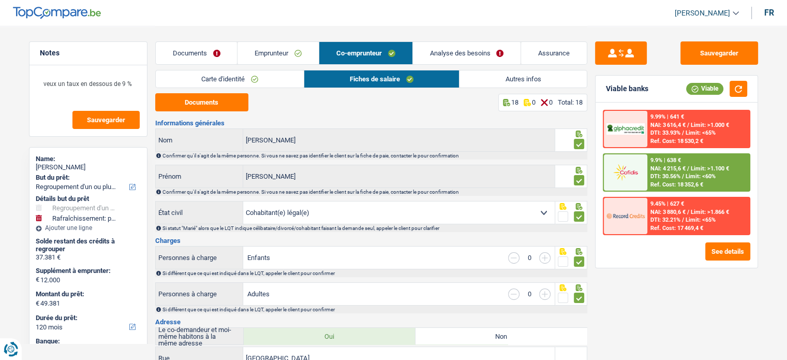
click at [258, 76] on link "Carte d'identité" at bounding box center [230, 78] width 148 height 17
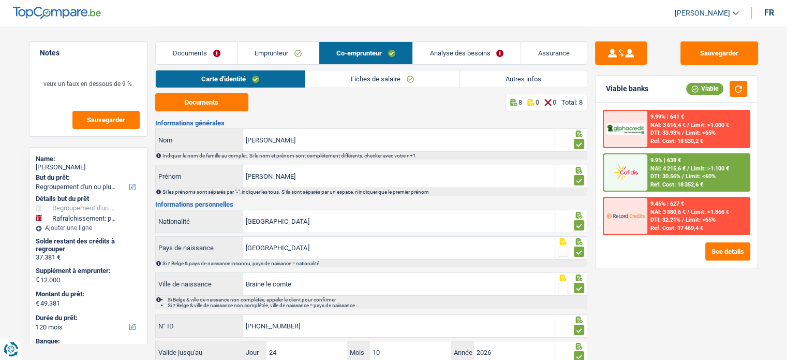
click at [279, 52] on link "Emprunteur" at bounding box center [278, 53] width 81 height 22
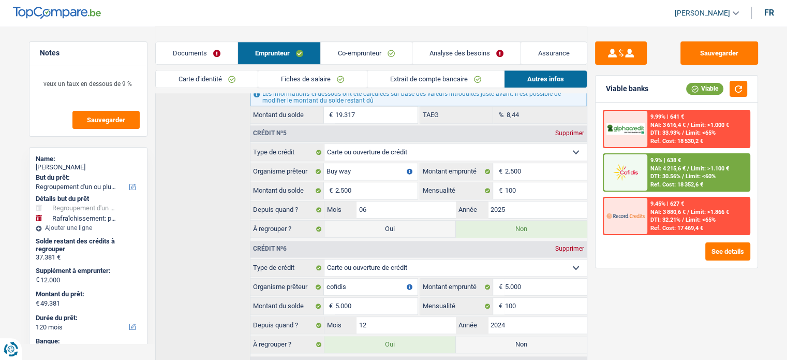
scroll to position [931, 0]
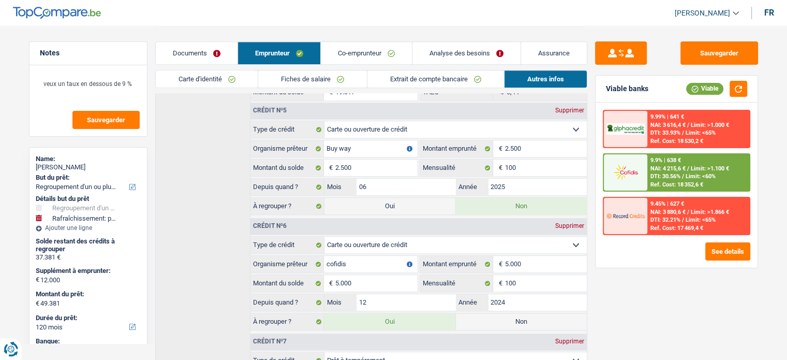
click at [483, 314] on label "Non" at bounding box center [521, 321] width 131 height 17
click at [483, 314] on input "Non" at bounding box center [521, 321] width 131 height 17
radio input "true"
type input "44.381"
select select "144"
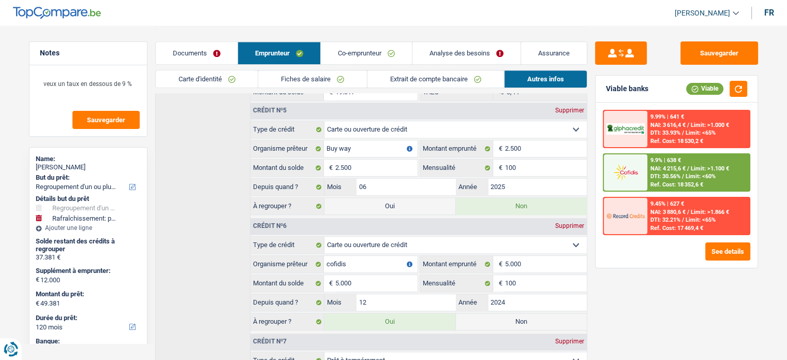
radio input "false"
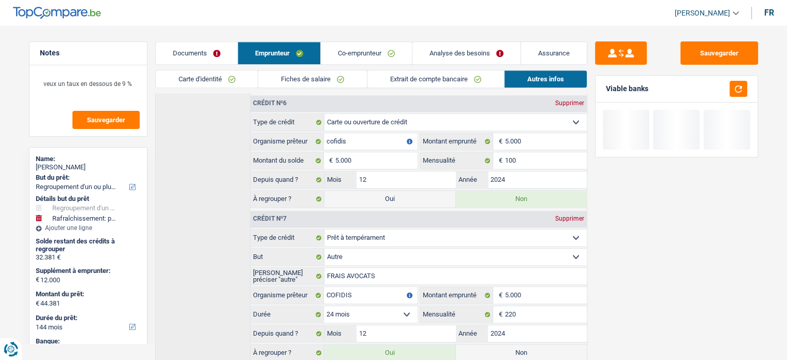
scroll to position [1129, 0]
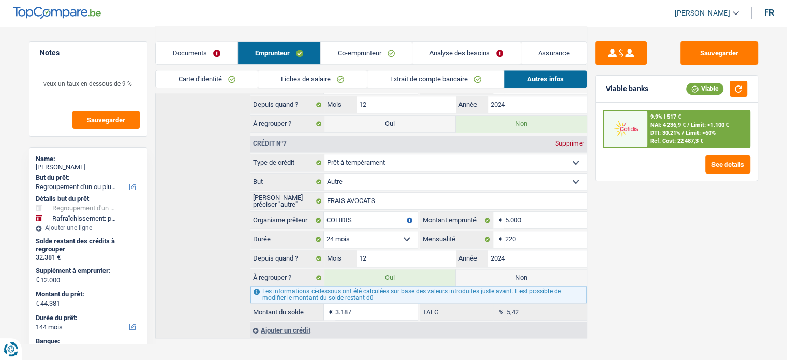
click at [516, 272] on label "Non" at bounding box center [521, 277] width 131 height 17
click at [516, 272] on input "Non" at bounding box center [521, 277] width 131 height 17
radio input "true"
type input "41.194"
radio input "false"
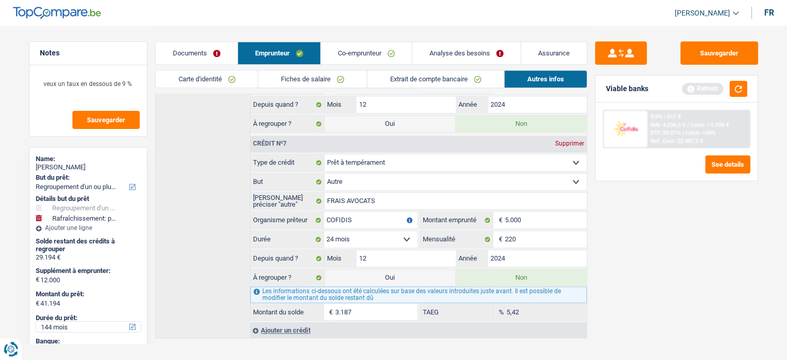
click at [55, 323] on select "12 mois 18 mois 24 mois 30 mois 36 mois 42 mois 48 mois 60 mois 72 mois 84 mois…" at bounding box center [88, 326] width 105 height 10
select select "120"
click at [36, 321] on select "12 mois 18 mois 24 mois 30 mois 36 mois 42 mois 48 mois 60 mois 72 mois 84 mois…" at bounding box center [88, 326] width 105 height 10
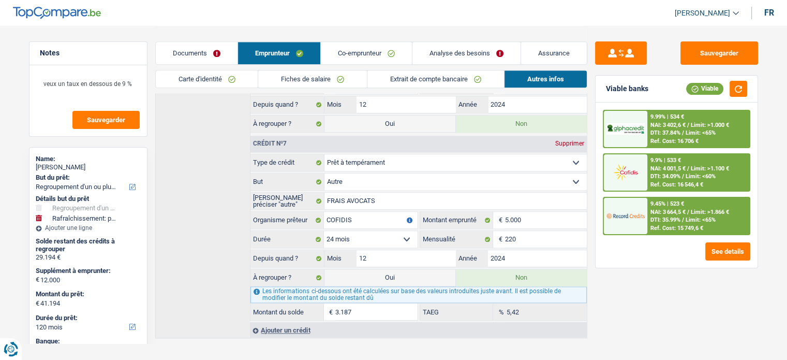
click at [286, 51] on link "Emprunteur" at bounding box center [279, 53] width 82 height 22
click at [235, 45] on link "Documents" at bounding box center [197, 53] width 82 height 22
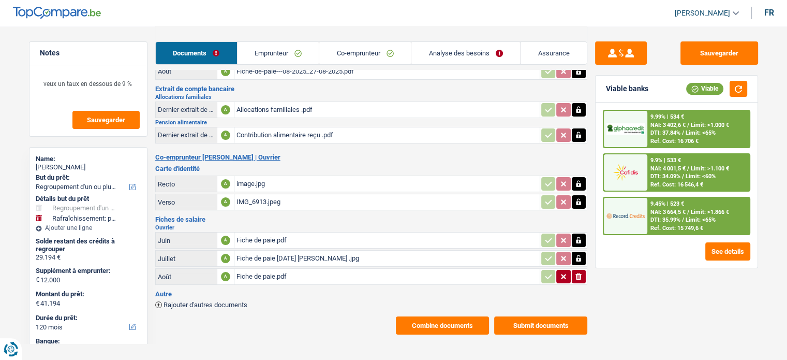
scroll to position [0, 0]
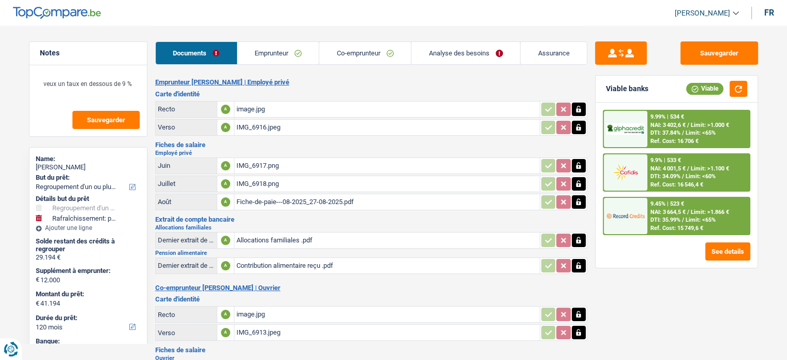
click at [248, 49] on link "Emprunteur" at bounding box center [279, 53] width 82 height 22
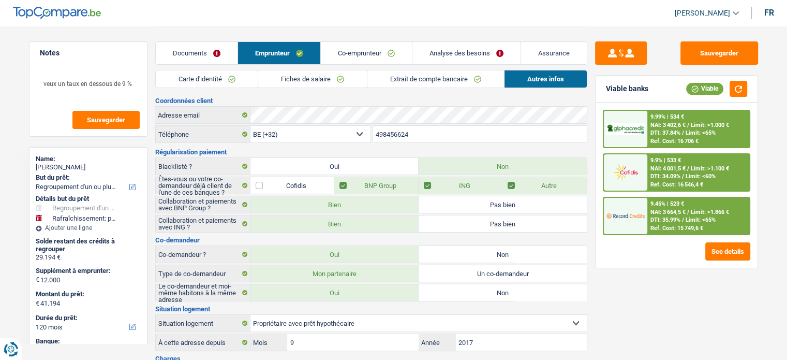
click at [200, 76] on link "Carte d'identité" at bounding box center [207, 78] width 102 height 17
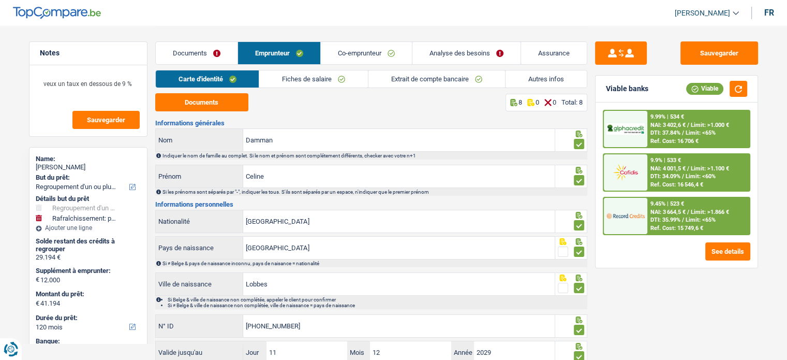
click at [437, 55] on link "Analyse des besoins" at bounding box center [466, 53] width 108 height 22
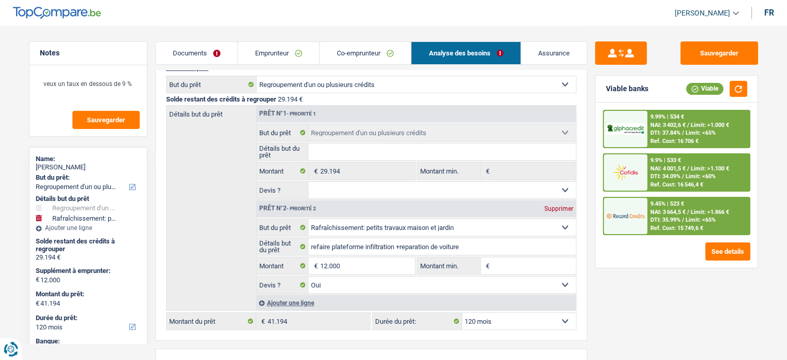
scroll to position [155, 0]
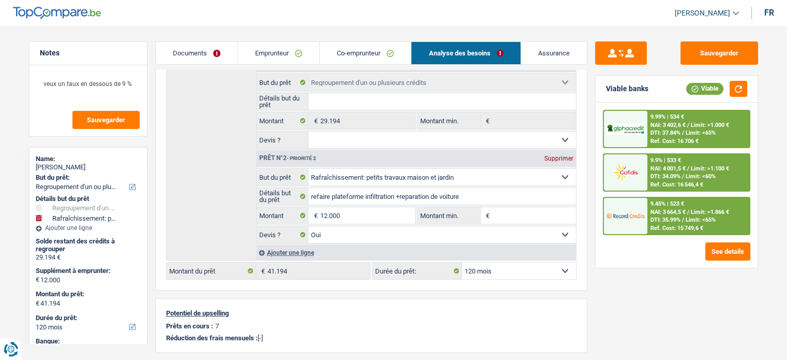
click at [310, 249] on div "Ajouter une ligne" at bounding box center [416, 252] width 320 height 15
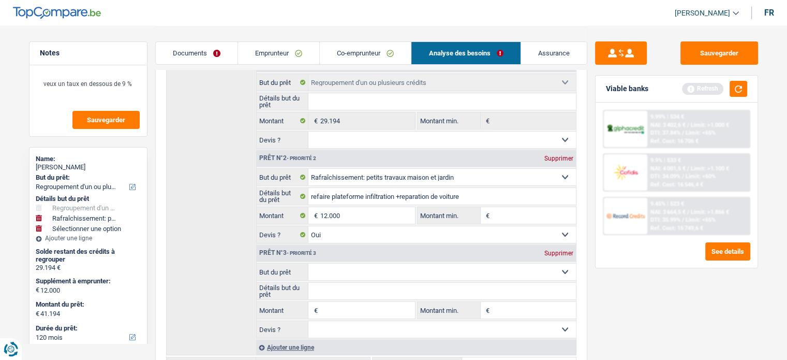
click at [344, 314] on input "Montant" at bounding box center [367, 310] width 95 height 17
type input "8.500"
type input "20.500"
type input "49.694"
select select "144"
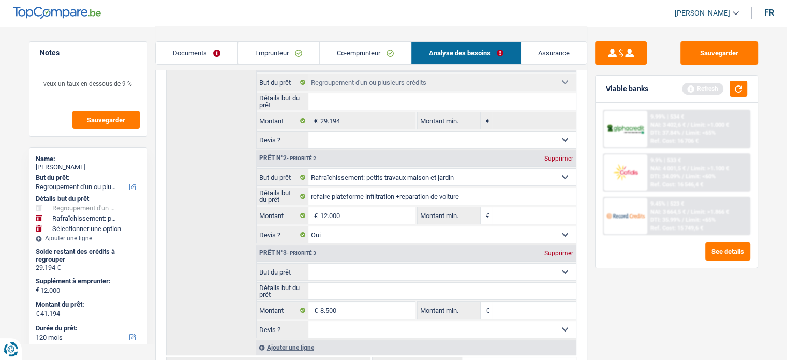
type input "49.694"
select select "144"
type input "49.694"
select select "144"
click at [338, 269] on select "Confort maison: meubles, textile, peinture, électroménager, outillage non-profe…" at bounding box center [442, 271] width 268 height 17
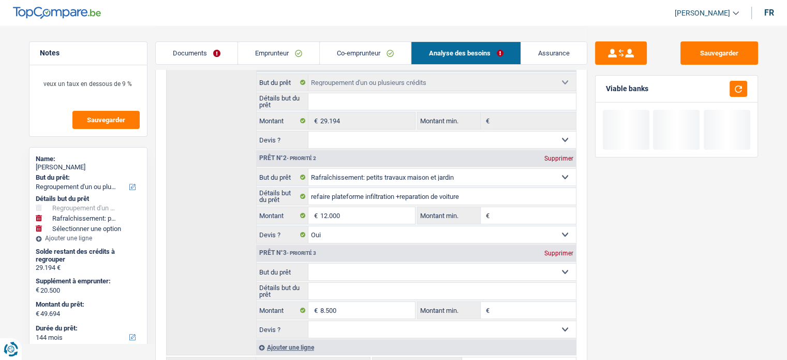
select select "other"
click at [308, 263] on select "Confort maison: meubles, textile, peinture, électroménager, outillage non-profe…" at bounding box center [442, 271] width 268 height 17
type input "0"
select select "other"
click at [327, 276] on select "Confort maison: meubles, textile, peinture, électroménager, outillage non-profe…" at bounding box center [442, 271] width 268 height 17
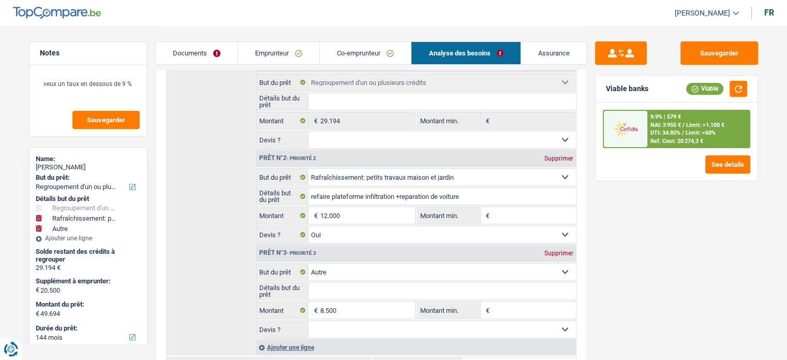
click at [324, 285] on input "Détails but du prêt" at bounding box center [442, 291] width 268 height 17
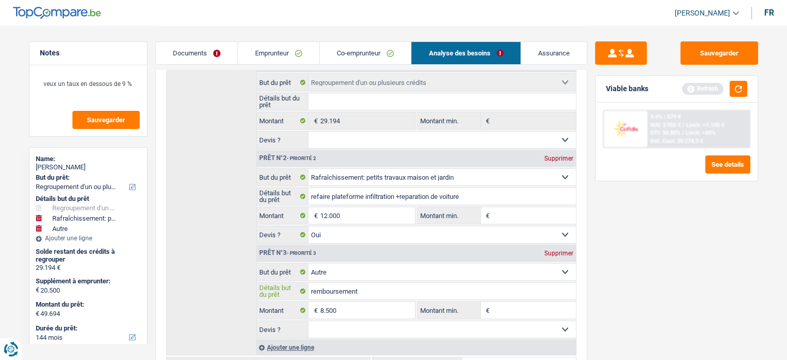
type input "remboursement"
click at [353, 328] on select "Oui Non Non répondu Sélectionner une option" at bounding box center [442, 329] width 268 height 17
click at [660, 289] on div "Sauvegarder Viable banks Refresh 9.9% | 579 € NAI: 3 955 € / Limit: >1.100 € DT…" at bounding box center [676, 192] width 179 height 302
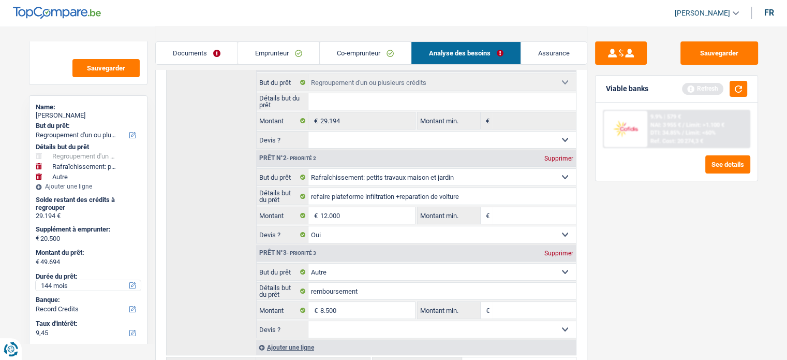
click at [71, 286] on select "12 mois 18 mois 24 mois 30 mois 36 mois 42 mois 48 mois 60 mois 72 mois 84 mois…" at bounding box center [88, 285] width 105 height 10
select select "120"
click at [36, 280] on select "12 mois 18 mois 24 mois 30 mois 36 mois 42 mois 48 mois 60 mois 72 mois 84 mois…" at bounding box center [88, 285] width 105 height 10
select select "120"
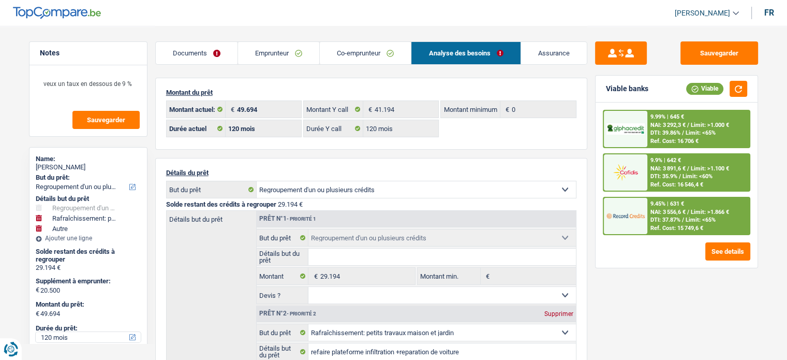
scroll to position [103, 0]
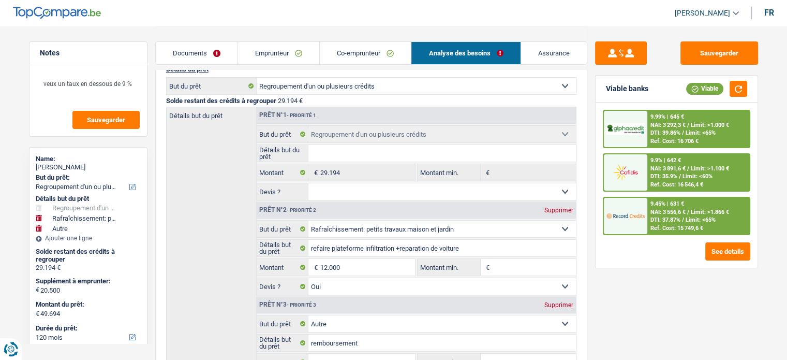
click at [675, 118] on div "9.99% | 645 €" at bounding box center [667, 116] width 34 height 7
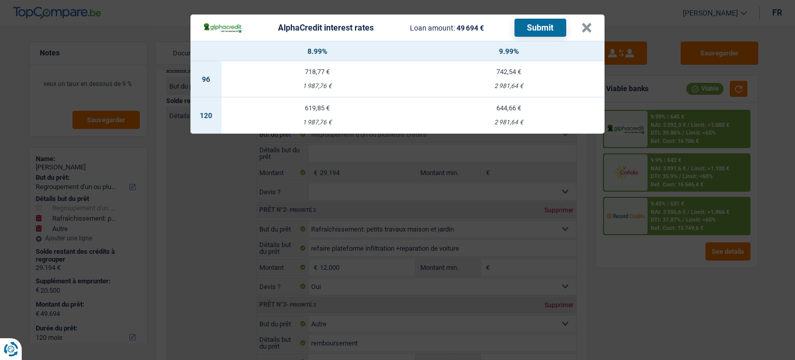
click at [633, 293] on div "AlphaCredit interest rates Loan amount: 49 694 € Submit × 8.99% 9.99% 96 718,77…" at bounding box center [397, 180] width 795 height 360
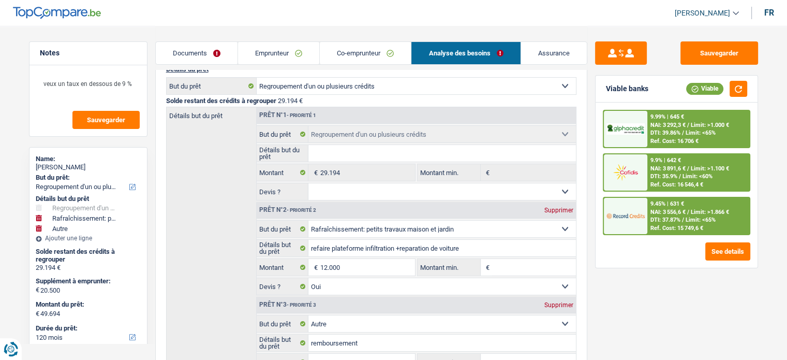
click at [665, 126] on span "NAI: 3 292,3 €" at bounding box center [667, 125] width 35 height 7
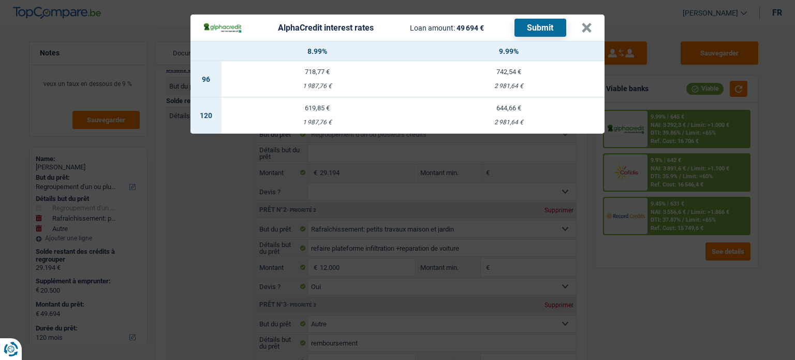
click at [331, 115] on td "619,85 € 1 987,76 €" at bounding box center [316, 115] width 191 height 36
select select "alphacredit"
type input "8,99"
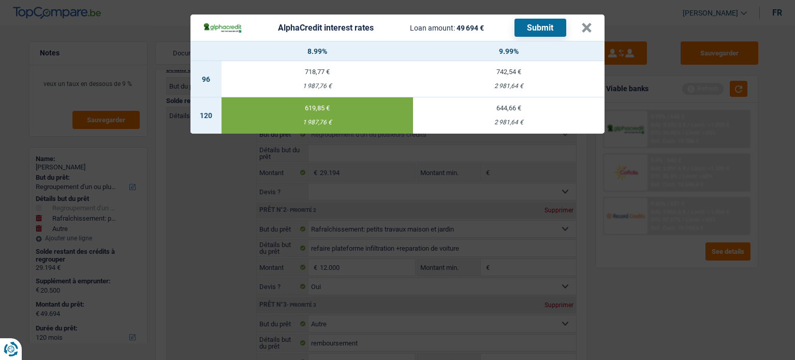
click at [532, 28] on button "Submit" at bounding box center [540, 28] width 52 height 18
click at [587, 33] on button "×" at bounding box center [586, 28] width 11 height 10
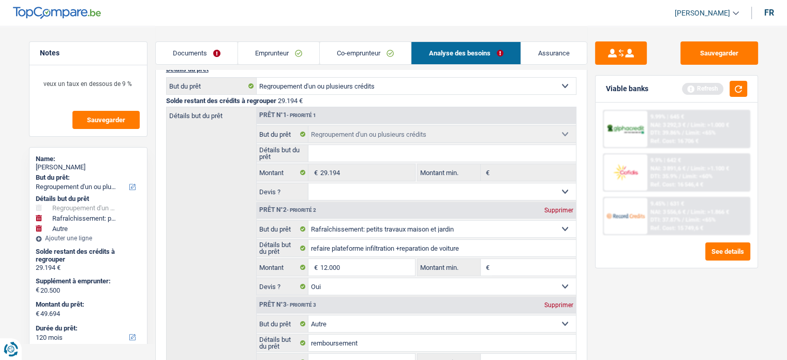
click at [672, 215] on div "9.45% | 631 € NAI: 3 556,6 € / Limit: >1.866 € DTI: 37.87% / Limit: <65% Ref. C…" at bounding box center [698, 216] width 102 height 36
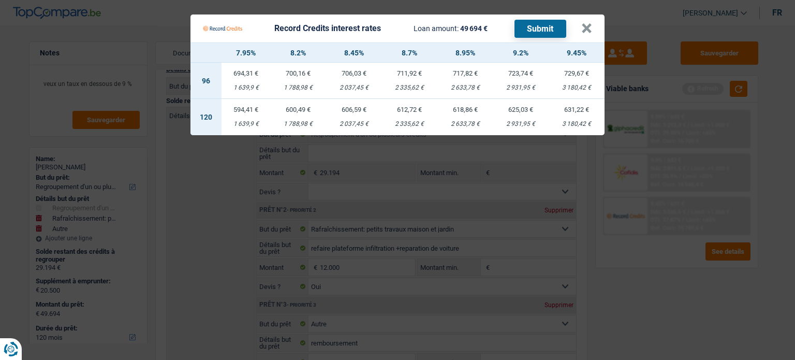
click at [458, 122] on div "2 633,78 €" at bounding box center [465, 124] width 56 height 7
select select "record credits"
type input "8,95"
click at [530, 24] on button "Submit" at bounding box center [540, 29] width 52 height 18
click at [590, 26] on button "×" at bounding box center [586, 28] width 11 height 10
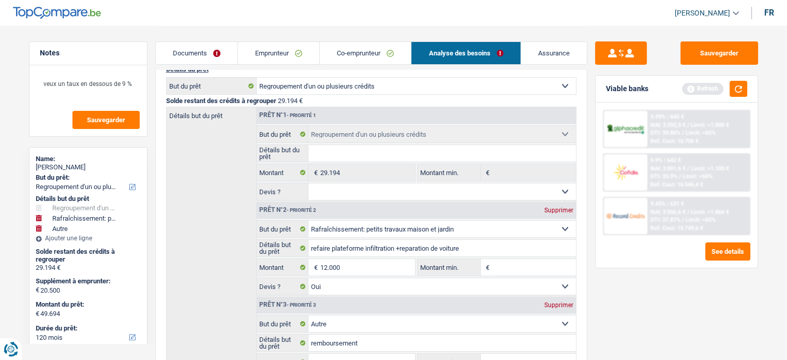
click at [366, 47] on link "Co-emprunteur" at bounding box center [365, 53] width 91 height 22
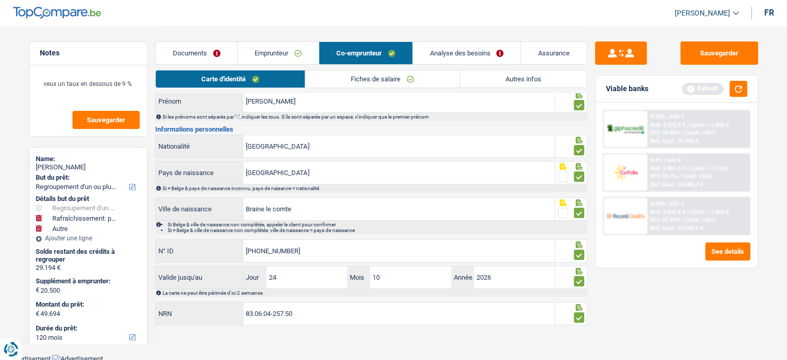
click at [254, 49] on link "Emprunteur" at bounding box center [278, 53] width 81 height 22
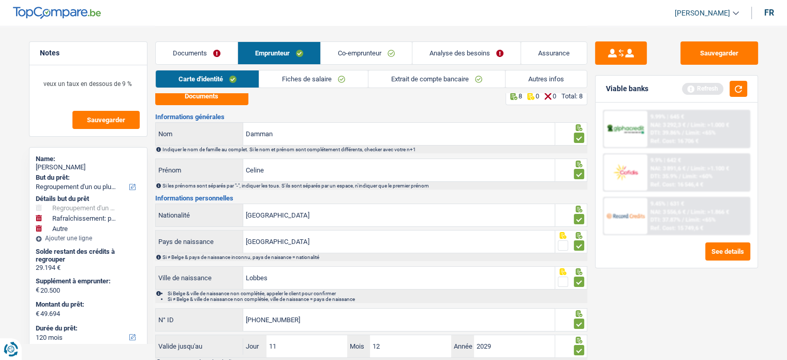
scroll to position [0, 0]
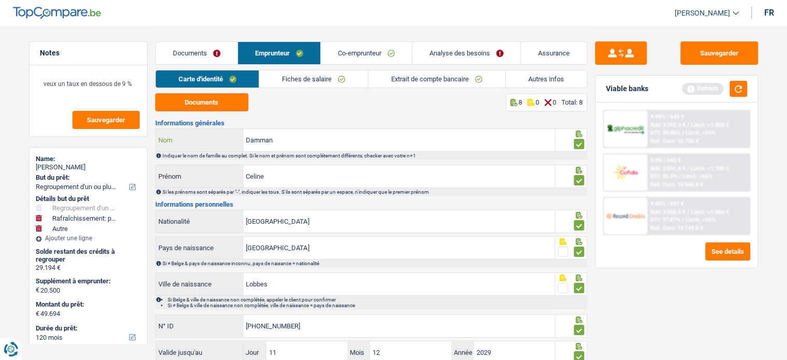
drag, startPoint x: 276, startPoint y: 140, endPoint x: 196, endPoint y: 128, distance: 81.7
click at [196, 128] on div "Damman Nom" at bounding box center [355, 139] width 400 height 23
click at [709, 47] on button "Sauvegarder" at bounding box center [719, 52] width 78 height 23
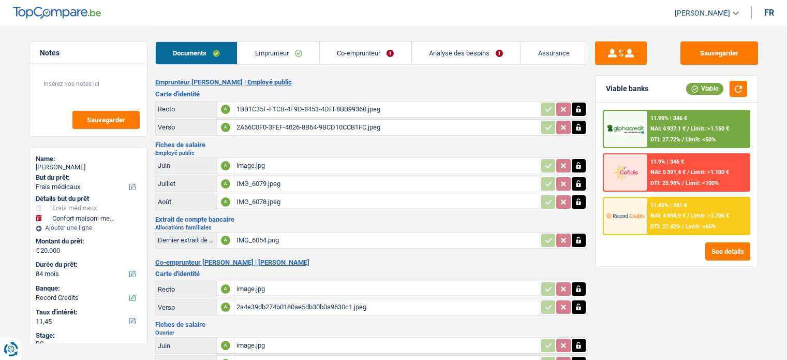
select select "medical"
select select "household"
select select "84"
select select "record credits"
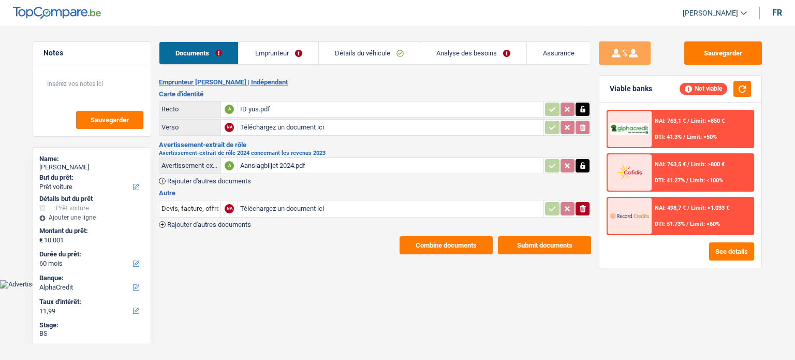
select select "car"
select select "60"
select select "alphacredit"
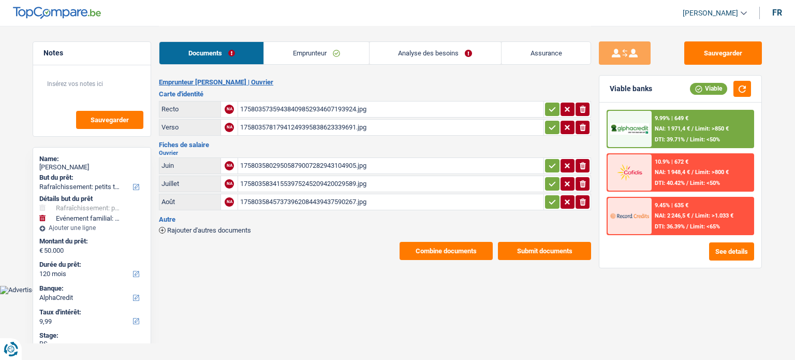
select select "houseOrGarden"
select select "familyEvent"
select select "120"
select select "alphacredit"
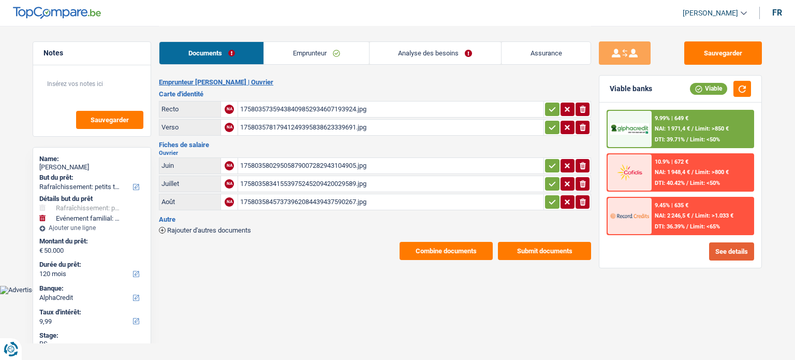
click at [729, 252] on button "See details" at bounding box center [731, 251] width 45 height 18
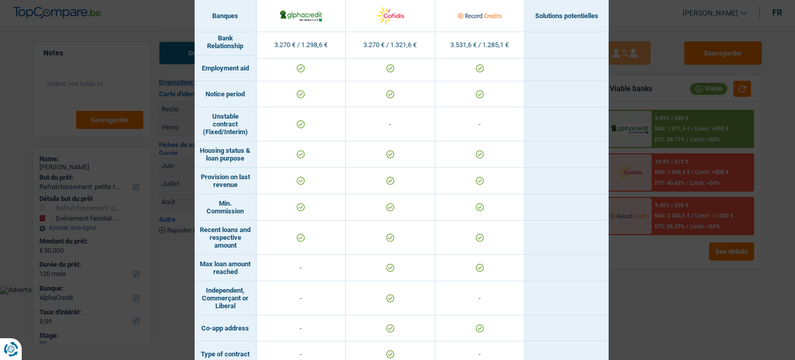
scroll to position [660, 0]
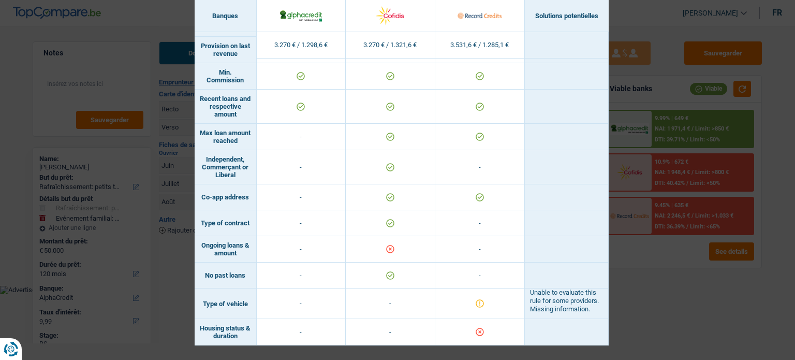
click at [644, 296] on div "Banks conditions × Banques Solutions potentielles Revenus / Charges 3.270 € / 1…" at bounding box center [397, 180] width 795 height 360
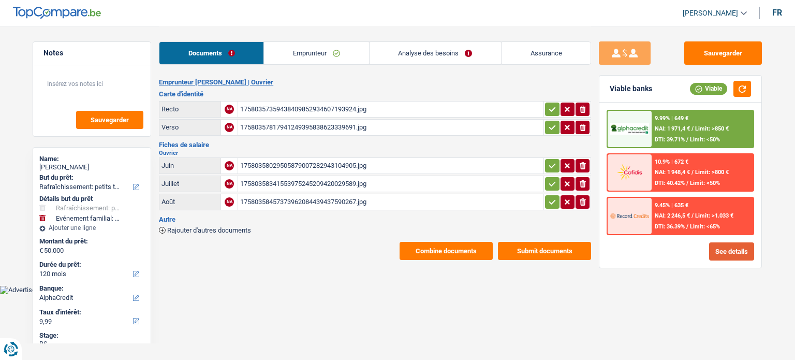
click at [726, 253] on button "See details" at bounding box center [731, 251] width 45 height 18
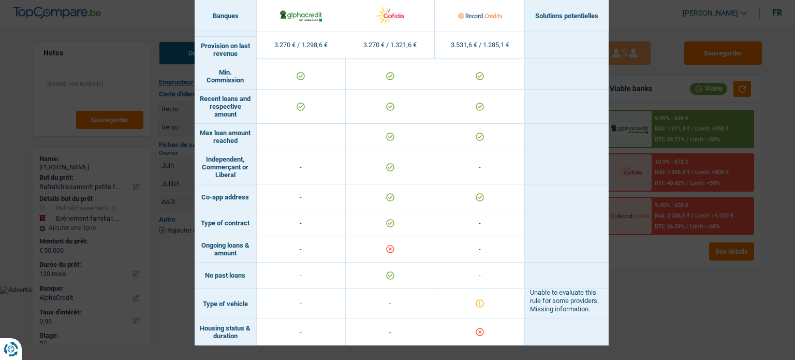
click at [659, 285] on div "Banks conditions × Banques Solutions potentielles Revenus / Charges 3.270 € / 1…" at bounding box center [397, 180] width 795 height 360
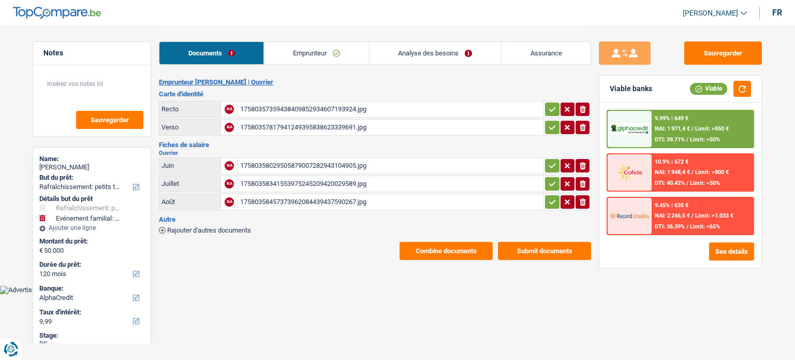
click at [343, 64] on li "Emprunteur" at bounding box center [315, 52] width 105 height 23
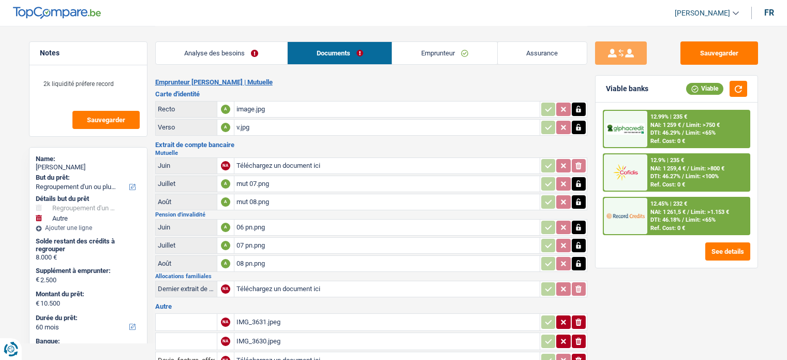
select select "refinancing"
select select "other"
select select "60"
select select "cofidis"
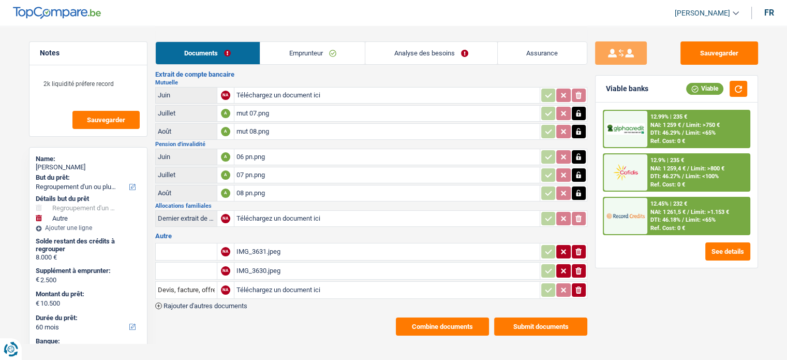
scroll to position [71, 0]
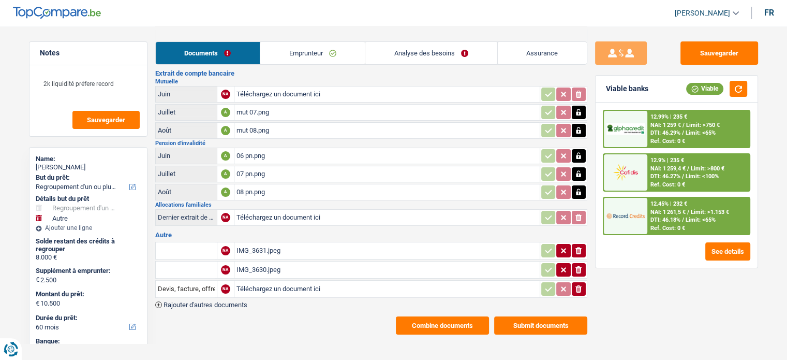
click at [257, 243] on div "IMG_3631.jpeg" at bounding box center [386, 251] width 301 height 16
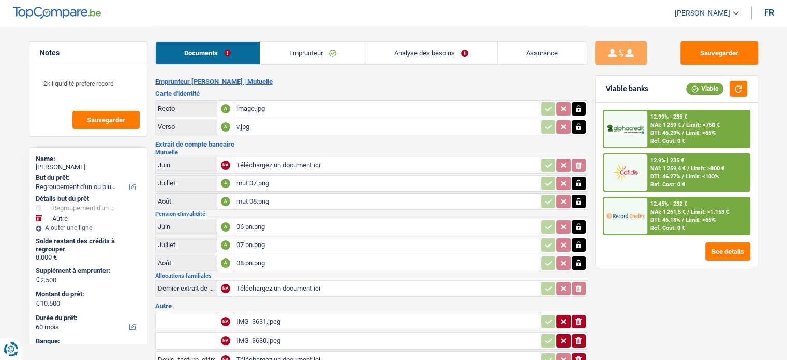
scroll to position [0, 0]
click at [269, 177] on div "mut 07.png" at bounding box center [386, 184] width 301 height 16
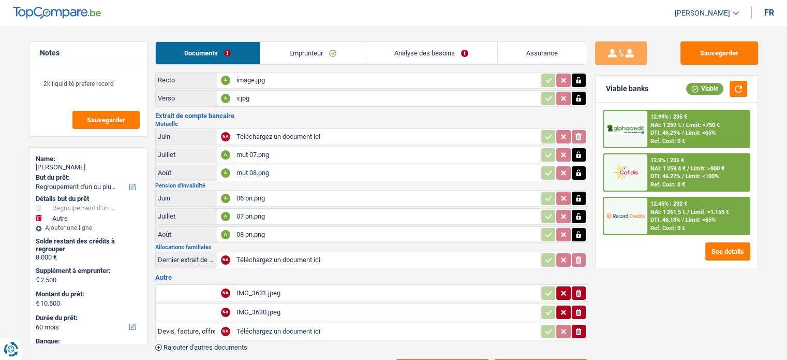
scroll to position [71, 0]
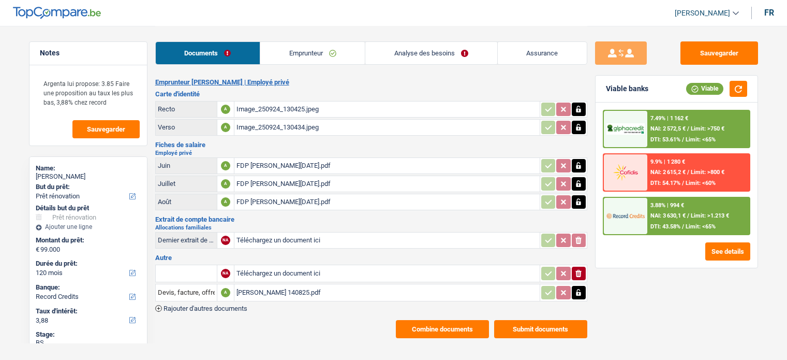
select select "renovation"
select select "120"
select select "record credits"
